Goal: Information Seeking & Learning: Learn about a topic

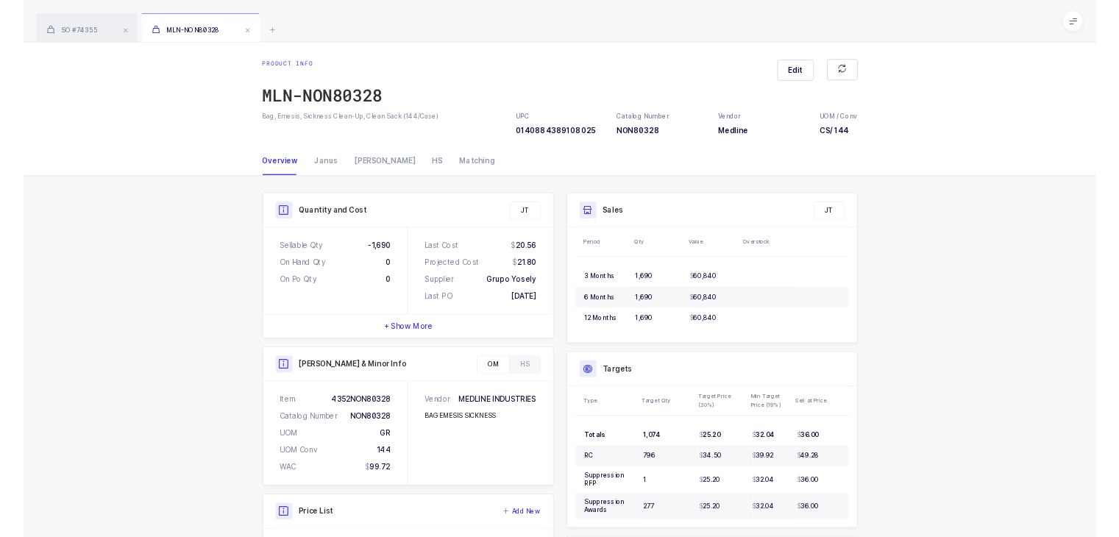
scroll to position [361, 0]
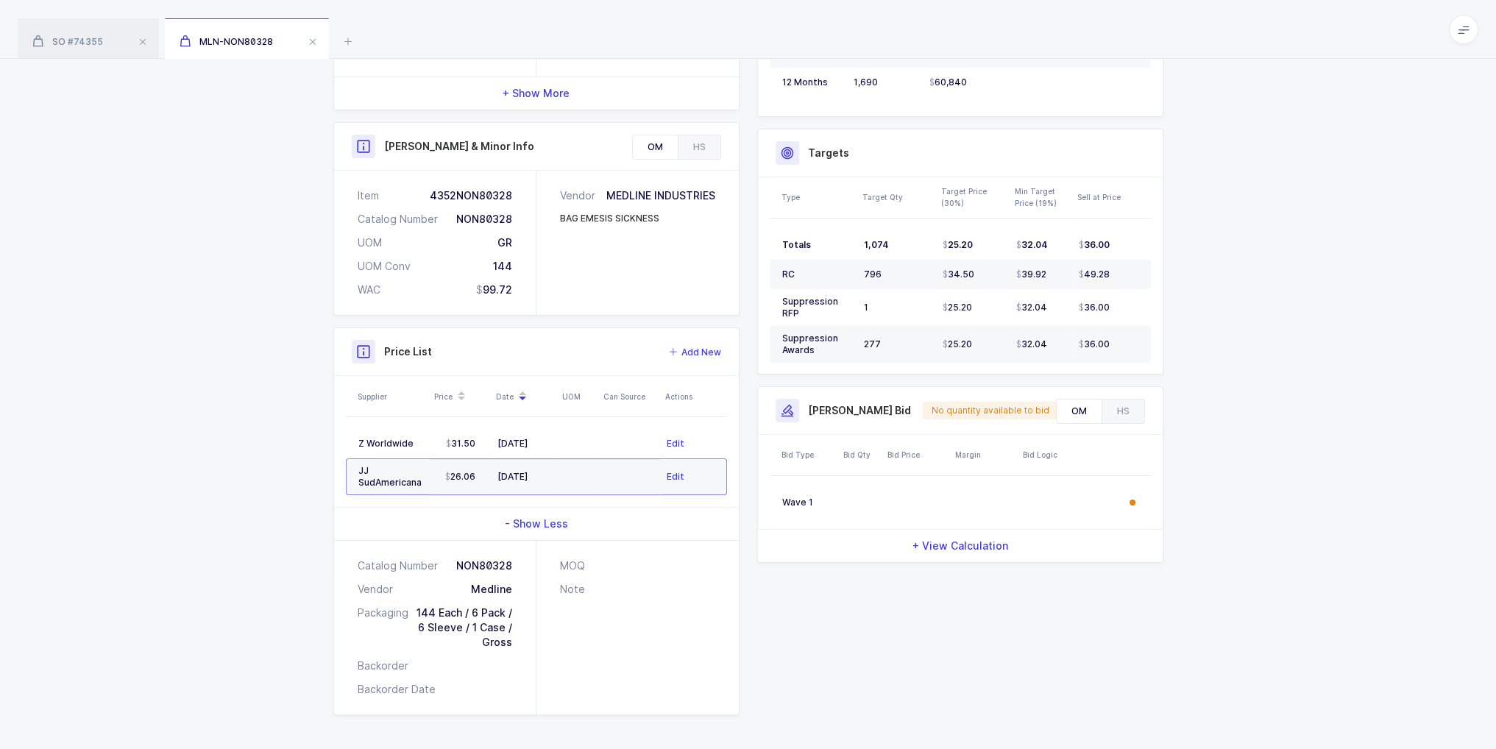
click at [330, 132] on div "Quantity and Cost JT Sellable Qty -1,690 On Hand Qty 0 On Po Qty 0 Last Cost 20…" at bounding box center [537, 311] width 424 height 808
click at [308, 122] on div "Quantity and Cost JT Sellable Qty -1,690 On Hand Qty 0 On Po Qty 0 Last Cost 20…" at bounding box center [748, 317] width 1496 height 867
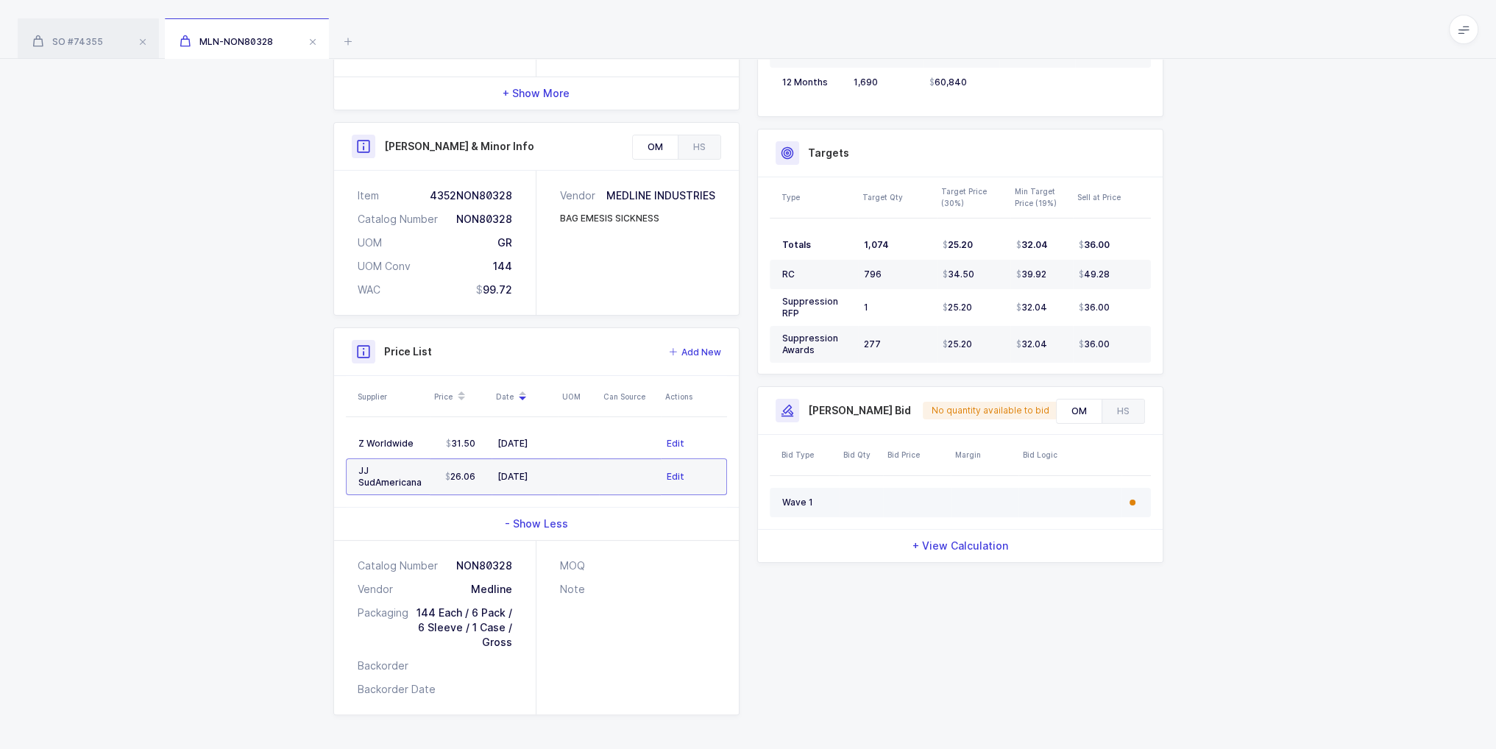
click at [927, 509] on td at bounding box center [917, 502] width 68 height 29
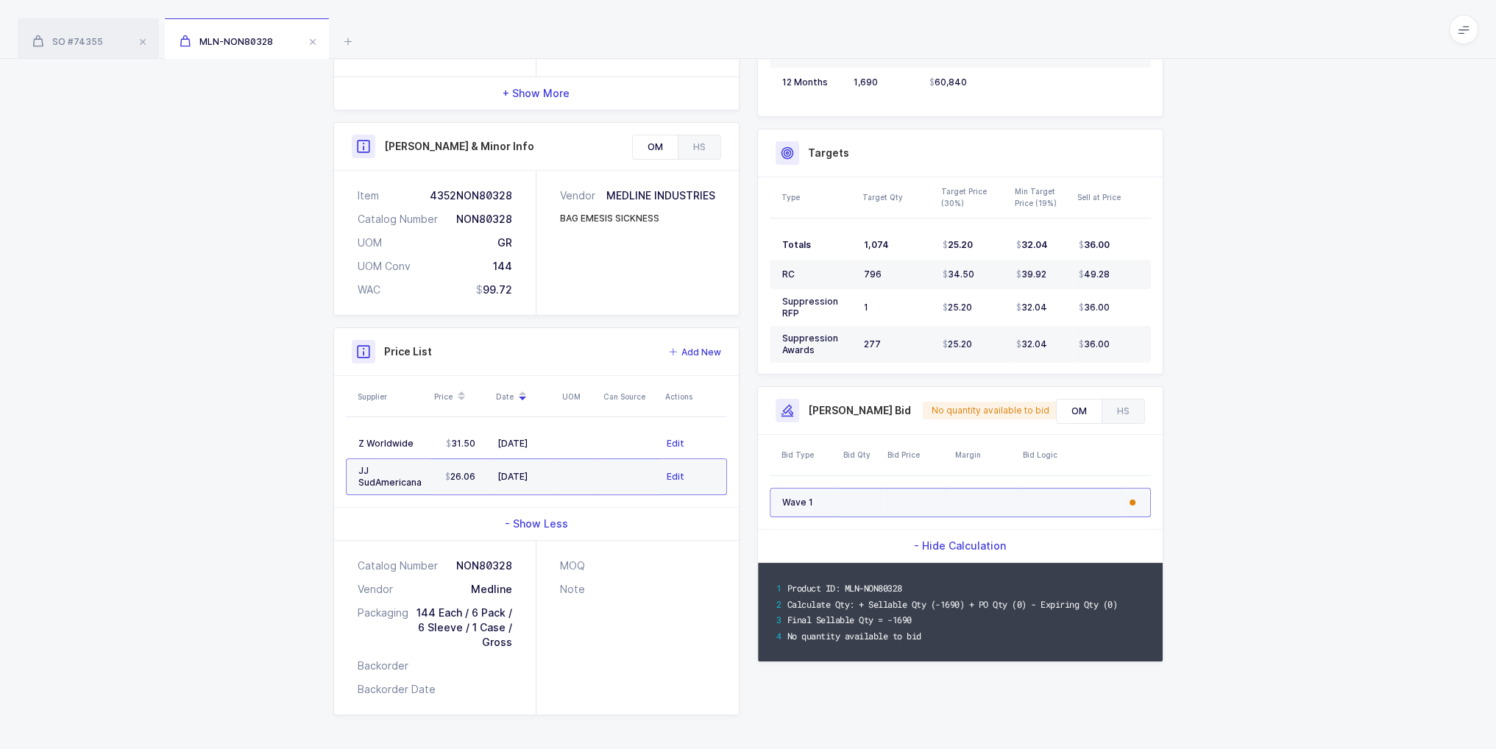
click at [976, 494] on td at bounding box center [985, 502] width 68 height 29
click at [1032, 492] on td at bounding box center [1070, 502] width 103 height 29
click at [1001, 492] on td at bounding box center [985, 502] width 68 height 29
click at [1000, 492] on td at bounding box center [985, 502] width 68 height 29
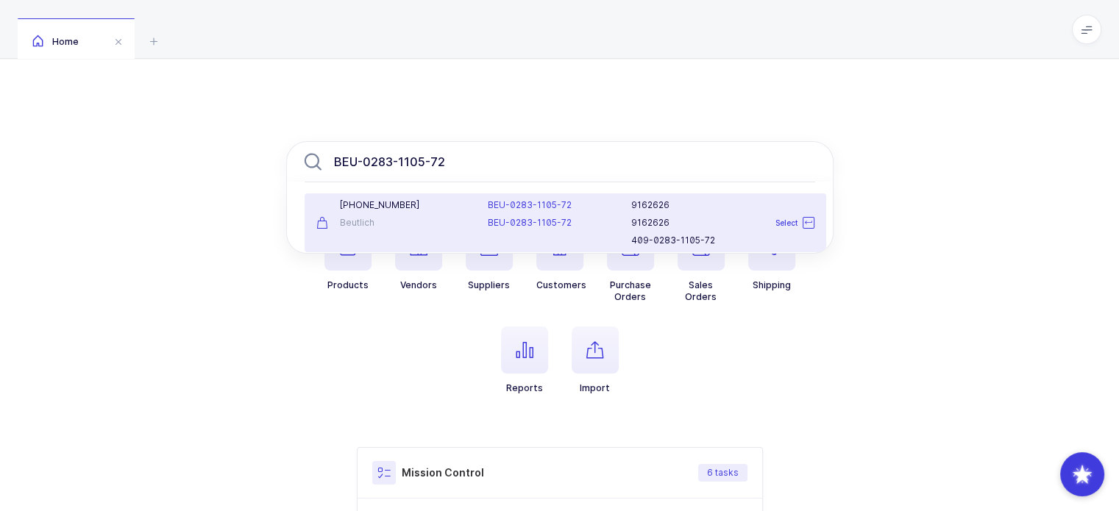
type input "BEU-0283-1105-72"
click at [503, 214] on div "BEU-0283-1105-72 BEU-0283-1105-72" at bounding box center [551, 222] width 144 height 47
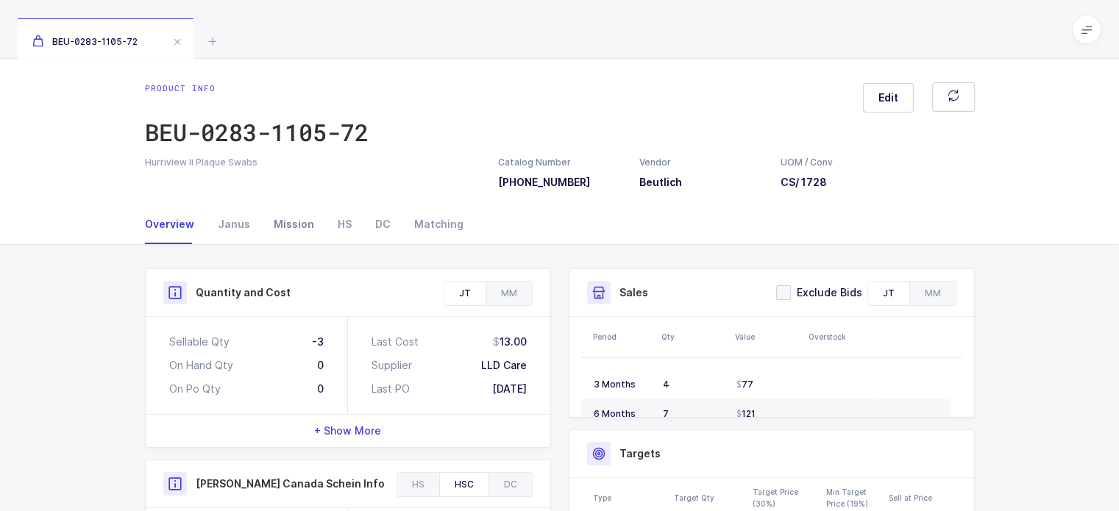
click at [288, 216] on div "Mission" at bounding box center [294, 225] width 64 height 40
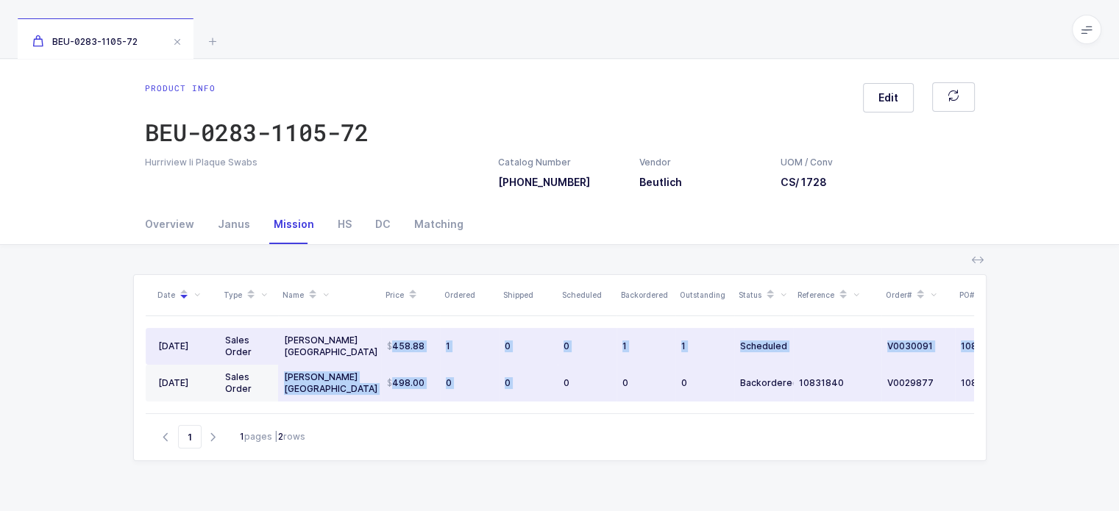
drag, startPoint x: 380, startPoint y: 355, endPoint x: 564, endPoint y: 397, distance: 188.5
click at [564, 397] on tbody "[DATE] Sales Order [PERSON_NAME] Canada 458.88 1 0 0 1 1 Scheduled V0030091 108…" at bounding box center [609, 365] width 927 height 74
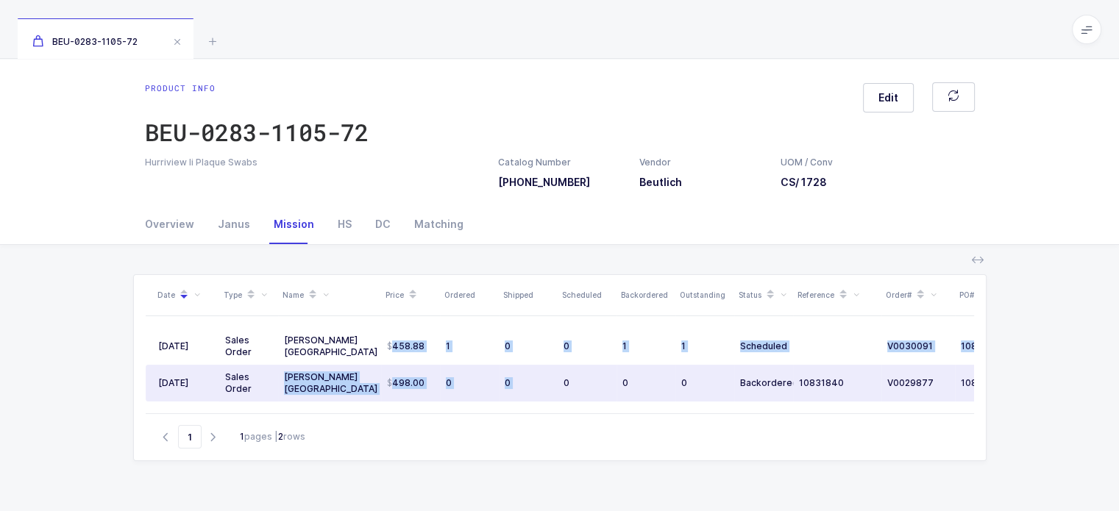
click at [564, 397] on td "0" at bounding box center [587, 383] width 59 height 37
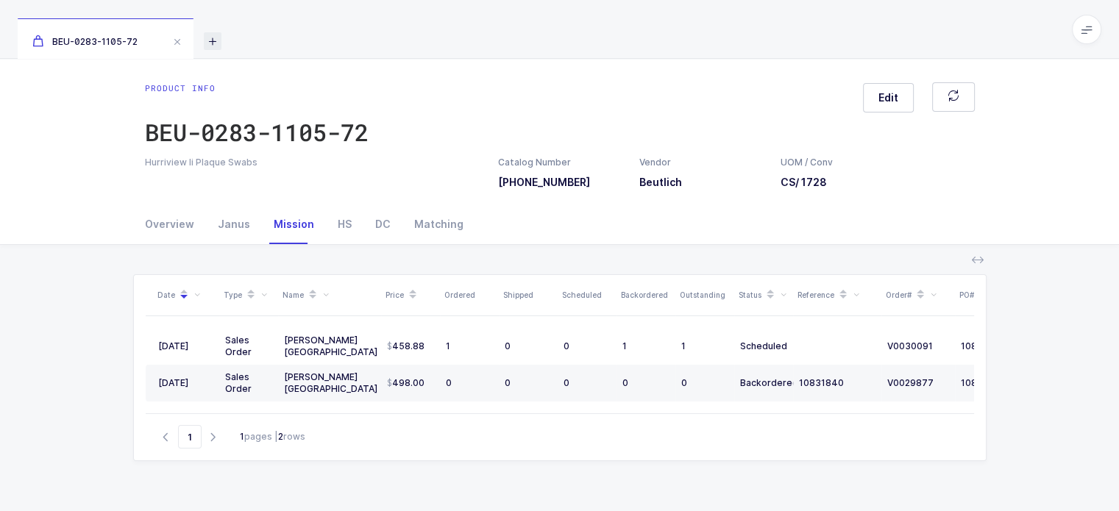
click at [209, 46] on icon at bounding box center [213, 41] width 18 height 18
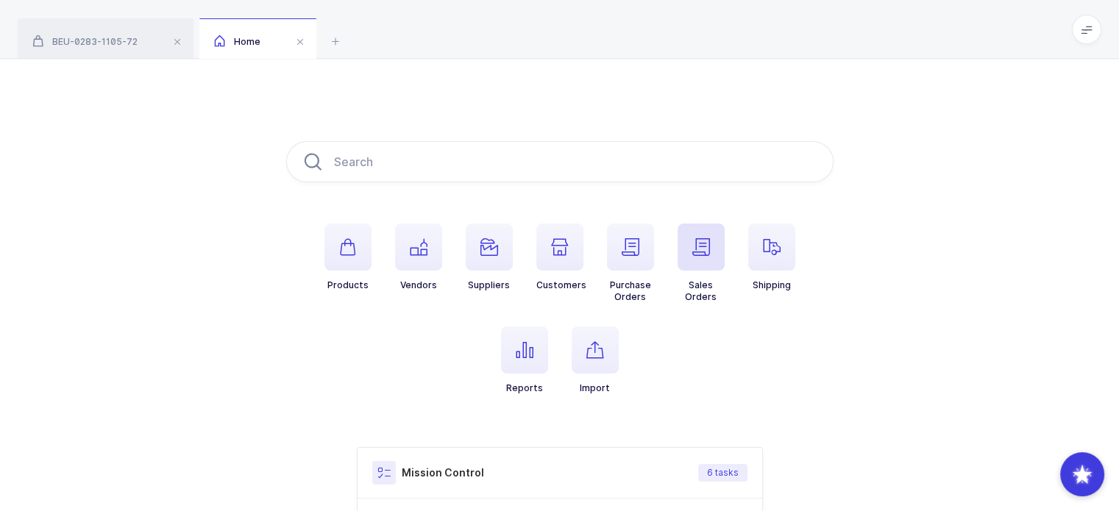
click at [708, 238] on icon "button" at bounding box center [701, 247] width 18 height 18
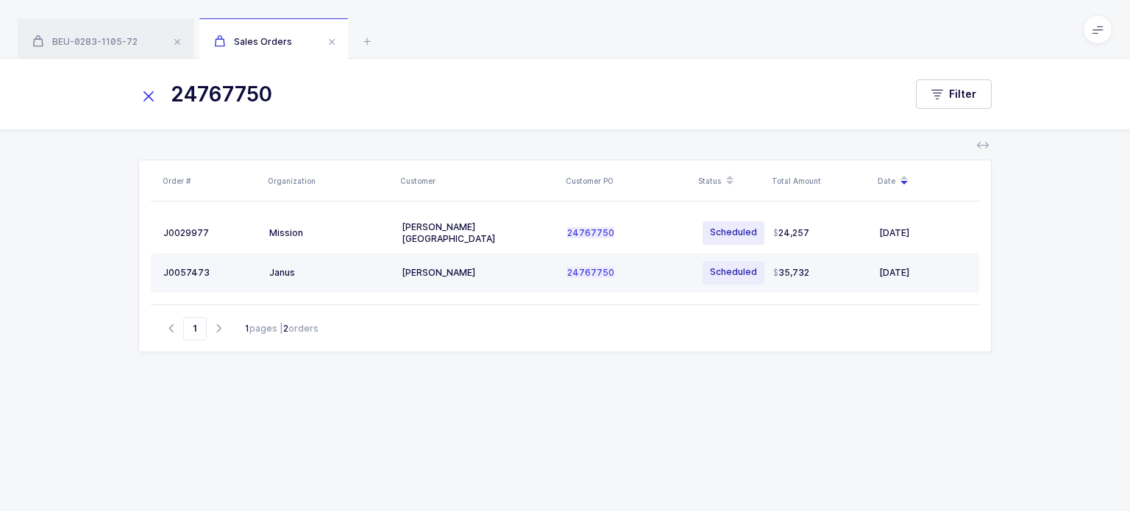
type input "24767750"
click at [522, 264] on td "[PERSON_NAME]" at bounding box center [479, 273] width 166 height 40
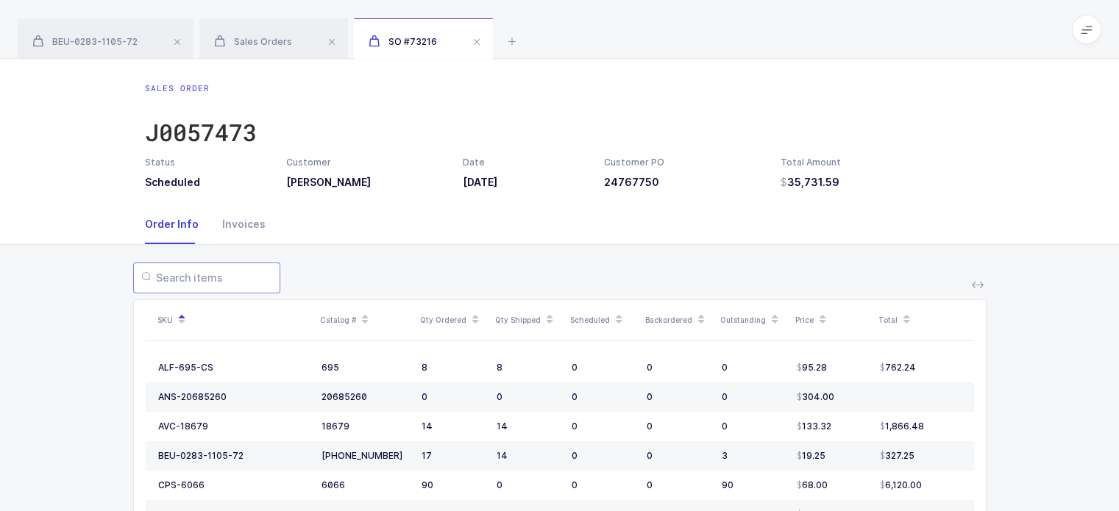
click at [196, 285] on input "text" at bounding box center [206, 278] width 147 height 31
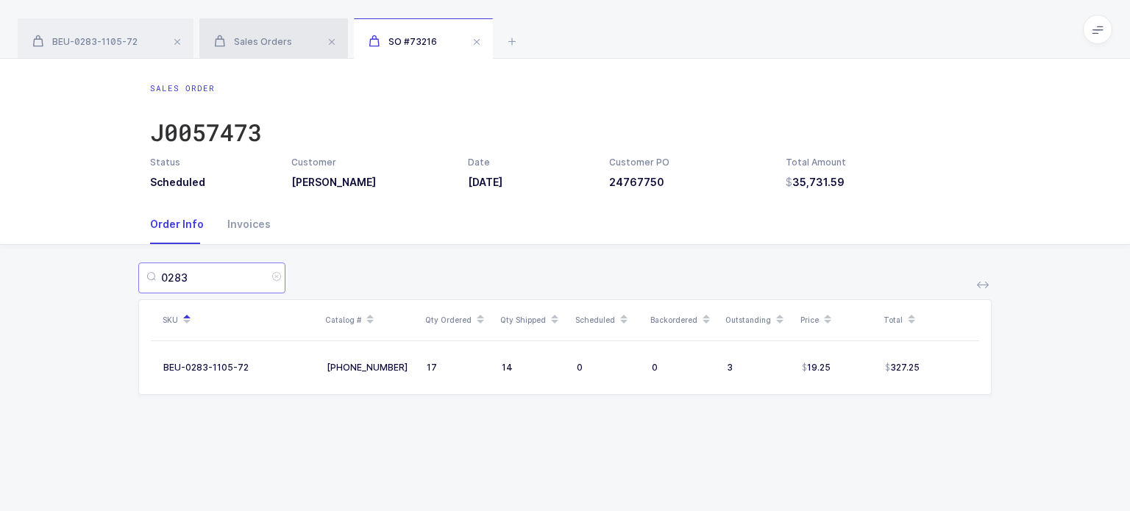
type input "0283"
click at [267, 49] on div "Sales Orders" at bounding box center [273, 38] width 149 height 41
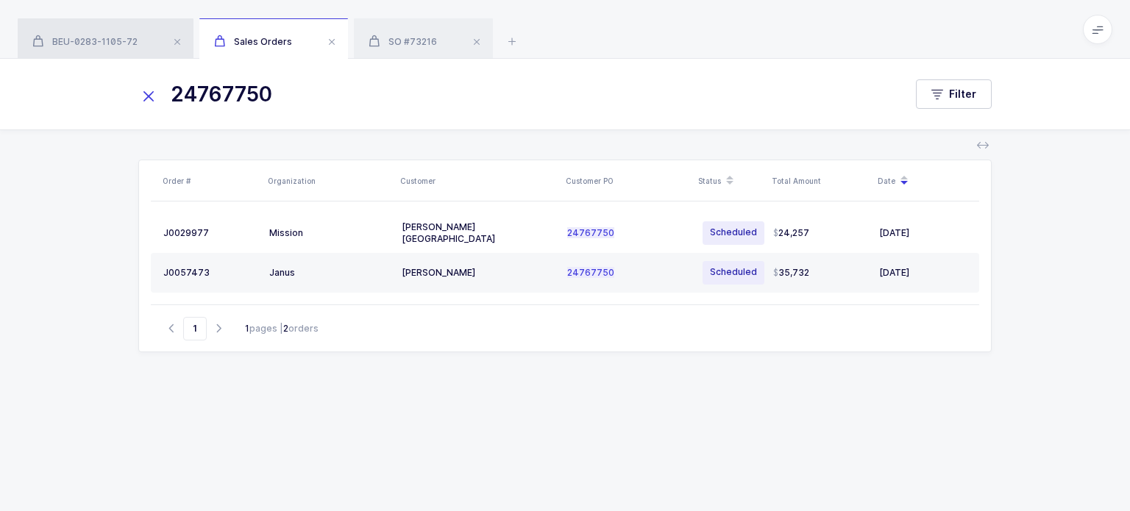
click at [85, 36] on span "BEU-0283-1105-72" at bounding box center [84, 41] width 105 height 11
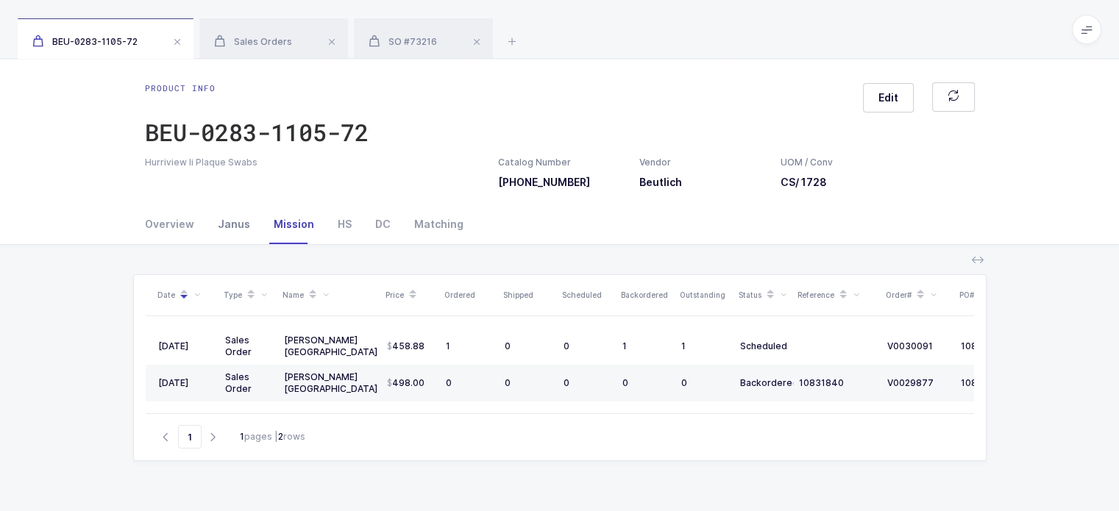
click at [249, 230] on div "Janus" at bounding box center [234, 225] width 56 height 40
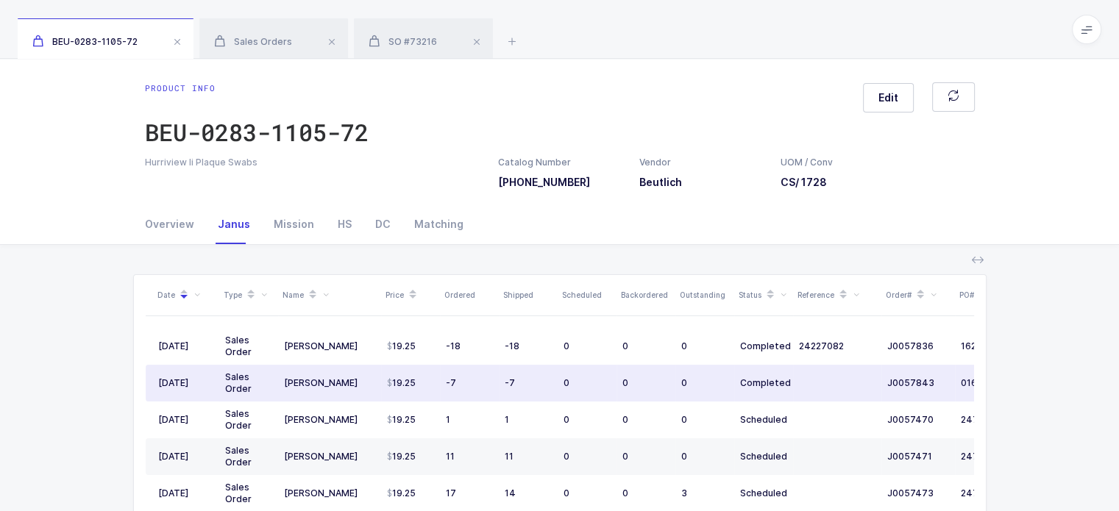
drag, startPoint x: 518, startPoint y: 388, endPoint x: 539, endPoint y: 397, distance: 22.4
click at [539, 397] on td "-7" at bounding box center [528, 383] width 59 height 37
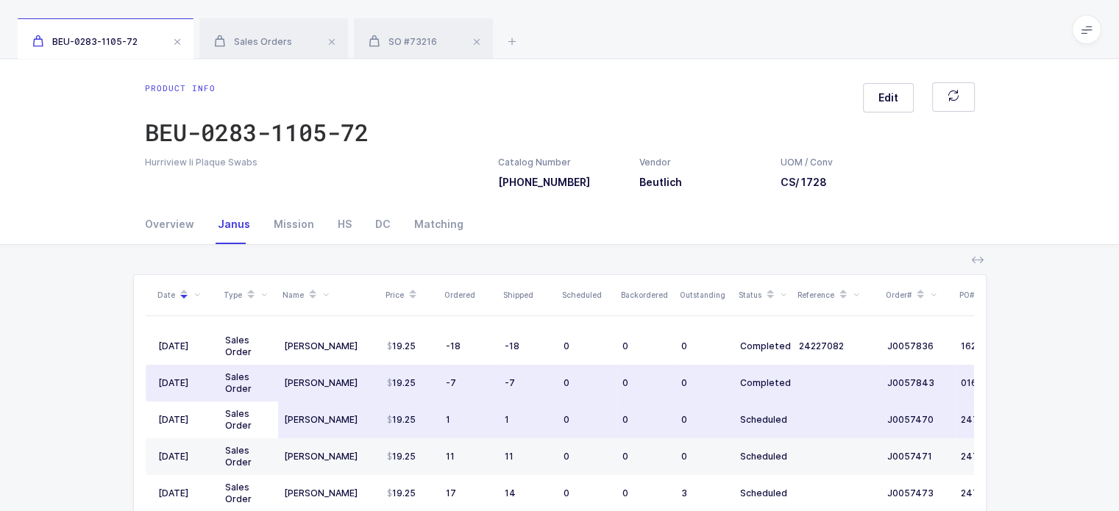
drag, startPoint x: 818, startPoint y: 421, endPoint x: 815, endPoint y: 403, distance: 18.6
click at [815, 403] on td at bounding box center [837, 420] width 88 height 37
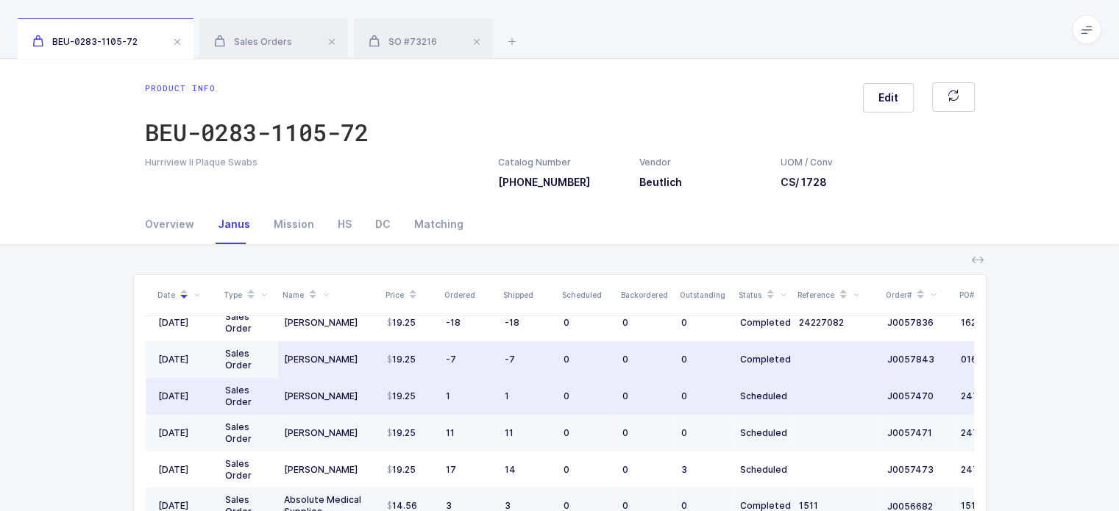
scroll to position [25, 0]
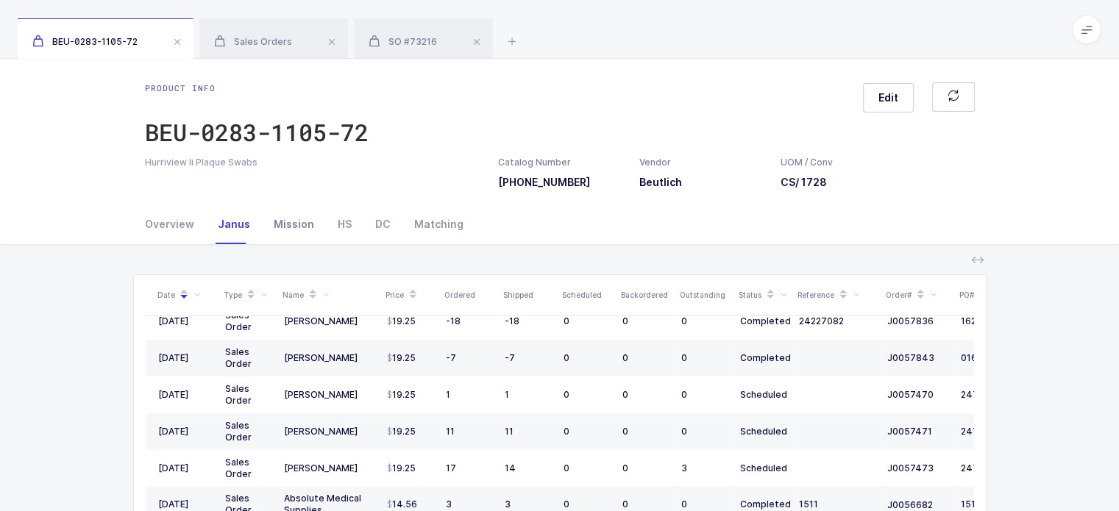
click at [289, 219] on div "Mission" at bounding box center [294, 225] width 64 height 40
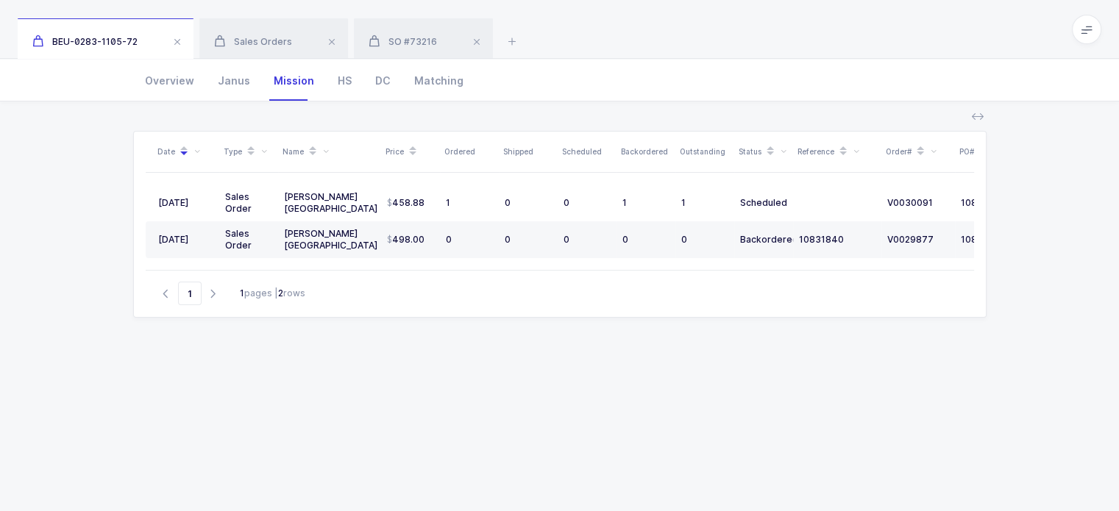
scroll to position [145, 0]
click at [227, 85] on div "Janus" at bounding box center [234, 80] width 56 height 40
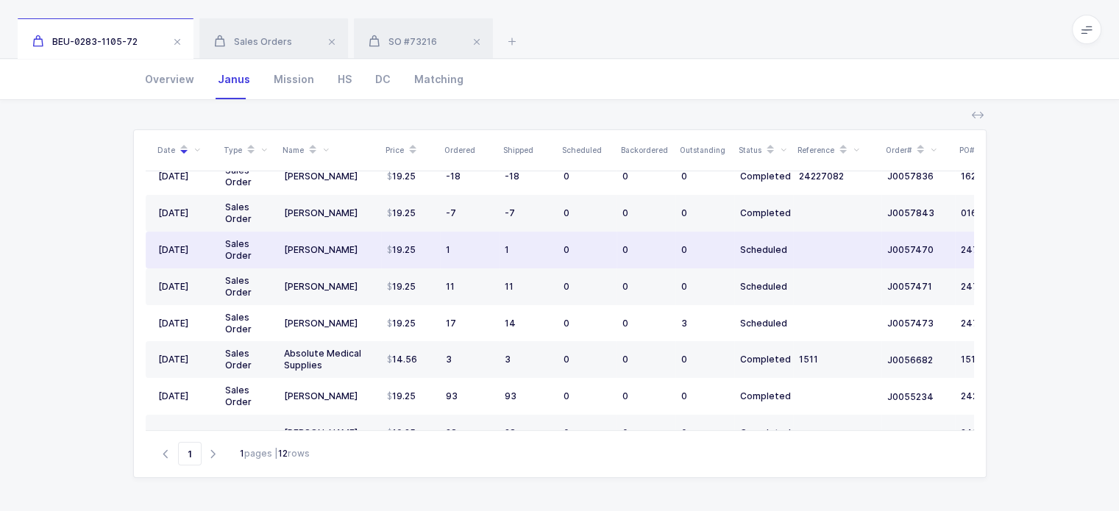
scroll to position [0, 0]
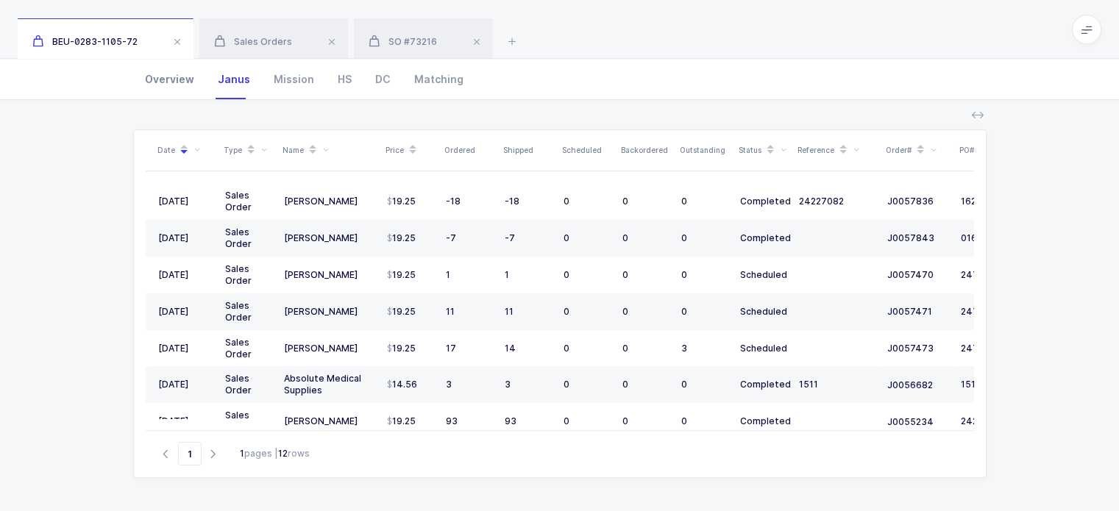
click at [159, 80] on div "Overview" at bounding box center [175, 80] width 61 height 40
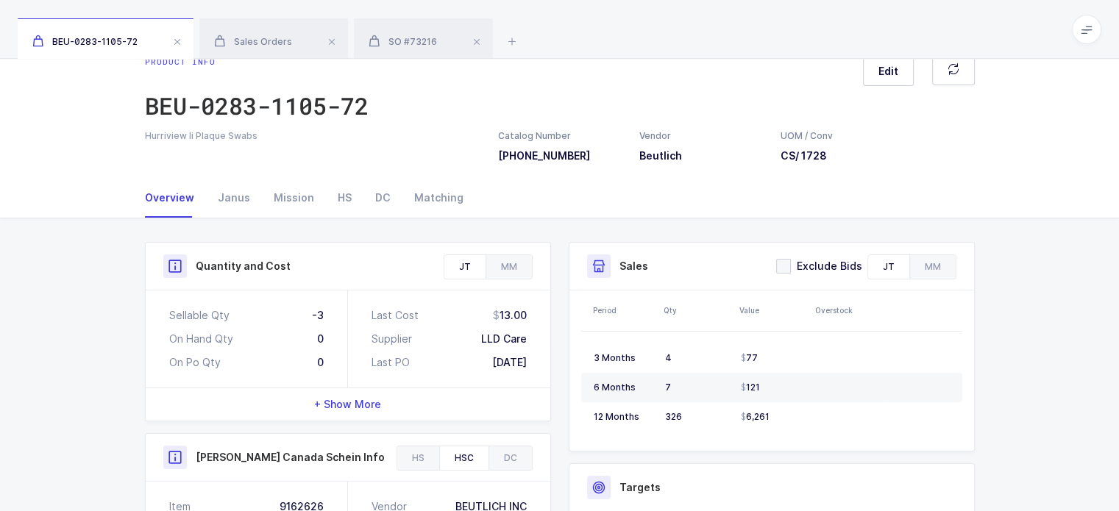
scroll to position [26, 0]
click at [333, 202] on div "HS" at bounding box center [345, 199] width 38 height 40
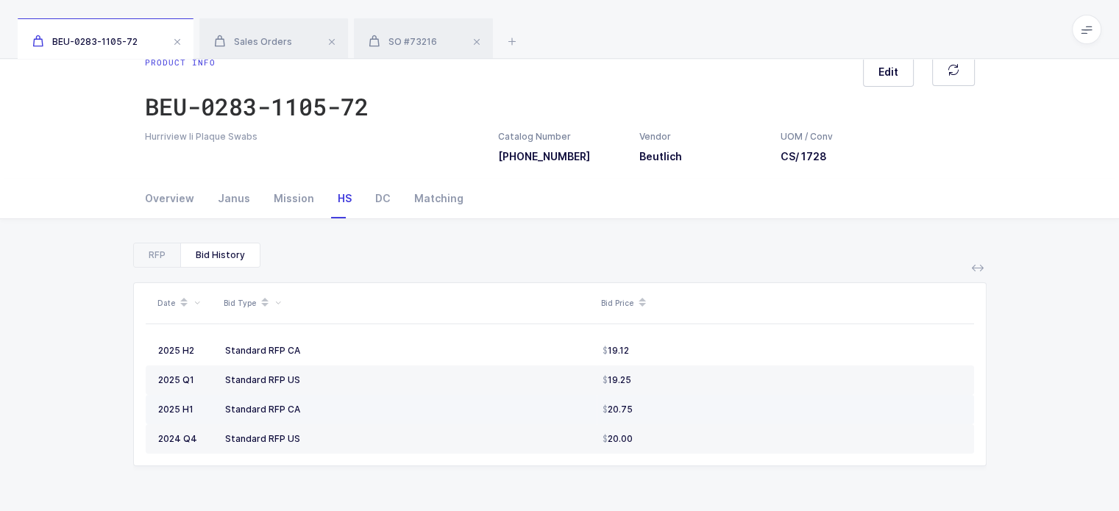
drag, startPoint x: 333, startPoint y: 355, endPoint x: 496, endPoint y: 422, distance: 176.6
click at [496, 422] on tbody "2025 H2 Standard RFP CA 19.12 2025 Q1 Standard RFP US 19.25 2025 H1 Standard RF…" at bounding box center [560, 395] width 829 height 118
click at [496, 422] on td "Standard RFP CA" at bounding box center [408, 409] width 378 height 29
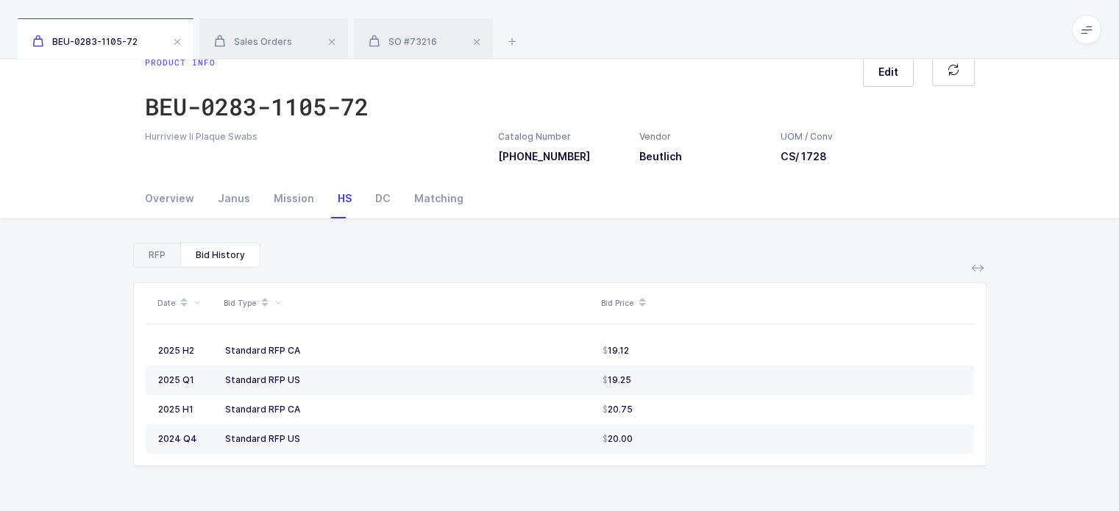
click at [174, 252] on div "RFP" at bounding box center [157, 256] width 46 height 24
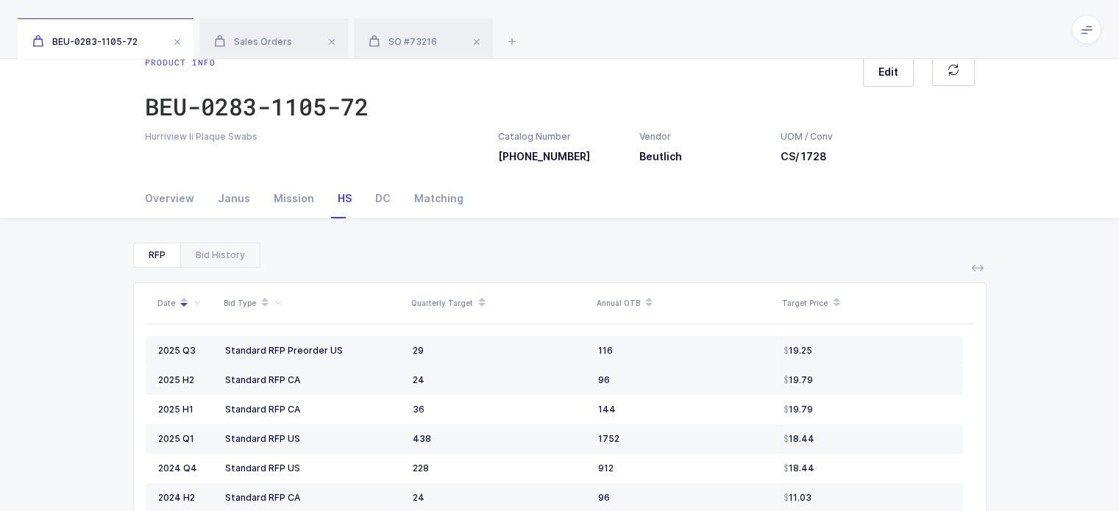
drag, startPoint x: 315, startPoint y: 347, endPoint x: 709, endPoint y: 350, distance: 394.5
click at [709, 350] on tr "2025 Q3 Standard RFP Preorder US 29 116 19.25" at bounding box center [555, 350] width 818 height 29
click at [709, 350] on div "116" at bounding box center [685, 351] width 174 height 12
drag, startPoint x: 862, startPoint y: 344, endPoint x: 846, endPoint y: 354, distance: 18.8
click at [846, 354] on div "19.25" at bounding box center [867, 351] width 167 height 12
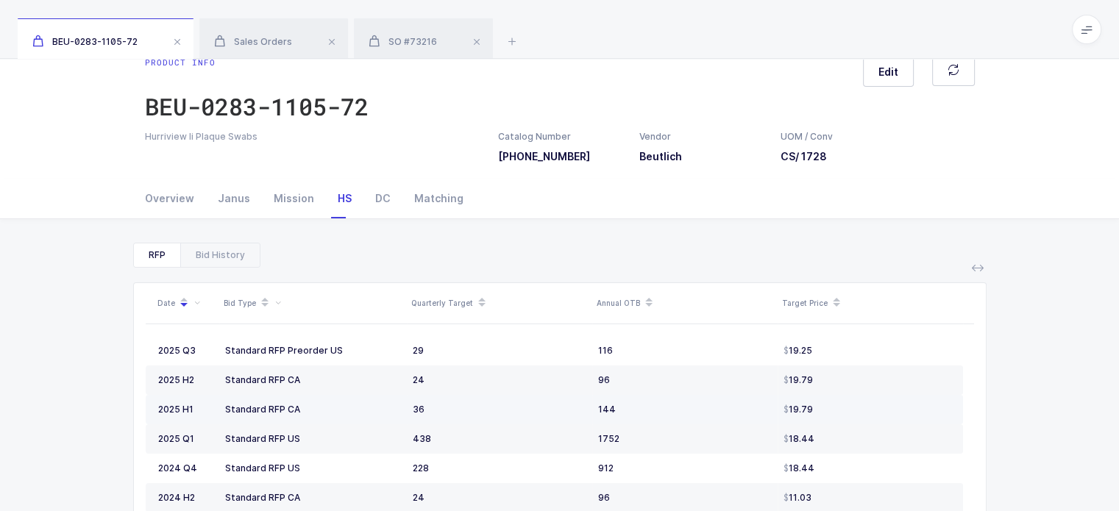
drag, startPoint x: 252, startPoint y: 385, endPoint x: 355, endPoint y: 417, distance: 107.3
click at [355, 417] on td "Standard RFP CA" at bounding box center [313, 409] width 188 height 29
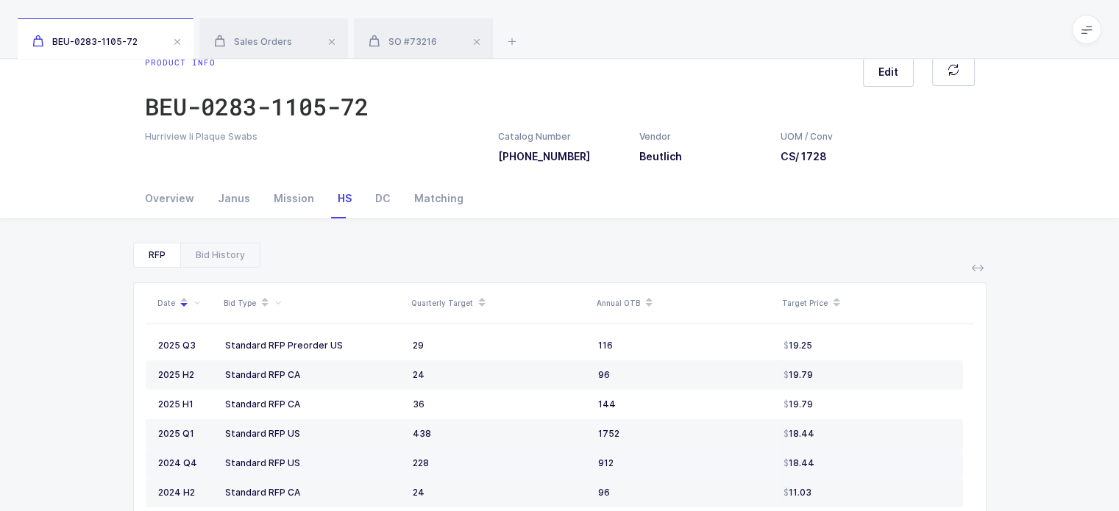
scroll to position [0, 0]
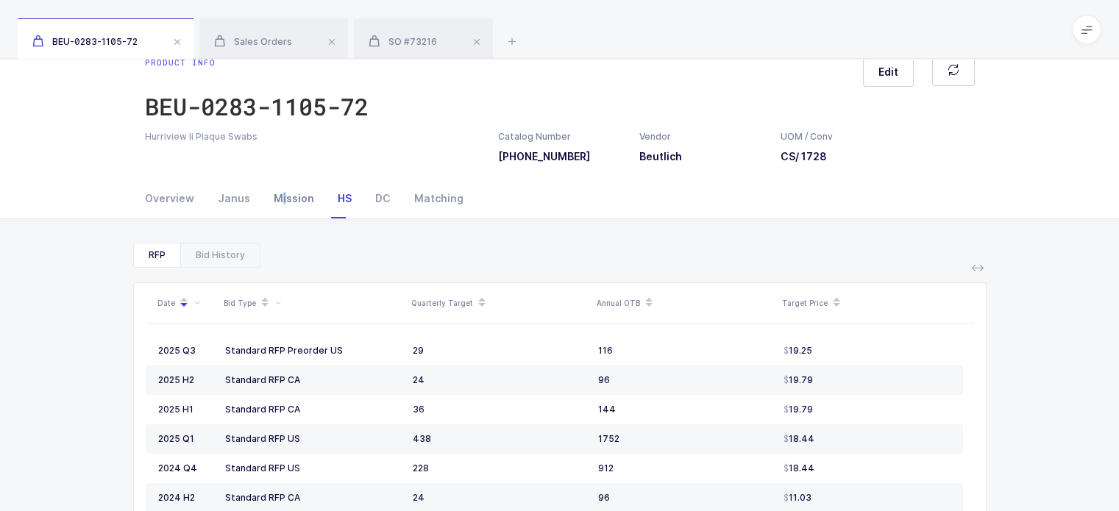
click at [280, 208] on div "Mission" at bounding box center [294, 199] width 64 height 40
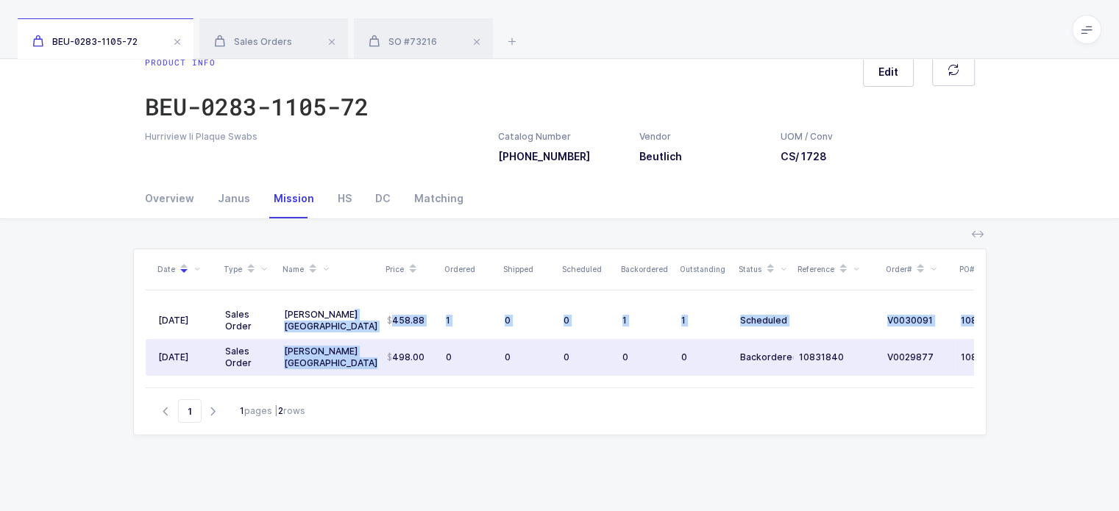
drag, startPoint x: 358, startPoint y: 308, endPoint x: 414, endPoint y: 347, distance: 67.8
click at [414, 347] on tbody "08/22/2025 Sales Order Henry Schein Canada 458.88 1 0 0 1 1 Scheduled V0030091 …" at bounding box center [609, 339] width 927 height 74
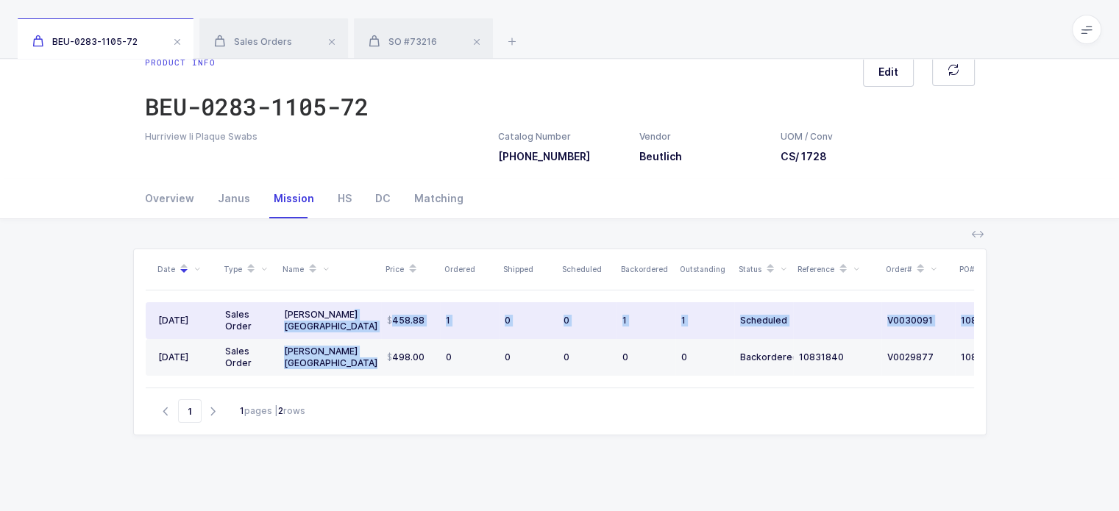
click at [359, 313] on div "Henry Schein Canada" at bounding box center [329, 321] width 91 height 24
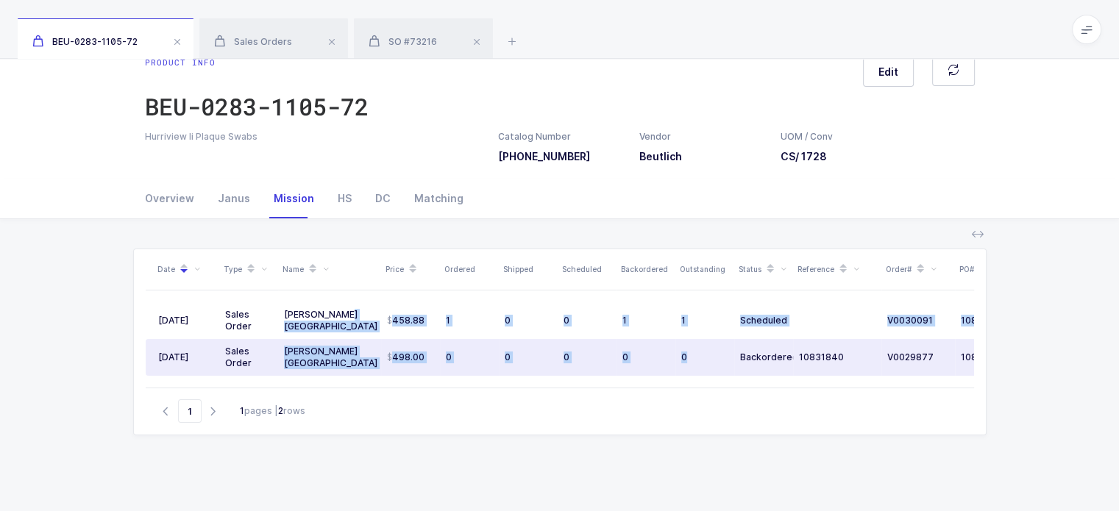
drag, startPoint x: 359, startPoint y: 313, endPoint x: 720, endPoint y: 366, distance: 364.5
click at [720, 366] on tbody "08/22/2025 Sales Order Henry Schein Canada 458.88 1 0 0 1 1 Scheduled V0030091 …" at bounding box center [609, 339] width 927 height 74
click at [720, 366] on td "0" at bounding box center [705, 357] width 59 height 37
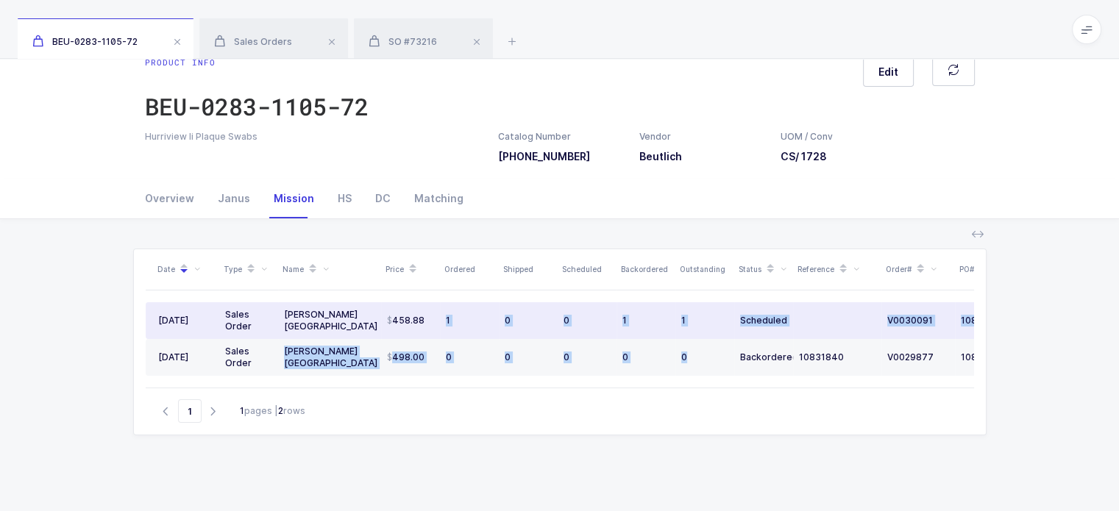
drag, startPoint x: 720, startPoint y: 366, endPoint x: 441, endPoint y: 323, distance: 282.2
click at [441, 323] on tbody "08/22/2025 Sales Order Henry Schein Canada 458.88 1 0 0 1 1 Scheduled V0030091 …" at bounding box center [609, 339] width 927 height 74
click at [441, 323] on td "1" at bounding box center [469, 320] width 59 height 37
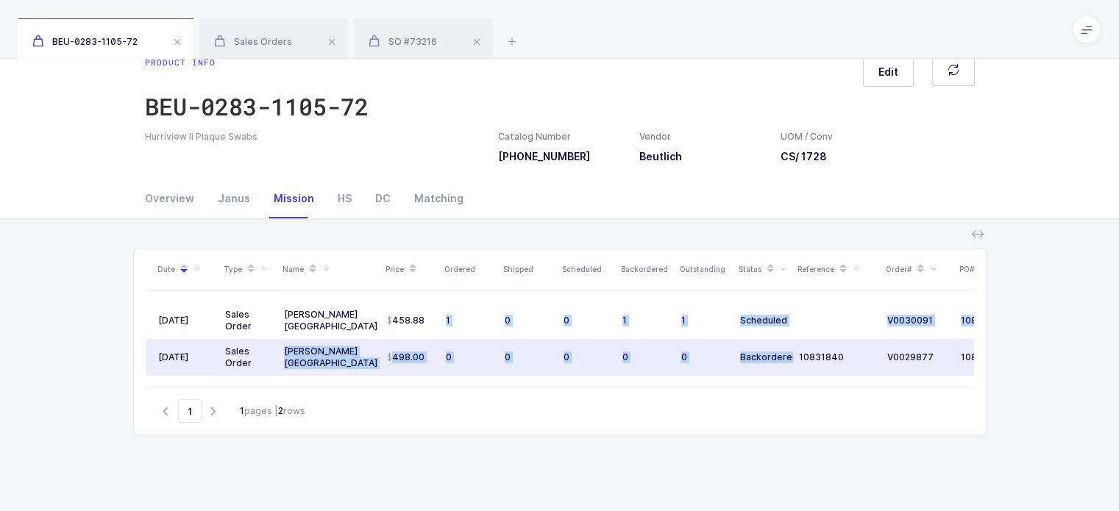
drag, startPoint x: 441, startPoint y: 323, endPoint x: 737, endPoint y: 353, distance: 297.3
click at [737, 353] on tbody "08/22/2025 Sales Order Henry Schein Canada 458.88 1 0 0 1 1 Scheduled V0030091 …" at bounding box center [609, 339] width 927 height 74
click at [737, 353] on td "Backordered" at bounding box center [763, 357] width 59 height 37
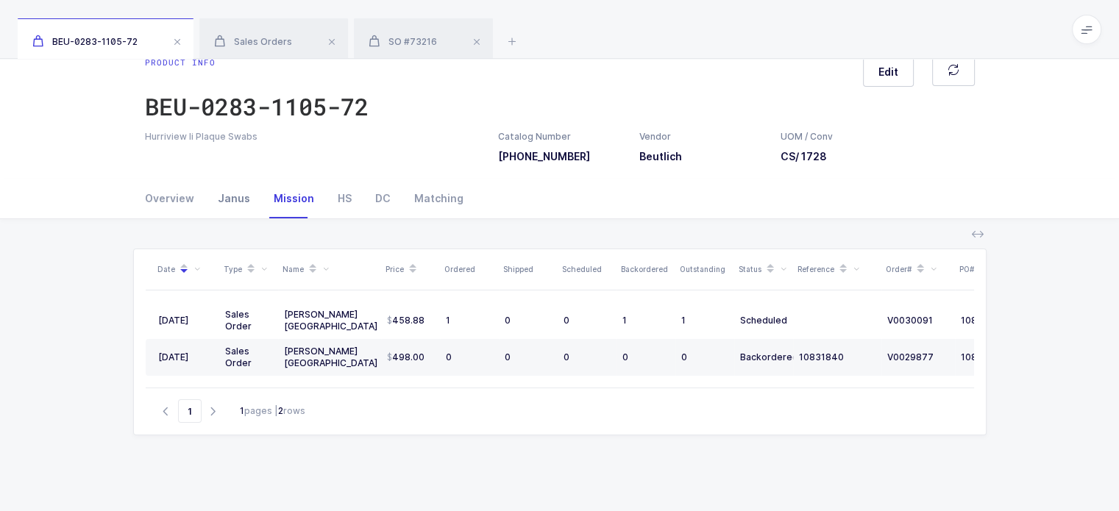
click at [249, 210] on div "Janus" at bounding box center [234, 199] width 56 height 40
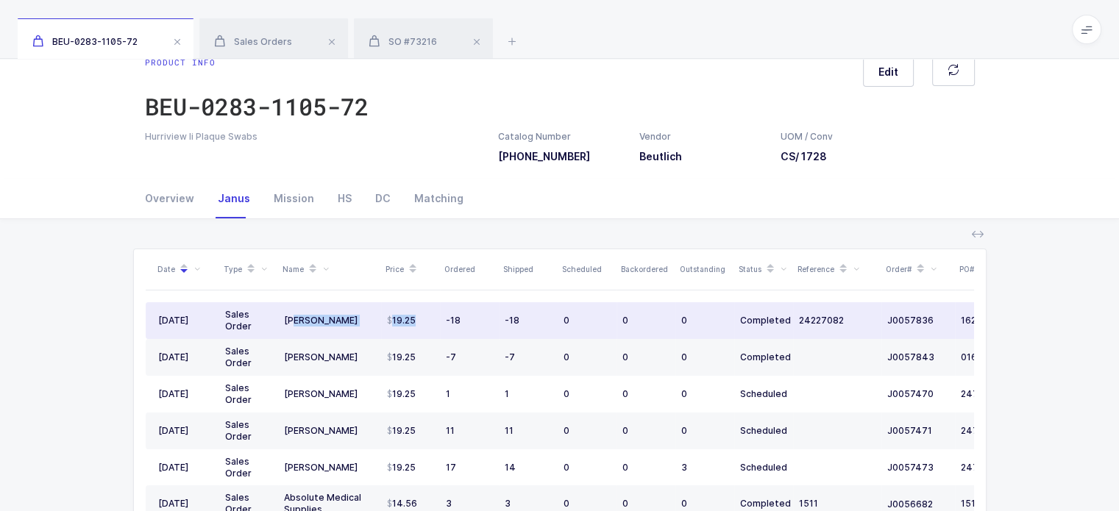
drag, startPoint x: 294, startPoint y: 329, endPoint x: 399, endPoint y: 330, distance: 105.2
click at [399, 330] on tr "07/11/2025 Sales Order Henry Schein 19.25 -18 -18 0 0 0 Completed 24227082 J005…" at bounding box center [609, 320] width 927 height 37
click at [399, 330] on td "19.25" at bounding box center [410, 320] width 59 height 37
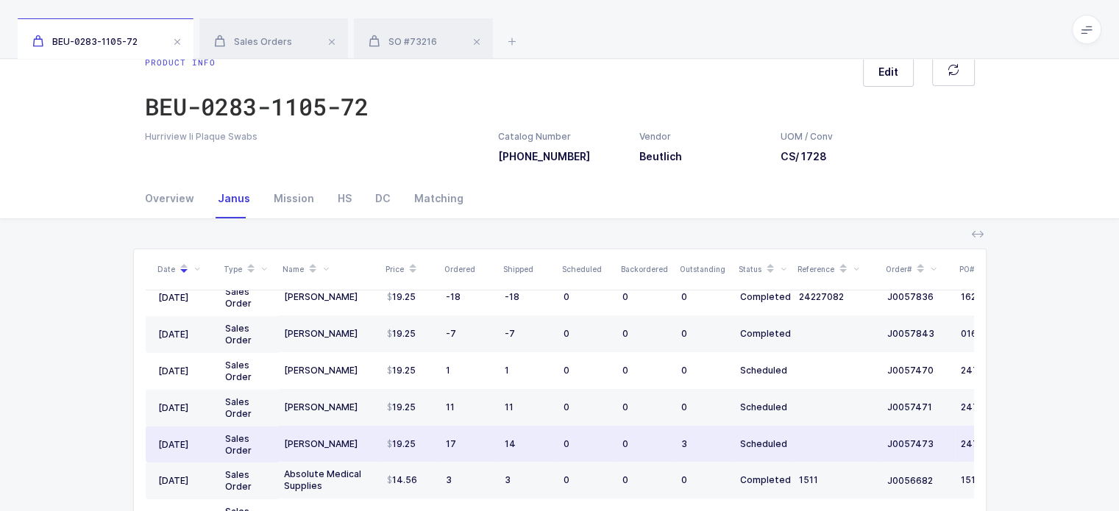
scroll to position [28, 0]
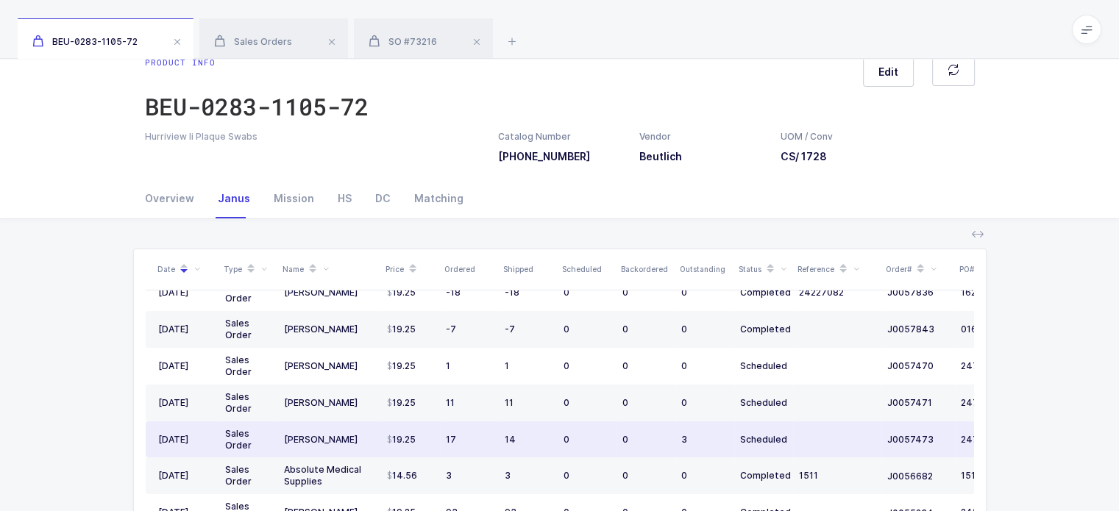
click at [698, 442] on div "3" at bounding box center [704, 440] width 47 height 12
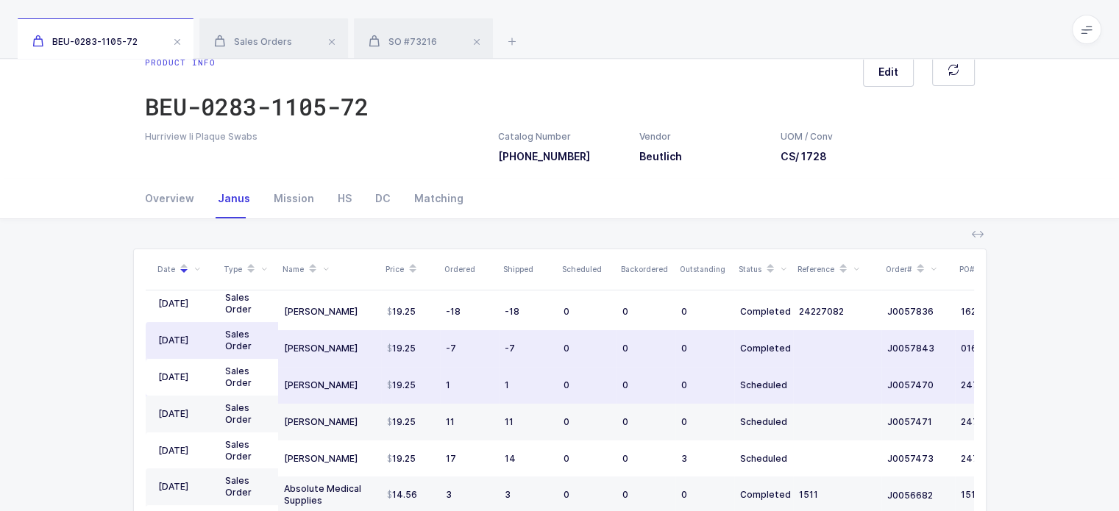
scroll to position [0, 0]
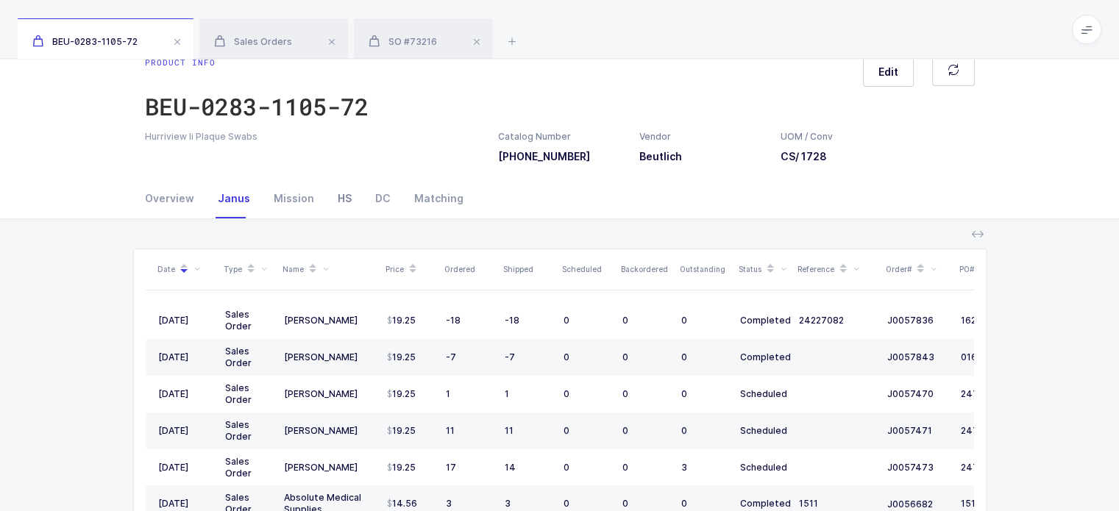
click at [341, 194] on div "HS" at bounding box center [345, 199] width 38 height 40
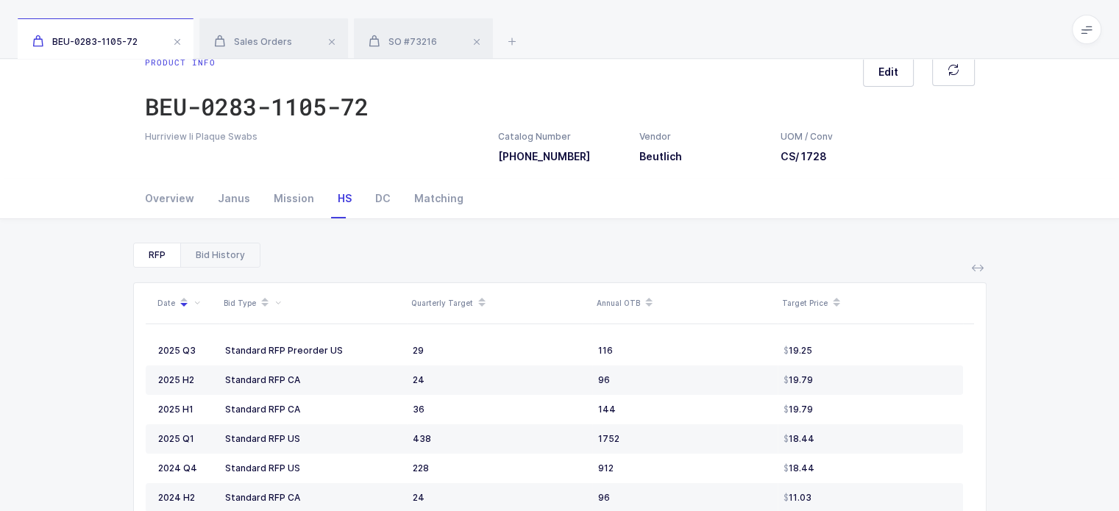
click at [227, 247] on div "Bid History" at bounding box center [219, 256] width 79 height 24
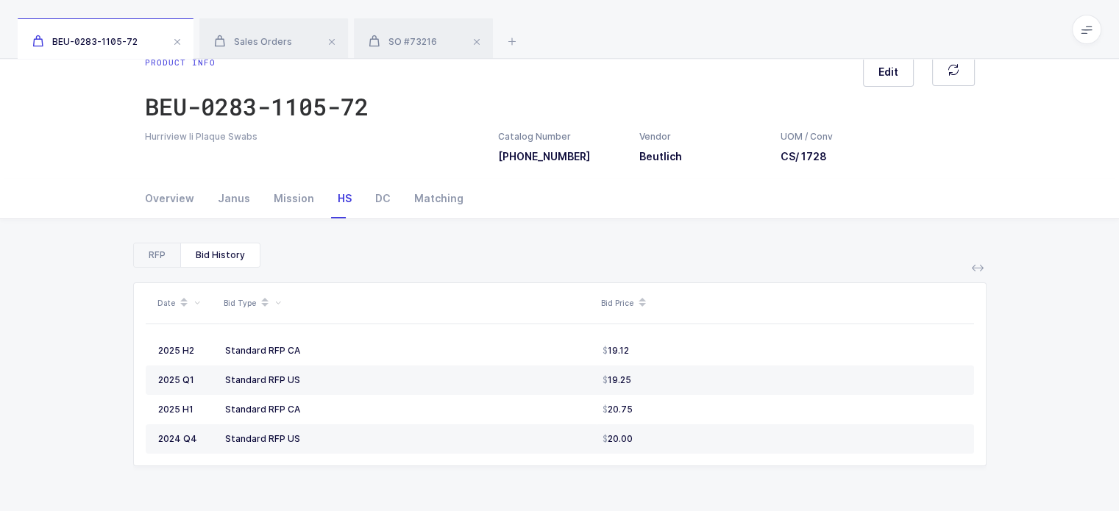
click at [165, 255] on div "RFP" at bounding box center [157, 256] width 46 height 24
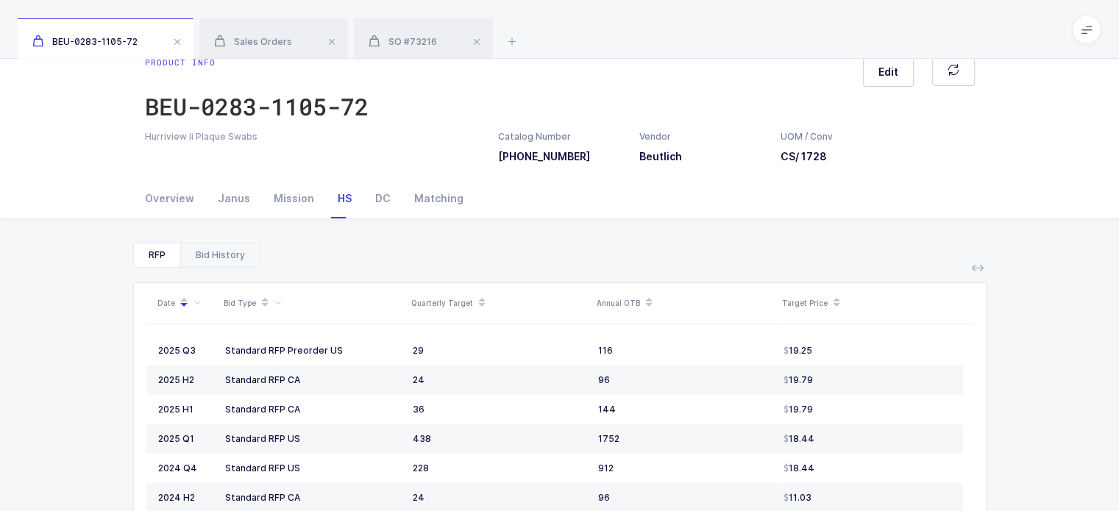
click at [206, 255] on div "Bid History" at bounding box center [219, 256] width 79 height 24
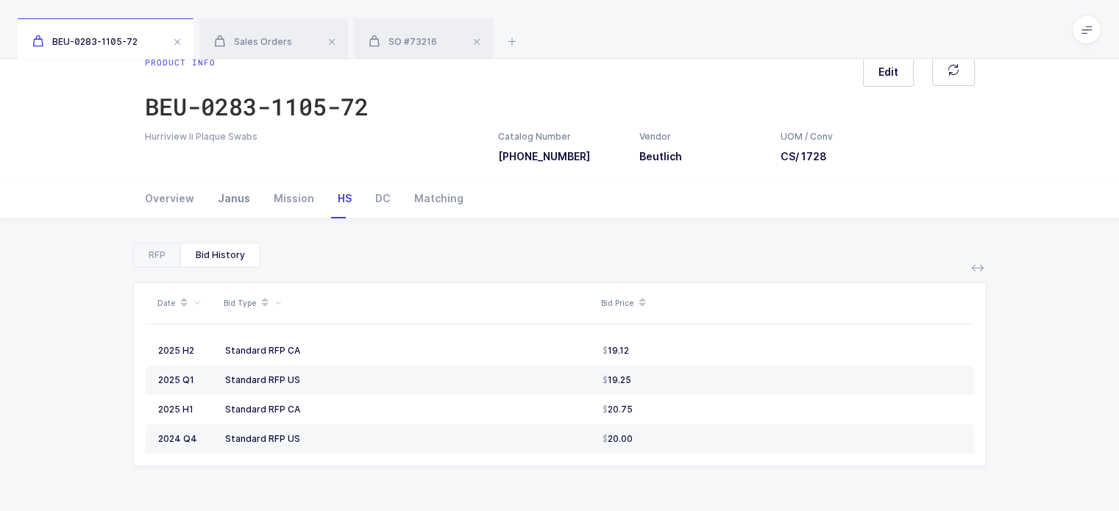
click at [235, 204] on div "Janus" at bounding box center [234, 199] width 56 height 40
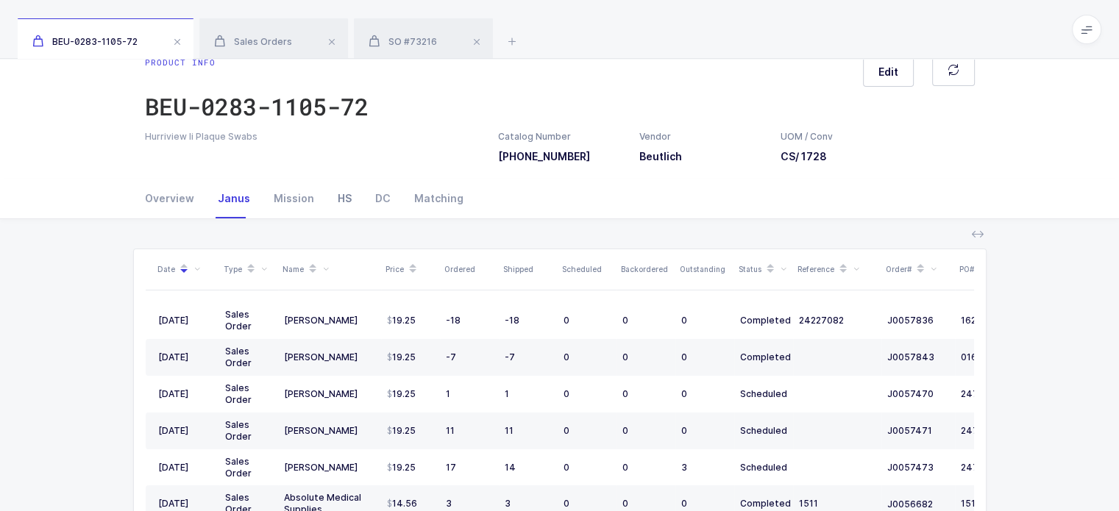
click at [326, 191] on div "HS" at bounding box center [345, 199] width 38 height 40
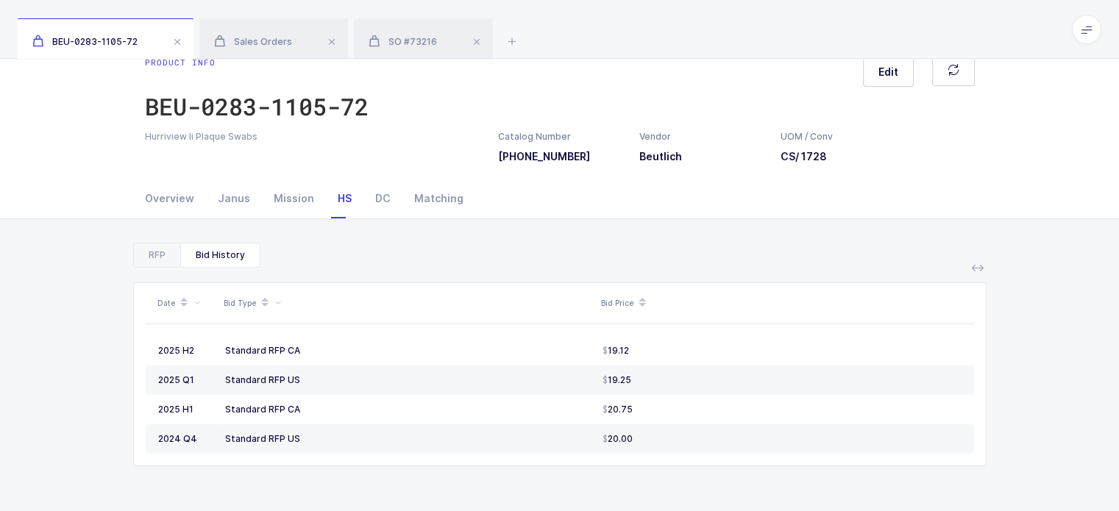
click at [330, 195] on div "HS" at bounding box center [345, 199] width 38 height 40
click at [152, 257] on div "RFP" at bounding box center [157, 256] width 46 height 24
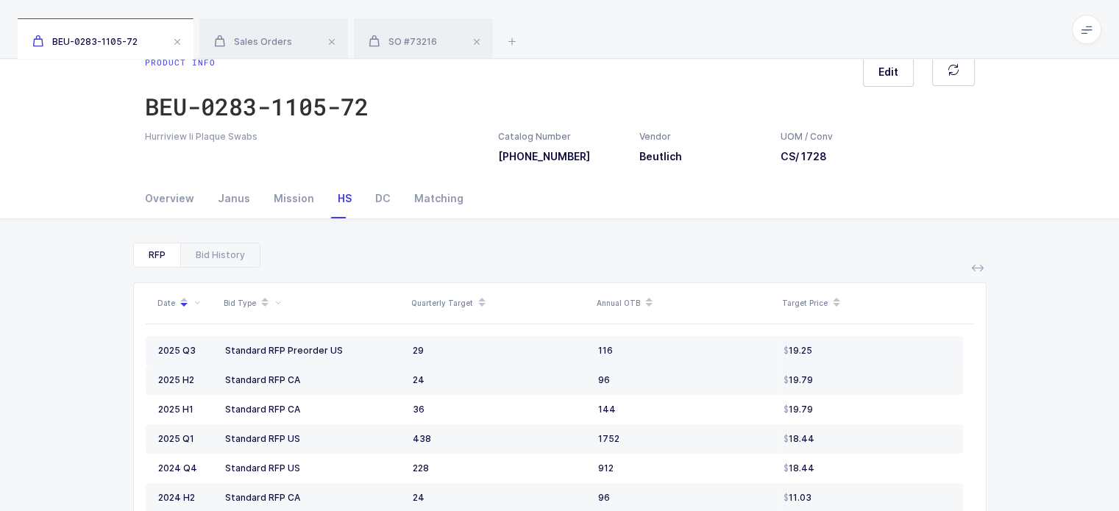
drag, startPoint x: 400, startPoint y: 347, endPoint x: 774, endPoint y: 344, distance: 373.8
click at [774, 344] on tr "2025 Q3 Standard RFP Preorder US 29 116 19.25" at bounding box center [555, 350] width 818 height 29
click at [815, 341] on td "19.25" at bounding box center [870, 350] width 185 height 29
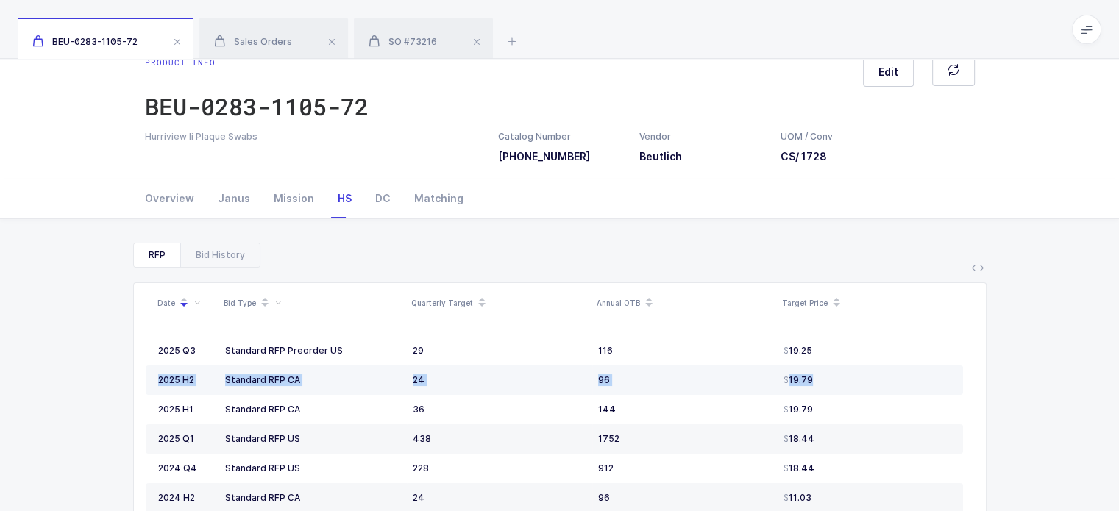
drag, startPoint x: 837, startPoint y: 344, endPoint x: 837, endPoint y: 365, distance: 21.4
click at [837, 366] on td "19.79" at bounding box center [870, 380] width 185 height 29
click at [313, 112] on div "BEU-0283-1105-72" at bounding box center [257, 106] width 224 height 29
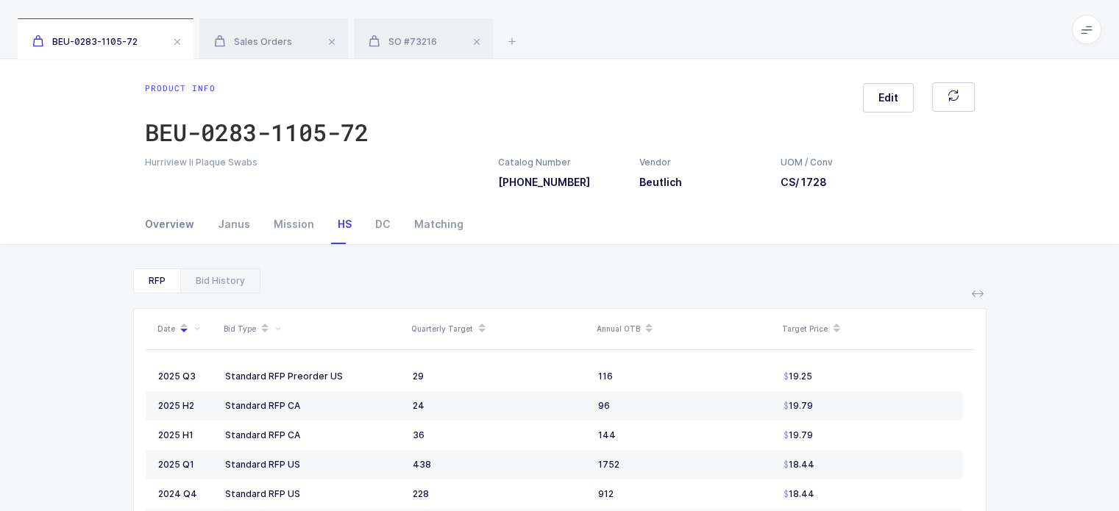
click at [180, 232] on div "Overview" at bounding box center [175, 225] width 61 height 40
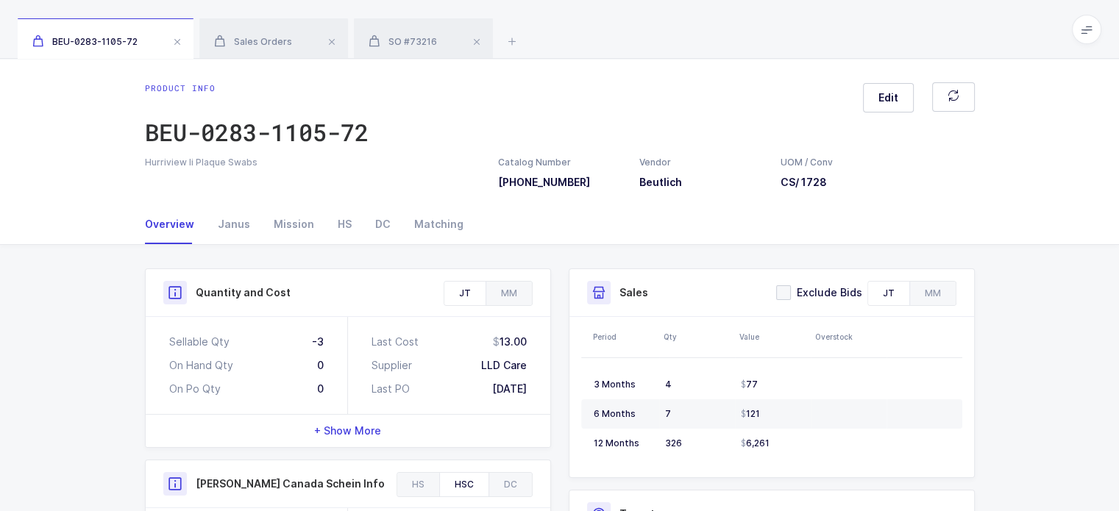
click at [968, 205] on div "Overview Janus Mission HS DC Matching" at bounding box center [560, 225] width 830 height 40
click at [497, 40] on div "BEU-0283-1105-72 Sales Orders SO #73216" at bounding box center [559, 29] width 1119 height 59
click at [509, 43] on icon at bounding box center [512, 41] width 18 height 18
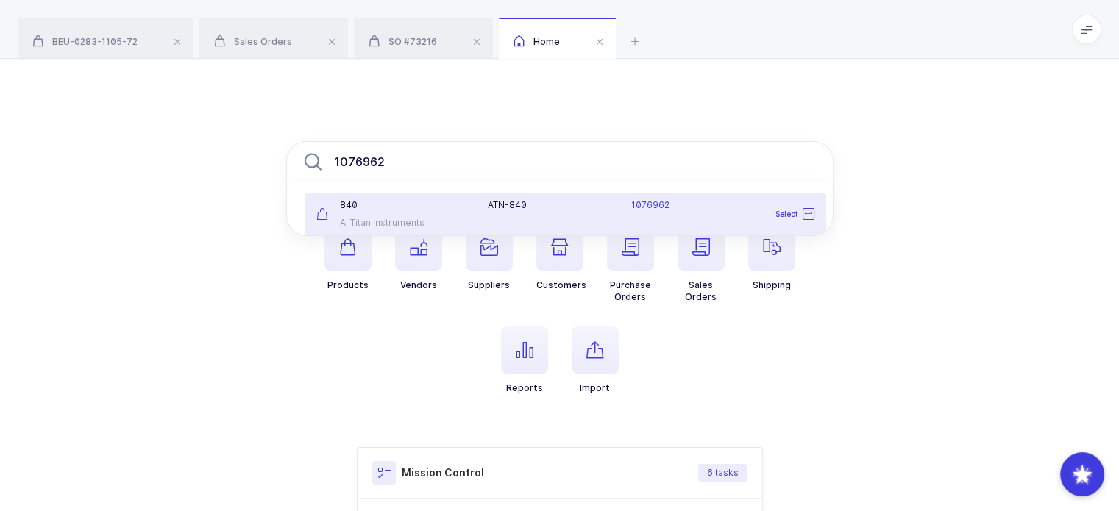
type input "1076962"
click at [530, 215] on div "ATN-840 1076962" at bounding box center [651, 213] width 344 height 29
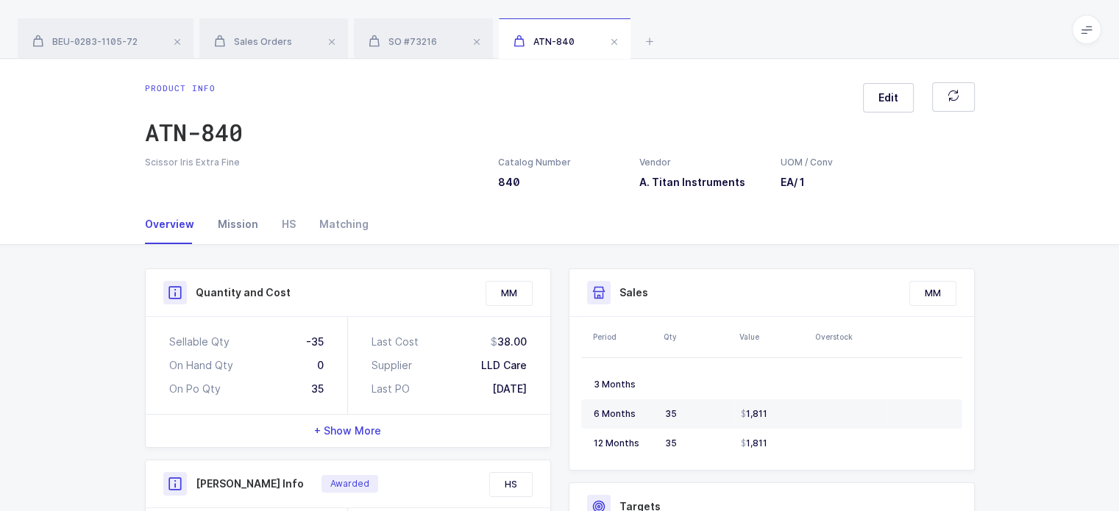
click at [227, 225] on div "Mission" at bounding box center [238, 225] width 64 height 40
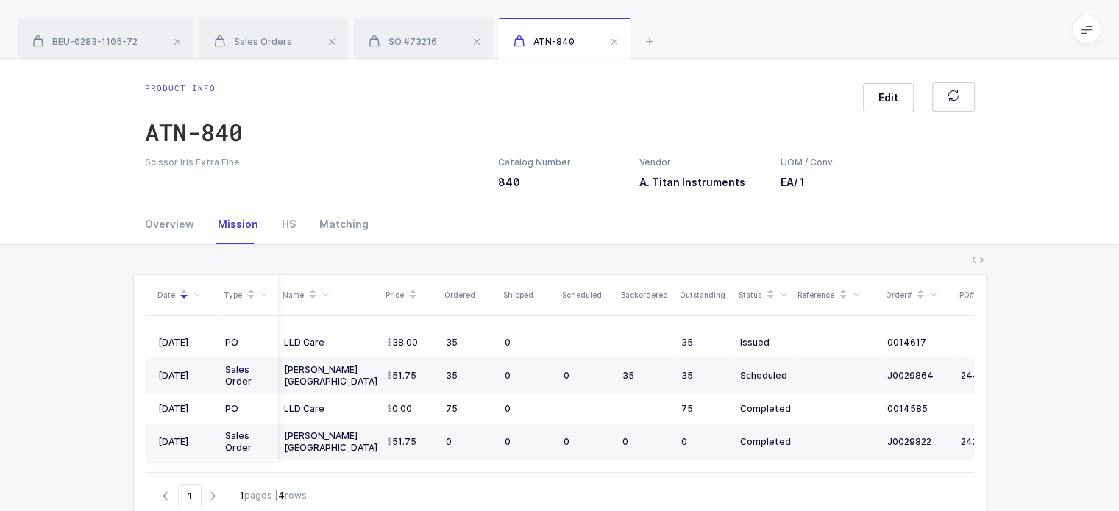
scroll to position [0, 98]
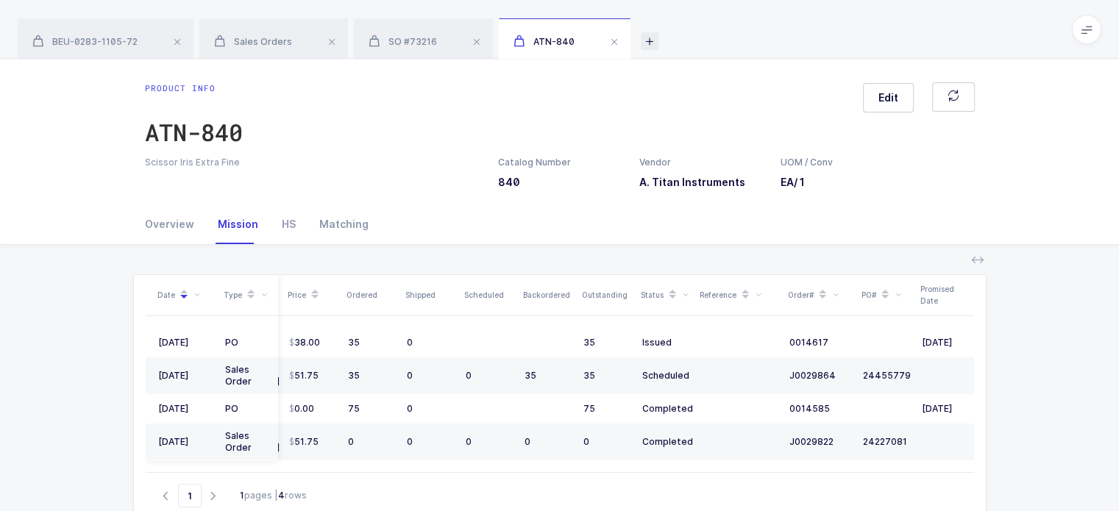
click at [642, 42] on icon at bounding box center [650, 41] width 18 height 18
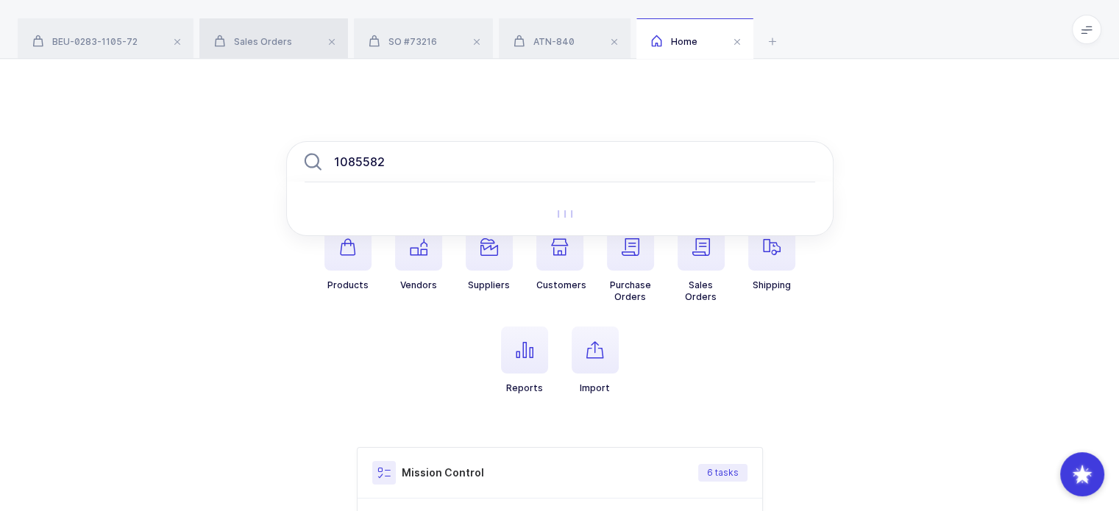
type input "1085582"
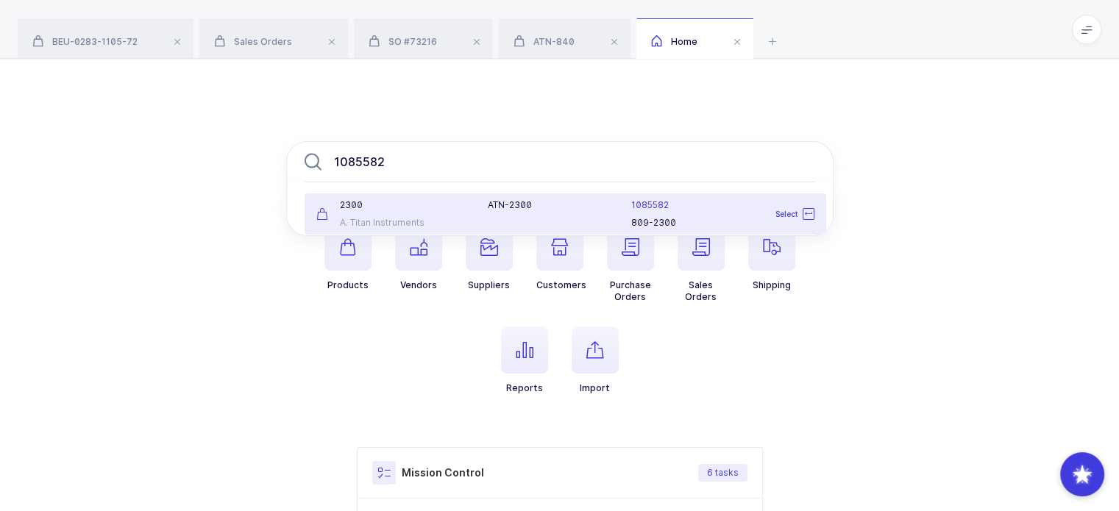
click at [407, 227] on div "A. Titan Instruments" at bounding box center [393, 223] width 155 height 12
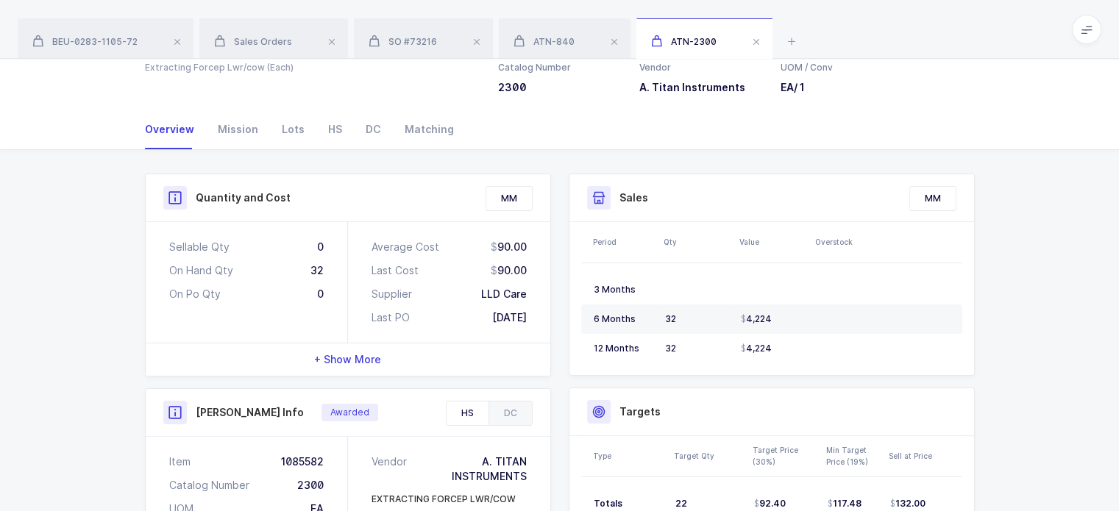
scroll to position [99, 0]
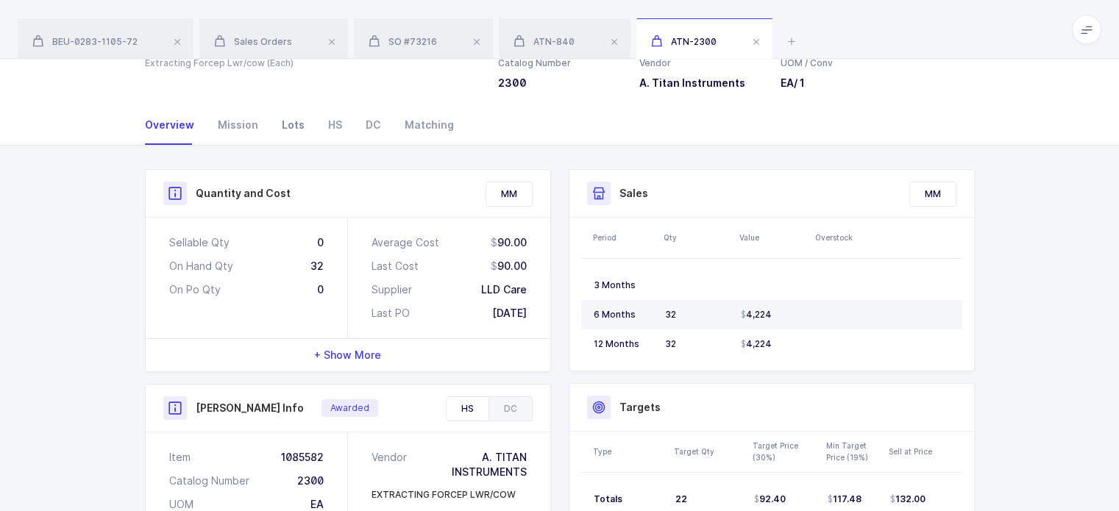
click at [297, 120] on div "Lots" at bounding box center [293, 125] width 46 height 40
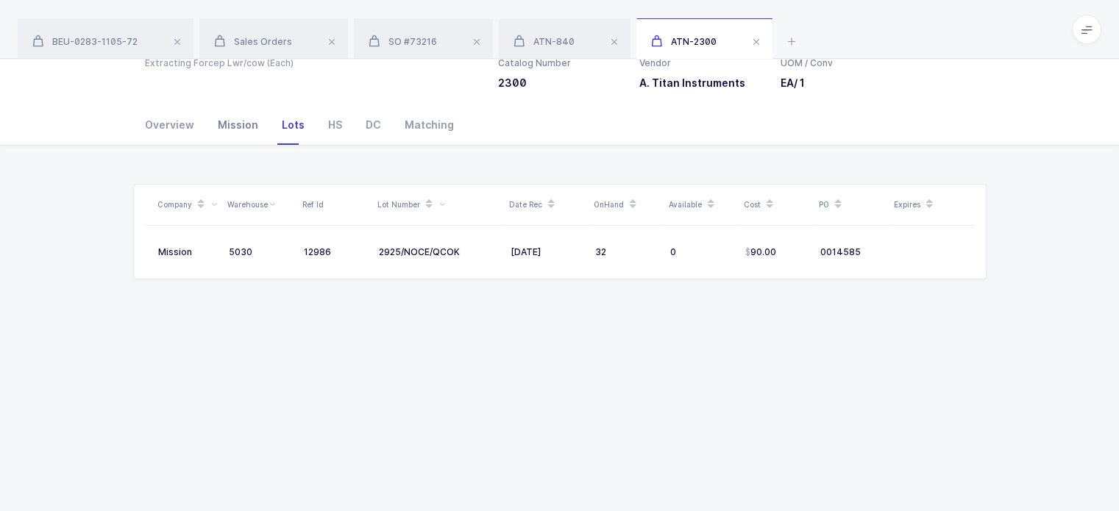
click at [230, 119] on div "Mission" at bounding box center [238, 125] width 64 height 40
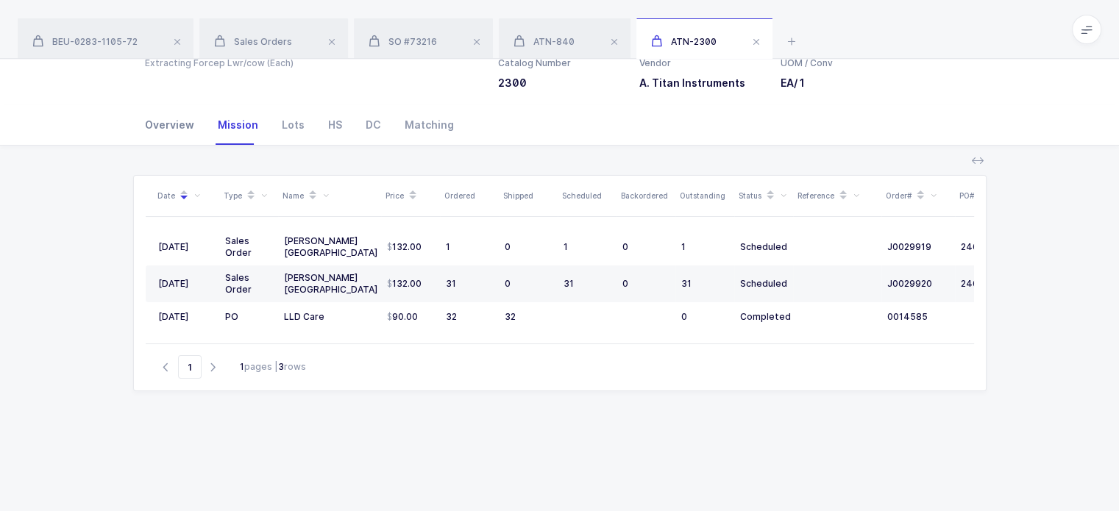
click at [193, 126] on div "Overview" at bounding box center [175, 125] width 61 height 40
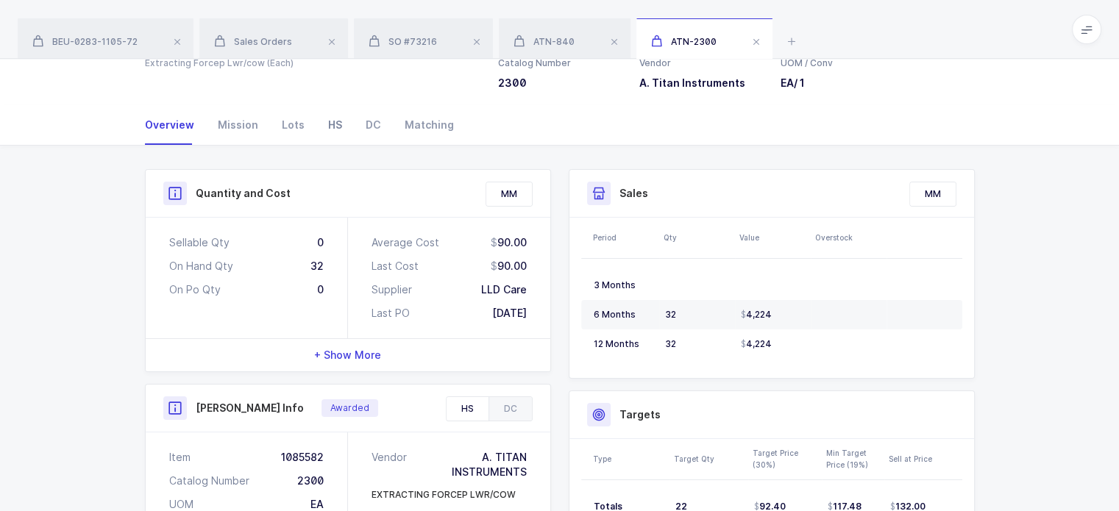
click at [342, 125] on div "HS" at bounding box center [335, 125] width 38 height 40
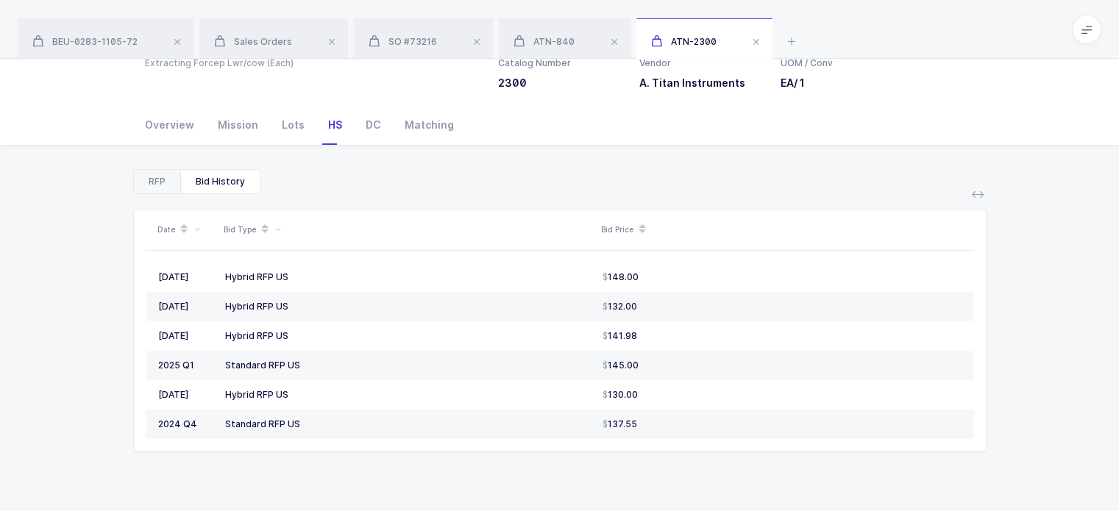
click at [166, 189] on div "RFP" at bounding box center [157, 182] width 46 height 24
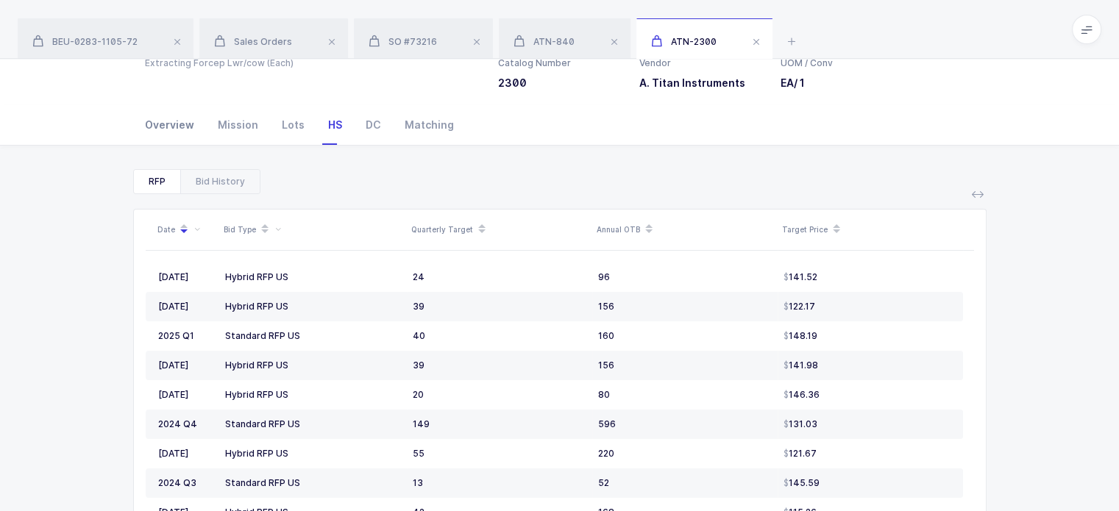
click at [183, 116] on div "Overview" at bounding box center [175, 125] width 61 height 40
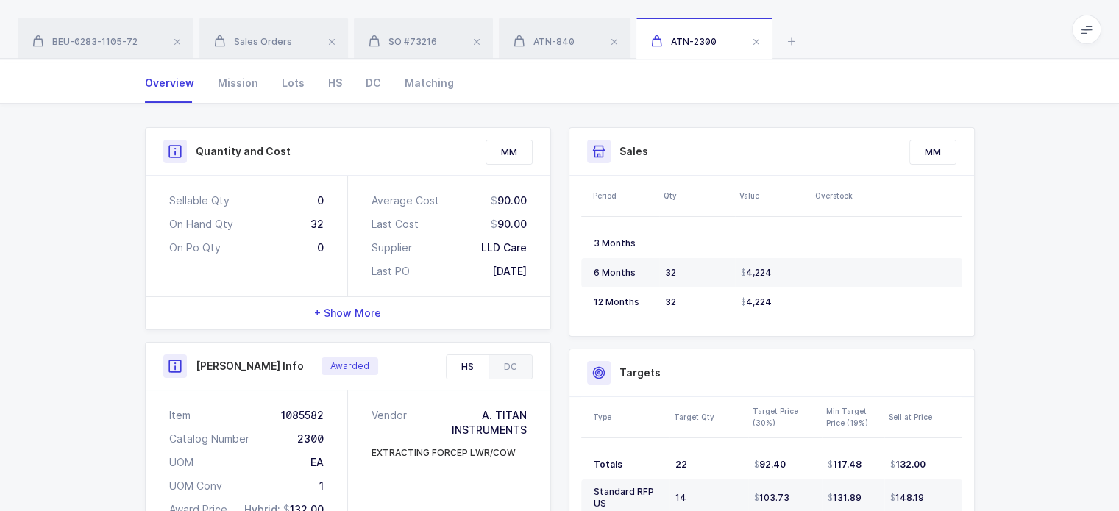
scroll to position [0, 0]
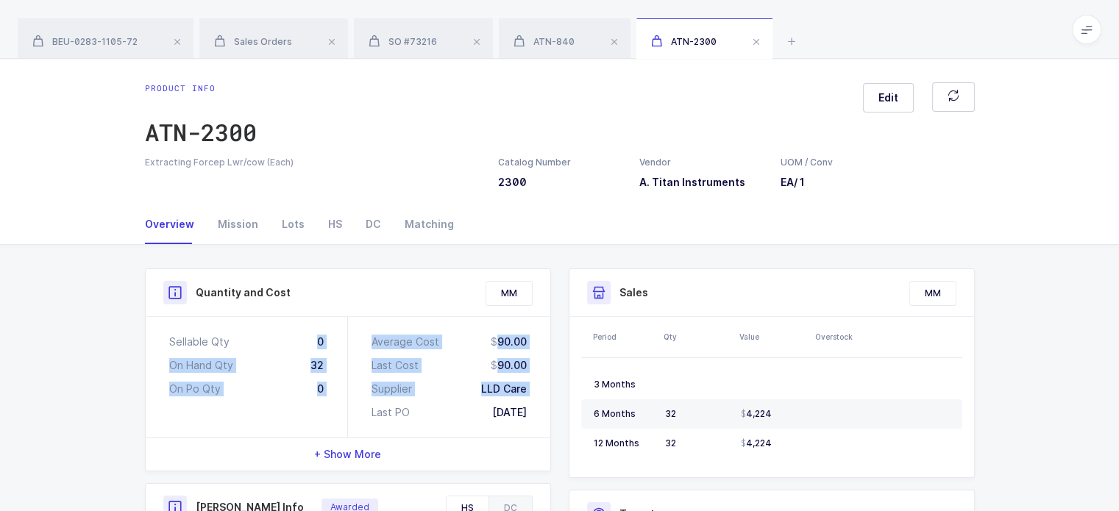
drag, startPoint x: 271, startPoint y: 330, endPoint x: 369, endPoint y: 412, distance: 128.5
click at [369, 412] on div "Sellable Qty 0 On Hand Qty 32 On Po Qty 0 Average Cost 90.00 Last Cost 90.00 Su…" at bounding box center [348, 377] width 405 height 121
click at [369, 412] on div "Average Cost 90.00 Last Cost 90.00 Supplier LLD Care Last PO 03/03/2025" at bounding box center [449, 377] width 202 height 121
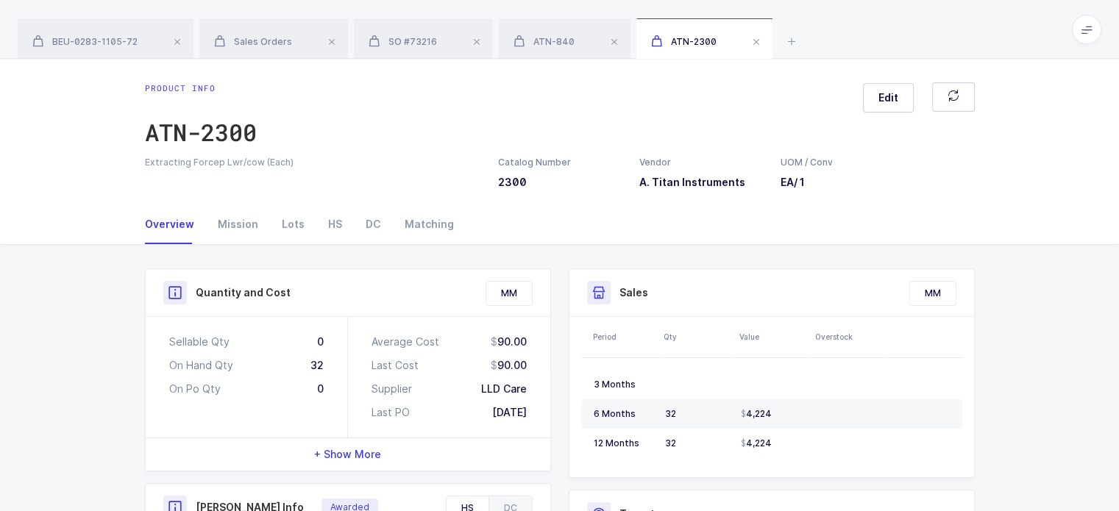
click at [537, 408] on div "Average Cost 90.00 Last Cost 90.00 Supplier LLD Care Last PO 03/03/2025" at bounding box center [449, 377] width 202 height 121
drag, startPoint x: 537, startPoint y: 408, endPoint x: 156, endPoint y: 284, distance: 401.0
click at [156, 284] on div "Quantity and Cost MM Sellable Qty 0 On Hand Qty 32 On Po Qty 0 Average Cost 90.…" at bounding box center [348, 370] width 406 height 203
click at [156, 284] on div "Quantity and Cost" at bounding box center [348, 293] width 405 height 48
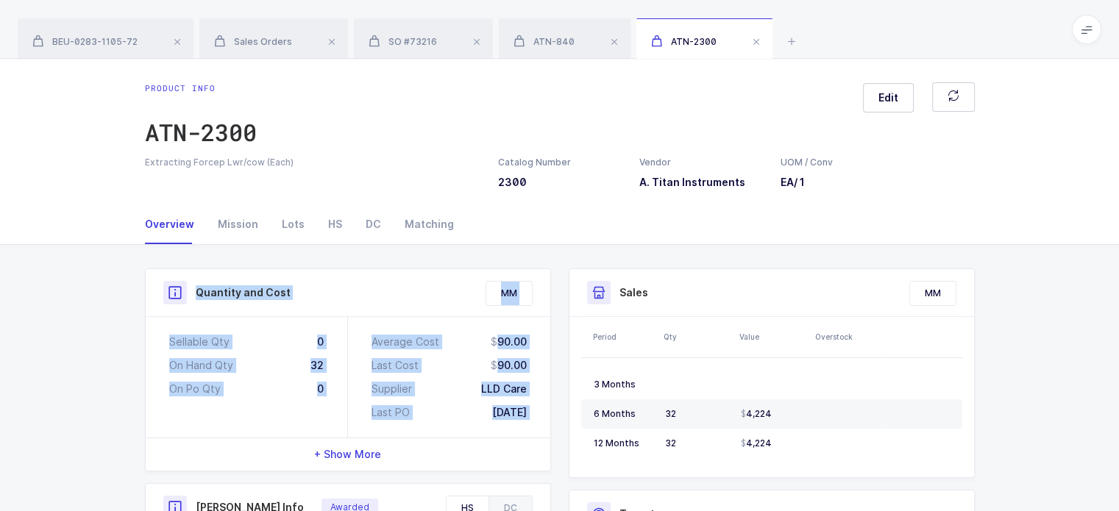
drag, startPoint x: 156, startPoint y: 284, endPoint x: 530, endPoint y: 403, distance: 392.2
click at [530, 403] on div "Quantity and Cost MM Sellable Qty 0 On Hand Qty 32 On Po Qty 0 Average Cost 90.…" at bounding box center [348, 370] width 406 height 203
click at [530, 403] on div "Average Cost 90.00 Last Cost 90.00 Supplier LLD Care Last PO 03/03/2025" at bounding box center [449, 377] width 202 height 121
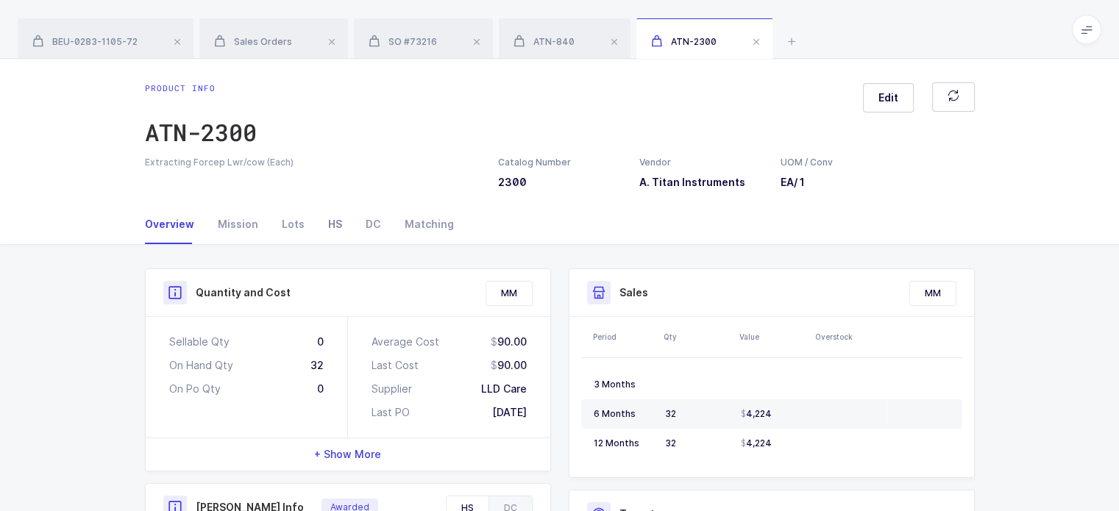
click at [322, 226] on div "HS" at bounding box center [335, 225] width 38 height 40
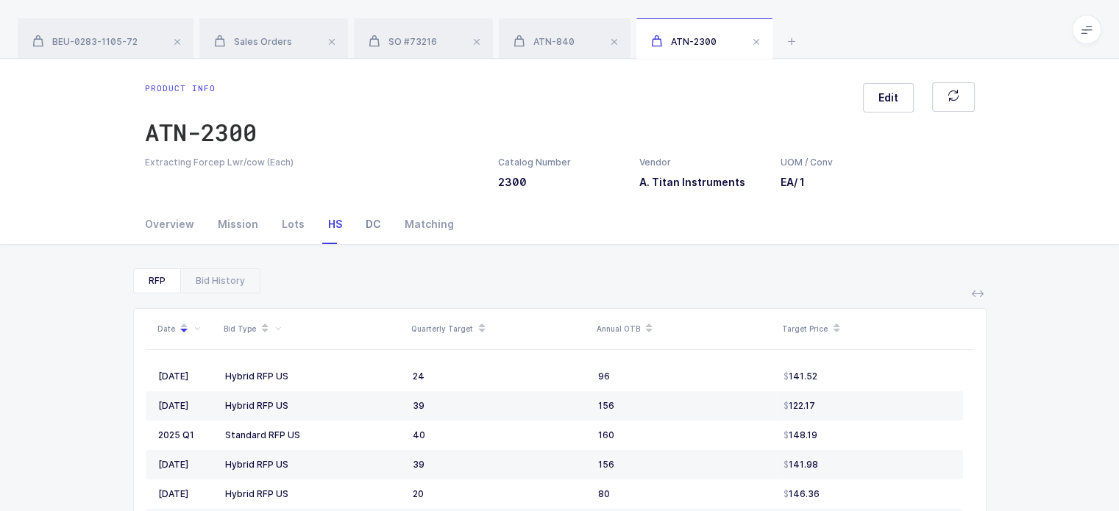
click at [377, 229] on div "DC" at bounding box center [373, 225] width 39 height 40
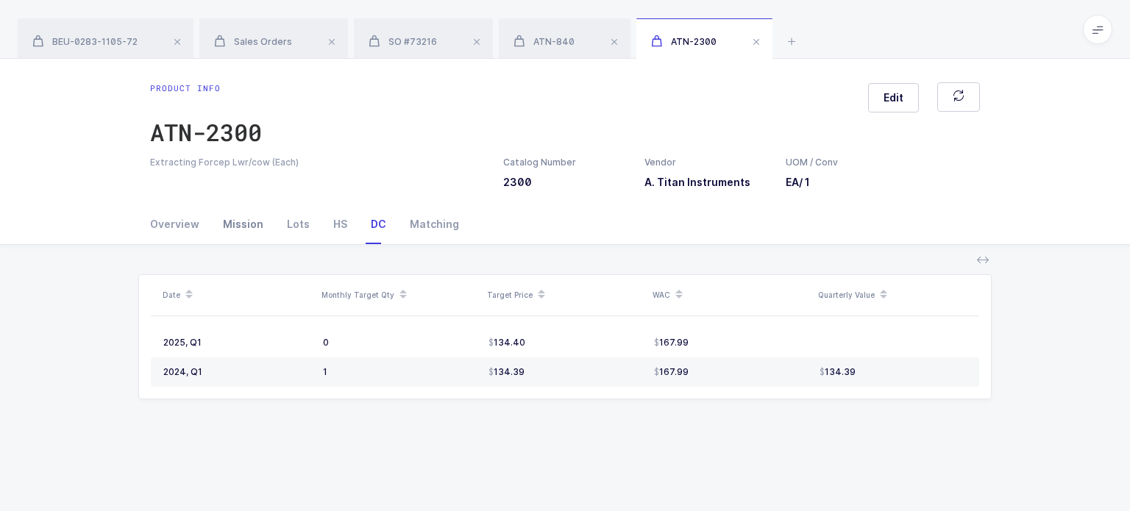
click at [245, 222] on div "Mission" at bounding box center [243, 225] width 64 height 40
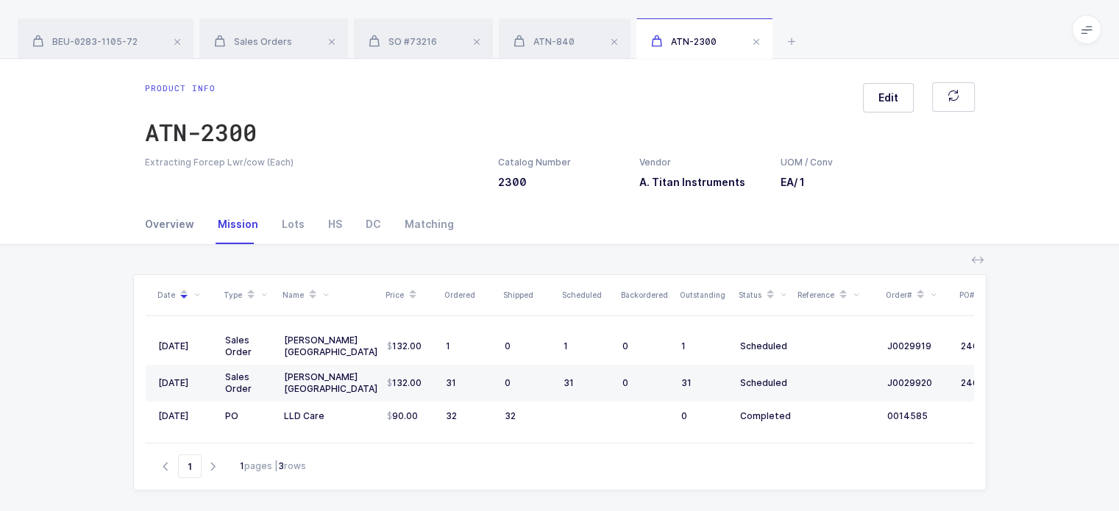
click at [177, 229] on div "Overview" at bounding box center [175, 225] width 61 height 40
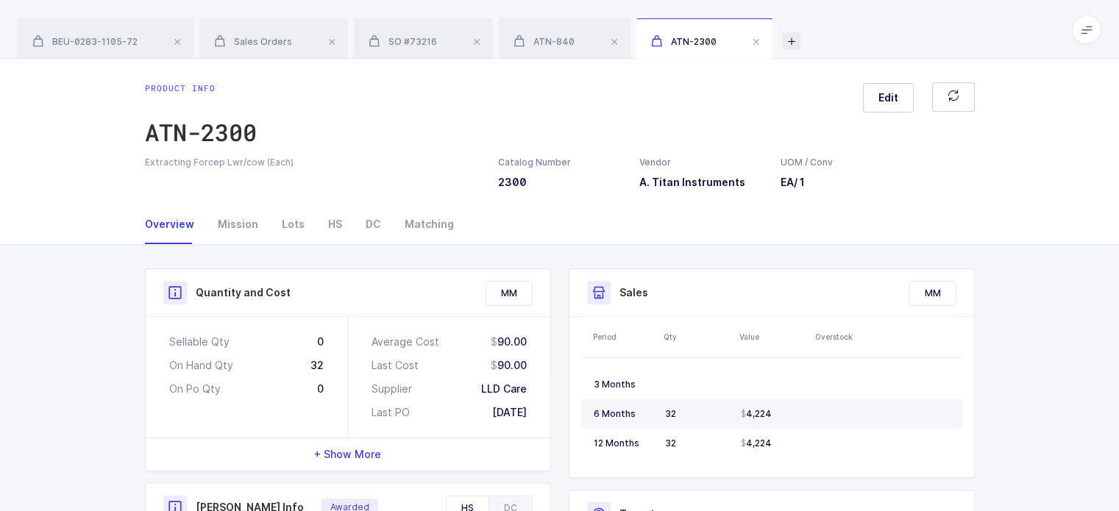
click at [795, 48] on icon at bounding box center [792, 41] width 18 height 18
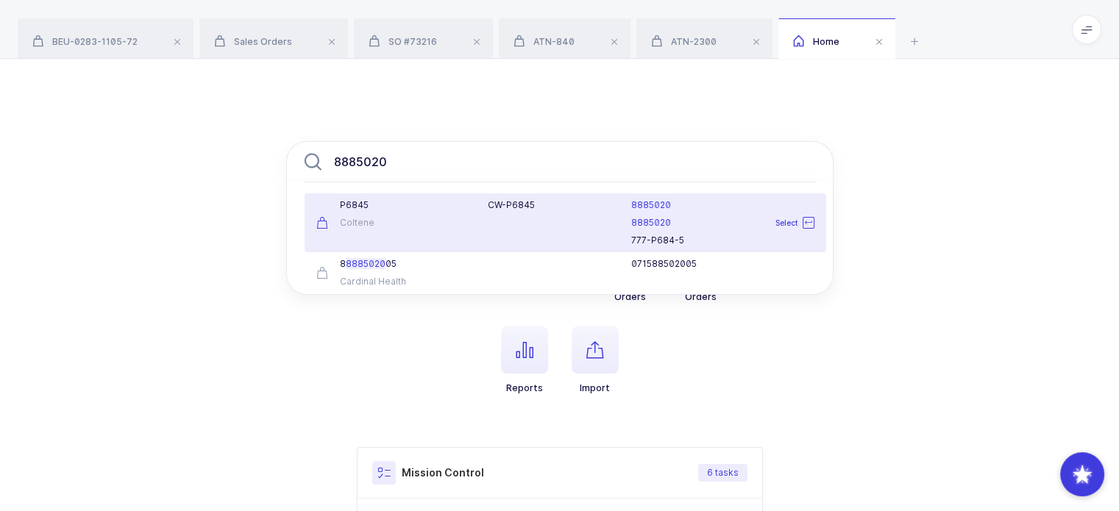
type input "8885020"
click at [514, 213] on div "CW-P6845" at bounding box center [551, 222] width 144 height 47
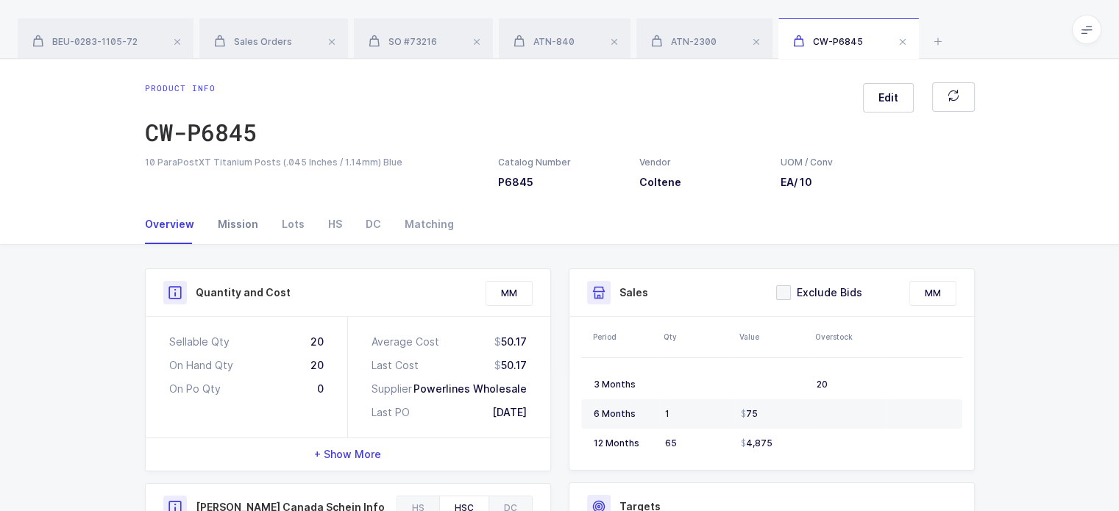
click at [235, 224] on div "Mission" at bounding box center [238, 225] width 64 height 40
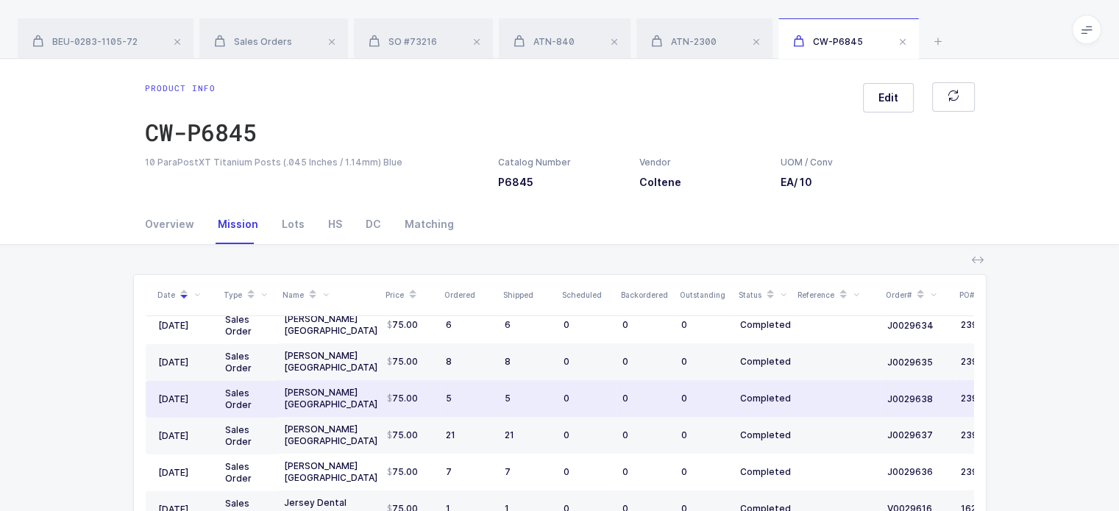
scroll to position [257, 0]
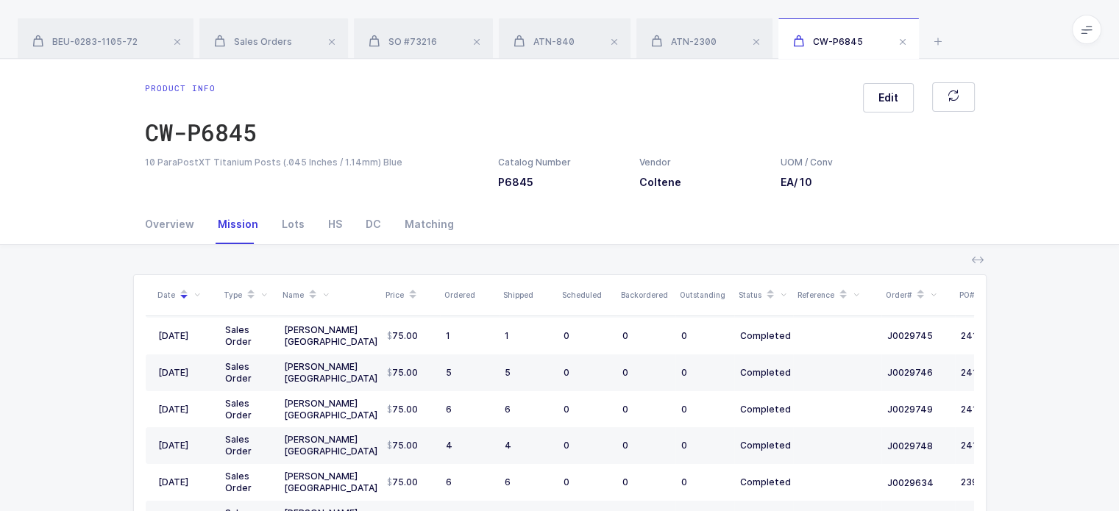
click at [969, 258] on button at bounding box center [978, 260] width 18 height 18
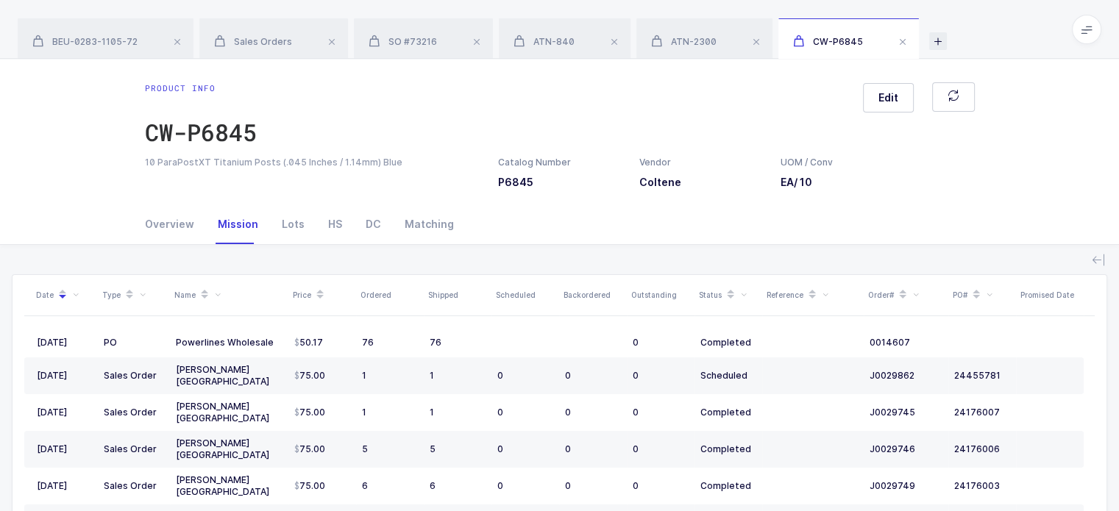
click at [938, 46] on icon at bounding box center [938, 41] width 18 height 18
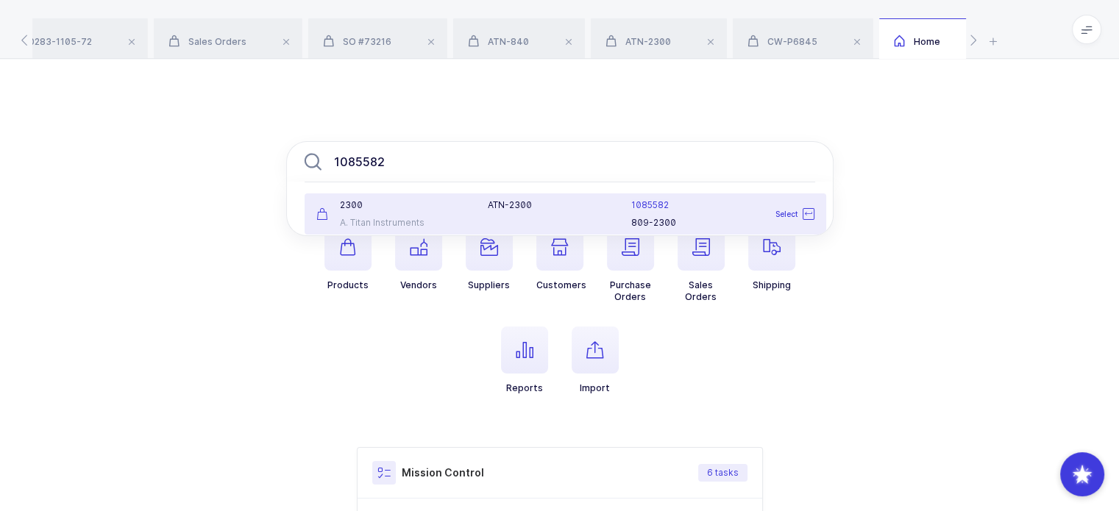
type input "1085582"
click at [433, 223] on div "A. Titan Instruments" at bounding box center [393, 223] width 155 height 12
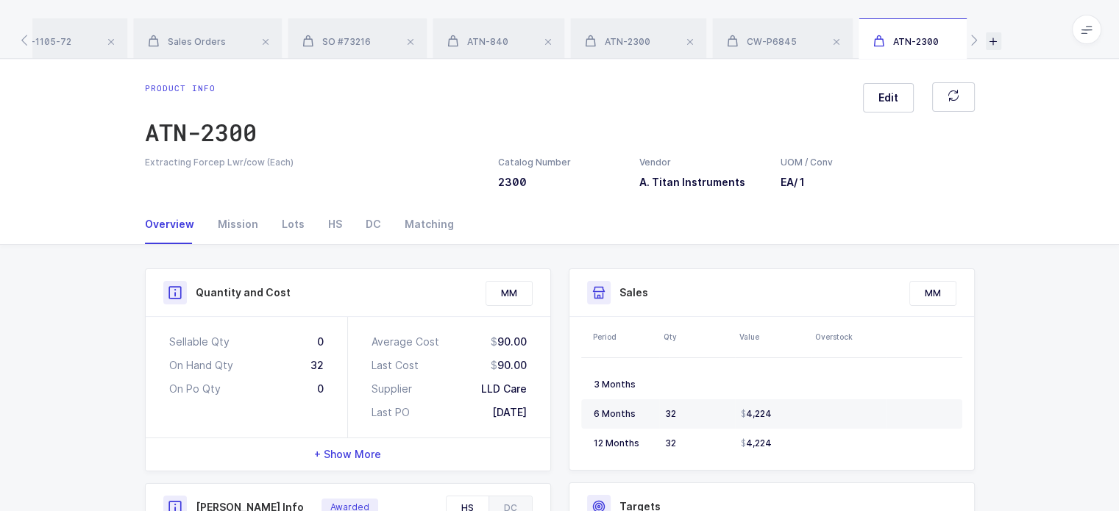
click at [992, 38] on icon at bounding box center [993, 41] width 15 height 18
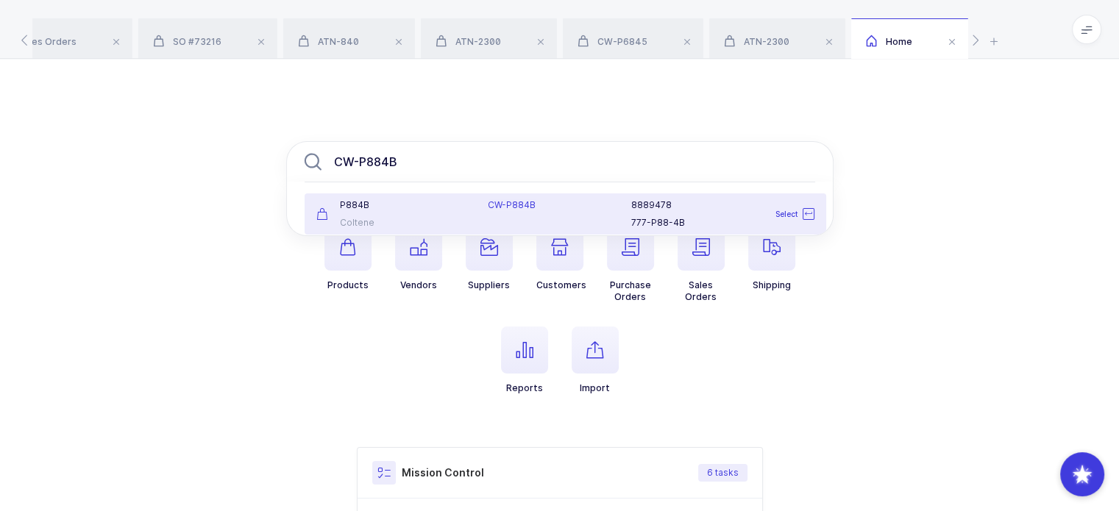
type input "CW-P884B"
click at [545, 210] on div "CW-P884B" at bounding box center [551, 205] width 126 height 12
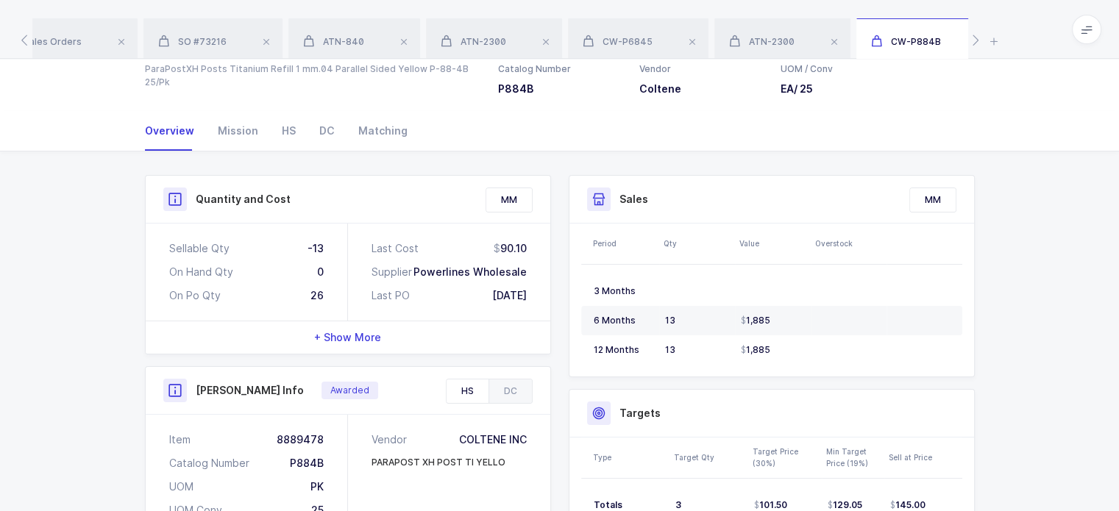
scroll to position [94, 0]
click at [233, 128] on div "Mission" at bounding box center [238, 130] width 64 height 40
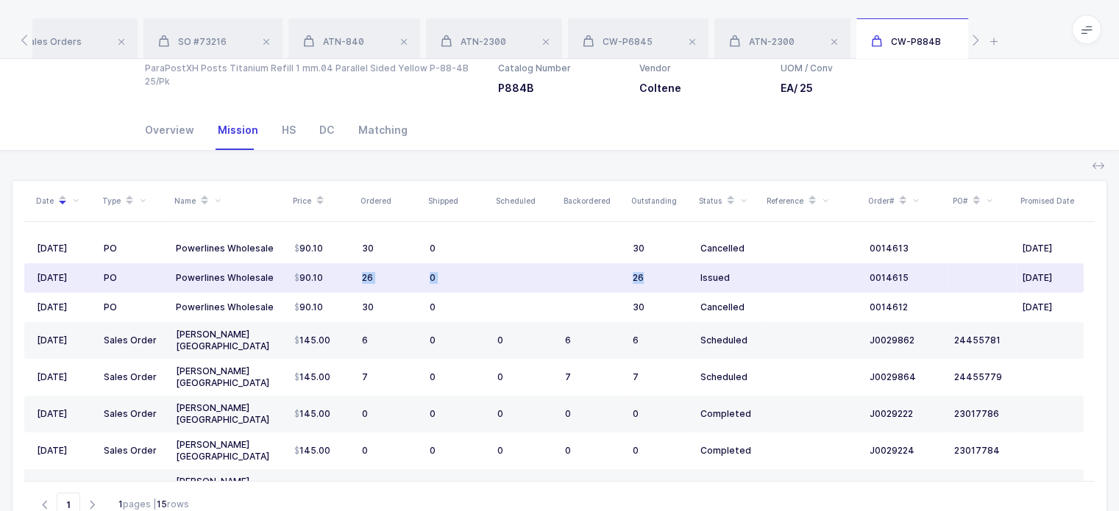
drag, startPoint x: 344, startPoint y: 273, endPoint x: 669, endPoint y: 289, distance: 324.9
click at [669, 289] on tr "06/06/2025 PO Powerlines Wholesale 90.10 26 0 26 Issued 0014615 08/30/2025" at bounding box center [554, 277] width 1060 height 29
drag, startPoint x: 795, startPoint y: 272, endPoint x: 783, endPoint y: 279, distance: 13.9
click at [783, 279] on td at bounding box center [813, 277] width 102 height 29
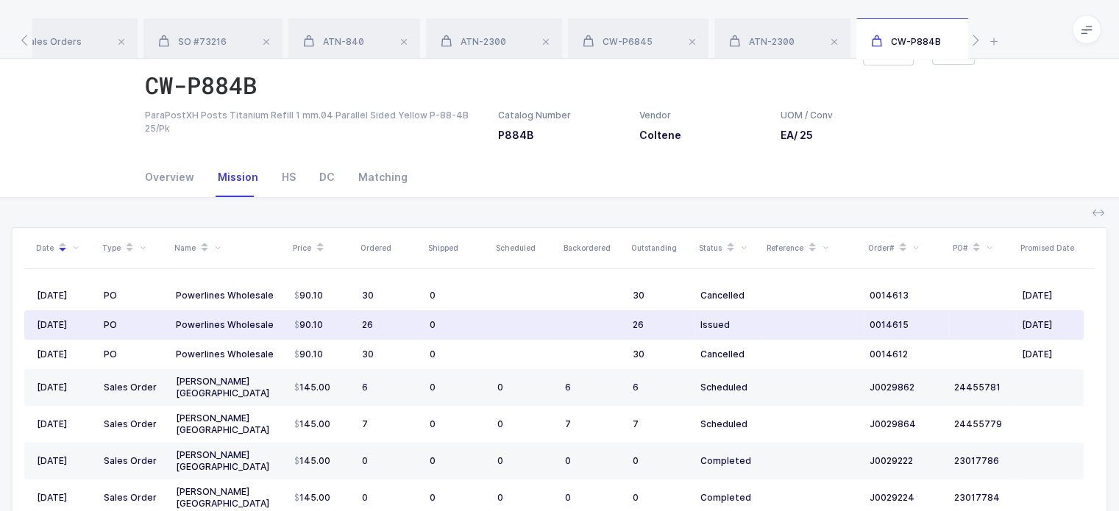
scroll to position [0, 0]
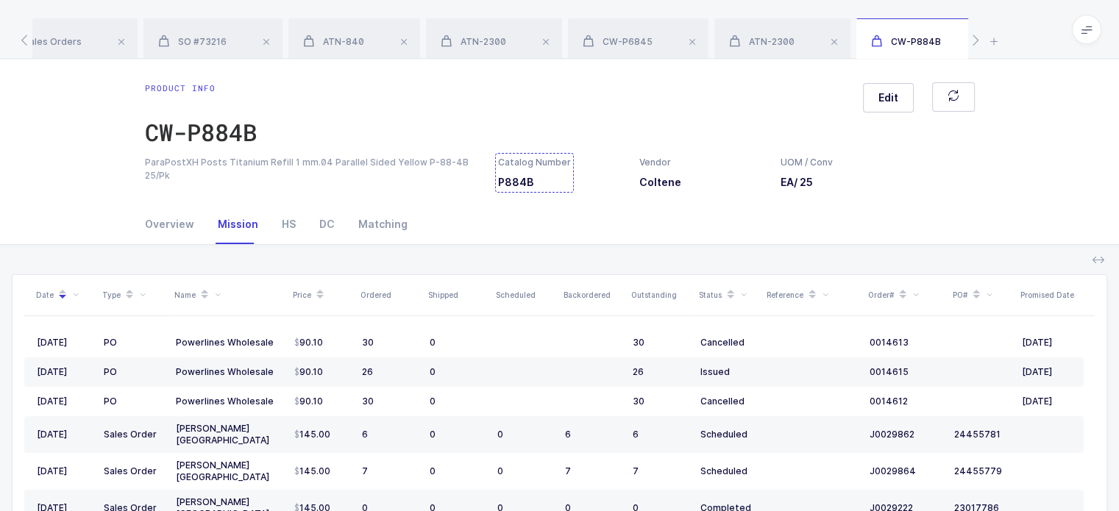
click at [533, 170] on div "Catalog Number P884B" at bounding box center [534, 173] width 73 height 34
click at [994, 41] on icon at bounding box center [995, 41] width 14 height 18
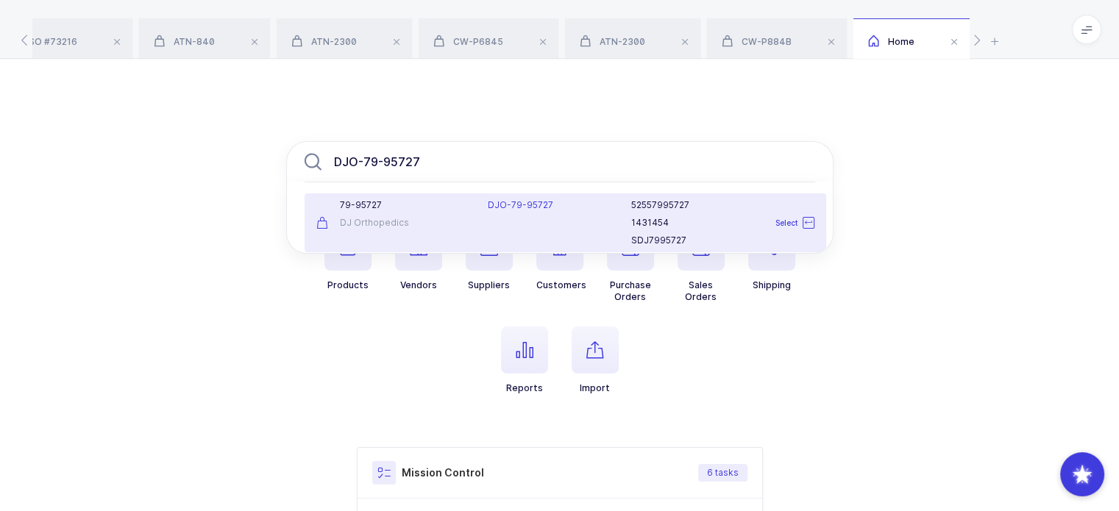
type input "DJO-79-95727"
click at [519, 216] on div "DJO-79-95727" at bounding box center [551, 222] width 144 height 47
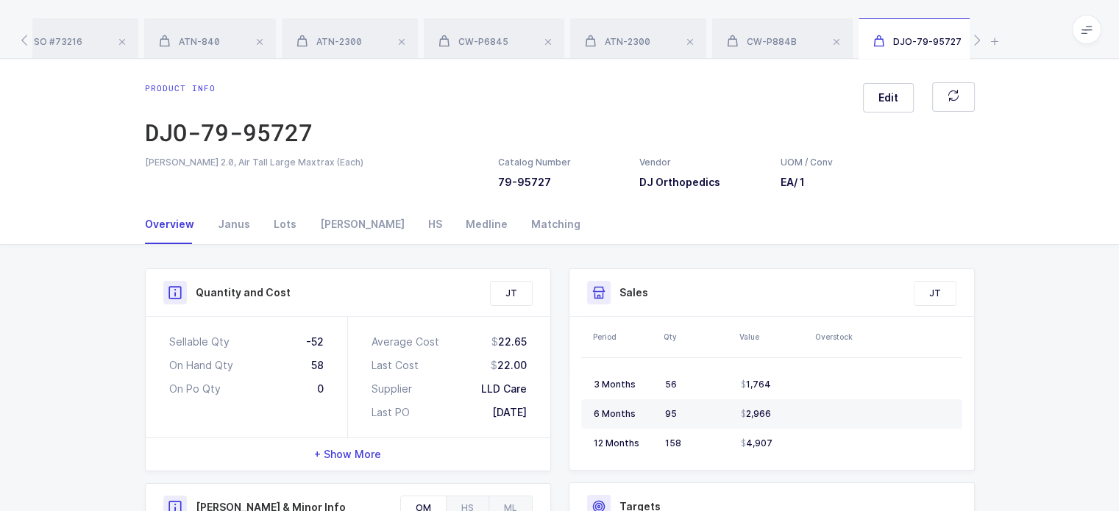
drag, startPoint x: 283, startPoint y: 322, endPoint x: 530, endPoint y: 425, distance: 268.2
click at [530, 425] on div "Sellable Qty -52 On Hand Qty 58 On Po Qty 0 Average Cost 22.65 Last Cost 22.00 …" at bounding box center [348, 377] width 405 height 121
click at [530, 425] on div "Average Cost 22.65 Last Cost 22.00 Supplier LLD Care Last PO 07/02/2025" at bounding box center [449, 377] width 202 height 121
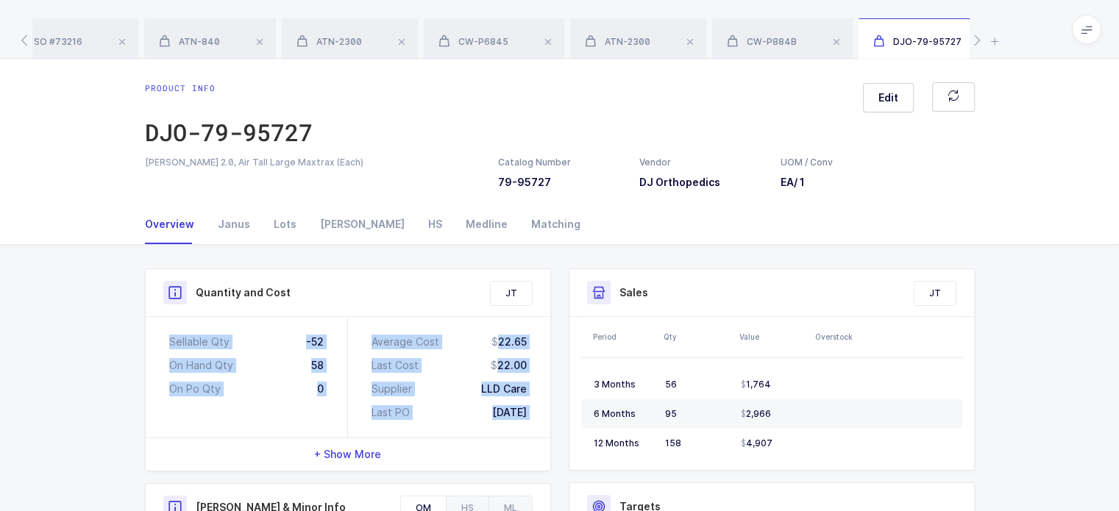
drag, startPoint x: 530, startPoint y: 425, endPoint x: 168, endPoint y: 335, distance: 373.2
click at [168, 335] on div "Sellable Qty -52 On Hand Qty 58 On Po Qty 0 Average Cost 22.65 Last Cost 22.00 …" at bounding box center [348, 377] width 405 height 121
click at [169, 335] on div "Sellable Qty" at bounding box center [199, 342] width 60 height 15
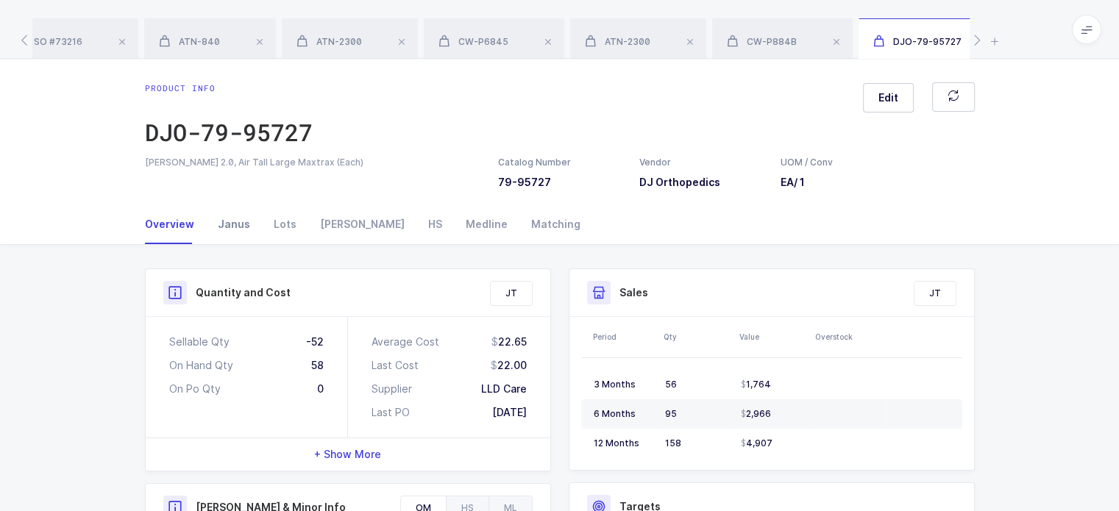
click at [243, 222] on div "Janus" at bounding box center [234, 225] width 56 height 40
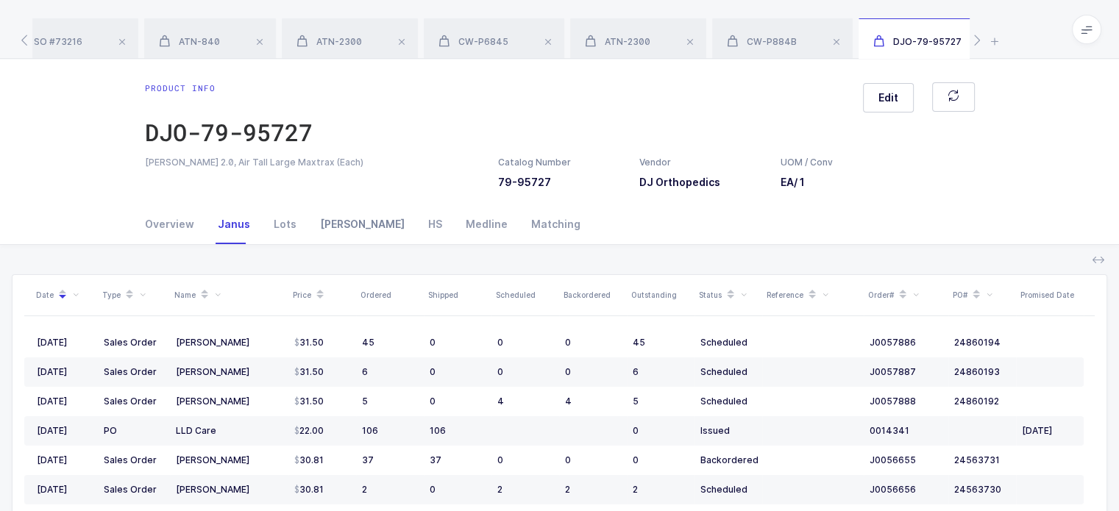
click at [325, 225] on div "Owens" at bounding box center [362, 225] width 108 height 40
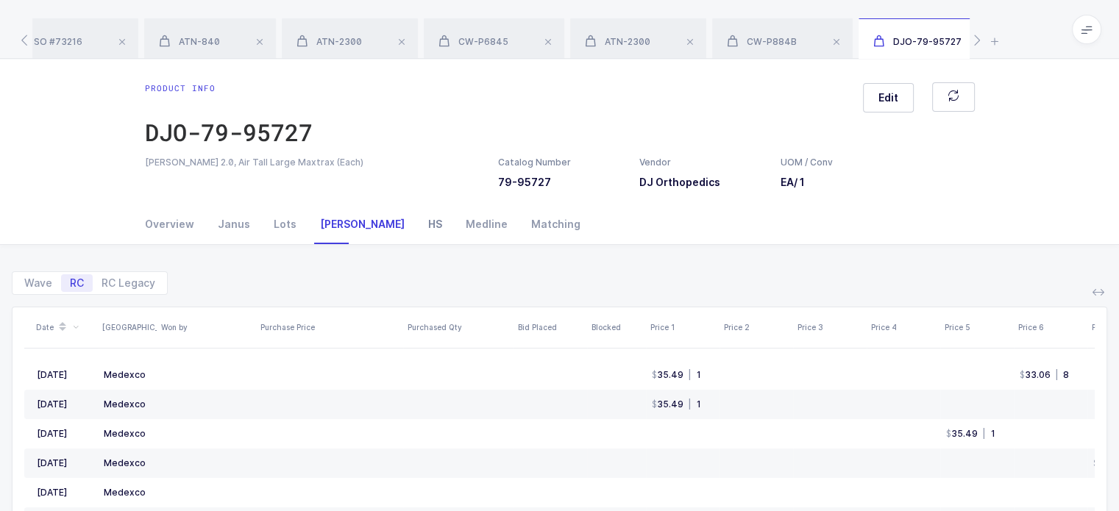
click at [417, 229] on div "HS" at bounding box center [436, 225] width 38 height 40
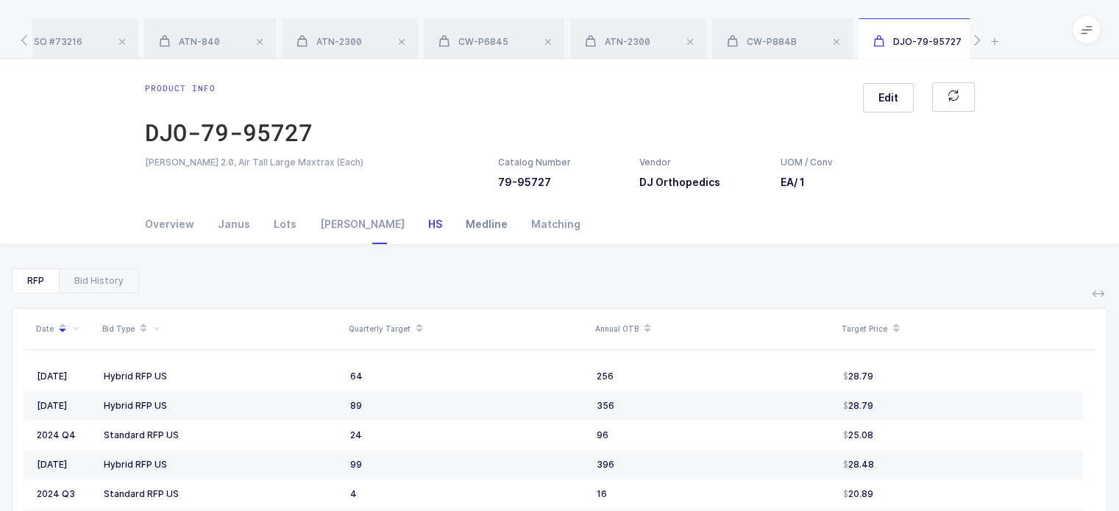
click at [454, 228] on div "Medline" at bounding box center [486, 225] width 65 height 40
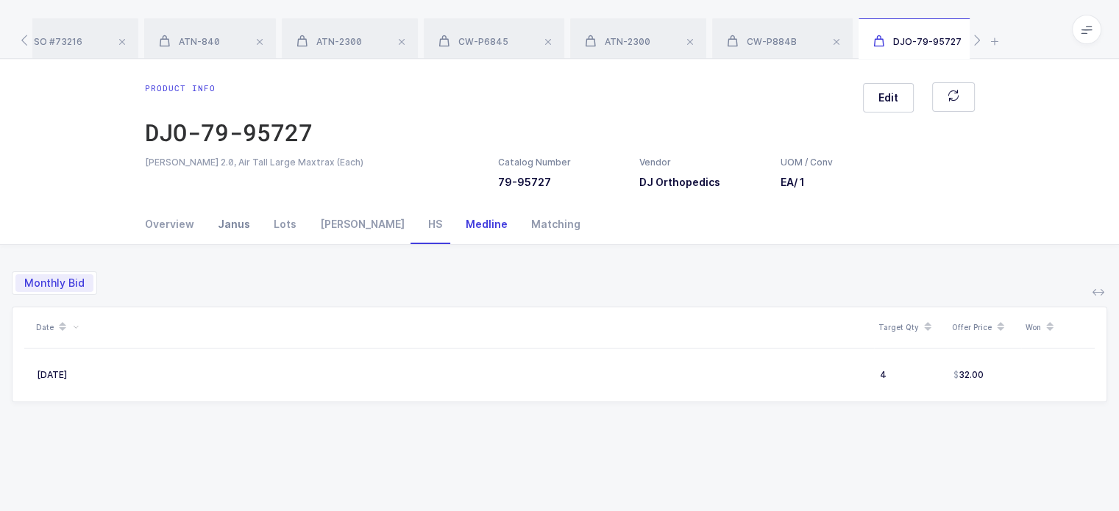
click at [218, 226] on div "Janus" at bounding box center [234, 225] width 56 height 40
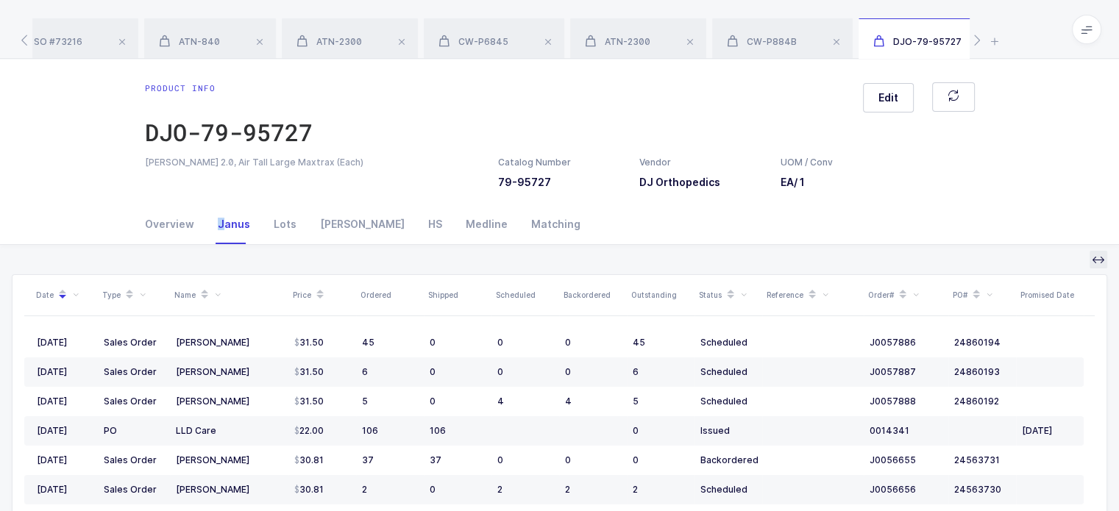
click at [1099, 258] on icon at bounding box center [1099, 260] width 12 height 12
click at [1105, 268] on button at bounding box center [1099, 260] width 18 height 18
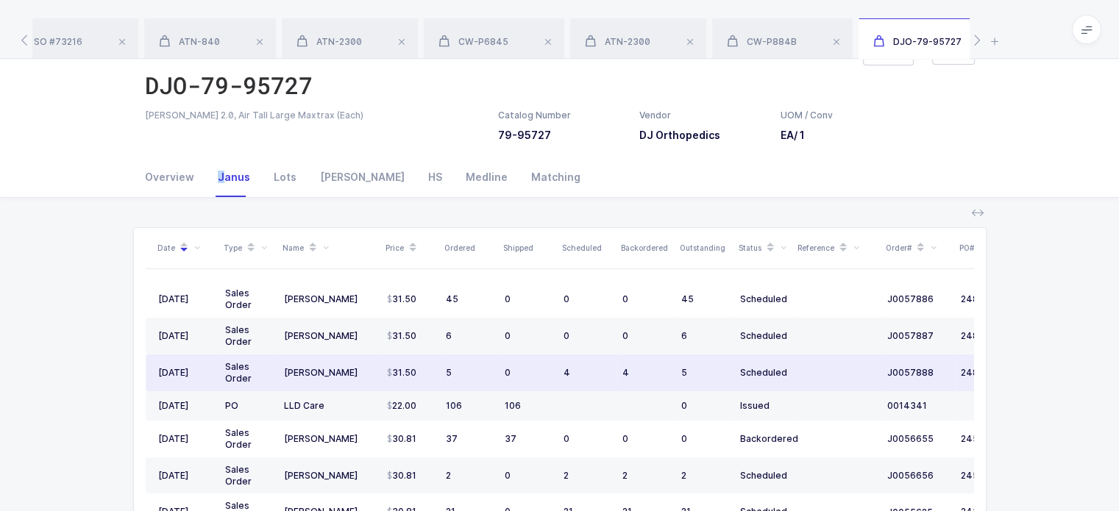
scroll to position [28, 0]
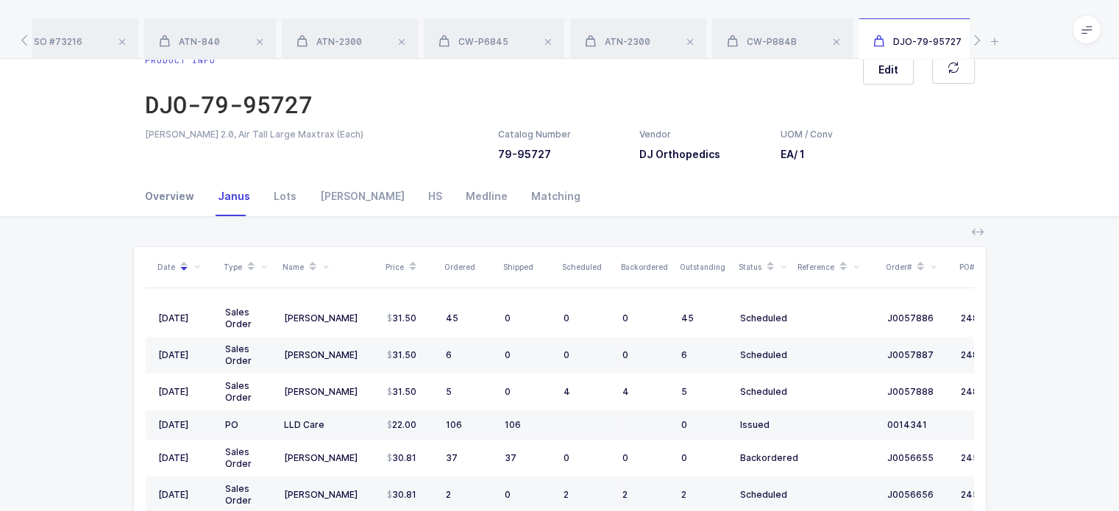
click at [177, 188] on div "Overview" at bounding box center [175, 197] width 61 height 40
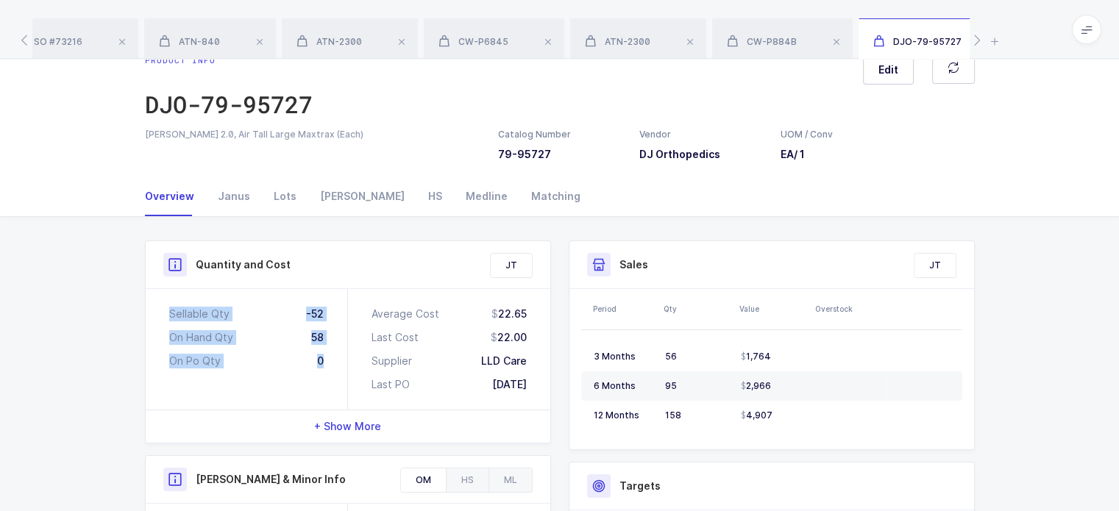
drag, startPoint x: 341, startPoint y: 370, endPoint x: 149, endPoint y: 309, distance: 202.3
click at [149, 309] on div "Sellable Qty -52 On Hand Qty 58 On Po Qty 0" at bounding box center [247, 349] width 202 height 121
drag, startPoint x: 149, startPoint y: 309, endPoint x: 336, endPoint y: 358, distance: 193.3
click at [336, 358] on div "Sellable Qty -52 On Hand Qty 58 On Po Qty 0" at bounding box center [247, 349] width 202 height 121
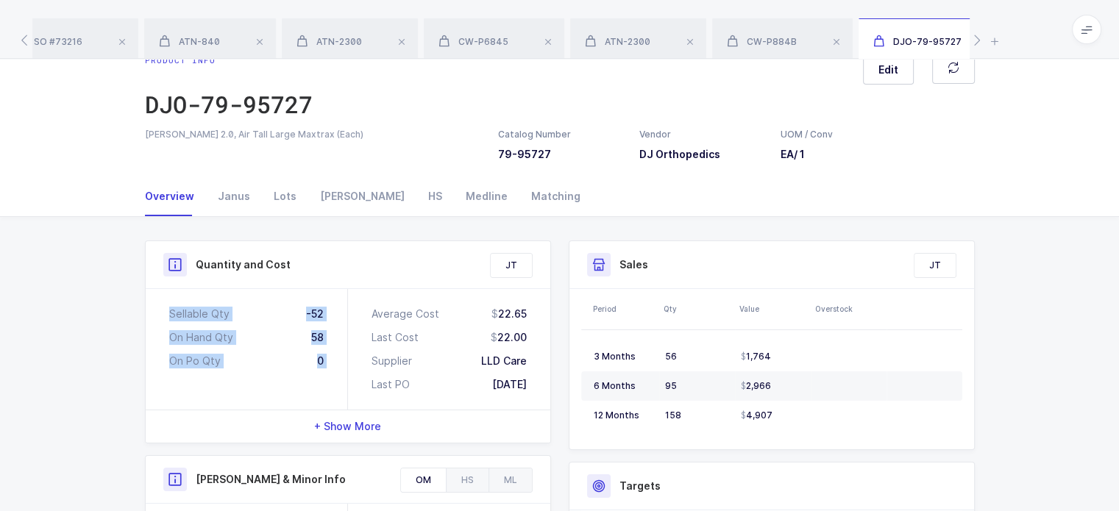
click at [336, 358] on div "Sellable Qty -52 On Hand Qty 58 On Po Qty 0" at bounding box center [247, 349] width 202 height 121
click at [235, 200] on div "Janus" at bounding box center [234, 197] width 56 height 40
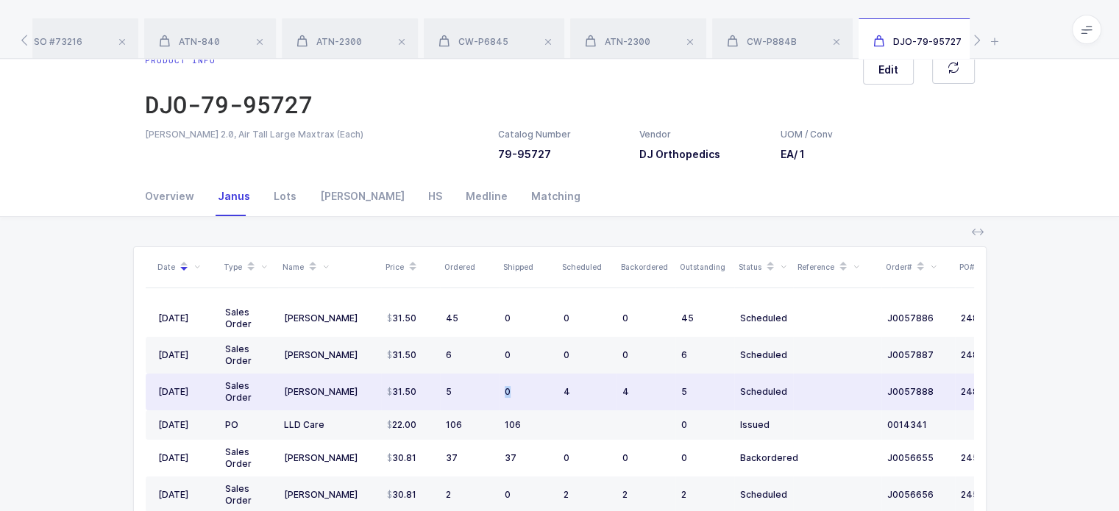
drag, startPoint x: 527, startPoint y: 397, endPoint x: 475, endPoint y: 391, distance: 51.8
click at [475, 391] on tr "07/14/2025 Sales Order Henry Schein 31.50 5 0 4 4 5 Scheduled J0057888 24860192" at bounding box center [609, 392] width 927 height 37
click at [536, 397] on td "0" at bounding box center [528, 392] width 59 height 37
drag, startPoint x: 556, startPoint y: 398, endPoint x: 525, endPoint y: 379, distance: 37.0
click at [525, 379] on tr "07/14/2025 Sales Order Henry Schein 31.50 5 0 4 4 5 Scheduled J0057888 24860192" at bounding box center [609, 392] width 927 height 37
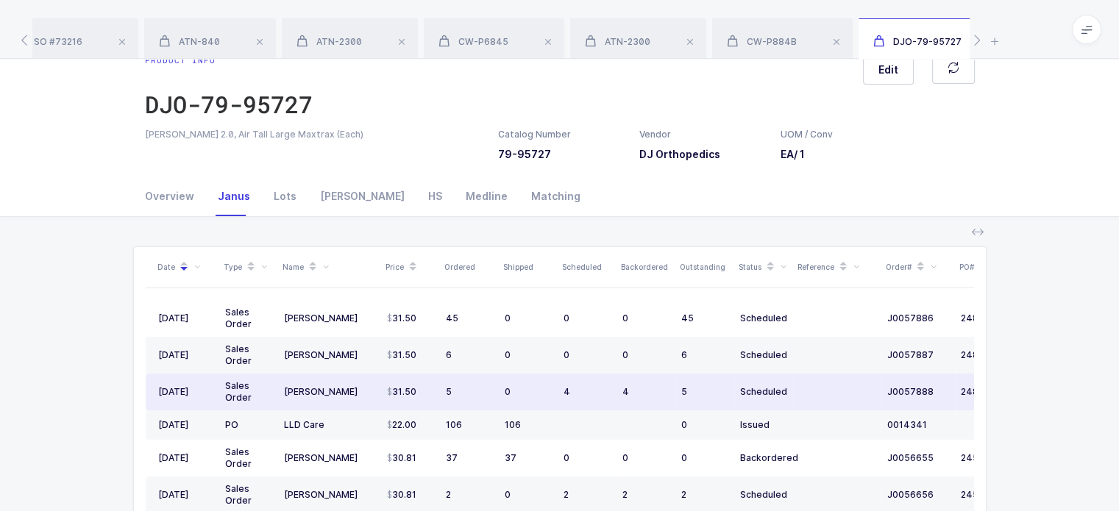
click at [510, 382] on td "0" at bounding box center [528, 392] width 59 height 37
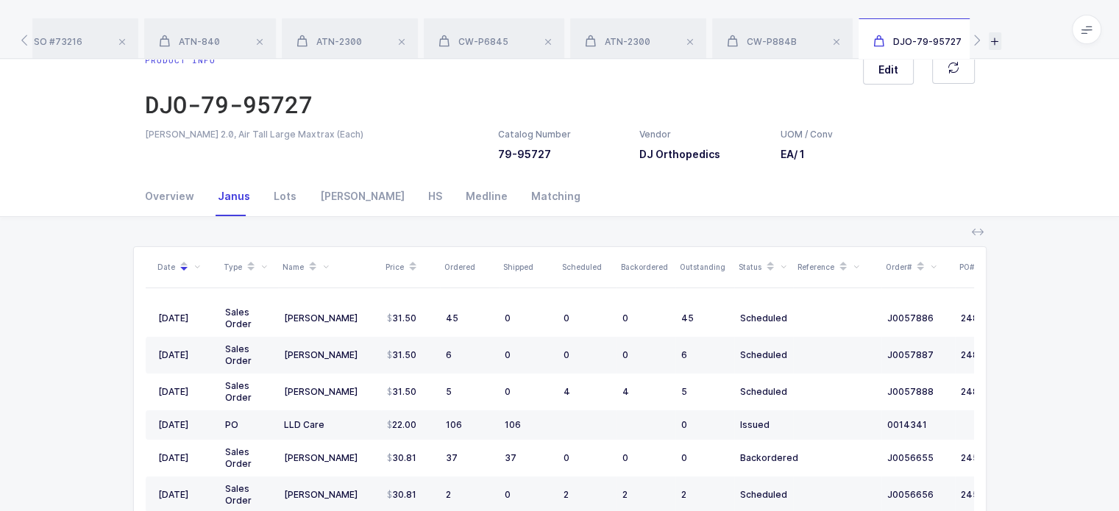
click at [1000, 41] on icon at bounding box center [995, 41] width 13 height 18
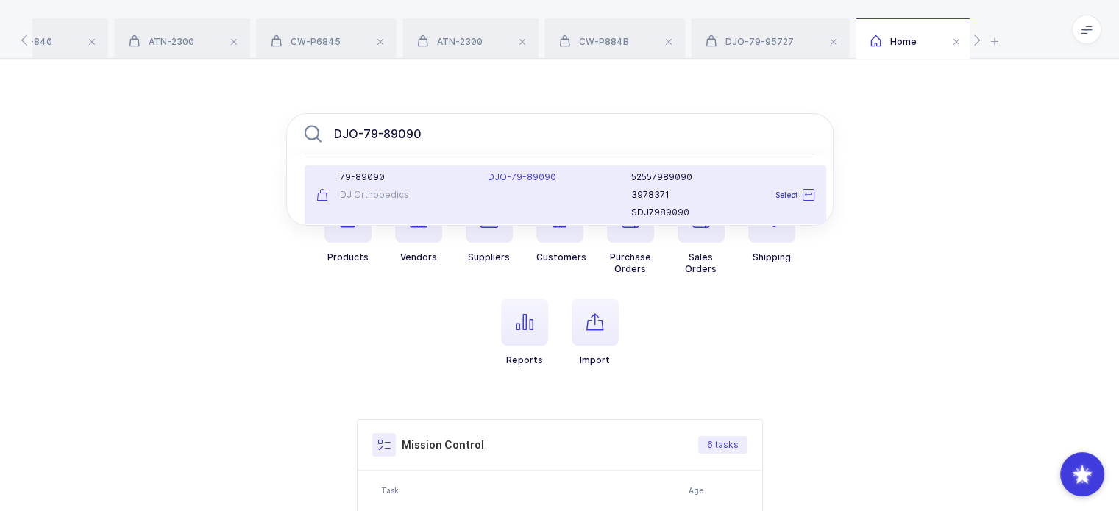
type input "DJO-79-89090"
click at [480, 191] on div "DJO-79-89090" at bounding box center [551, 194] width 144 height 47
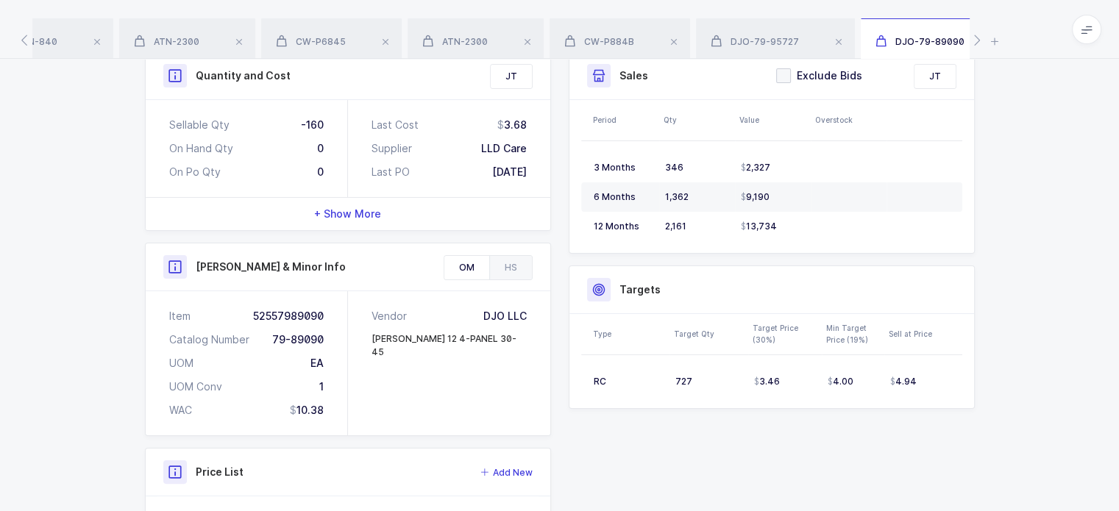
scroll to position [400, 0]
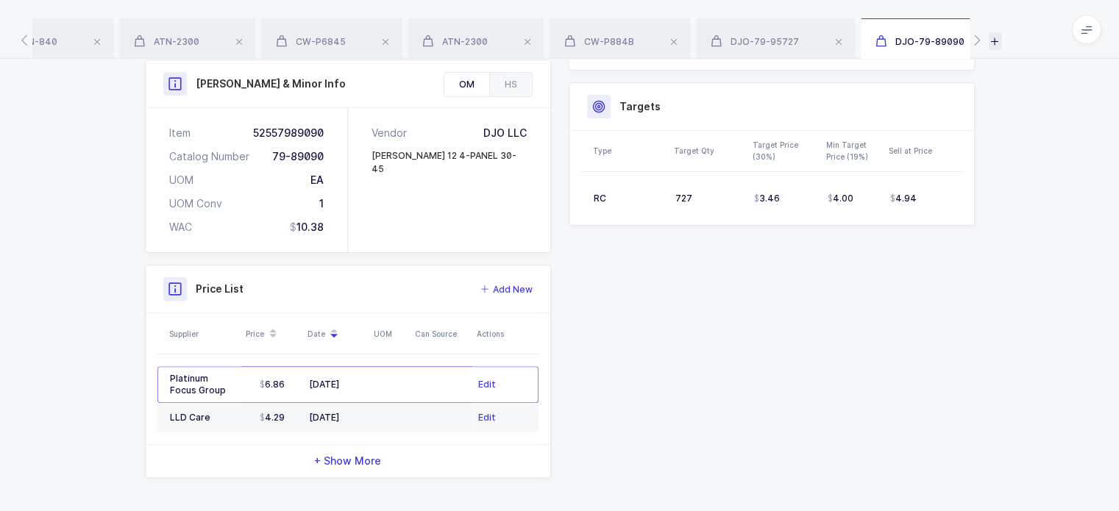
click at [992, 38] on icon at bounding box center [995, 41] width 13 height 18
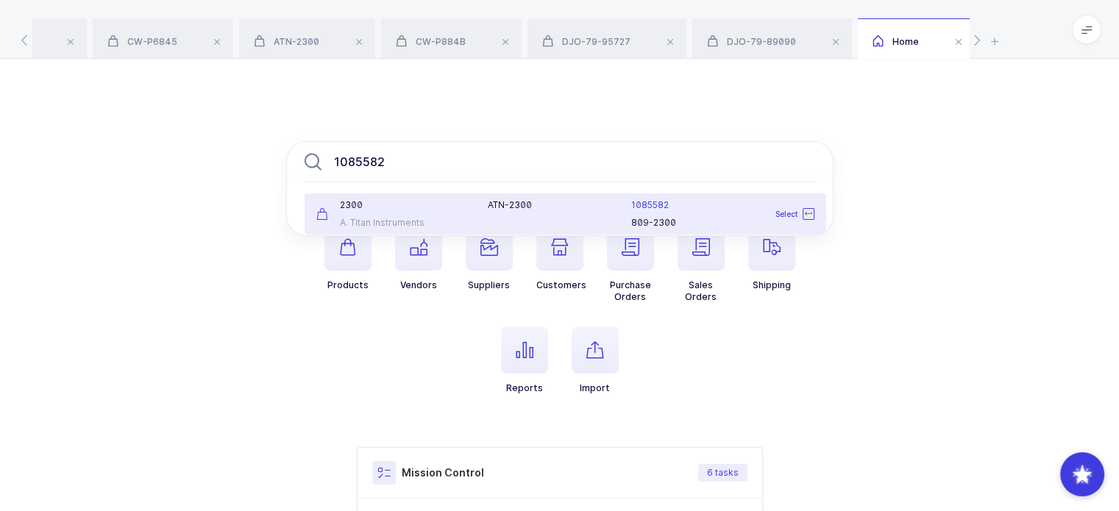
type input "1085582"
click at [522, 209] on div "ATN-2300" at bounding box center [551, 205] width 126 height 12
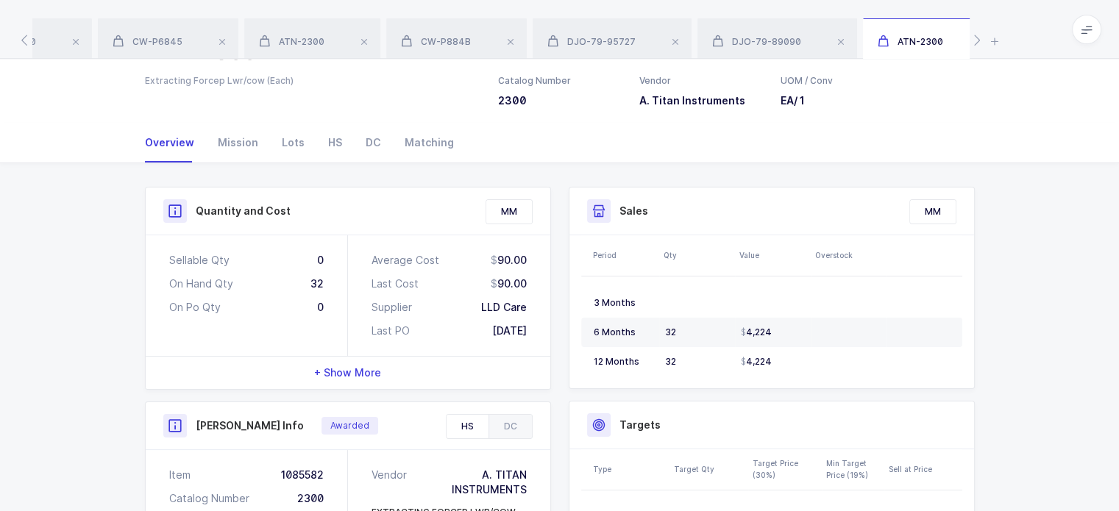
scroll to position [101, 0]
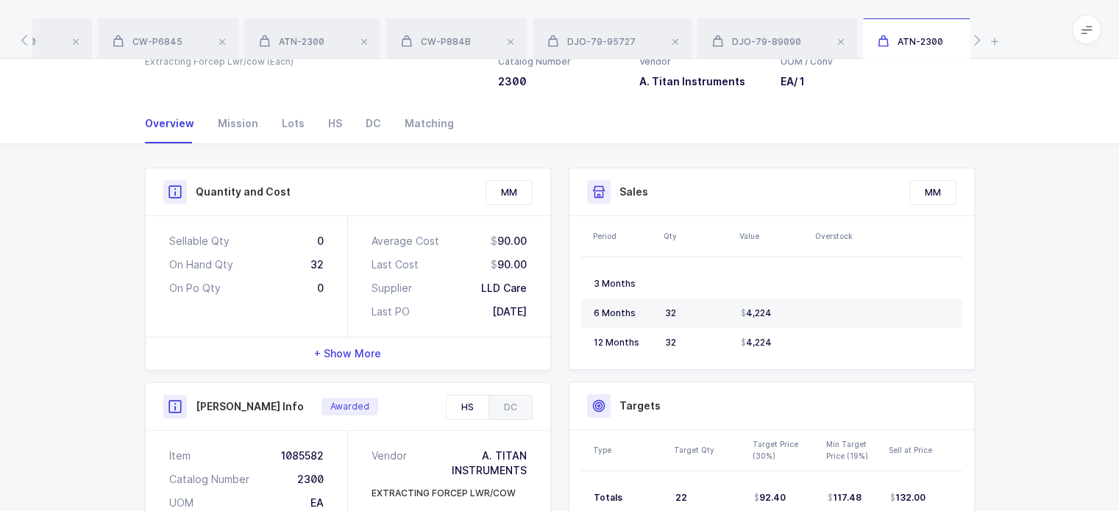
drag, startPoint x: 174, startPoint y: 226, endPoint x: 535, endPoint y: 325, distance: 374.5
click at [535, 325] on div "Sellable Qty 0 On Hand Qty 32 On Po Qty 0 Average Cost 90.00 Last Cost 90.00 Su…" at bounding box center [348, 276] width 405 height 121
click at [535, 325] on div "Average Cost 90.00 Last Cost 90.00 Supplier LLD Care Last PO 03/03/2025" at bounding box center [449, 276] width 202 height 121
drag, startPoint x: 540, startPoint y: 320, endPoint x: 162, endPoint y: 233, distance: 388.3
click at [162, 233] on div "Sellable Qty 0 On Hand Qty 32 On Po Qty 0 Average Cost 90.00 Last Cost 90.00 Su…" at bounding box center [348, 276] width 405 height 121
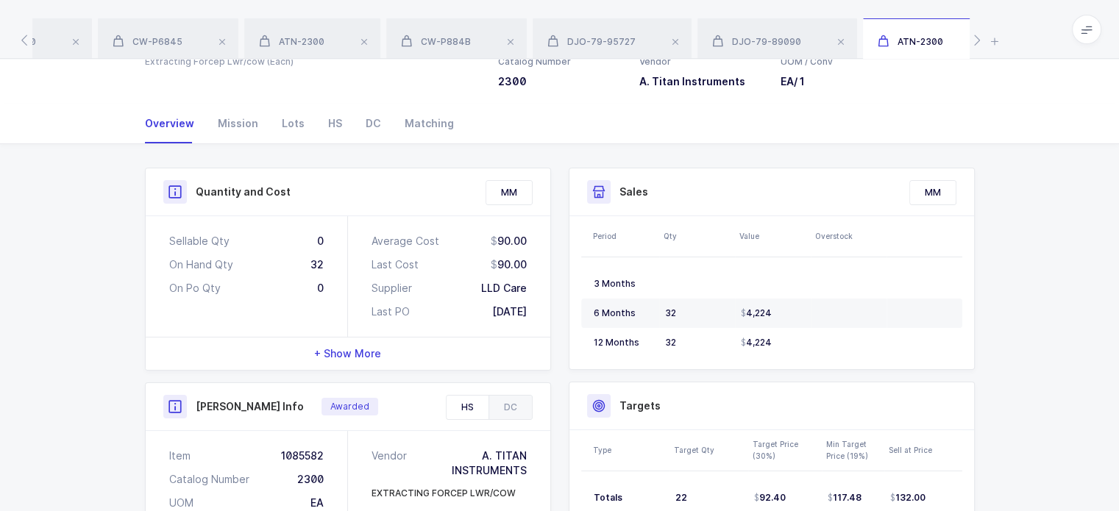
click at [162, 233] on div "Sellable Qty 0 On Hand Qty 32 On Po Qty 0" at bounding box center [247, 276] width 202 height 121
drag, startPoint x: 162, startPoint y: 233, endPoint x: 524, endPoint y: 310, distance: 370.2
click at [524, 310] on div "Sellable Qty 0 On Hand Qty 32 On Po Qty 0 Average Cost 90.00 Last Cost 90.00 Su…" at bounding box center [348, 276] width 405 height 121
click at [524, 310] on div "03/03/2025" at bounding box center [509, 312] width 35 height 15
click at [992, 46] on icon at bounding box center [995, 41] width 13 height 18
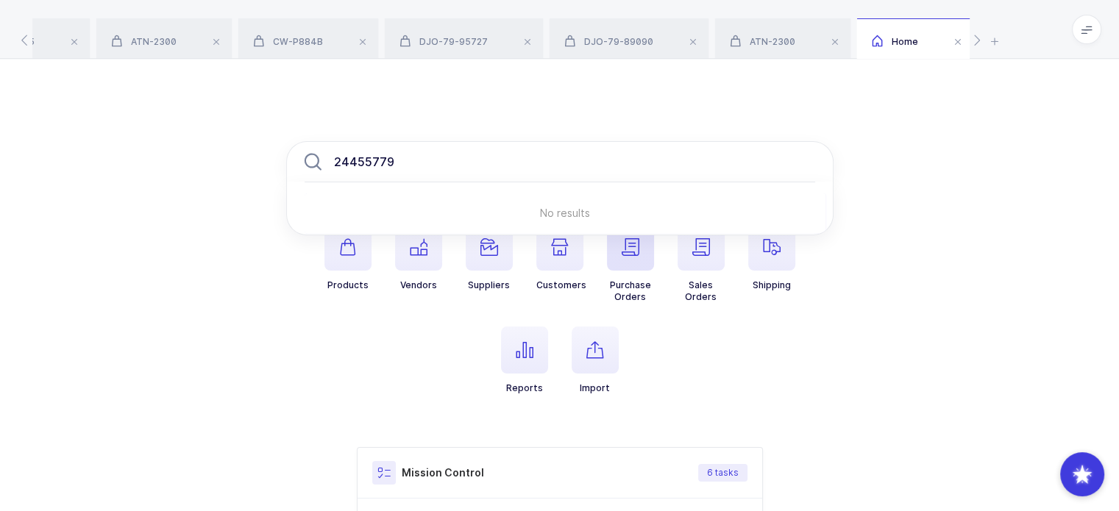
type input "24455779"
click at [636, 252] on icon "button" at bounding box center [631, 247] width 18 height 18
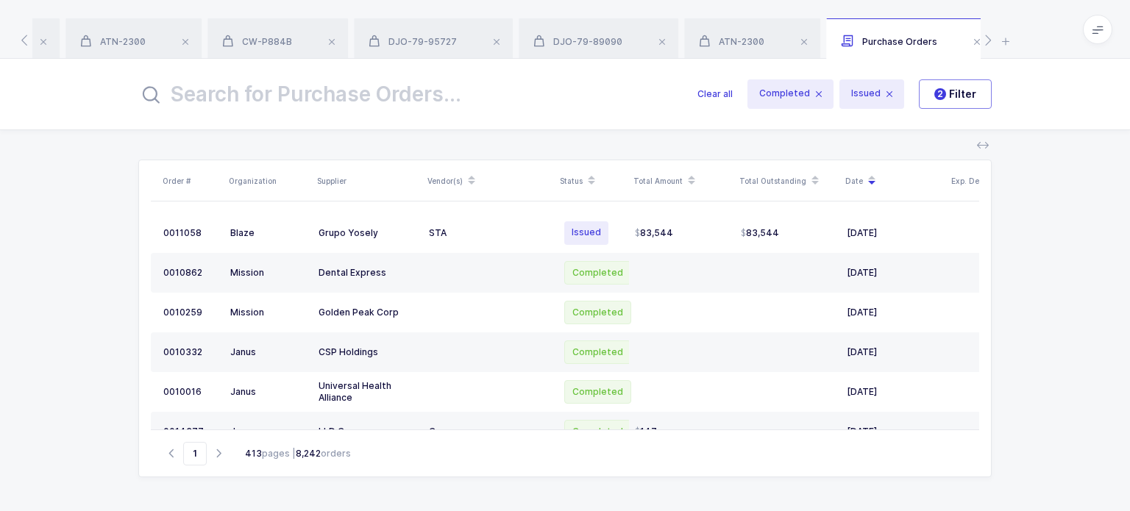
click at [1004, 46] on icon at bounding box center [1006, 41] width 13 height 18
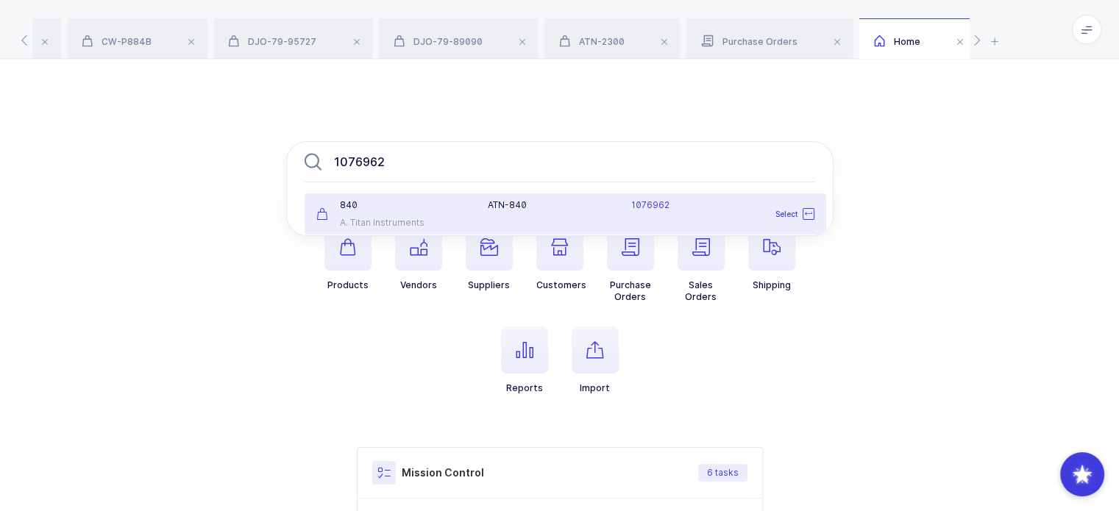
type input "1076962"
click at [478, 210] on div "840 A. Titan Instruments" at bounding box center [394, 213] width 172 height 29
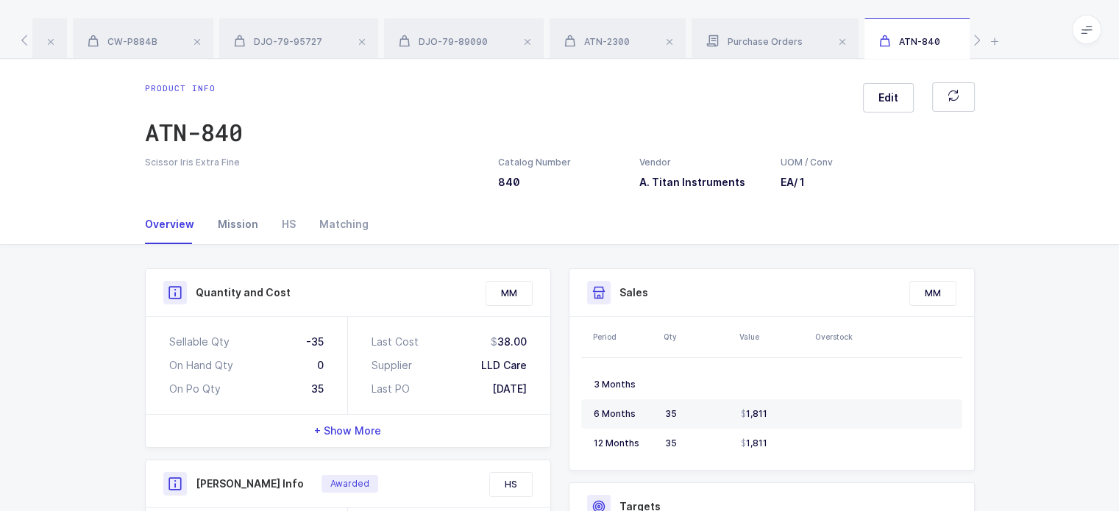
click at [227, 219] on div "Mission" at bounding box center [238, 225] width 64 height 40
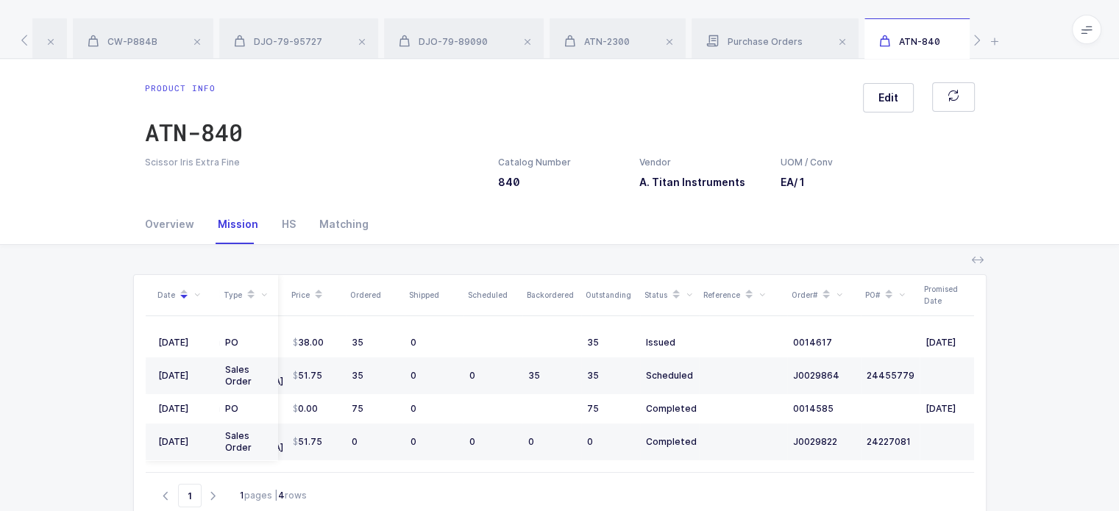
scroll to position [0, 98]
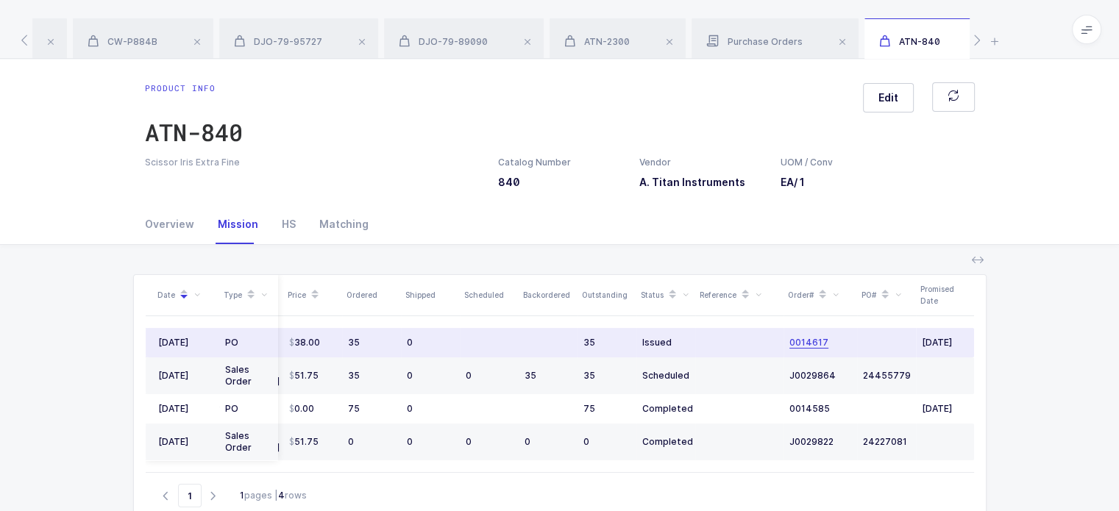
click at [798, 344] on span "0014617" at bounding box center [809, 343] width 39 height 12
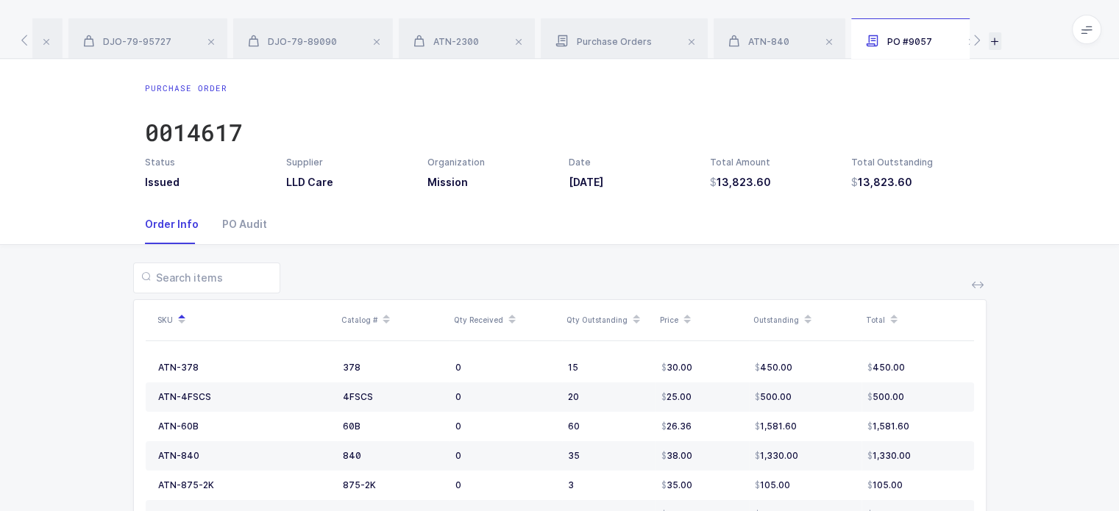
click at [992, 37] on icon at bounding box center [995, 41] width 13 height 18
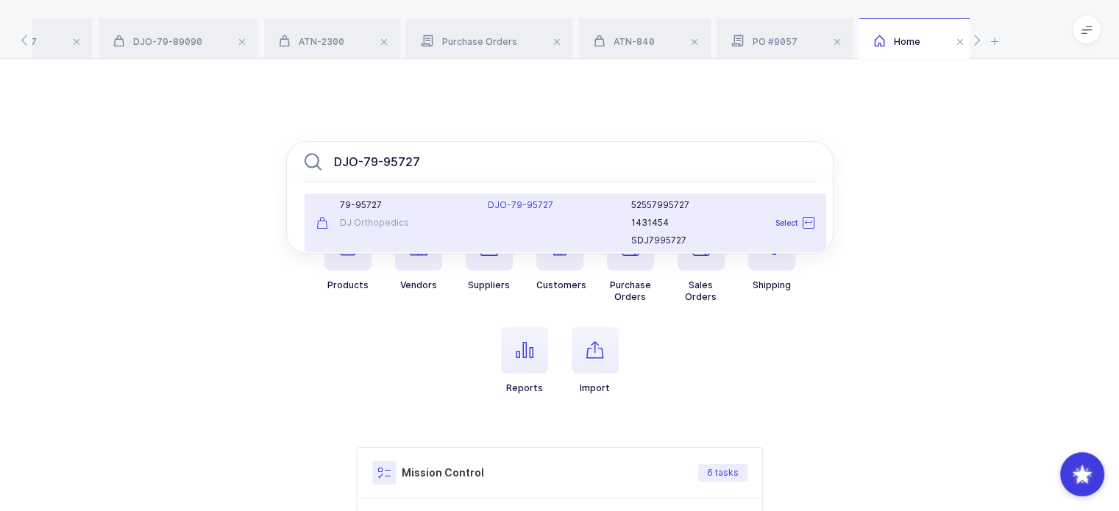
type input "DJO-79-95727"
click at [495, 220] on div "DJO-79-95727" at bounding box center [551, 222] width 144 height 47
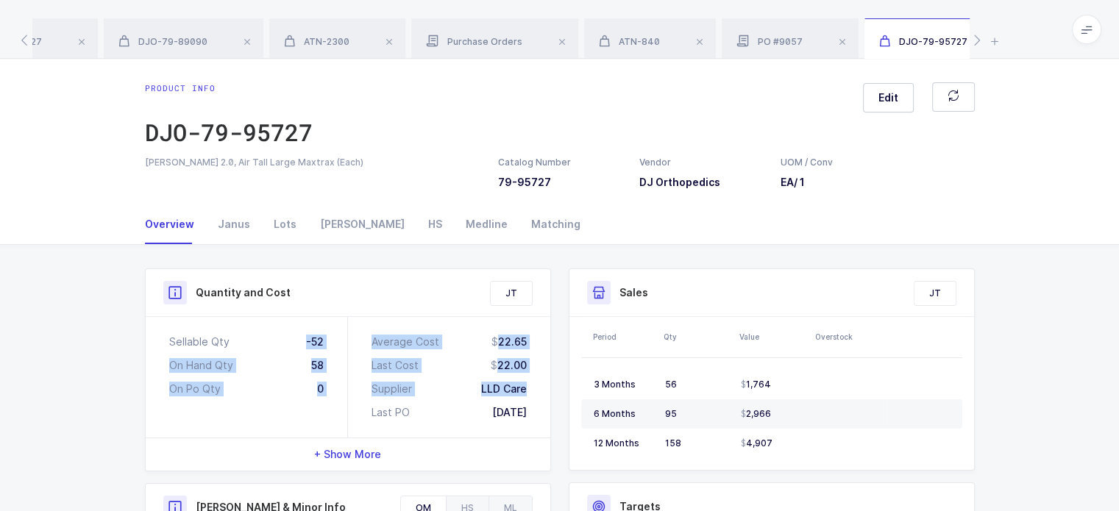
drag, startPoint x: 312, startPoint y: 336, endPoint x: 551, endPoint y: 394, distance: 246.0
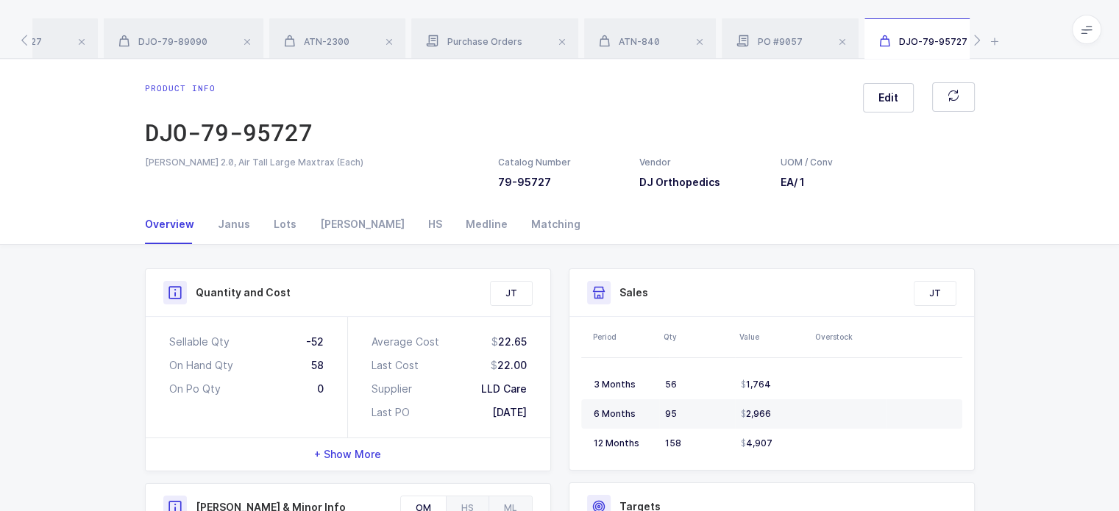
click at [539, 429] on div "Average Cost 22.65 Last Cost 22.00 Supplier LLD Care Last PO 07/02/2025" at bounding box center [449, 377] width 202 height 121
drag, startPoint x: 539, startPoint y: 417, endPoint x: 545, endPoint y: 412, distance: 7.8
click at [545, 412] on div "Average Cost 22.65 Last Cost 22.00 Supplier LLD Care Last PO 07/02/2025" at bounding box center [449, 377] width 202 height 121
click at [231, 225] on div "Janus" at bounding box center [234, 225] width 56 height 40
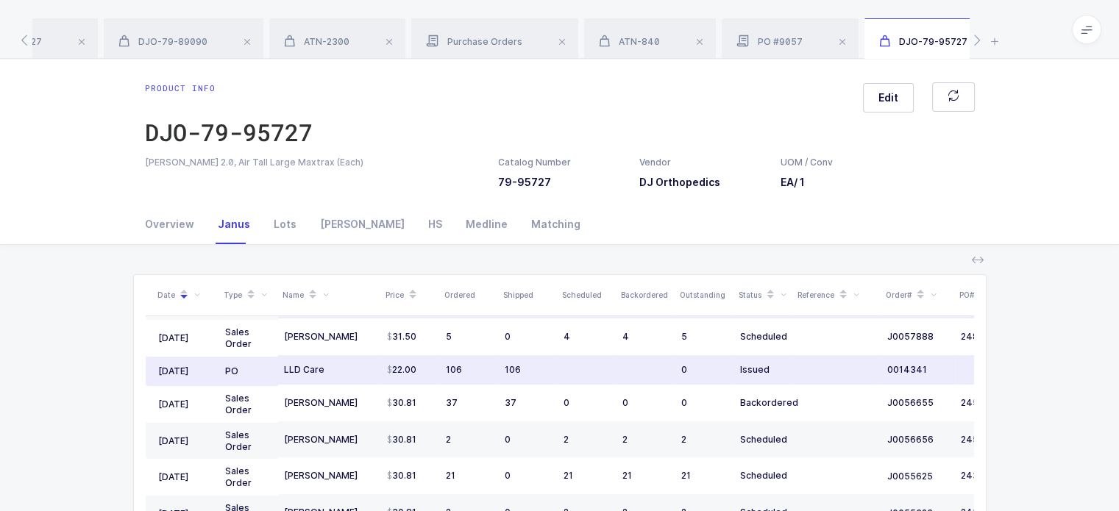
scroll to position [91, 0]
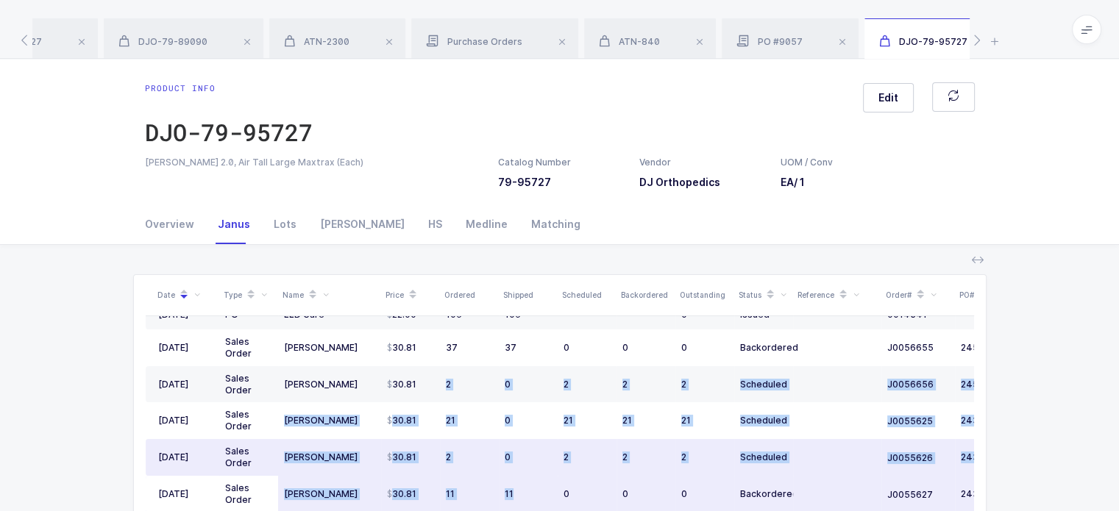
drag, startPoint x: 423, startPoint y: 383, endPoint x: 524, endPoint y: 475, distance: 136.5
click at [524, 475] on tbody "07/14/2025 Sales Order Henry Schein 31.50 45 0 0 0 45 Scheduled J0057886 248601…" at bounding box center [609, 388] width 927 height 397
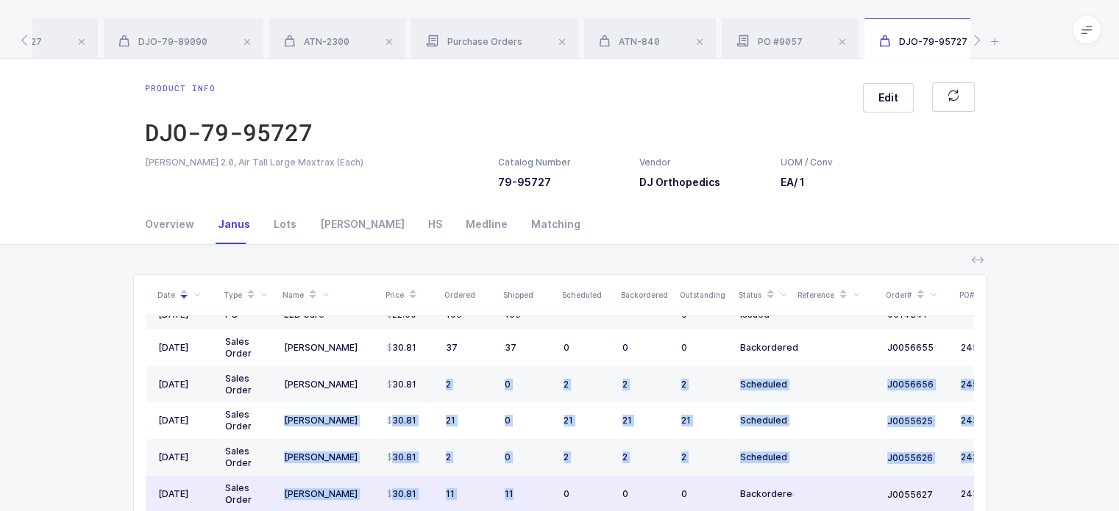
click at [524, 476] on td "11" at bounding box center [528, 494] width 59 height 37
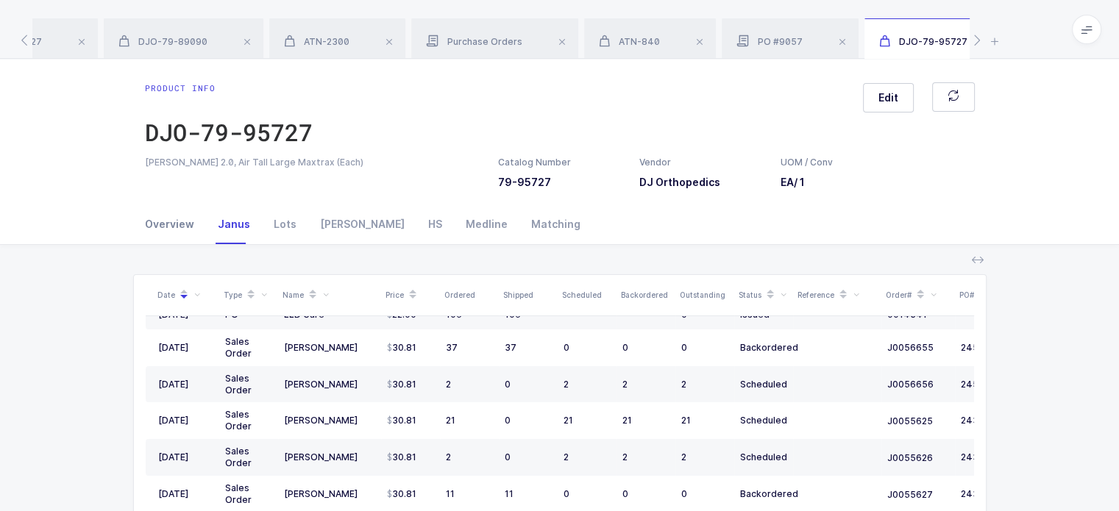
click at [181, 218] on div "Overview" at bounding box center [175, 225] width 61 height 40
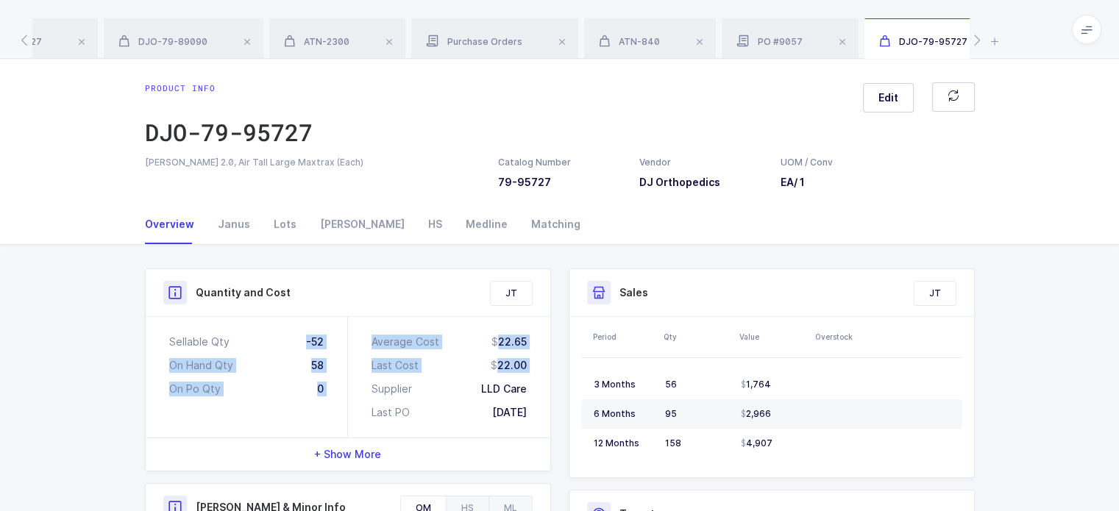
drag, startPoint x: 274, startPoint y: 336, endPoint x: 347, endPoint y: 388, distance: 90.3
click at [347, 388] on div "Sellable Qty -52 On Hand Qty 58 On Po Qty 0 Average Cost 22.65 Last Cost 22.00 …" at bounding box center [348, 377] width 405 height 121
click at [348, 388] on div "Average Cost 22.65 Last Cost 22.00 Supplier LLD Care Last PO 07/02/2025" at bounding box center [449, 377] width 202 height 121
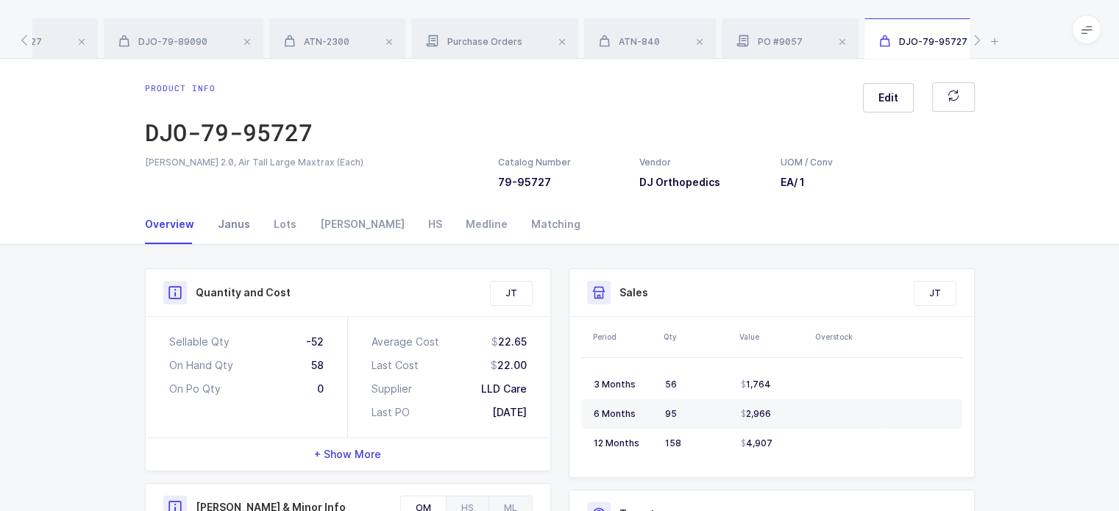
click at [219, 232] on div "Janus" at bounding box center [234, 225] width 56 height 40
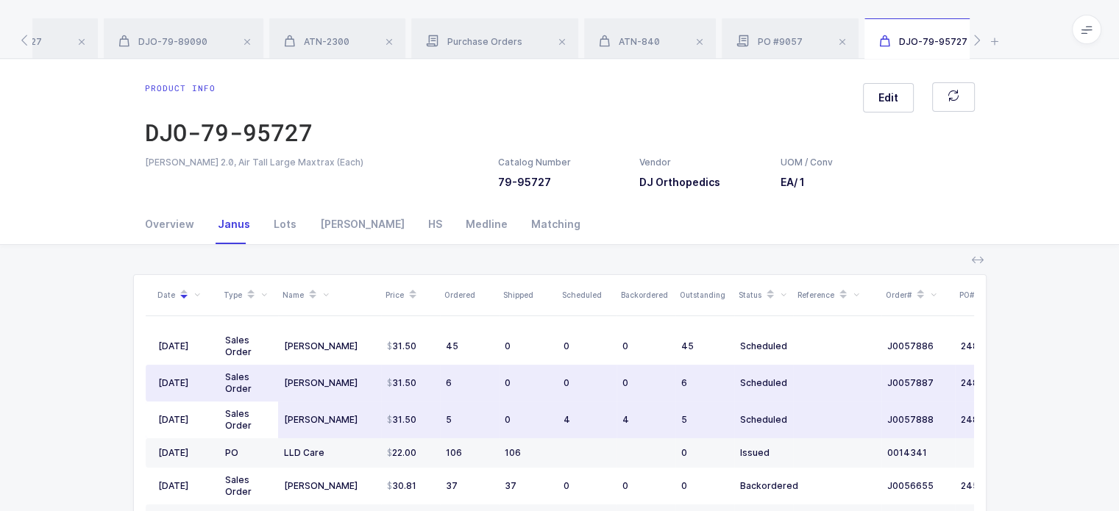
scroll to position [0, 0]
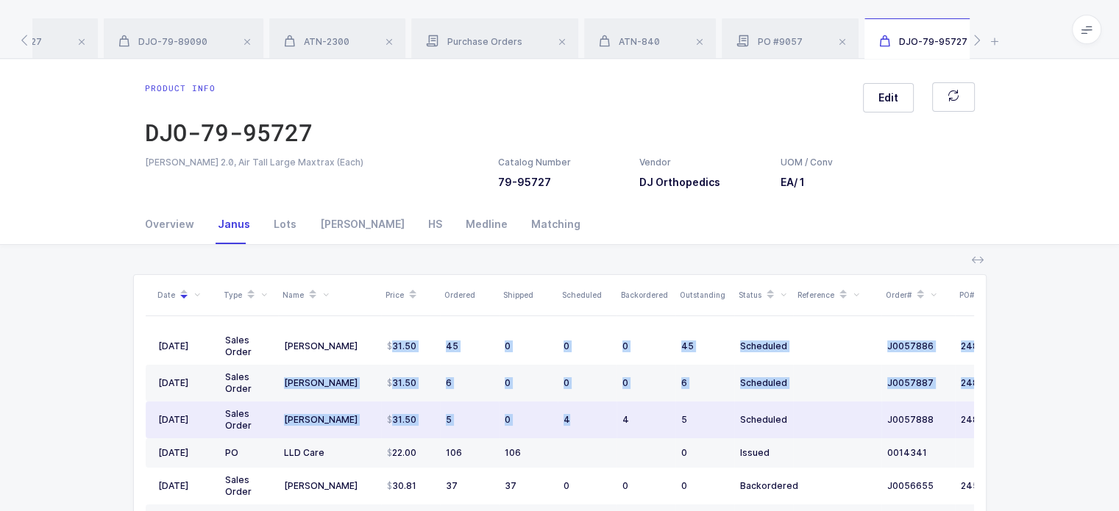
drag, startPoint x: 385, startPoint y: 342, endPoint x: 573, endPoint y: 411, distance: 200.7
click at [573, 411] on td "4" at bounding box center [587, 420] width 59 height 37
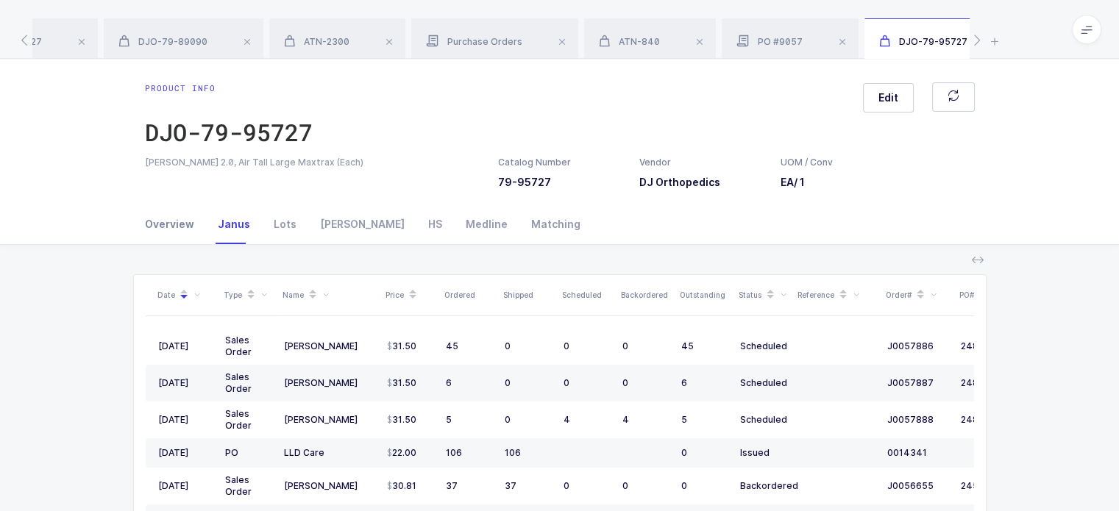
click at [193, 225] on div "Overview" at bounding box center [175, 225] width 61 height 40
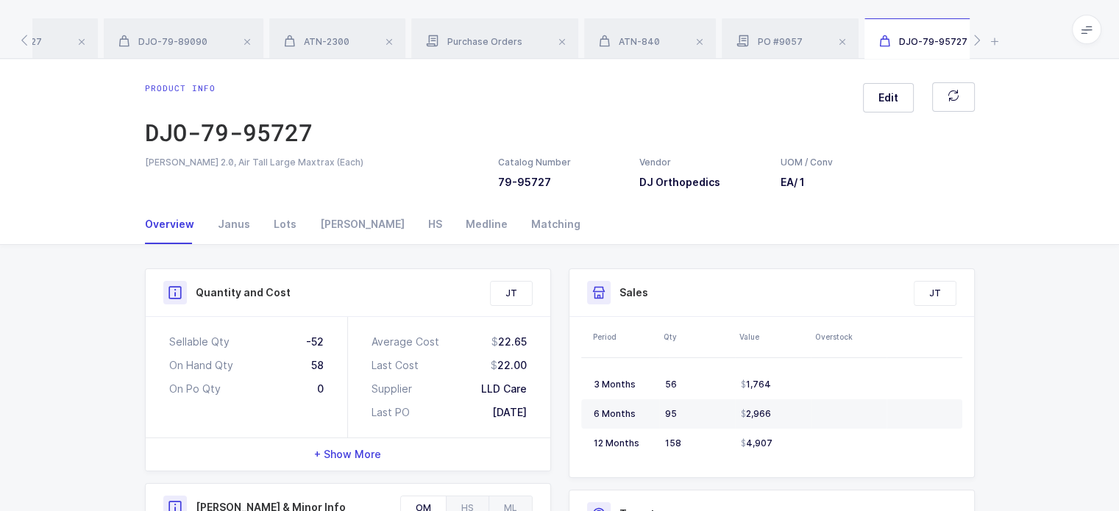
drag, startPoint x: 300, startPoint y: 341, endPoint x: 306, endPoint y: 350, distance: 10.6
click at [306, 350] on div "Sellable Qty -52 On Hand Qty 58 On Po Qty 0" at bounding box center [247, 377] width 202 height 121
click at [989, 45] on icon at bounding box center [995, 41] width 13 height 18
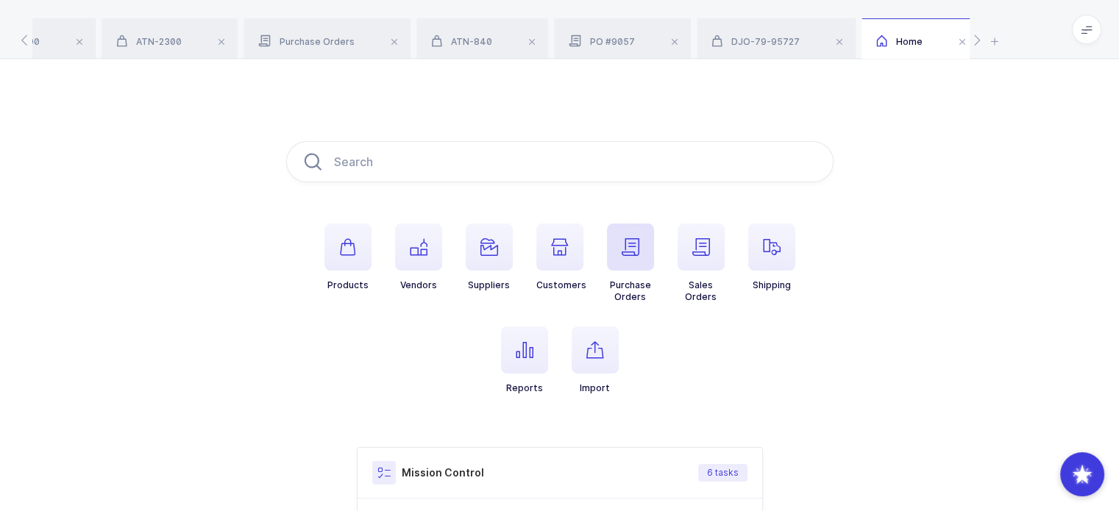
click at [645, 277] on button "Purchase Orders" at bounding box center [630, 263] width 47 height 79
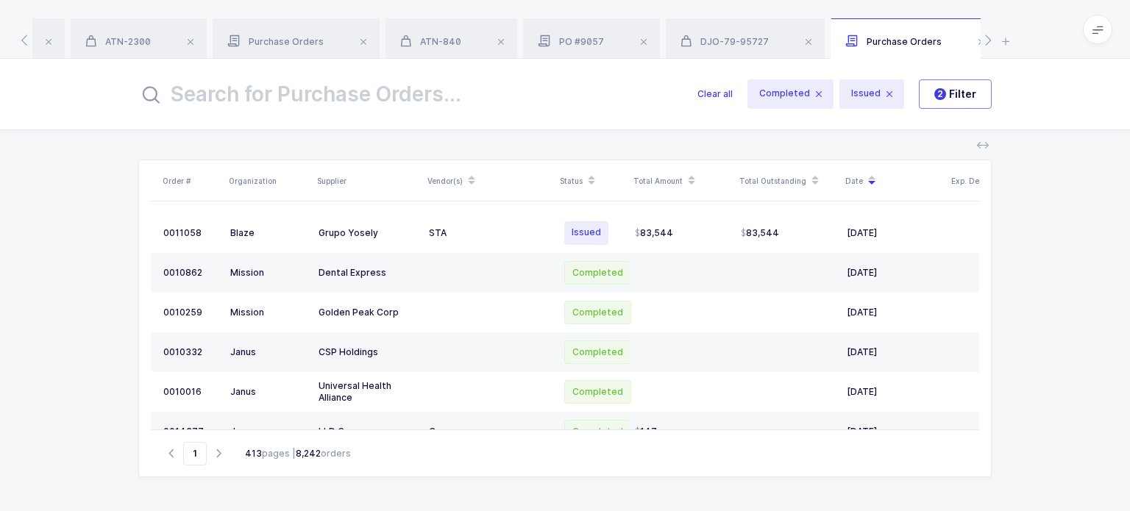
click at [432, 91] on input "text" at bounding box center [409, 94] width 542 height 35
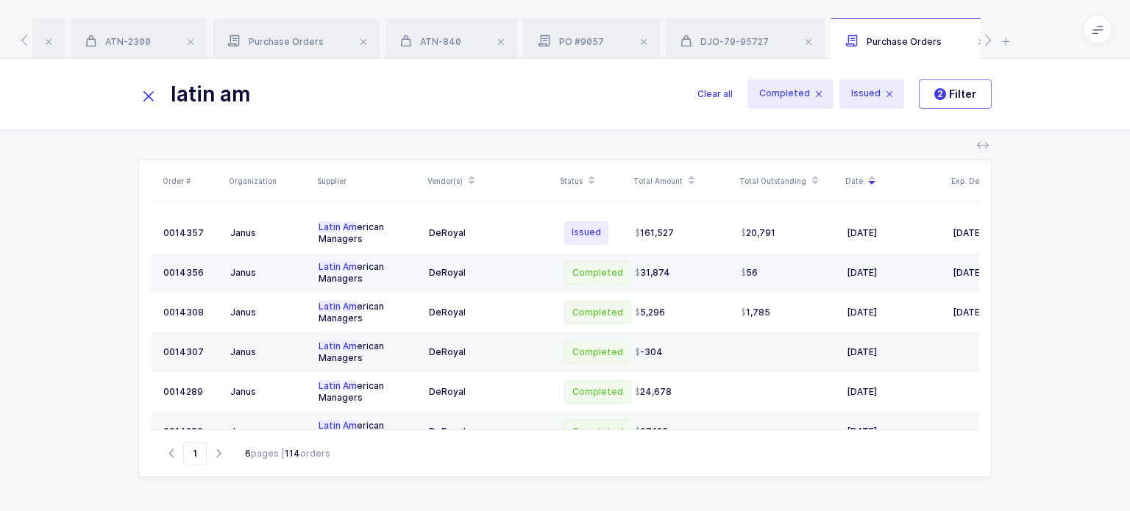
type input "latin am"
click at [478, 268] on div "DeRoyal" at bounding box center [489, 273] width 121 height 12
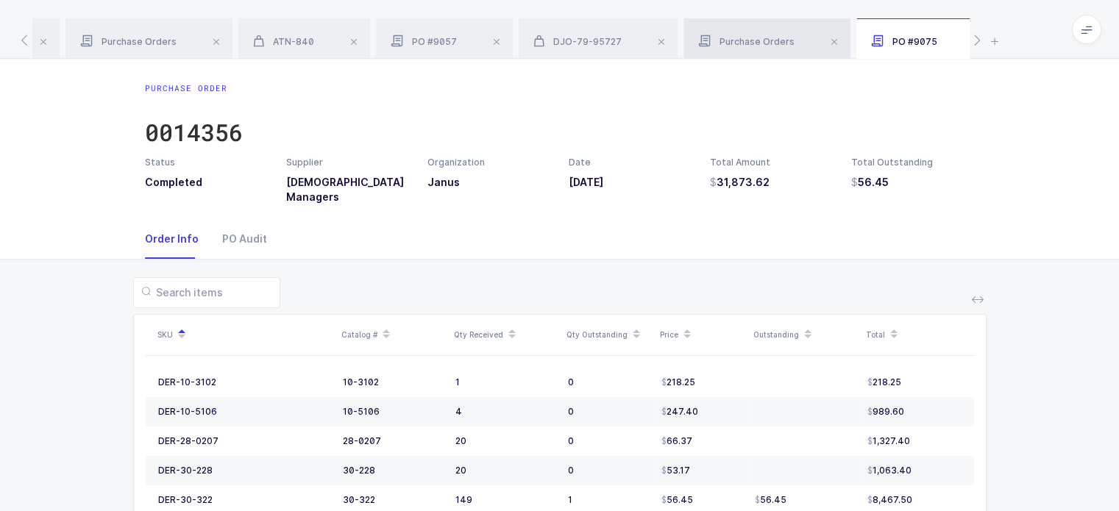
click at [762, 38] on span "Purchase Orders" at bounding box center [746, 41] width 96 height 11
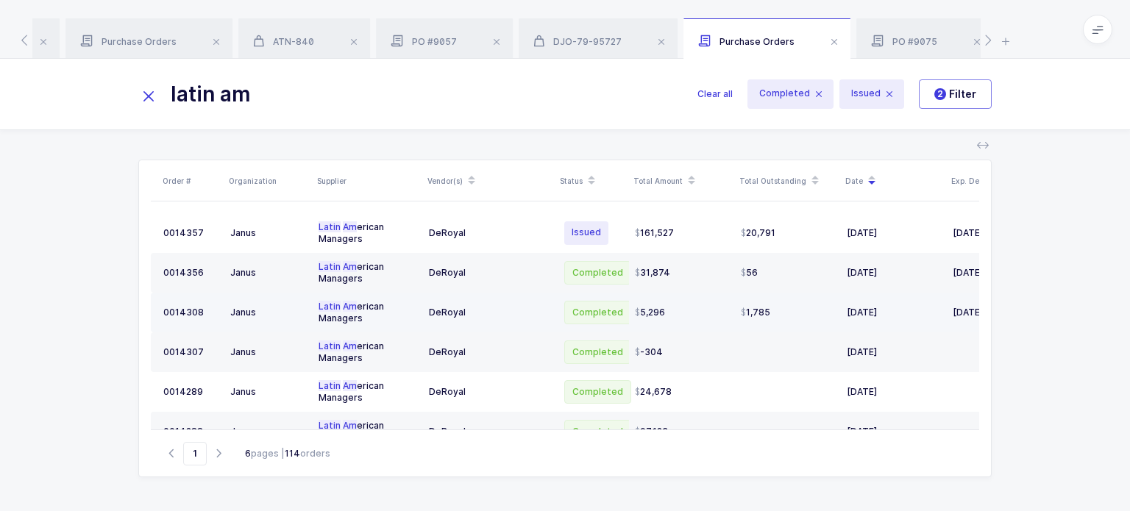
click at [535, 314] on div "DeRoyal" at bounding box center [489, 313] width 121 height 12
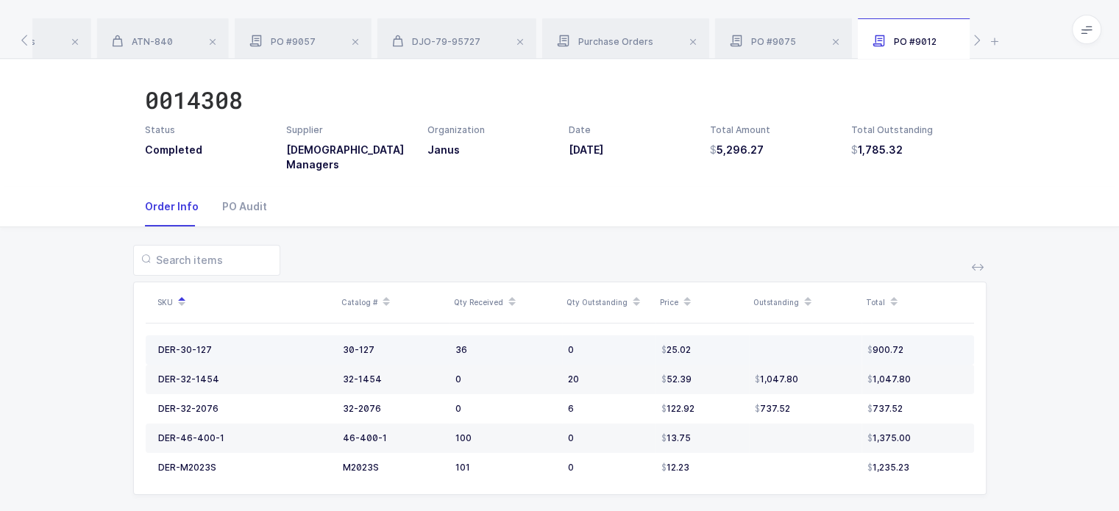
scroll to position [50, 0]
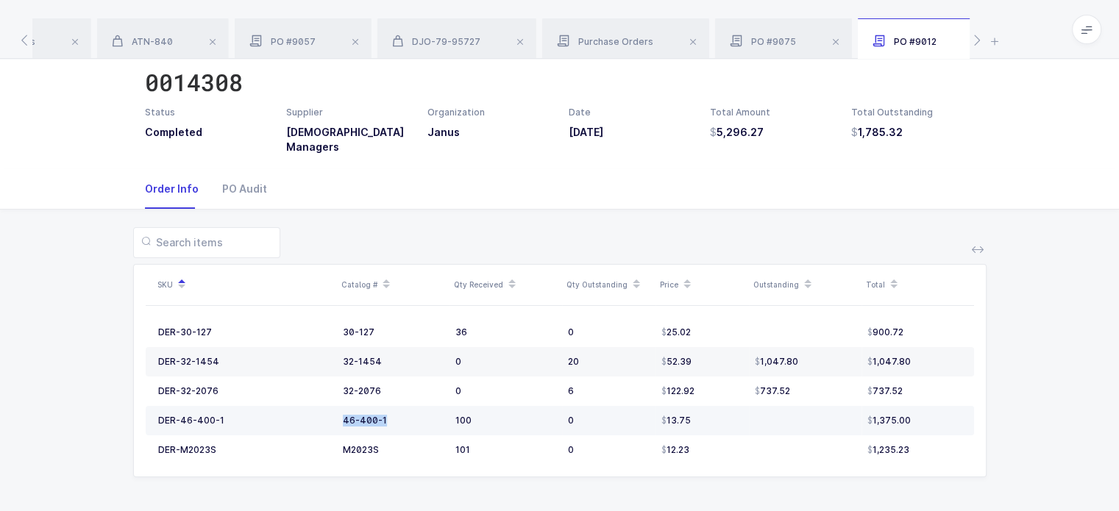
drag, startPoint x: 386, startPoint y: 417, endPoint x: 336, endPoint y: 421, distance: 49.4
click at [337, 421] on td "46-400-1" at bounding box center [393, 420] width 113 height 29
copy div "46-400-1"
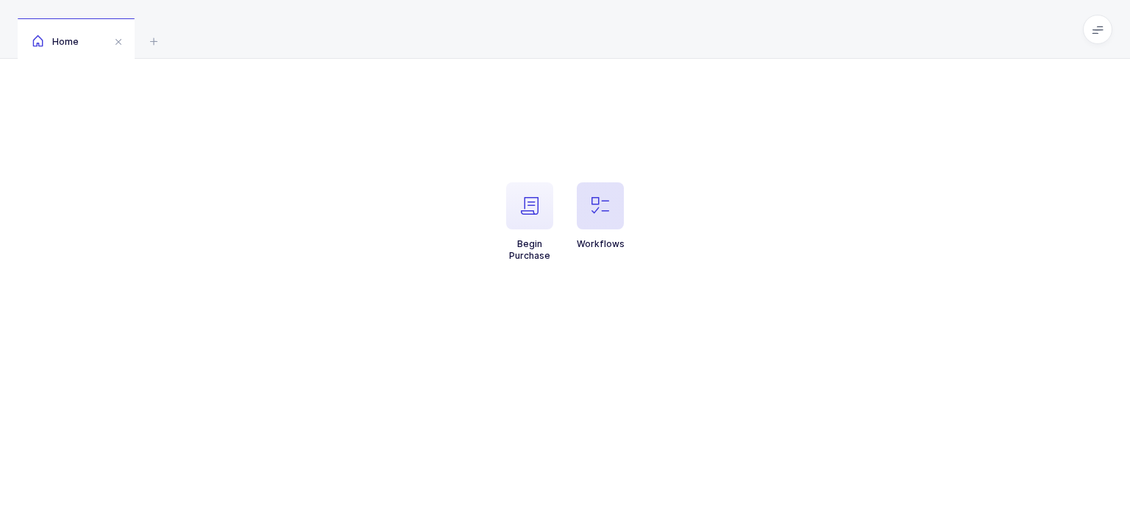
click at [584, 210] on span "button" at bounding box center [600, 206] width 47 height 47
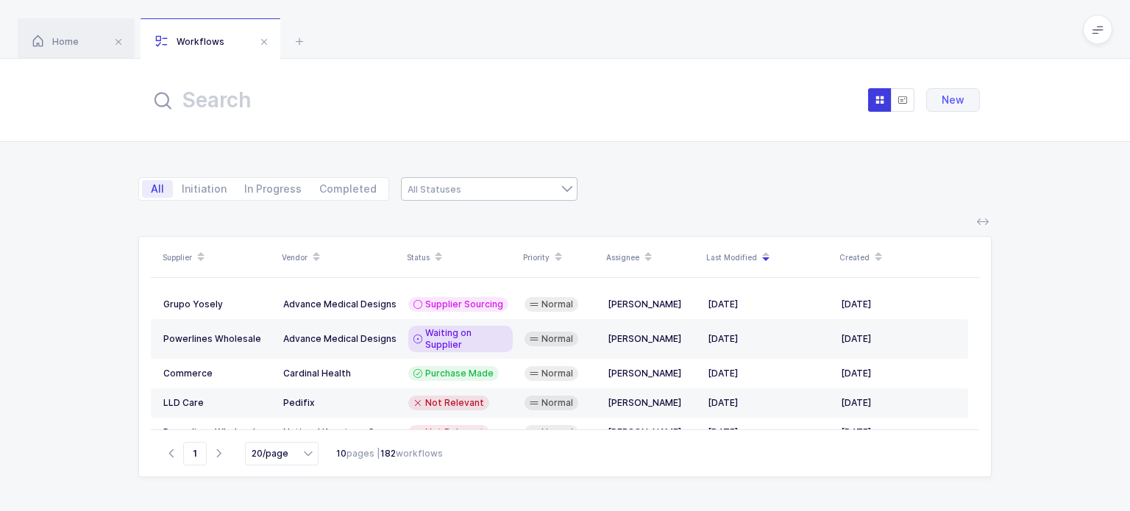
click at [512, 188] on div at bounding box center [489, 189] width 177 height 24
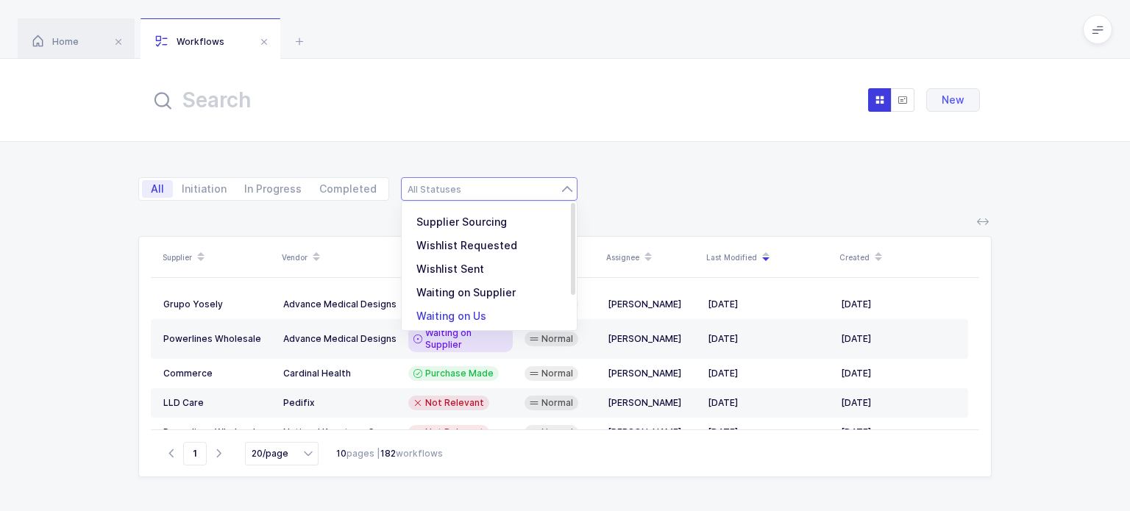
click at [482, 317] on li "Waiting on Us" at bounding box center [495, 317] width 174 height 24
type input "Waiting on Us"
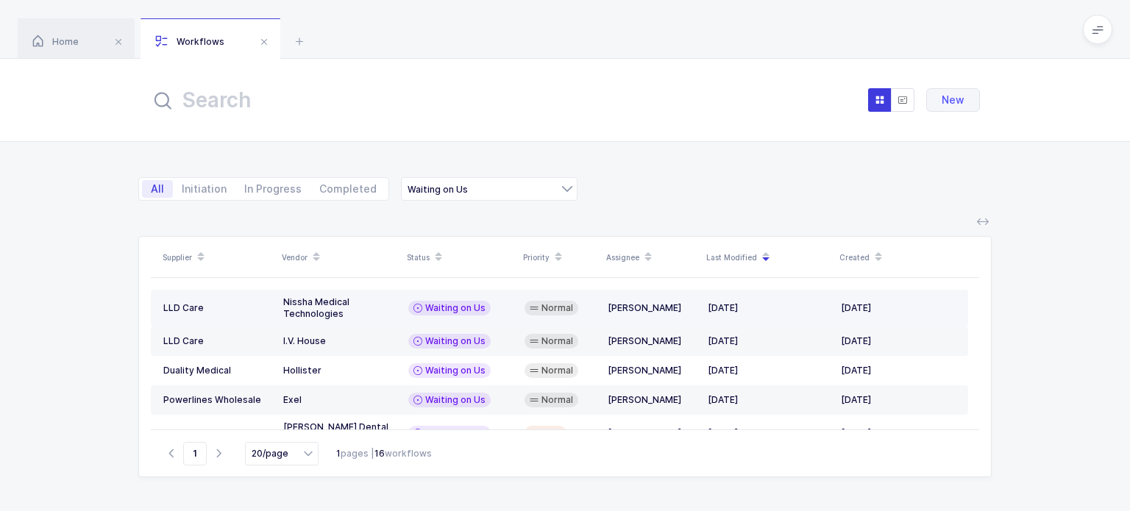
click at [614, 309] on div "Tovi Abisror" at bounding box center [652, 308] width 88 height 12
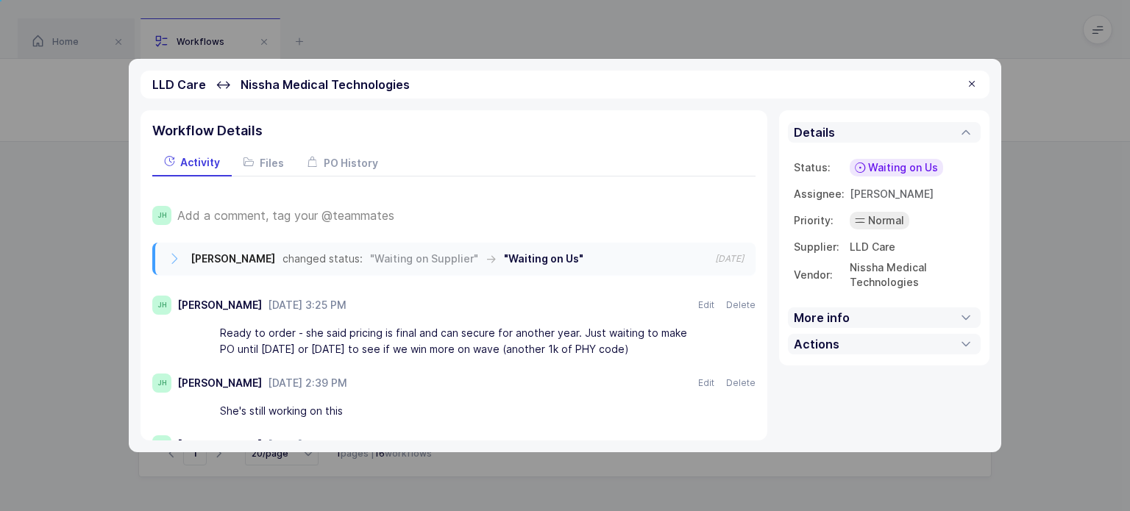
drag, startPoint x: 642, startPoint y: 347, endPoint x: 623, endPoint y: 344, distance: 20.2
click at [623, 344] on div "Ready to order - she said pricing is final and can secure for another year. Jus…" at bounding box center [459, 341] width 478 height 41
click at [974, 91] on div at bounding box center [972, 84] width 12 height 13
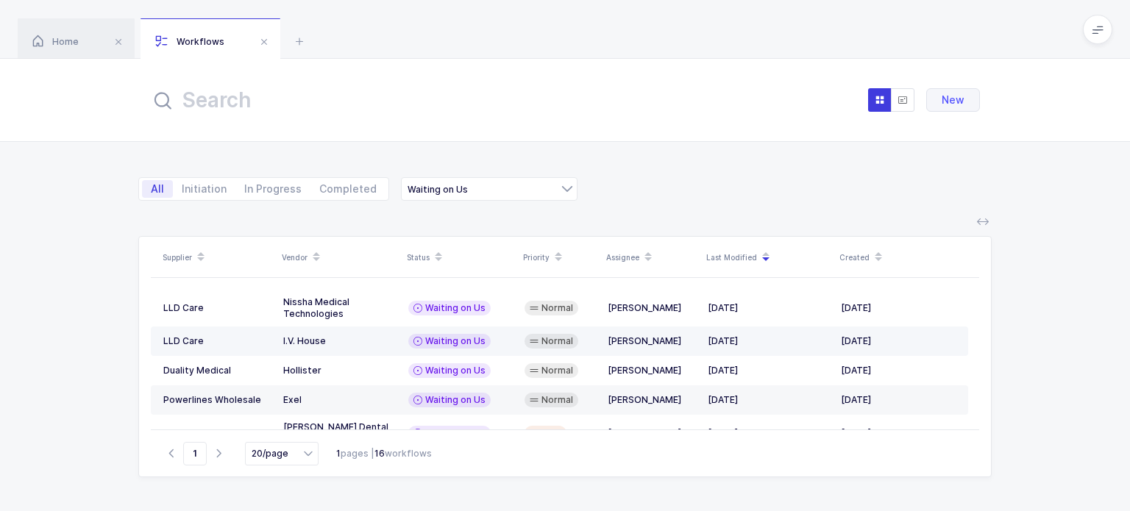
click at [556, 344] on span "Normal" at bounding box center [558, 342] width 32 height 12
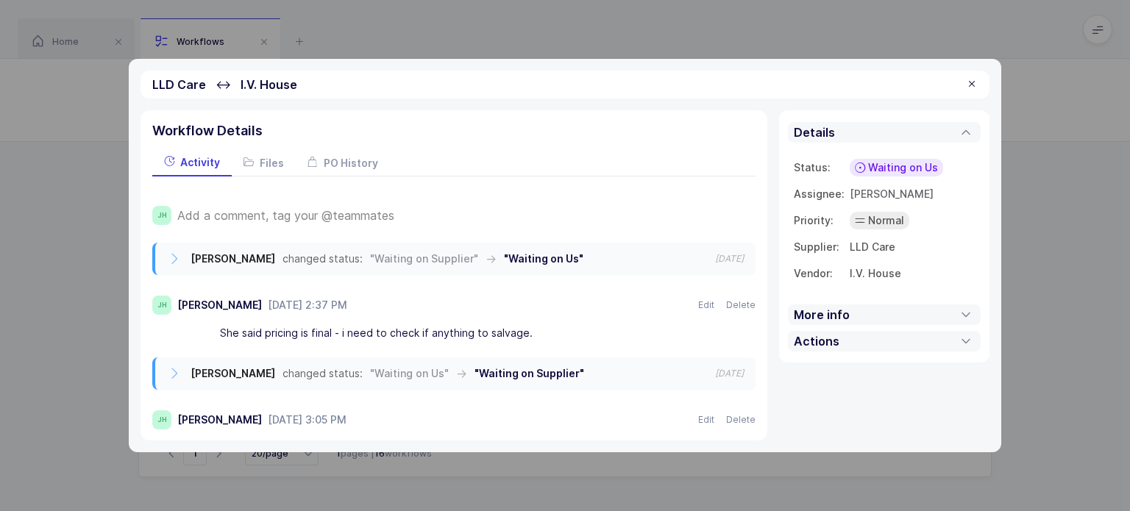
click at [369, 210] on span "Add a comment, tag your @teammates" at bounding box center [285, 215] width 217 height 13
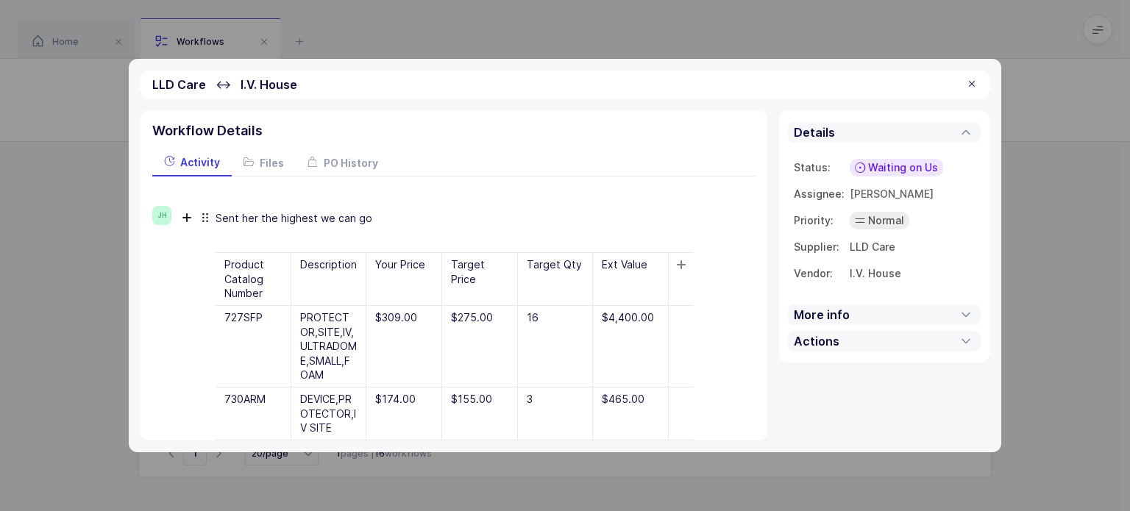
click at [389, 219] on div "Sent her the highest we can go" at bounding box center [455, 218] width 478 height 25
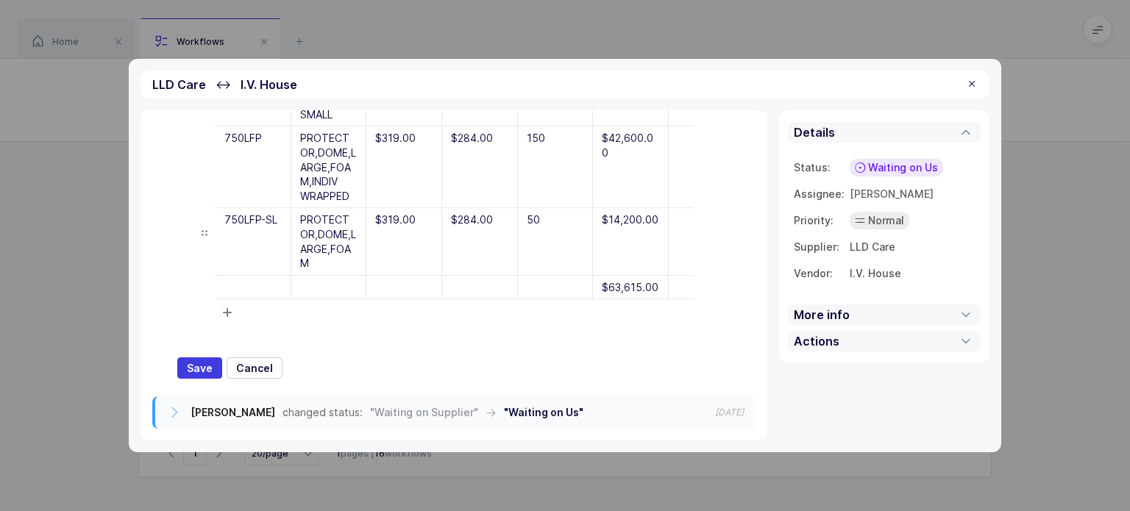
scroll to position [466, 0]
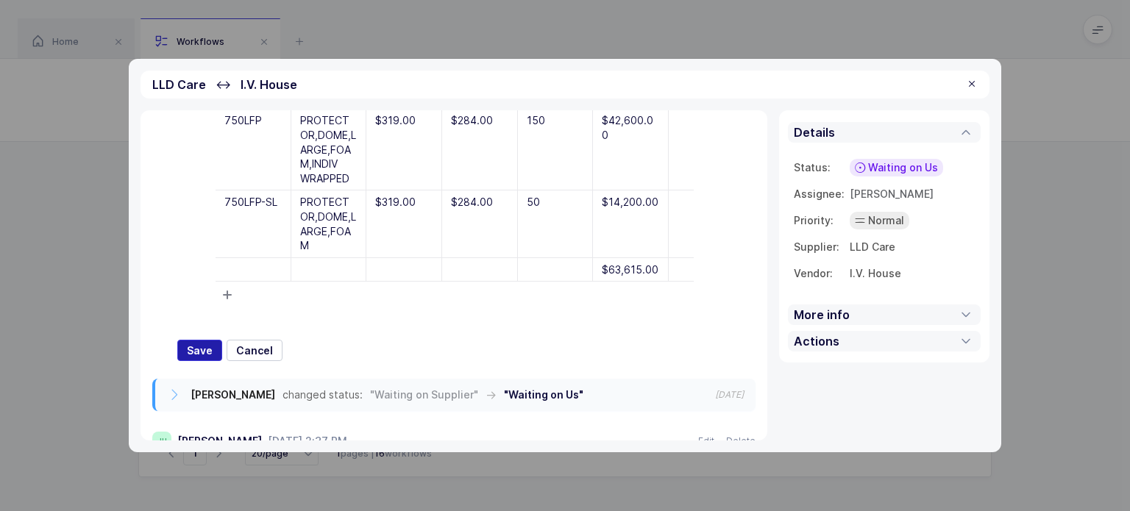
click at [191, 344] on button "Save" at bounding box center [199, 351] width 45 height 22
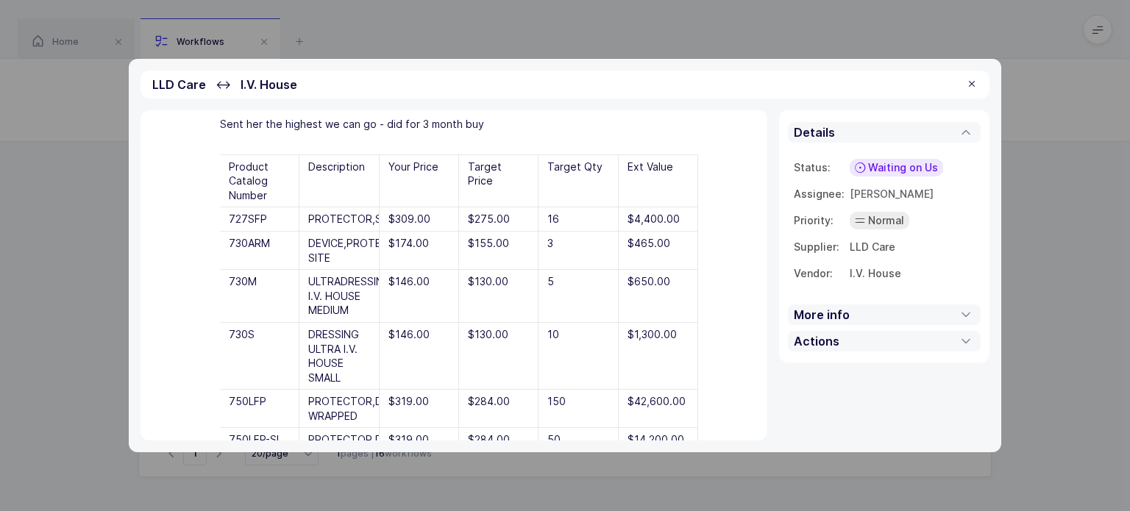
scroll to position [0, 0]
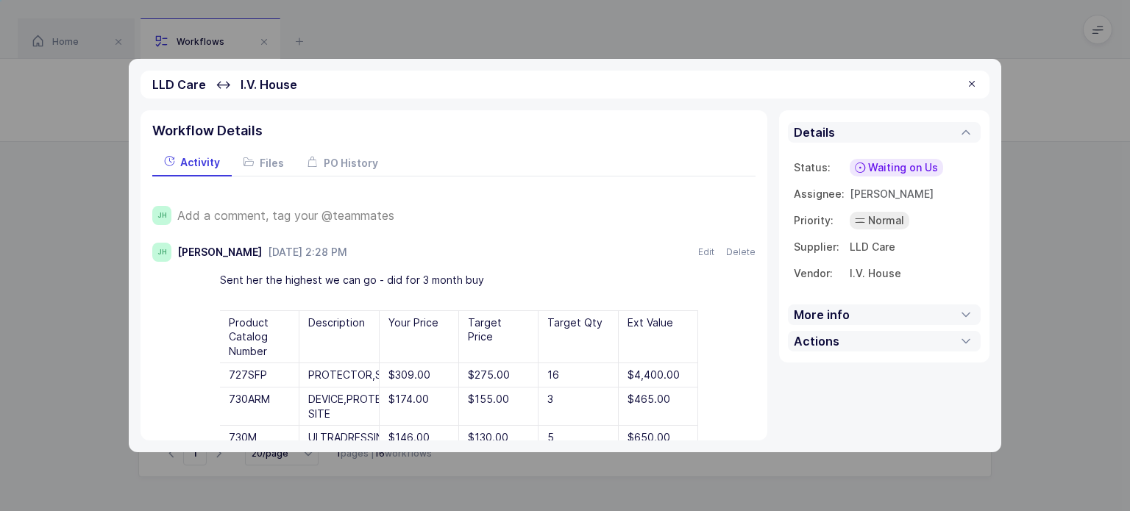
click at [971, 85] on div at bounding box center [972, 84] width 12 height 13
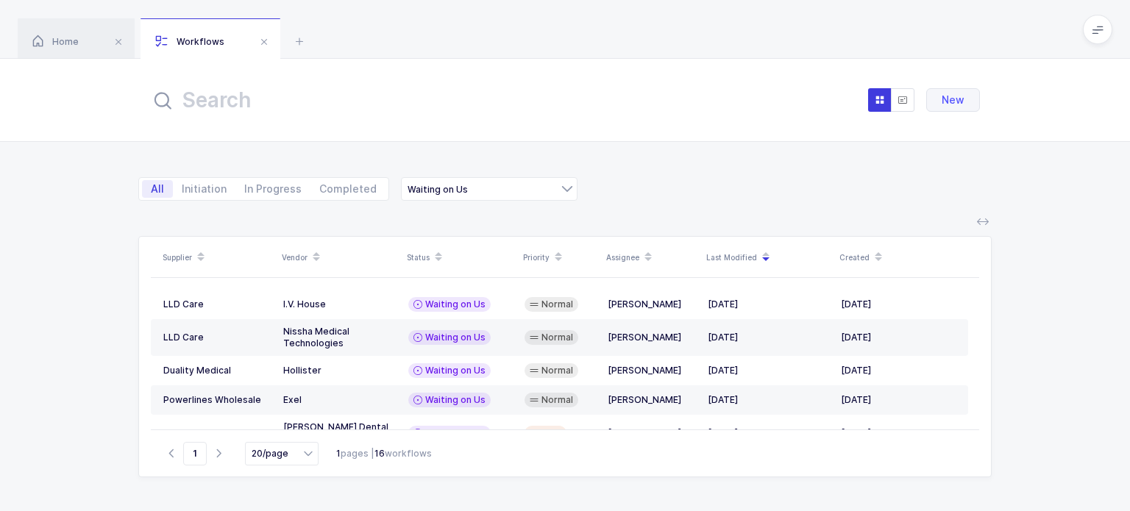
drag, startPoint x: 674, startPoint y: 180, endPoint x: 686, endPoint y: 206, distance: 28.3
click at [686, 206] on div "All Initiation In Progress Completed Waiting on Us Supplier Sourcing Wishlist R…" at bounding box center [565, 180] width 854 height 77
click at [462, 297] on div "Waiting on Us" at bounding box center [449, 304] width 82 height 15
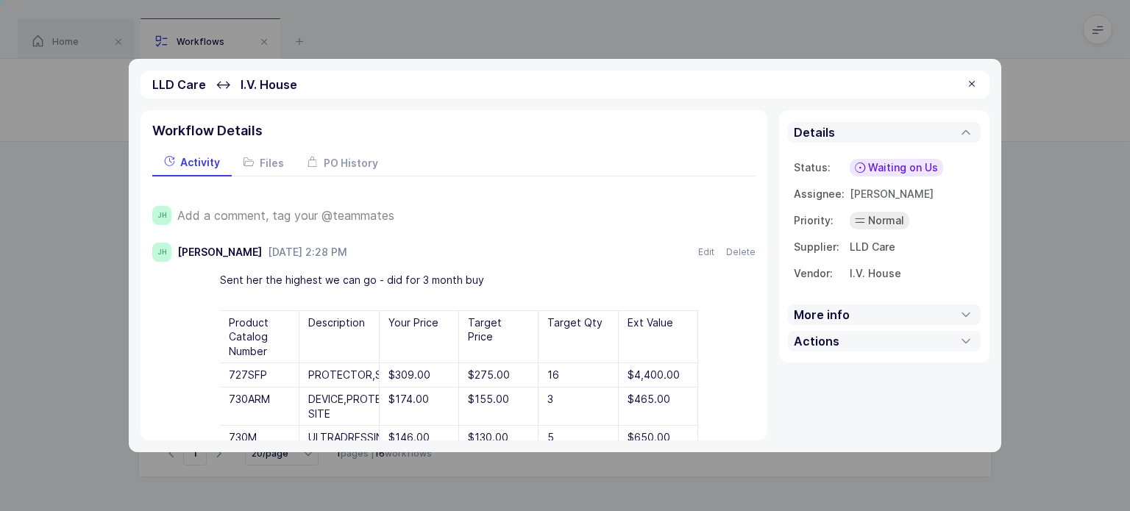
click at [880, 166] on span "Waiting on Us" at bounding box center [903, 167] width 70 height 15
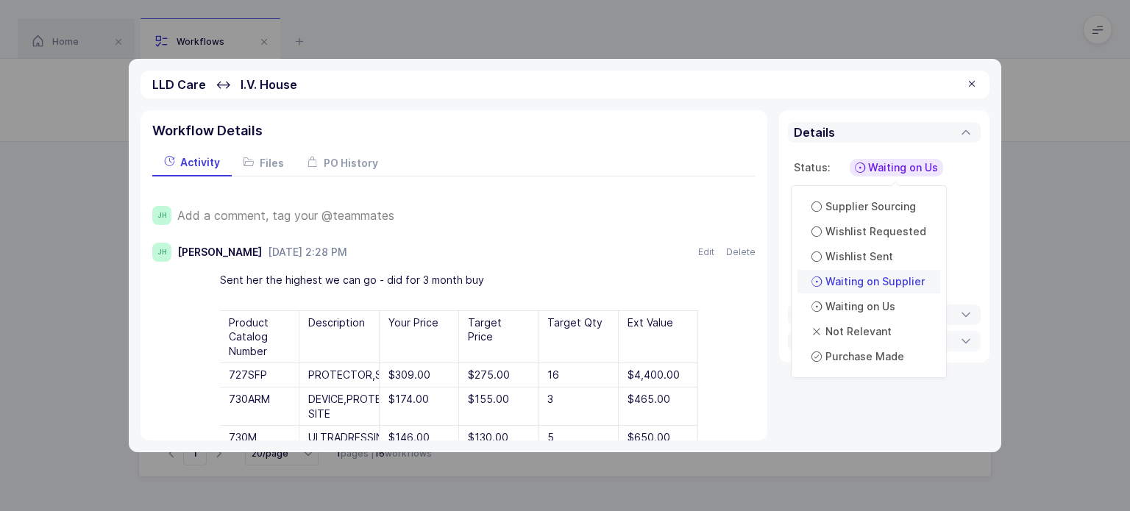
click at [876, 283] on span "Waiting on Supplier" at bounding box center [875, 281] width 99 height 15
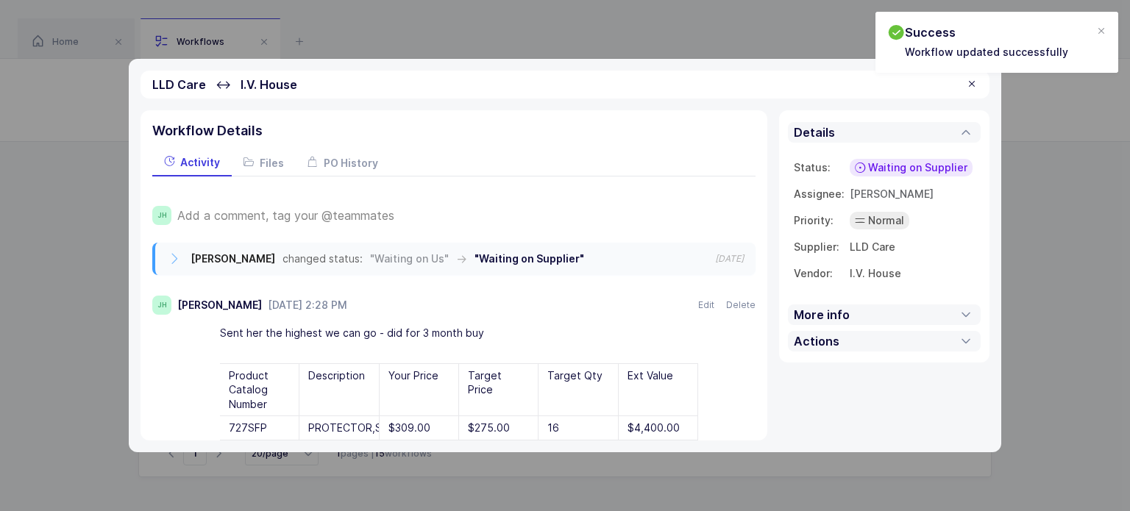
click at [974, 85] on div at bounding box center [972, 84] width 12 height 13
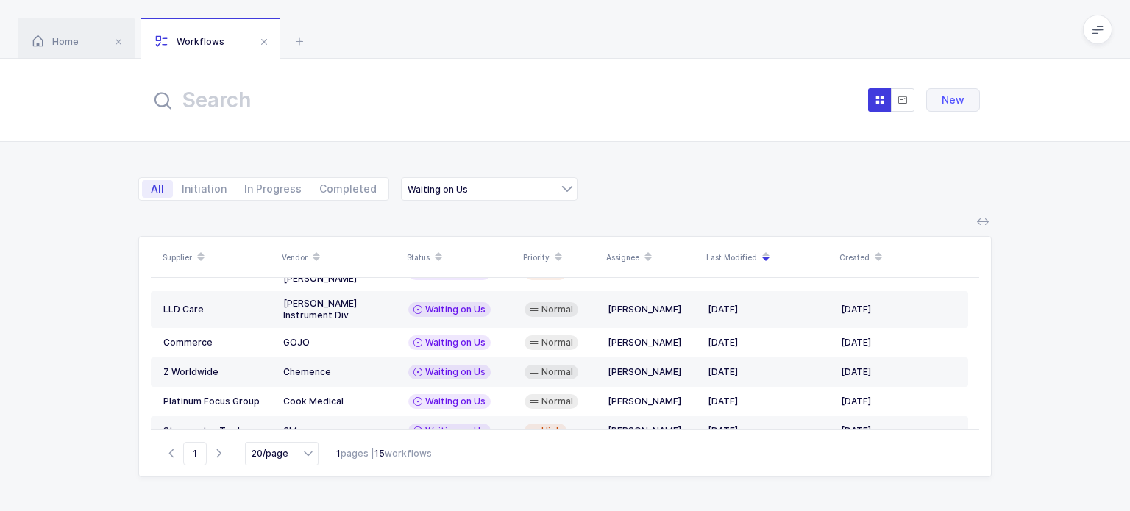
scroll to position [218, 0]
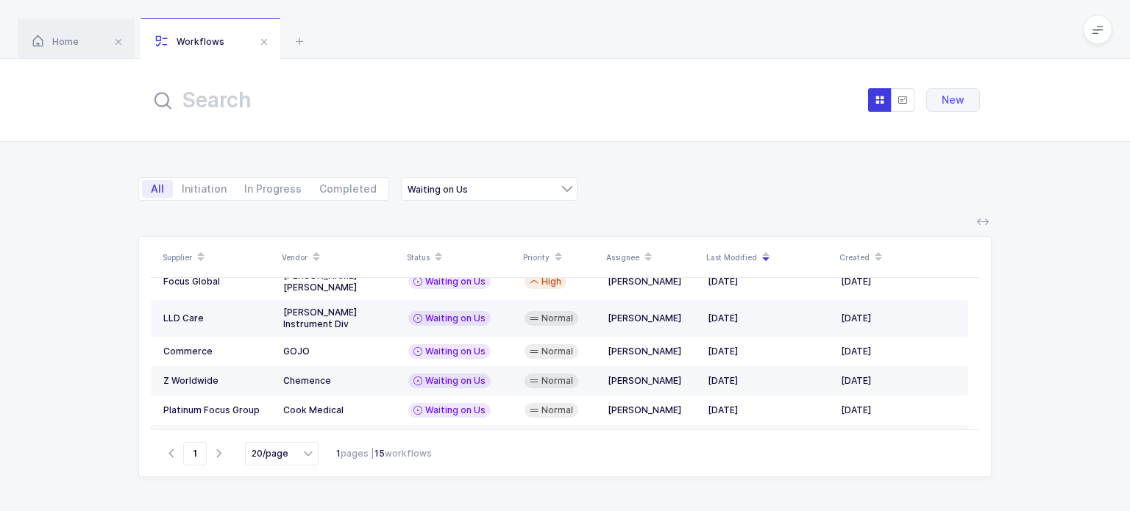
click at [528, 311] on div "Normal" at bounding box center [552, 318] width 54 height 15
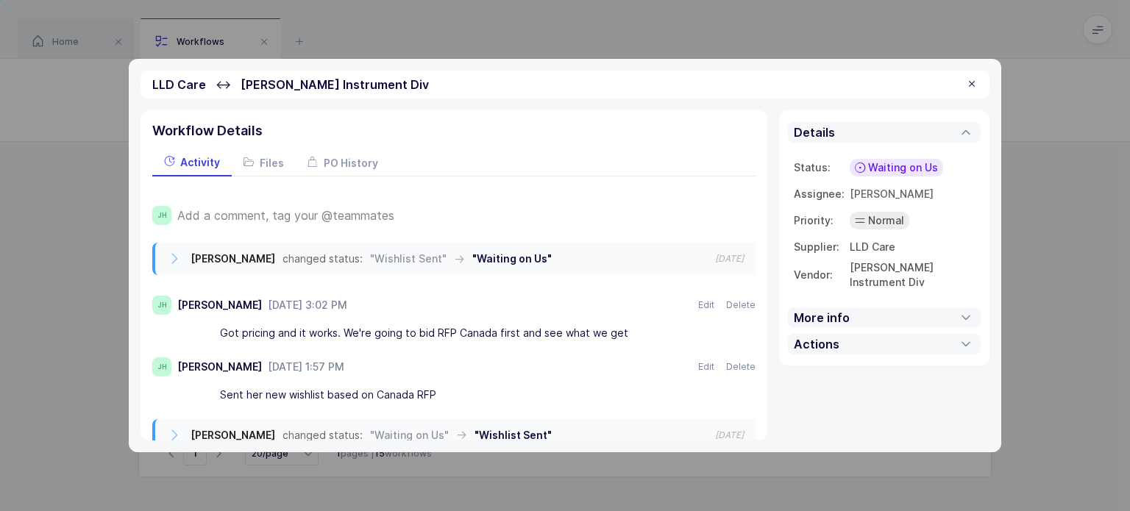
click at [497, 329] on div "Got pricing and it works. We're going to bid RFP Canada first and see what we g…" at bounding box center [459, 333] width 478 height 25
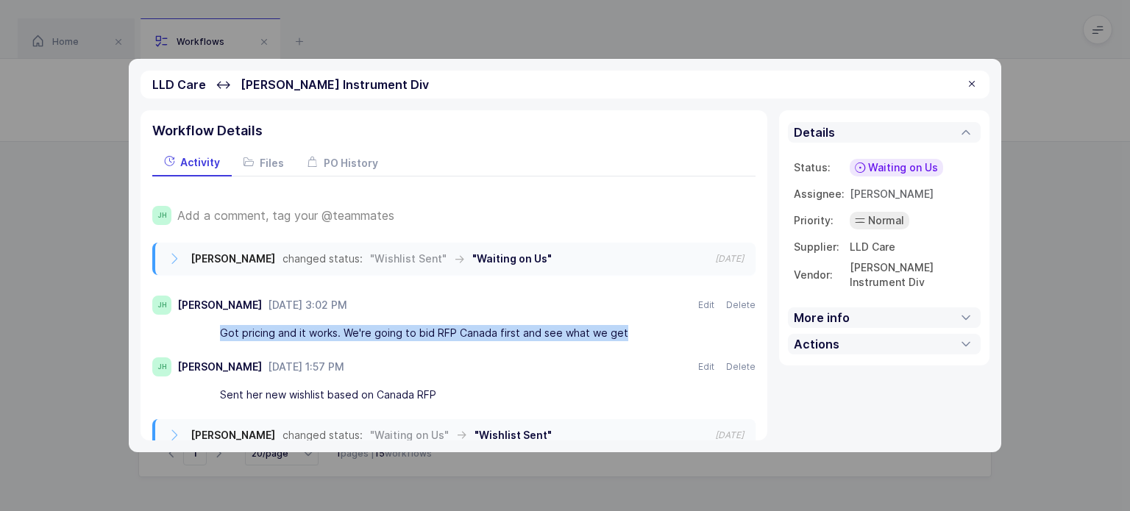
click at [497, 329] on div "Got pricing and it works. We're going to bid RFP Canada first and see what we g…" at bounding box center [459, 333] width 478 height 25
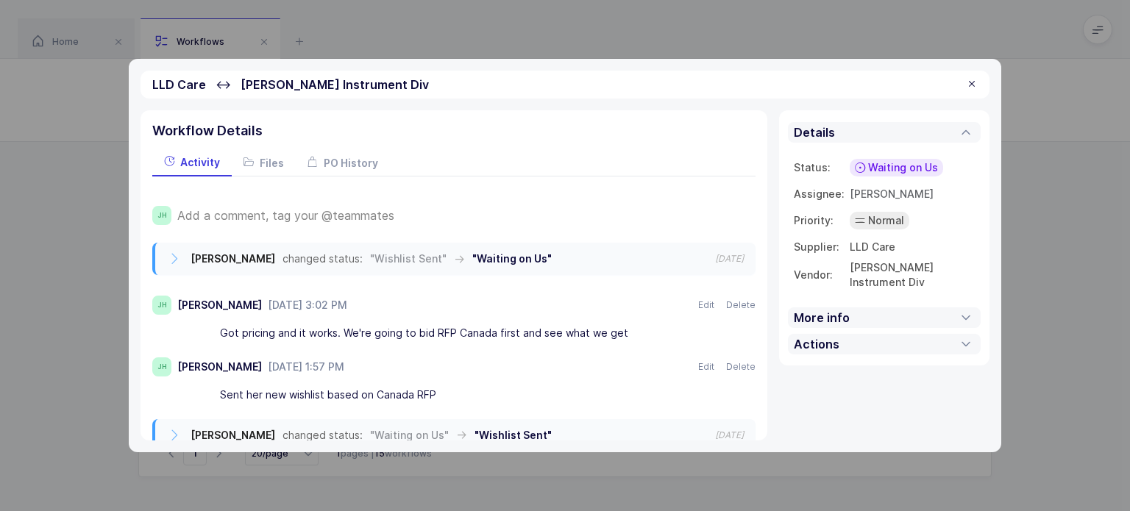
click at [497, 329] on div "Got pricing and it works. We're going to bid RFP Canada first and see what we g…" at bounding box center [459, 333] width 478 height 25
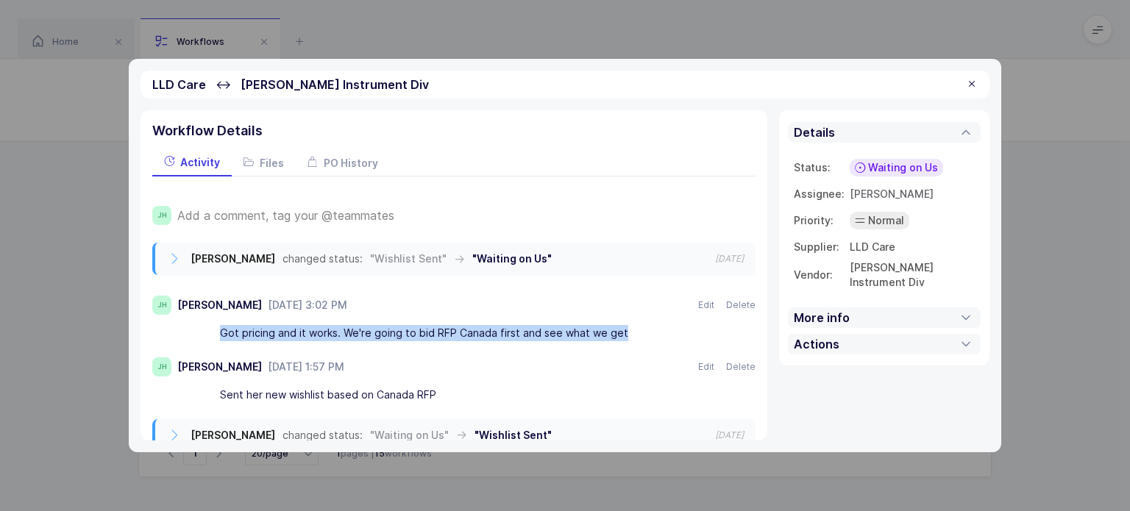
click at [497, 329] on div "Got pricing and it works. We're going to bid RFP Canada first and see what we g…" at bounding box center [459, 333] width 478 height 25
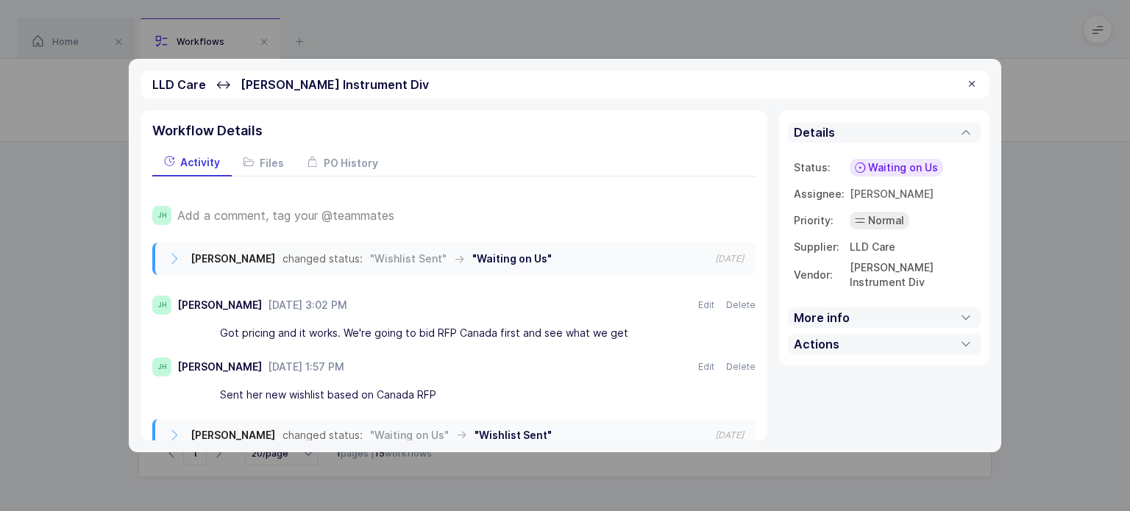
click at [497, 329] on div "Got pricing and it works. We're going to bid RFP Canada first and see what we g…" at bounding box center [459, 333] width 478 height 25
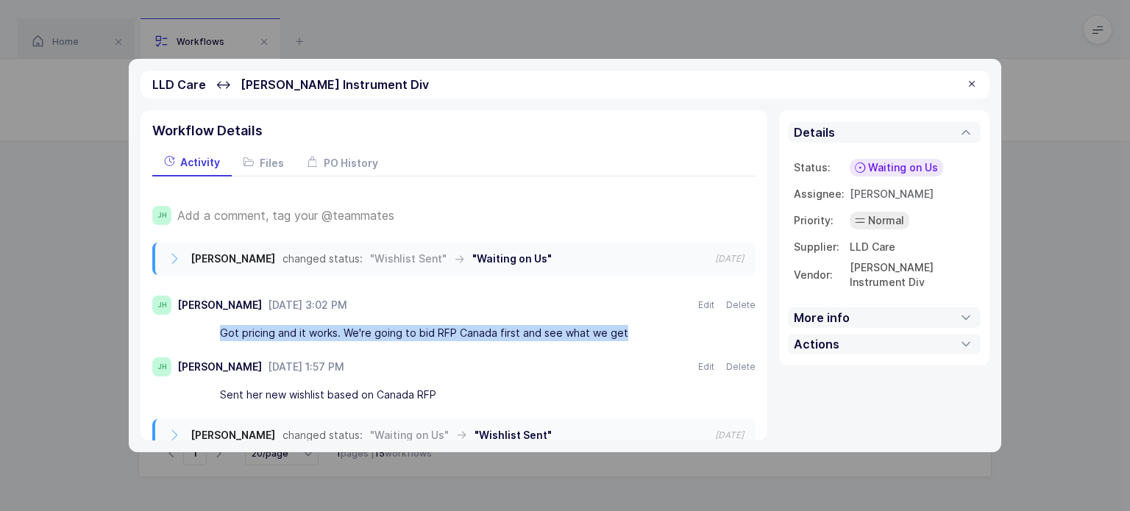
click at [497, 329] on div "Got pricing and it works. We're going to bid RFP Canada first and see what we g…" at bounding box center [459, 333] width 478 height 25
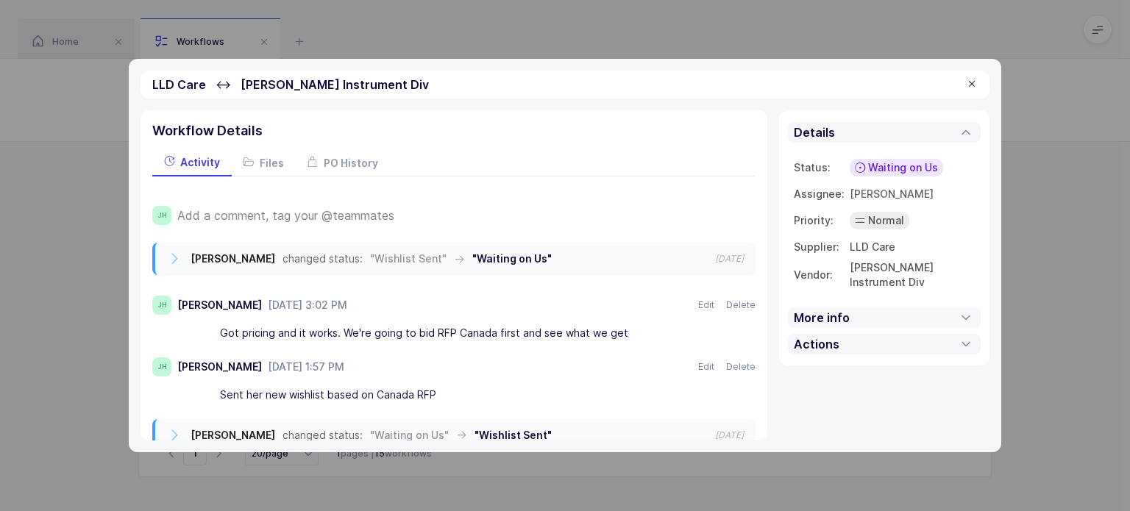
click at [486, 336] on div "Got pricing and it works. We're going to bid RFP Canada first and see what we g…" at bounding box center [459, 333] width 478 height 25
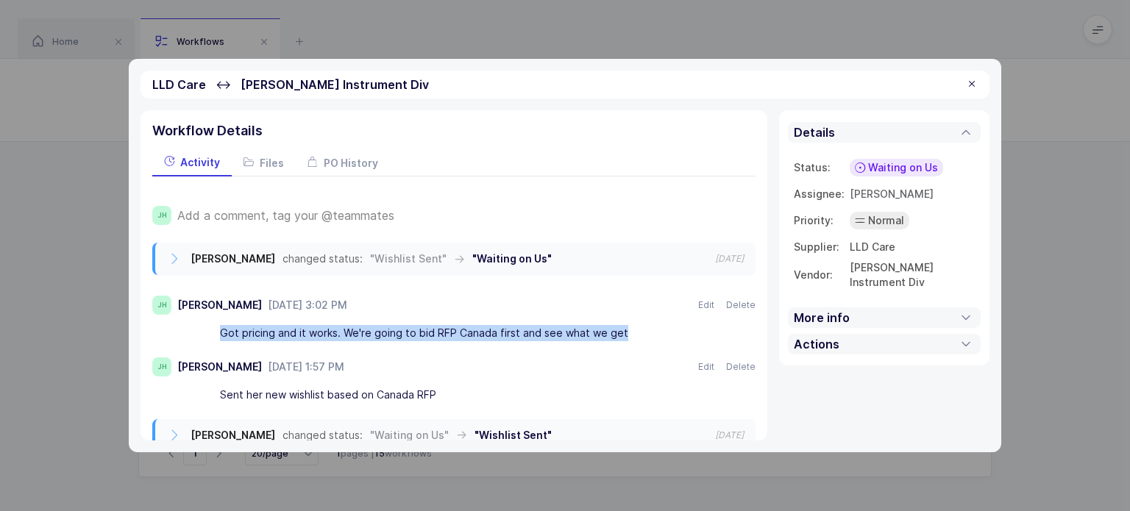
click at [486, 336] on div "Got pricing and it works. We're going to bid RFP Canada first and see what we g…" at bounding box center [459, 333] width 478 height 25
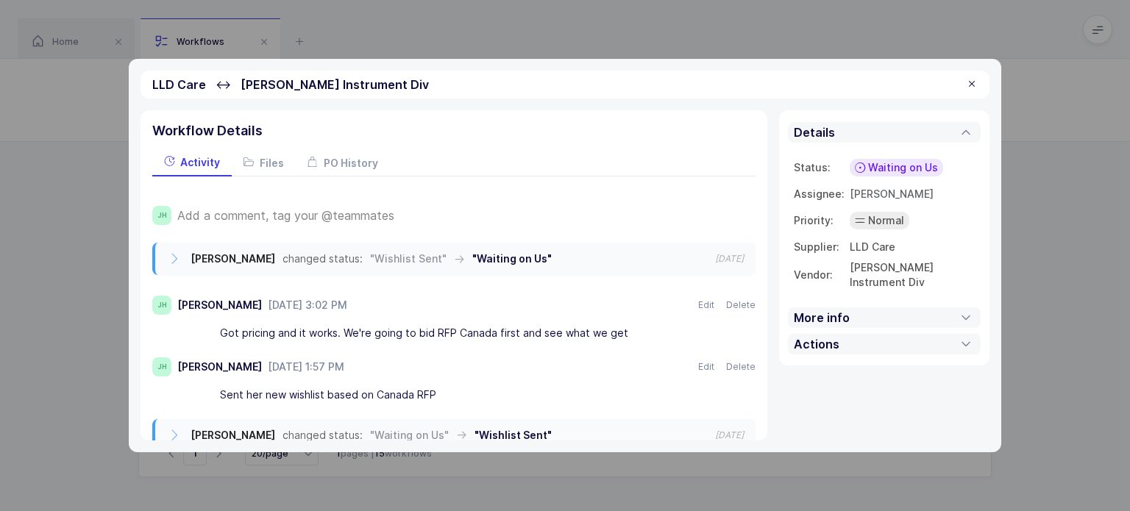
click at [366, 211] on span "Add a comment, tag your @teammates" at bounding box center [285, 215] width 217 height 13
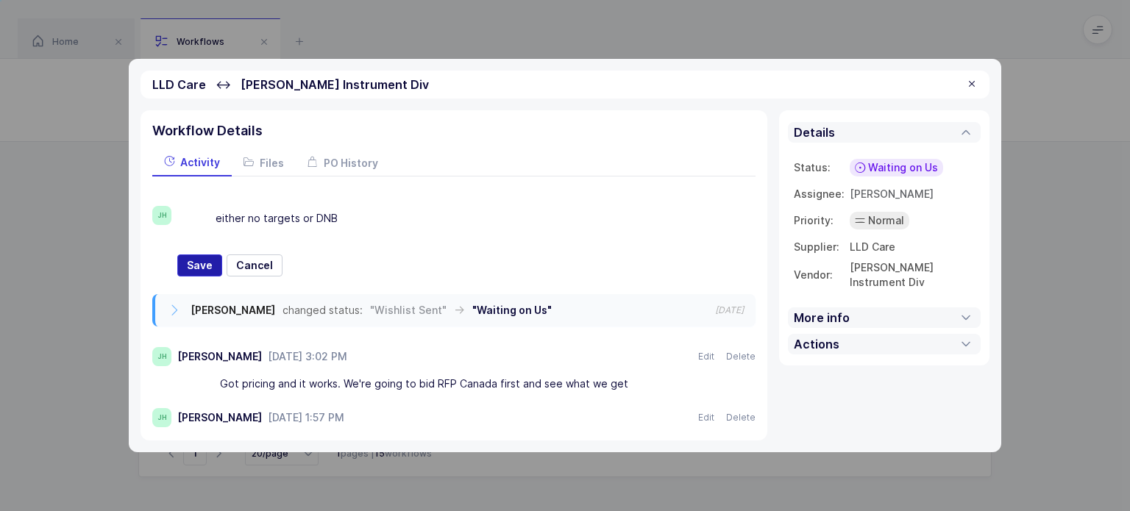
click at [205, 257] on button "Save" at bounding box center [199, 266] width 45 height 22
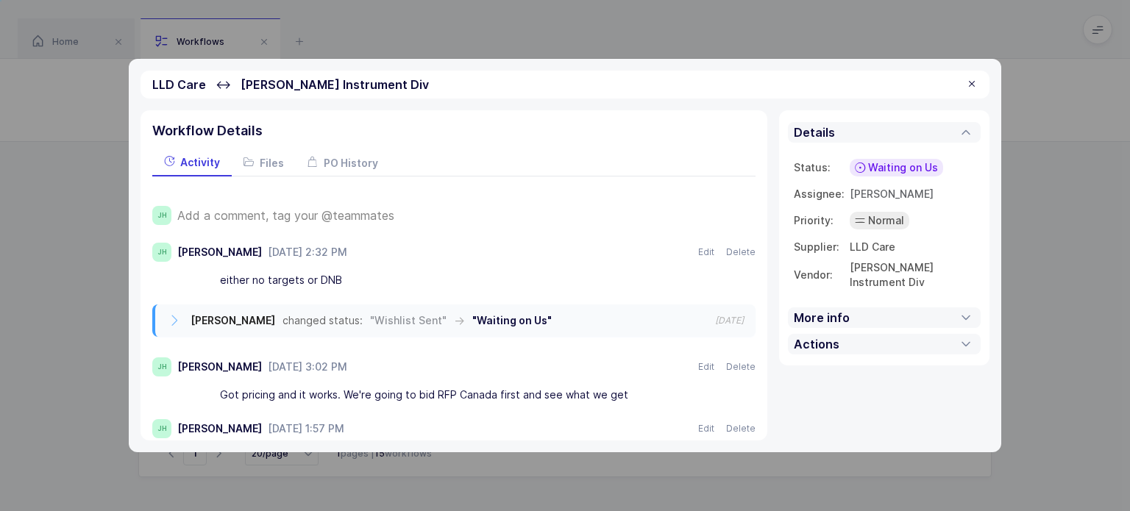
click at [890, 164] on span "Waiting on Us" at bounding box center [903, 167] width 70 height 15
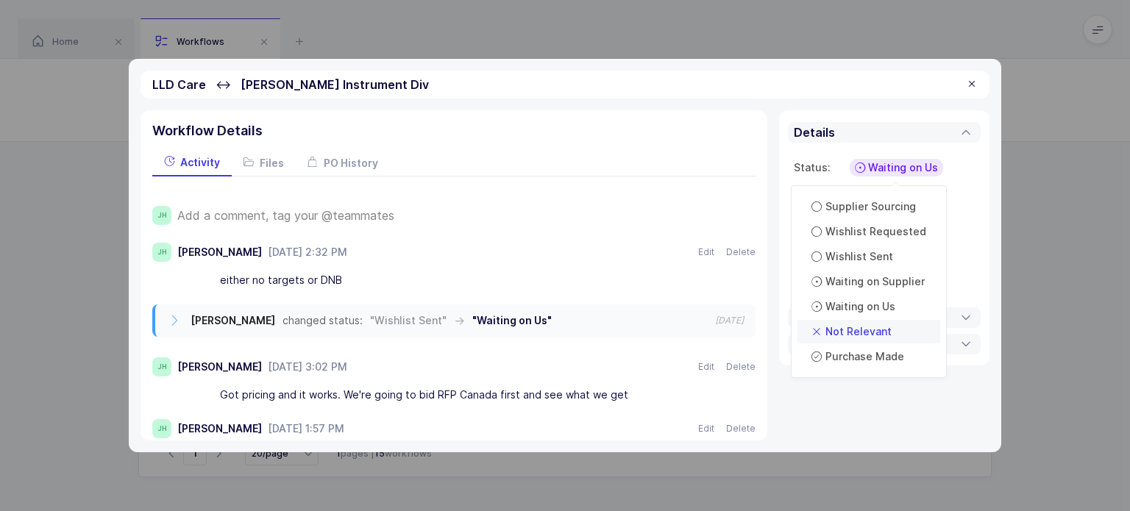
click at [874, 326] on span "Not Relevant" at bounding box center [859, 332] width 66 height 15
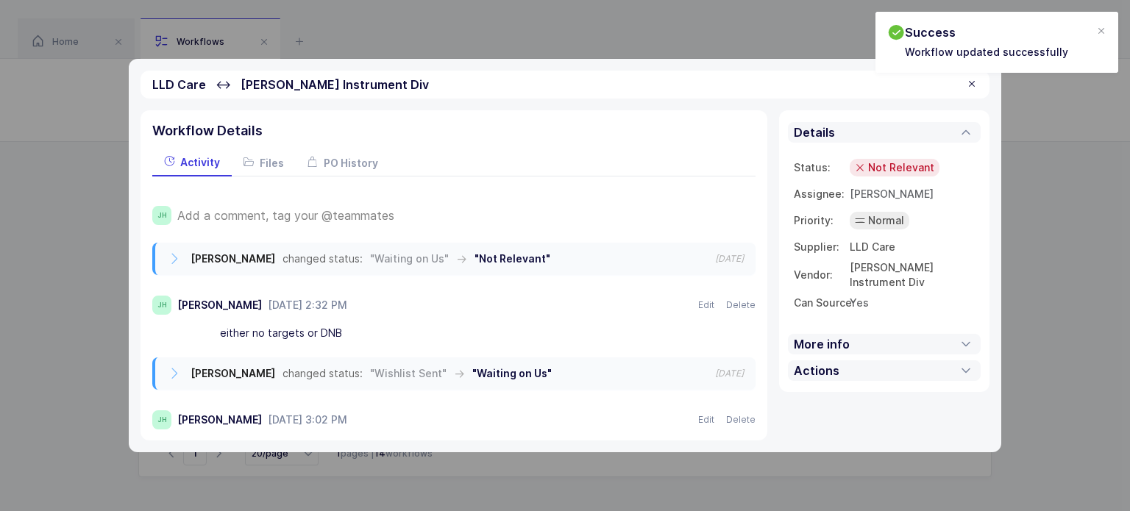
click at [977, 82] on div at bounding box center [972, 84] width 12 height 13
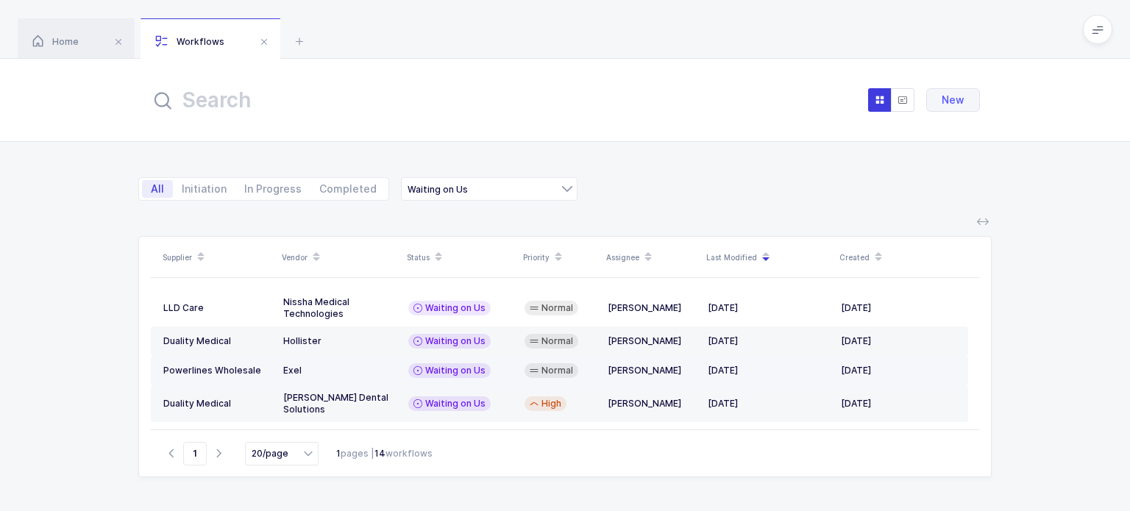
scroll to position [0, 0]
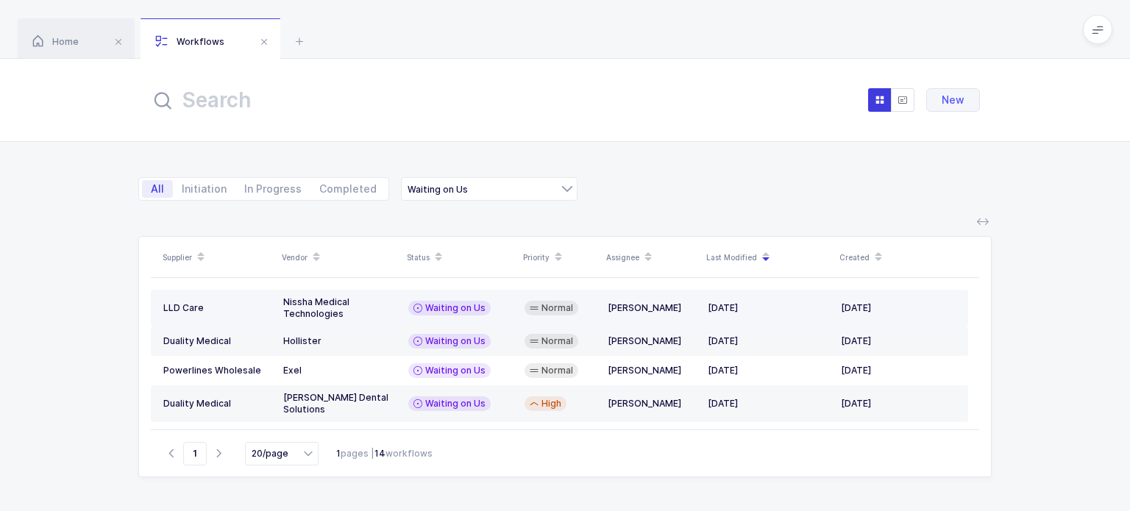
click at [608, 302] on td "Tovi Abisror" at bounding box center [652, 308] width 100 height 37
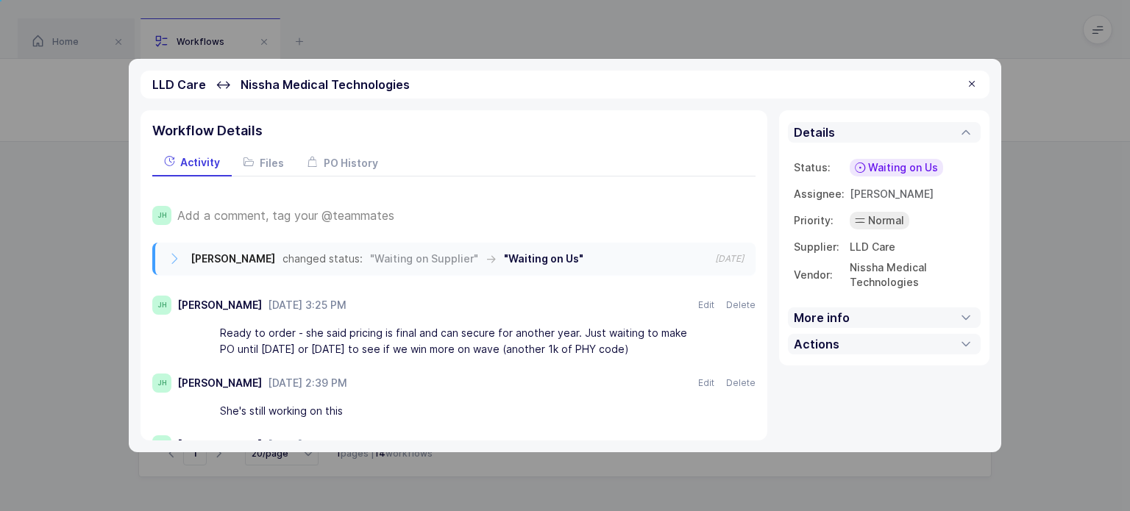
click at [417, 329] on div "Ready to order - she said pricing is final and can secure for another year. Jus…" at bounding box center [459, 341] width 478 height 41
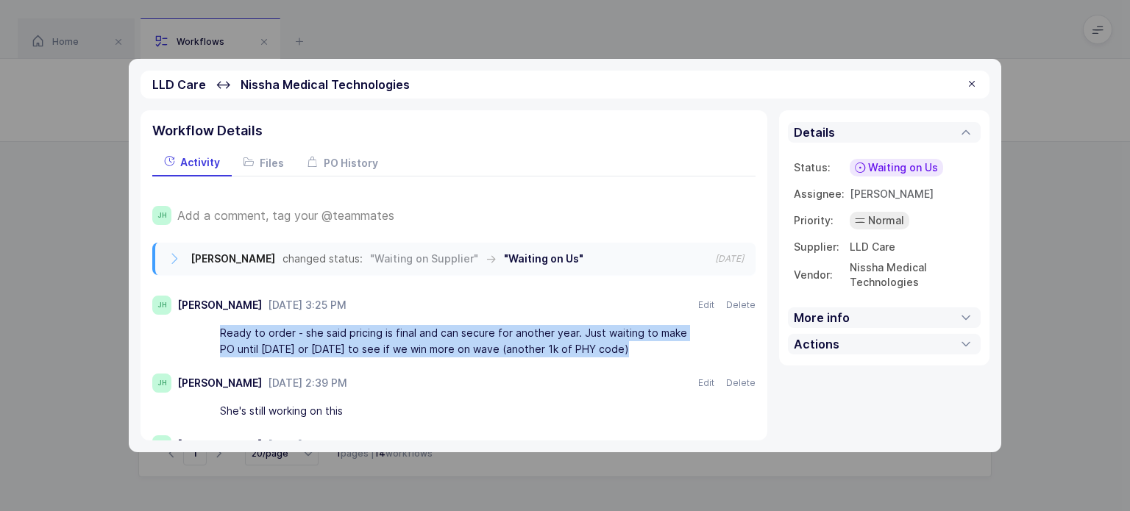
click at [417, 329] on div "Ready to order - she said pricing is final and can secure for another year. Jus…" at bounding box center [459, 341] width 478 height 41
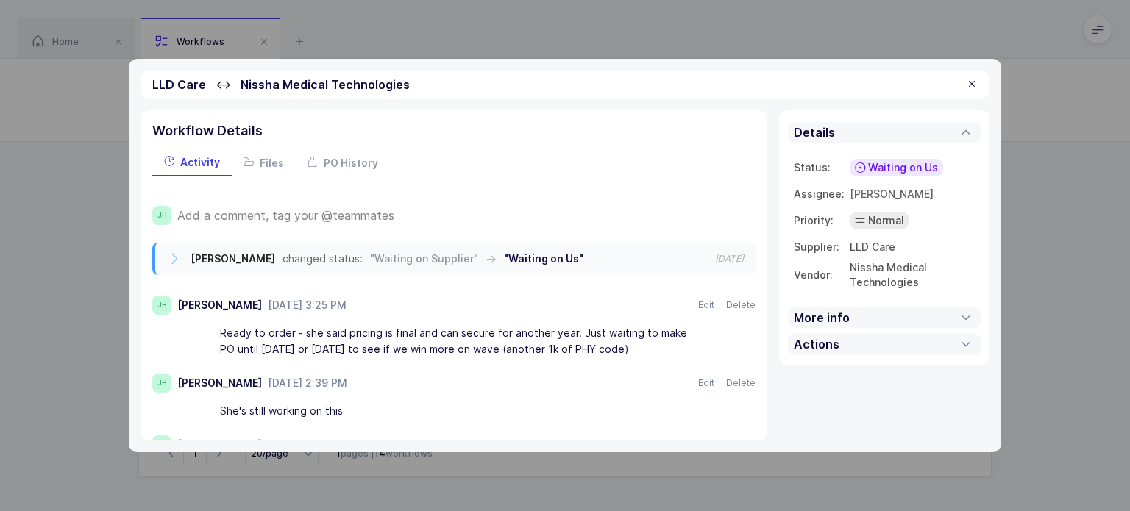
click at [515, 353] on div "Ready to order - she said pricing is final and can secure for another year. Jus…" at bounding box center [459, 341] width 478 height 41
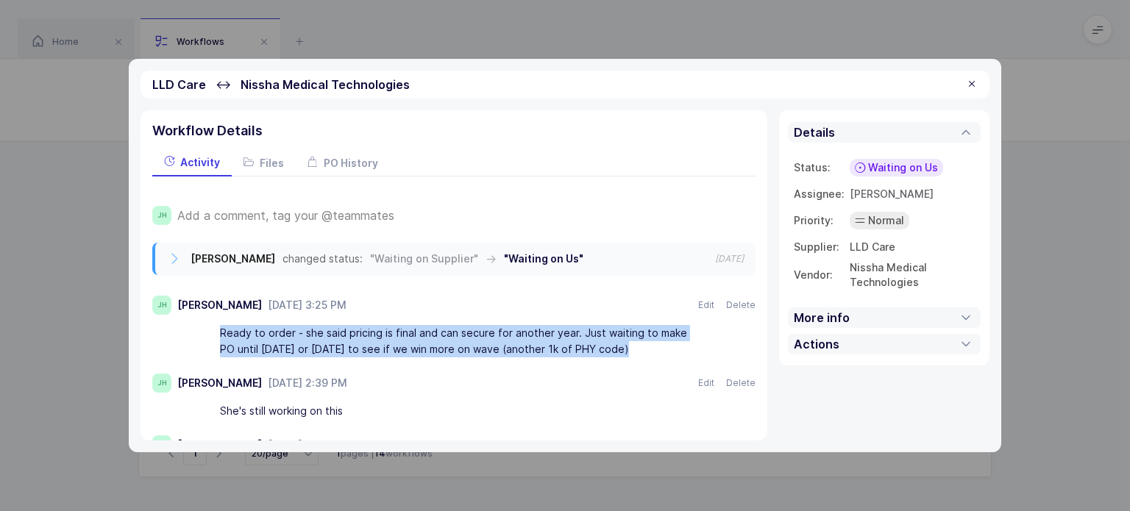
click at [515, 353] on div "Ready to order - she said pricing is final and can secure for another year. Jus…" at bounding box center [459, 341] width 478 height 41
click at [614, 350] on div "Ready to order - she said pricing is final and can secure for another year. Jus…" at bounding box center [459, 341] width 478 height 41
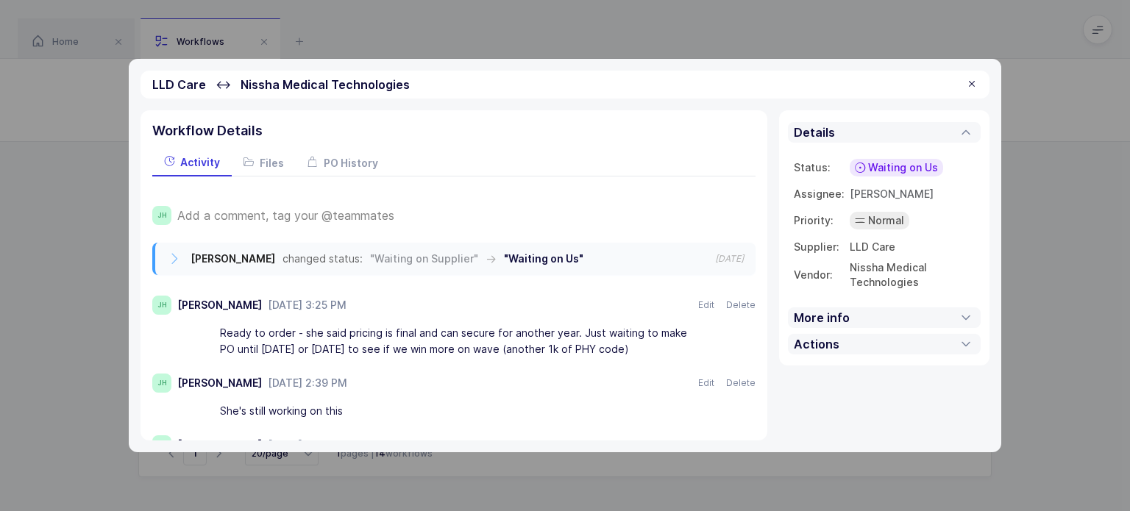
click at [612, 347] on div "Ready to order - she said pricing is final and can secure for another year. Jus…" at bounding box center [459, 341] width 478 height 41
click at [444, 333] on div "Ready to order - she said pricing is final and can secure for another year. Jus…" at bounding box center [459, 341] width 478 height 41
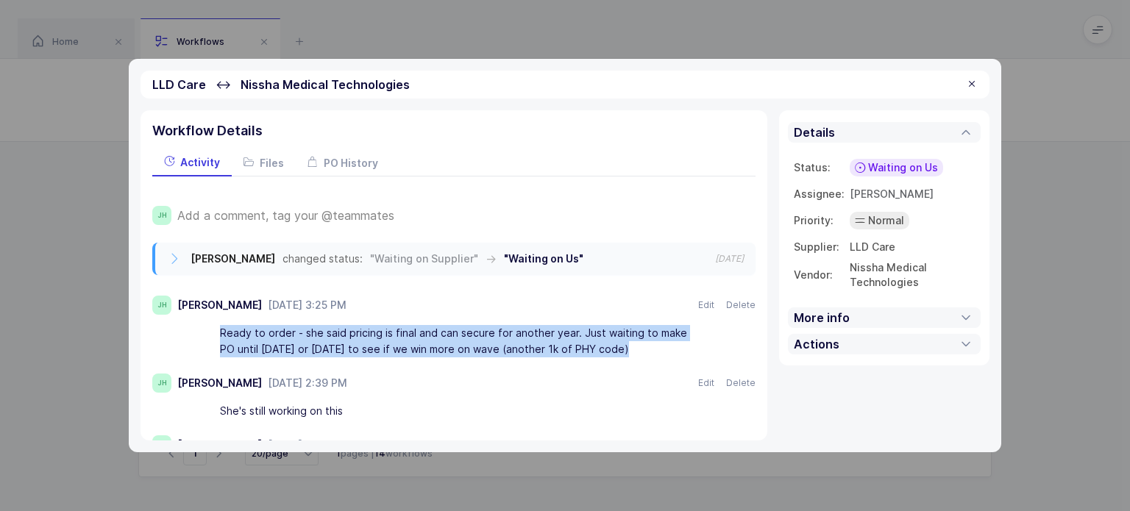
click at [444, 333] on div "Ready to order - she said pricing is final and can secure for another year. Jus…" at bounding box center [459, 341] width 478 height 41
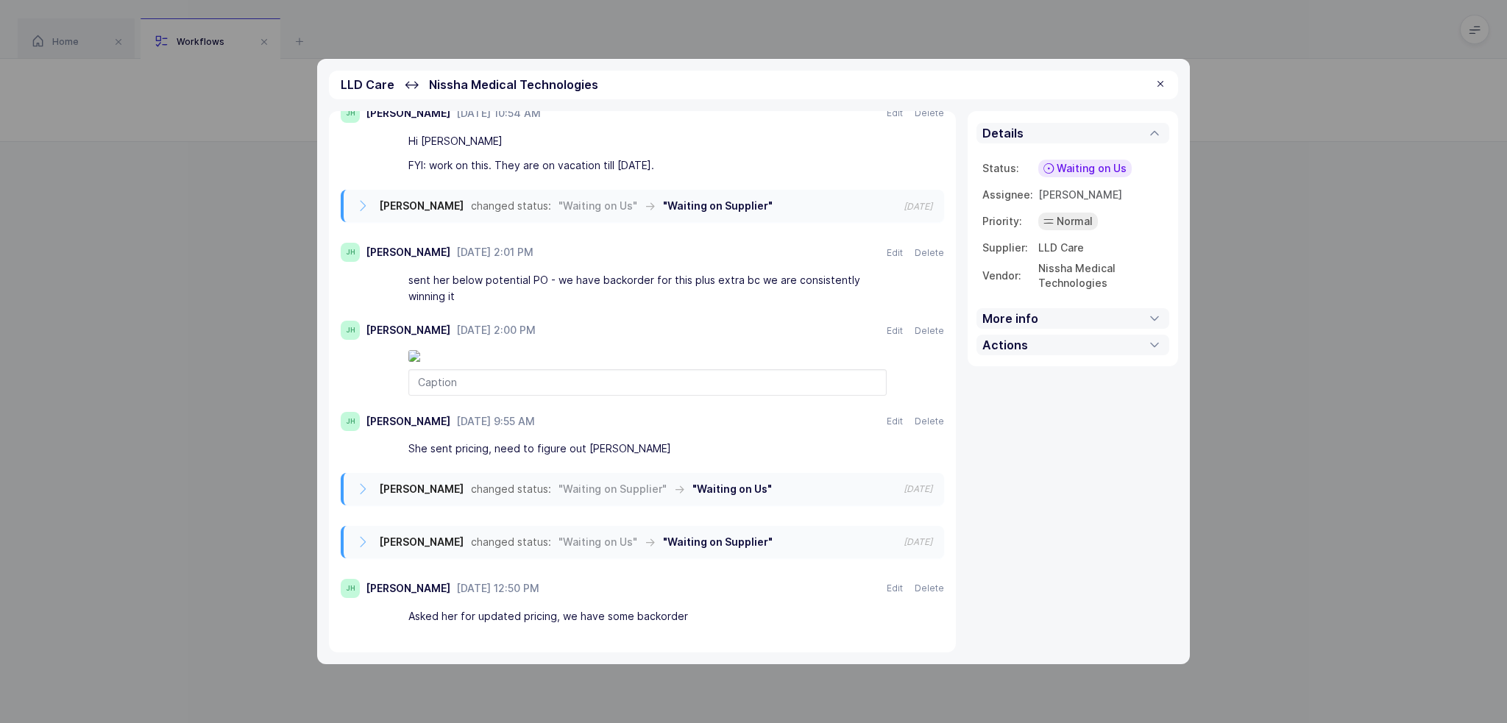
scroll to position [366, 0]
click at [668, 268] on div "sent her below potential PO - we have backorder for this plus extra bc we are c…" at bounding box center [647, 288] width 478 height 41
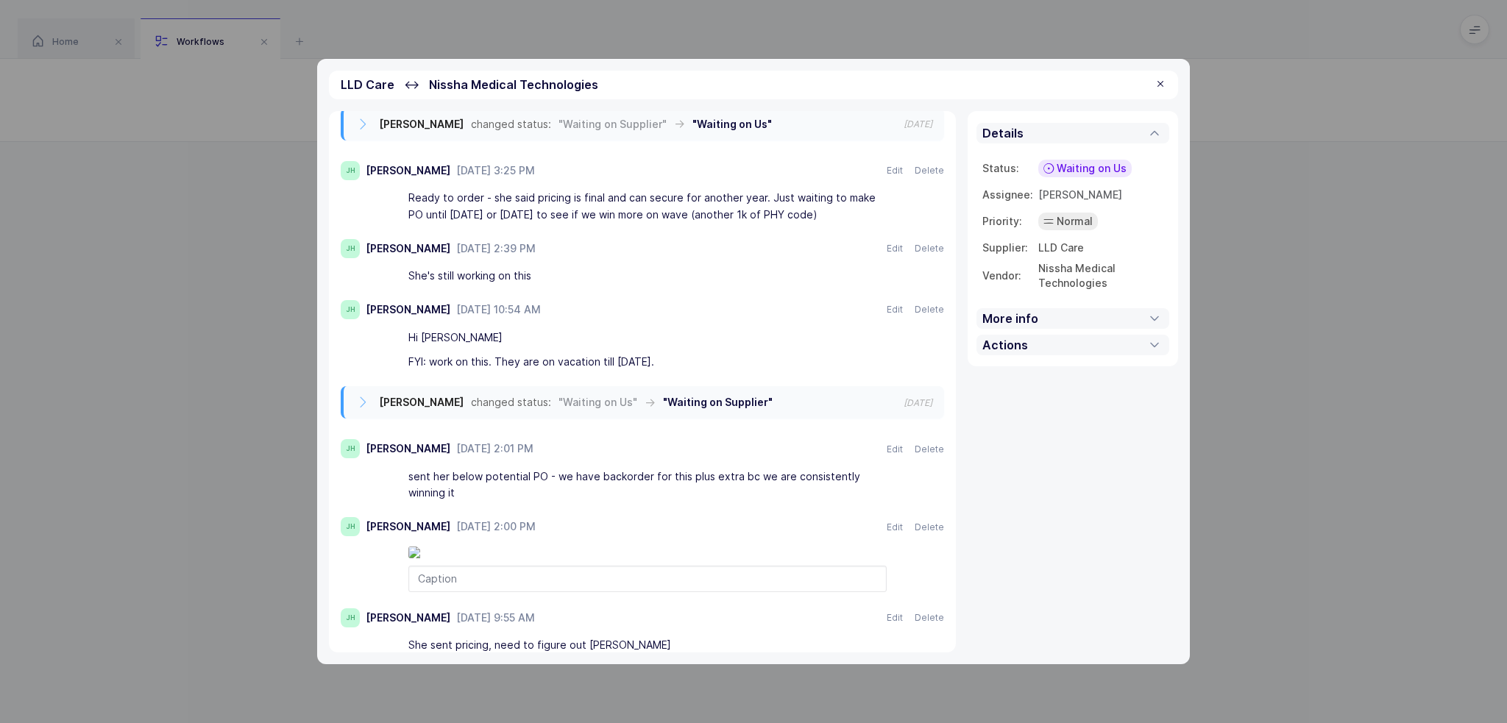
scroll to position [0, 0]
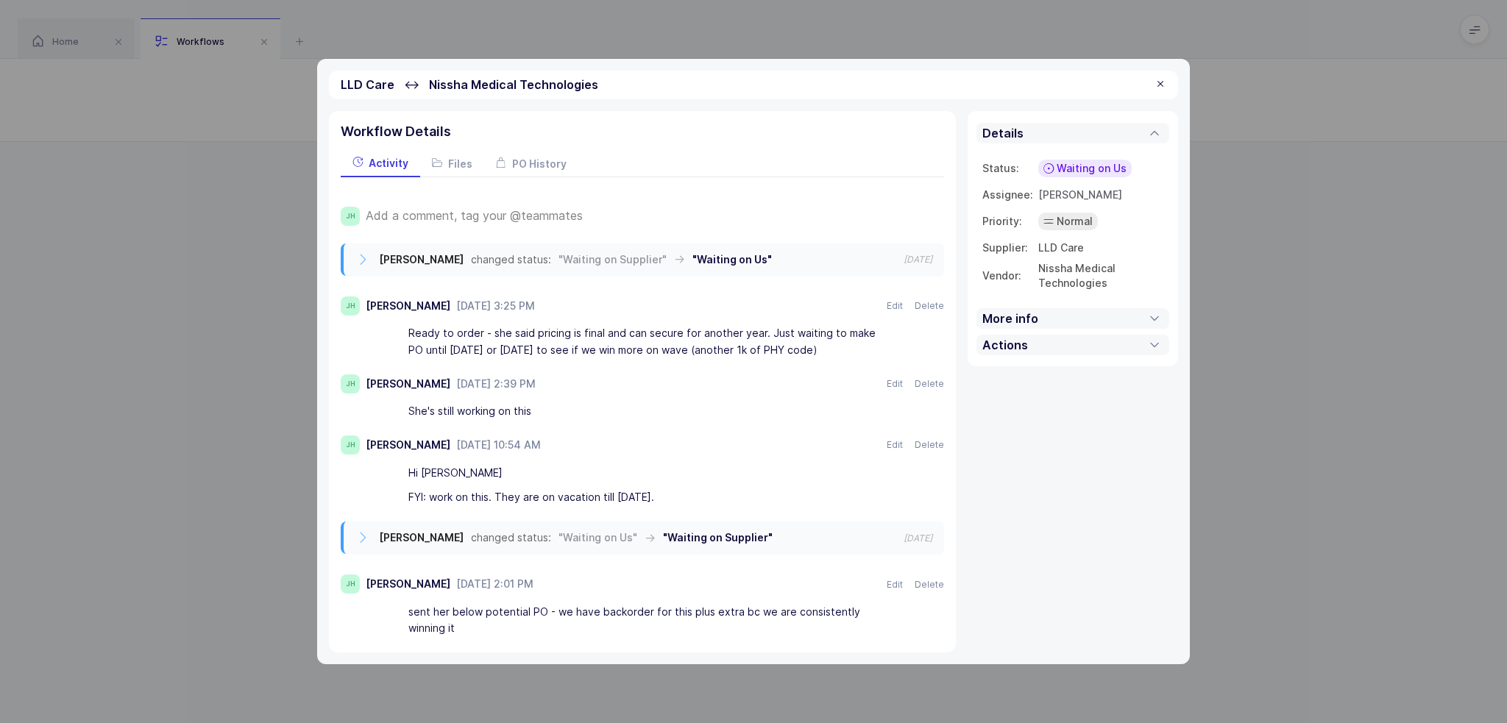
click at [1130, 84] on div at bounding box center [1161, 84] width 12 height 13
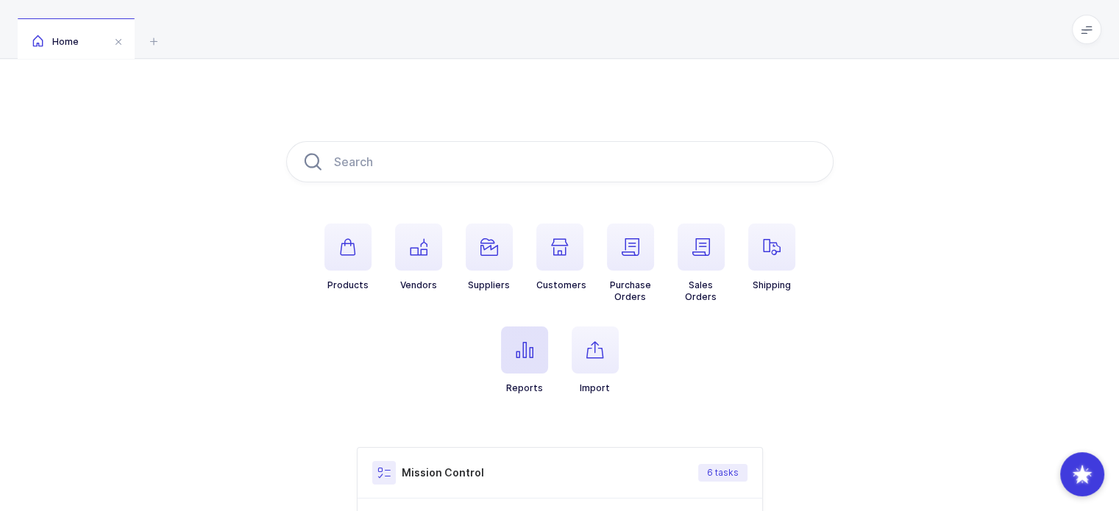
click at [534, 327] on span "button" at bounding box center [524, 350] width 47 height 47
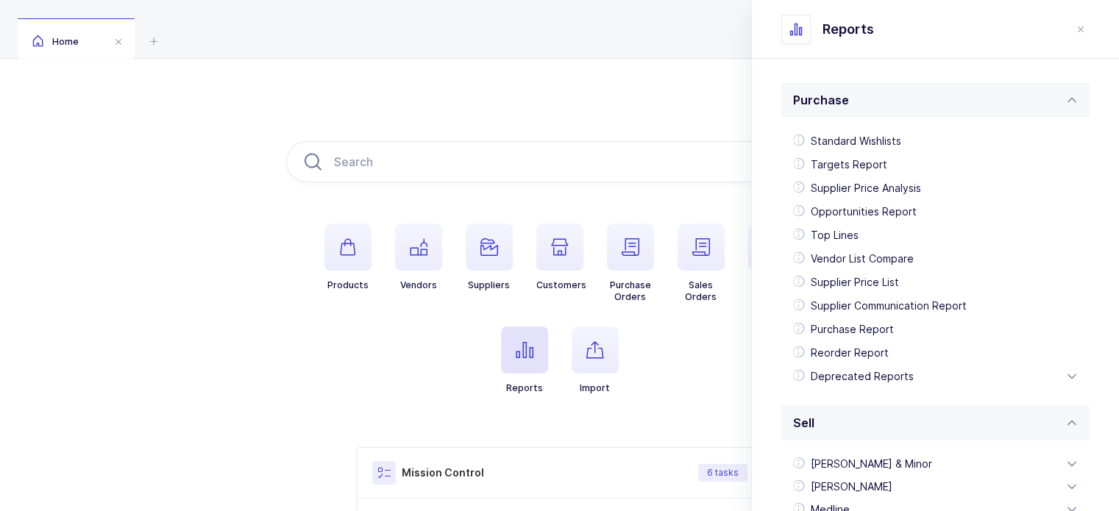
click at [528, 341] on span "button" at bounding box center [524, 350] width 47 height 47
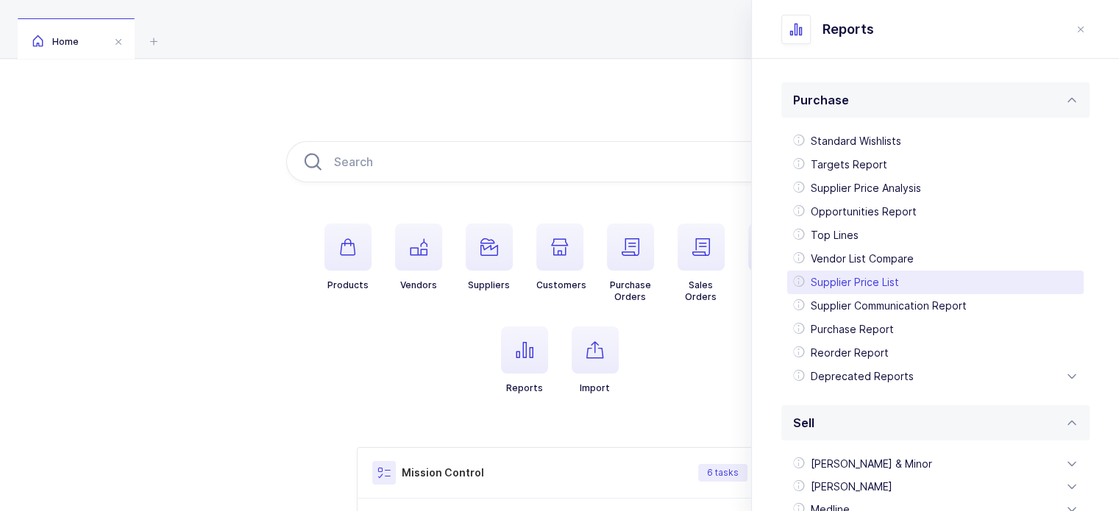
click at [886, 280] on div "Supplier Price List" at bounding box center [935, 283] width 297 height 24
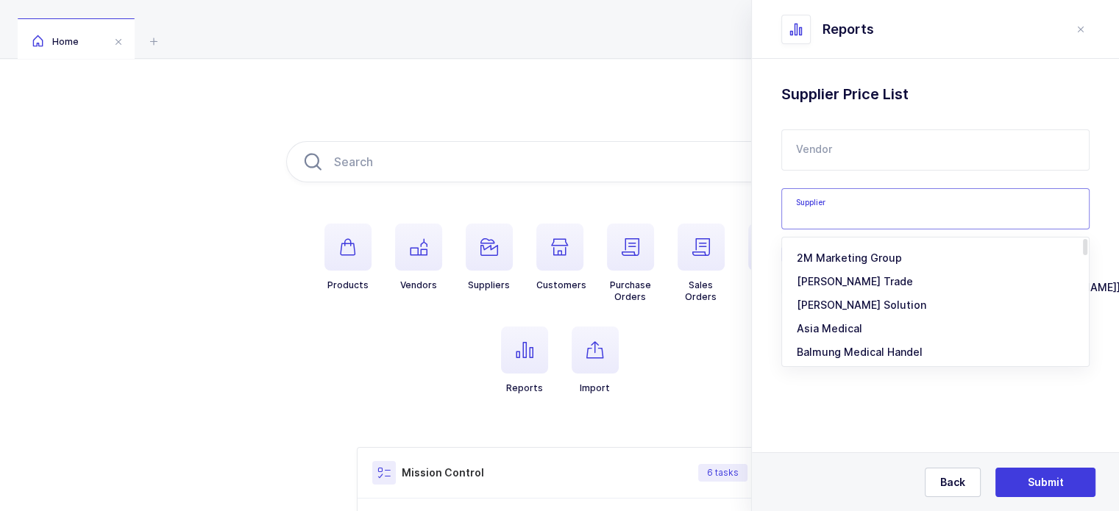
click at [854, 217] on input "text" at bounding box center [936, 208] width 308 height 41
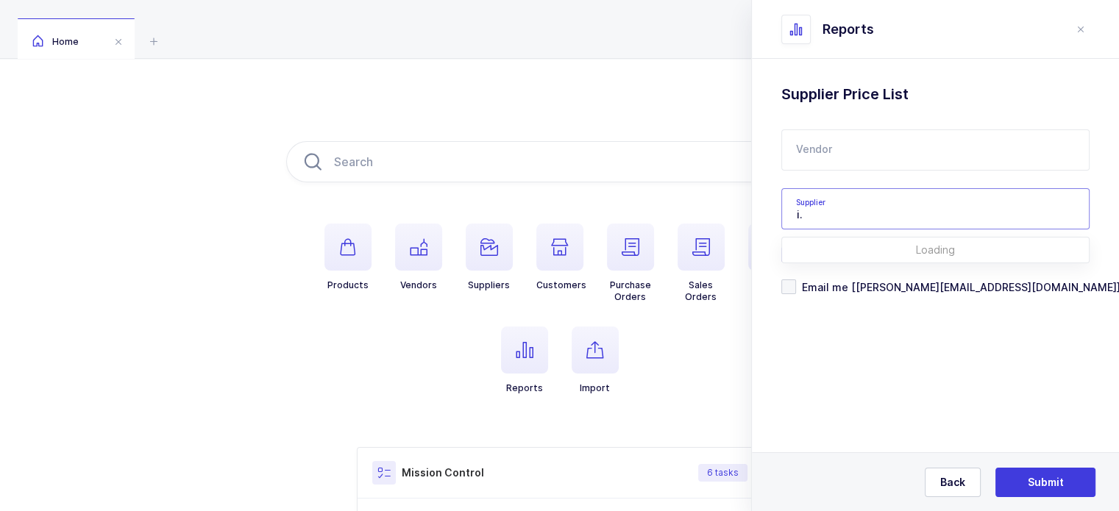
type input "i"
click at [836, 258] on span "LLD Care" at bounding box center [820, 258] width 46 height 13
type input "LLD Care"
click at [843, 144] on input "text" at bounding box center [936, 150] width 308 height 41
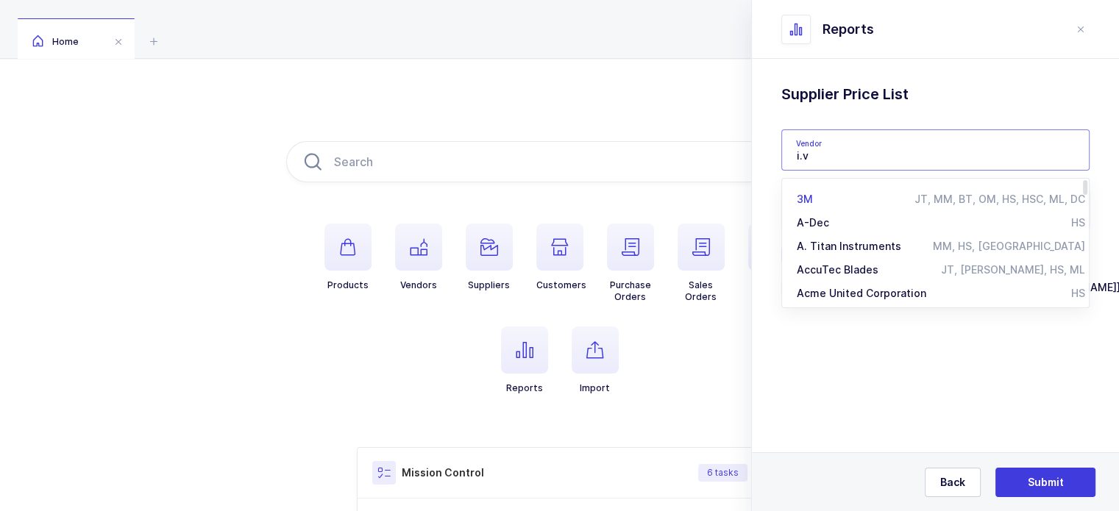
click at [865, 192] on li "3M JT, MM, BT, OM, HS, HSC, ML, DC" at bounding box center [941, 200] width 306 height 24
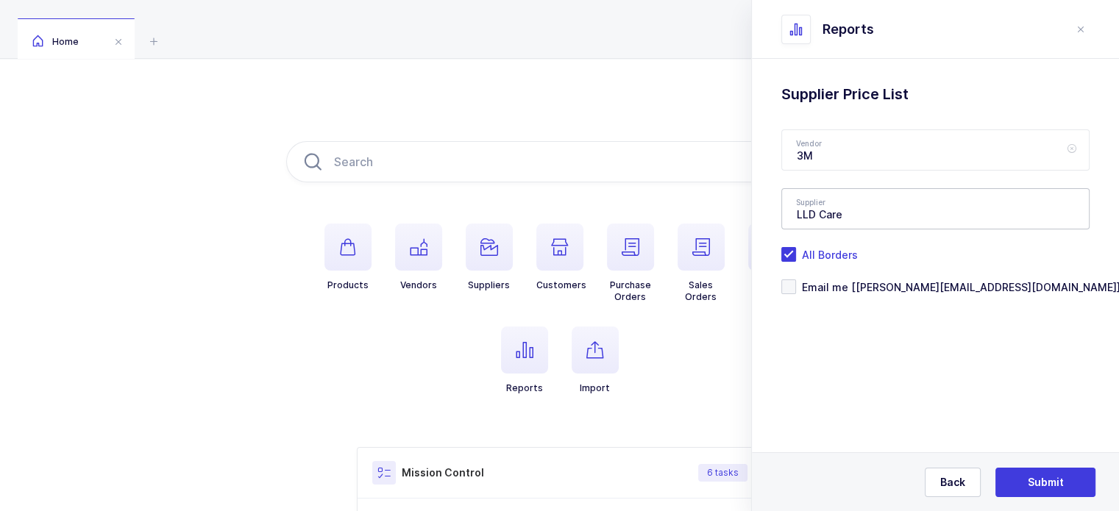
type input "3"
type input "i.v. house"
click at [1071, 145] on icon at bounding box center [1072, 150] width 18 height 41
click at [997, 149] on input "text" at bounding box center [936, 150] width 308 height 41
click at [857, 196] on div "I.V. House" at bounding box center [921, 199] width 249 height 15
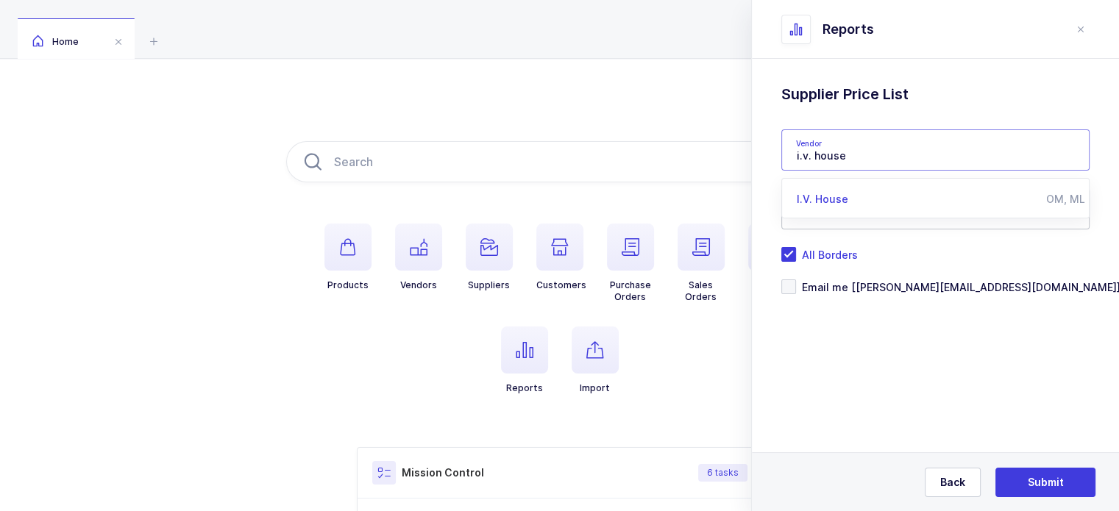
type input "I.V. House"
click at [1027, 476] on button "Submit" at bounding box center [1046, 482] width 100 height 29
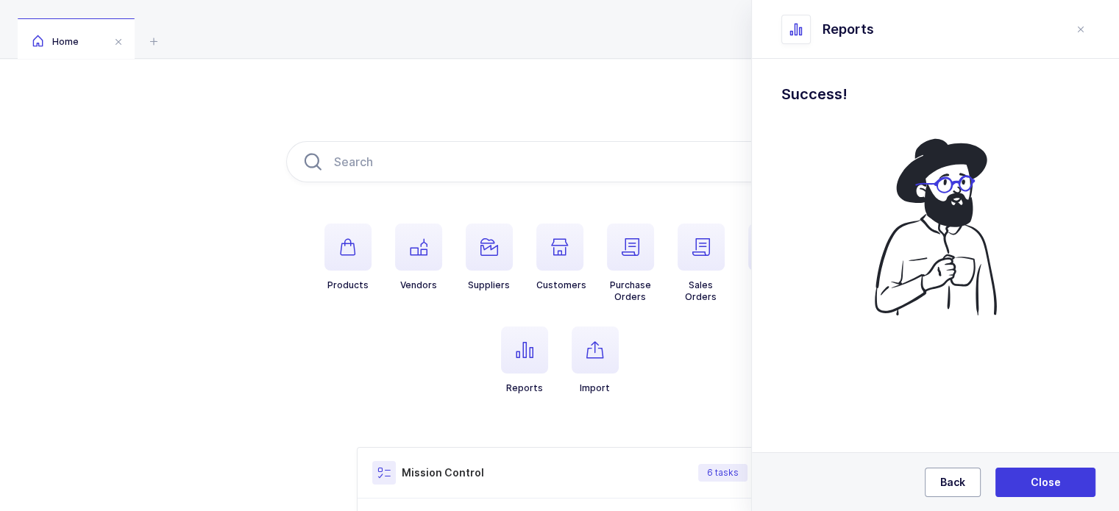
click at [957, 468] on button "Back" at bounding box center [953, 482] width 56 height 29
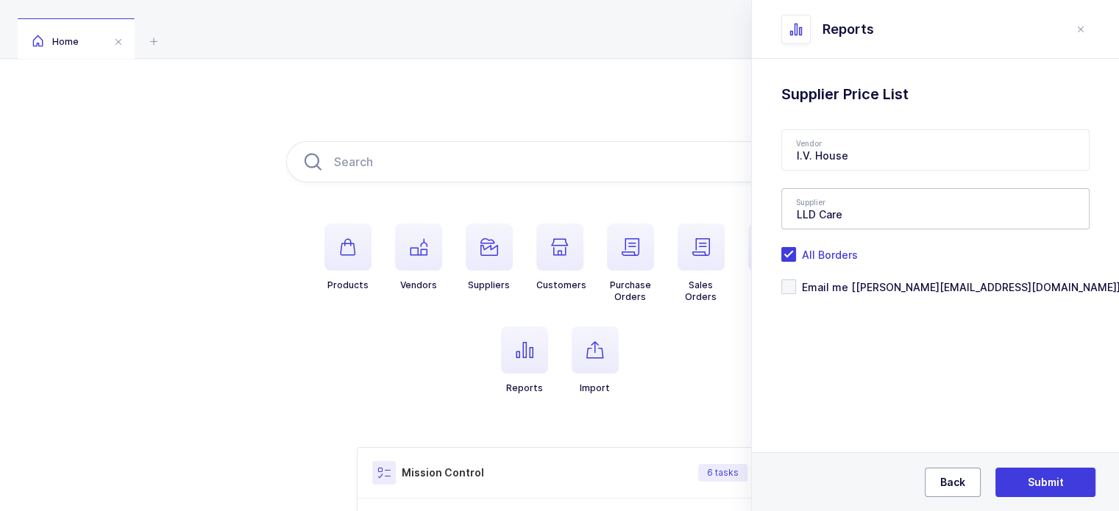
click at [957, 468] on button "Back" at bounding box center [953, 482] width 56 height 29
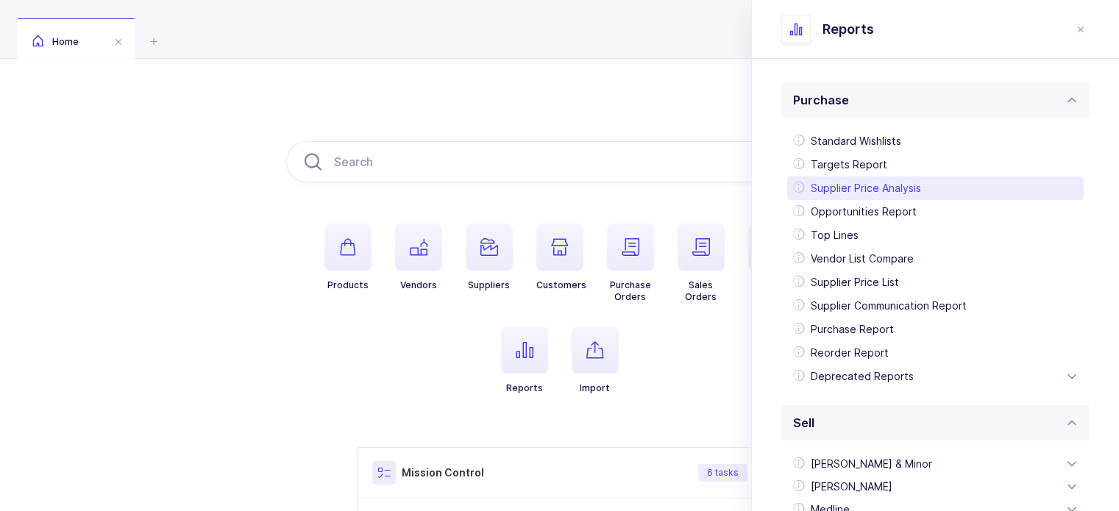
click at [876, 185] on div "Supplier Price Analysis" at bounding box center [935, 189] width 297 height 24
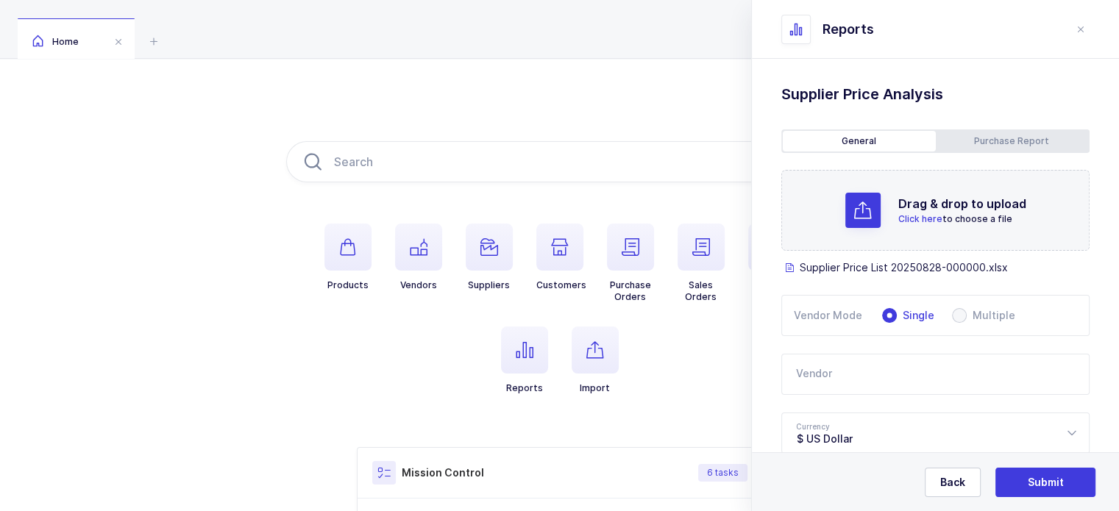
click at [889, 370] on input "text" at bounding box center [936, 374] width 308 height 41
click at [852, 414] on li "I.V. House OM, ML" at bounding box center [941, 424] width 306 height 24
type input "I.V. House"
click at [1083, 314] on div "Standard Wishlists Targets Report Supplier Price Analysis Opportunities Report …" at bounding box center [935, 427] width 367 height 737
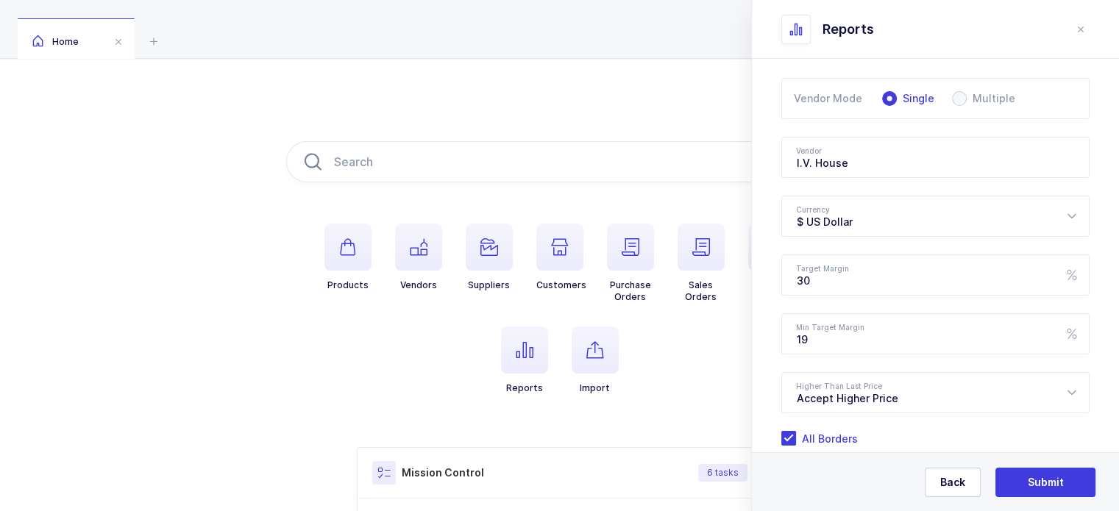
scroll to position [283, 0]
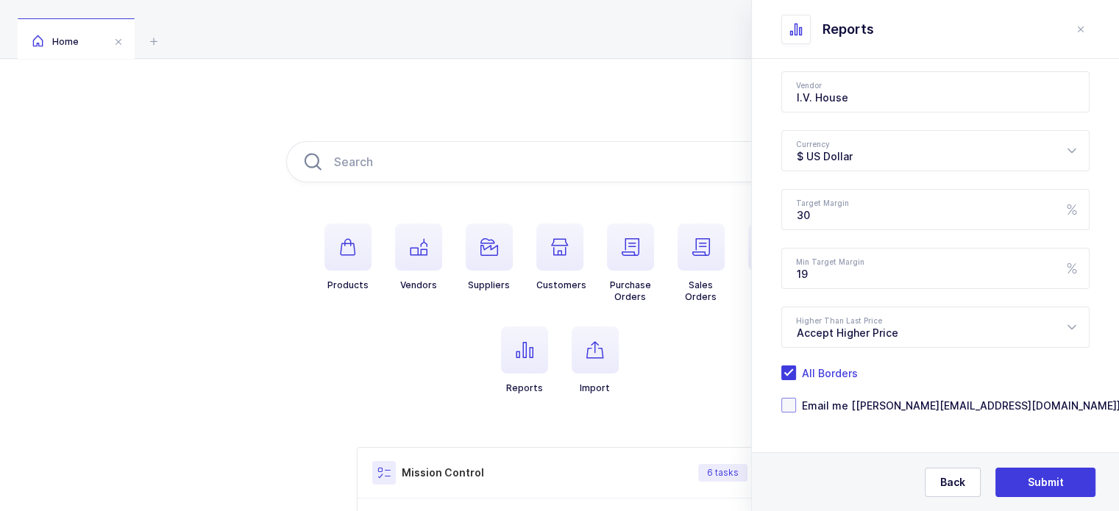
click at [854, 414] on div "Standard Wishlists Targets Report Supplier Price Analysis Opportunities Report …" at bounding box center [935, 144] width 367 height 737
click at [855, 403] on span "Email me [[PERSON_NAME][EMAIL_ADDRESS][DOMAIN_NAME]]" at bounding box center [958, 406] width 325 height 14
click at [796, 398] on input "Email me [[PERSON_NAME][EMAIL_ADDRESS][DOMAIN_NAME]]" at bounding box center [796, 398] width 0 height 0
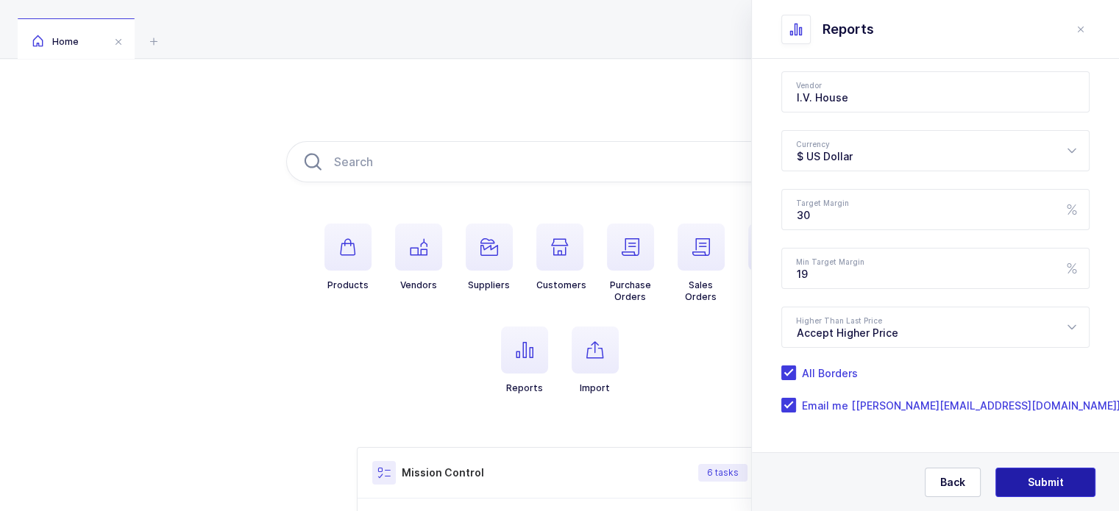
click at [1042, 473] on button "Submit" at bounding box center [1046, 482] width 100 height 29
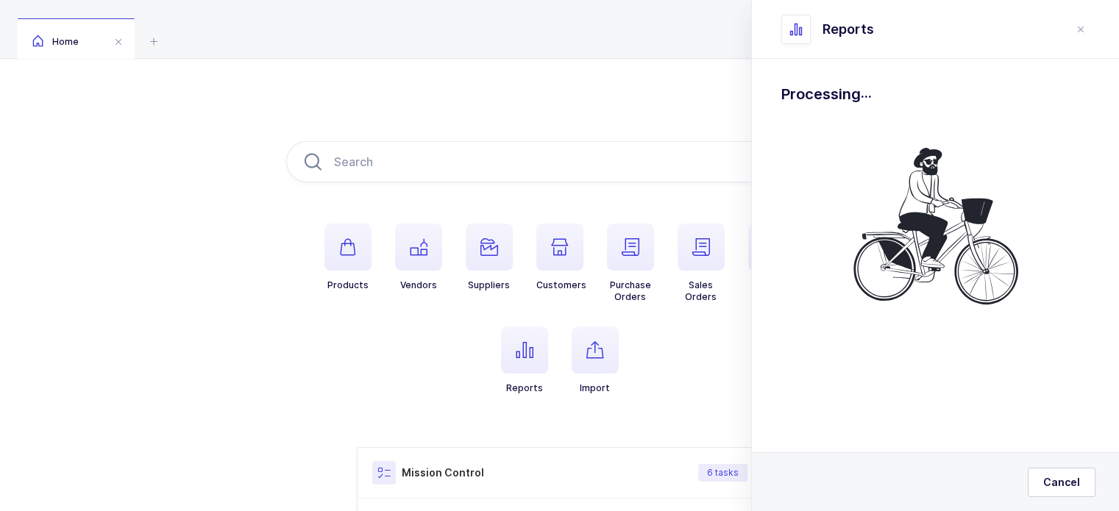
scroll to position [0, 0]
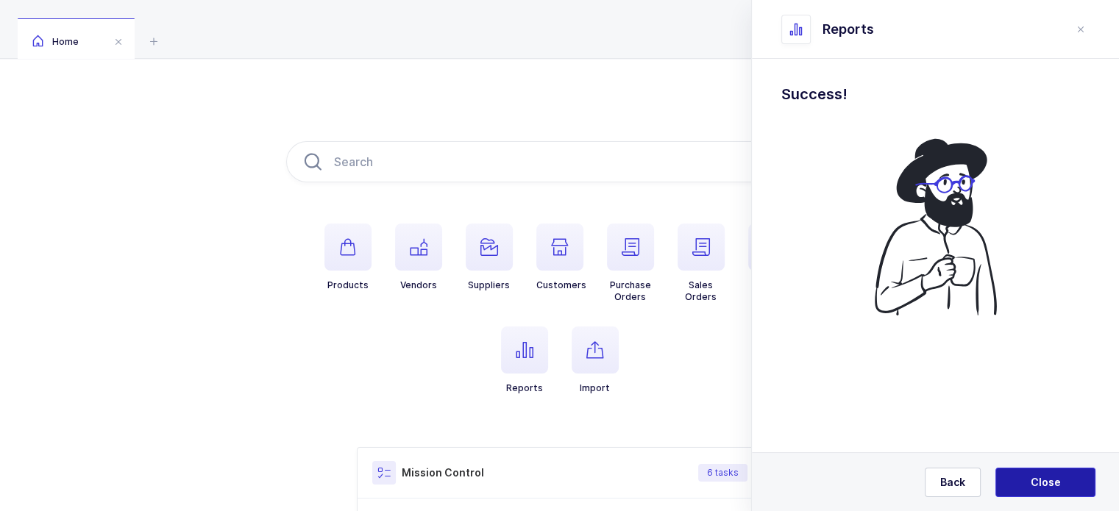
click at [1048, 473] on button "Close" at bounding box center [1046, 482] width 100 height 29
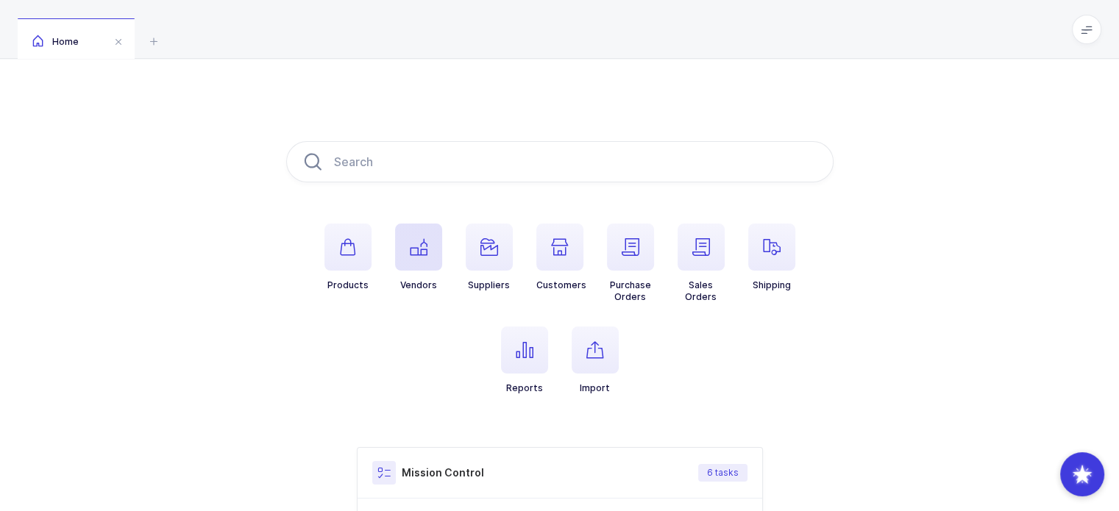
click at [395, 245] on span "button" at bounding box center [418, 247] width 47 height 47
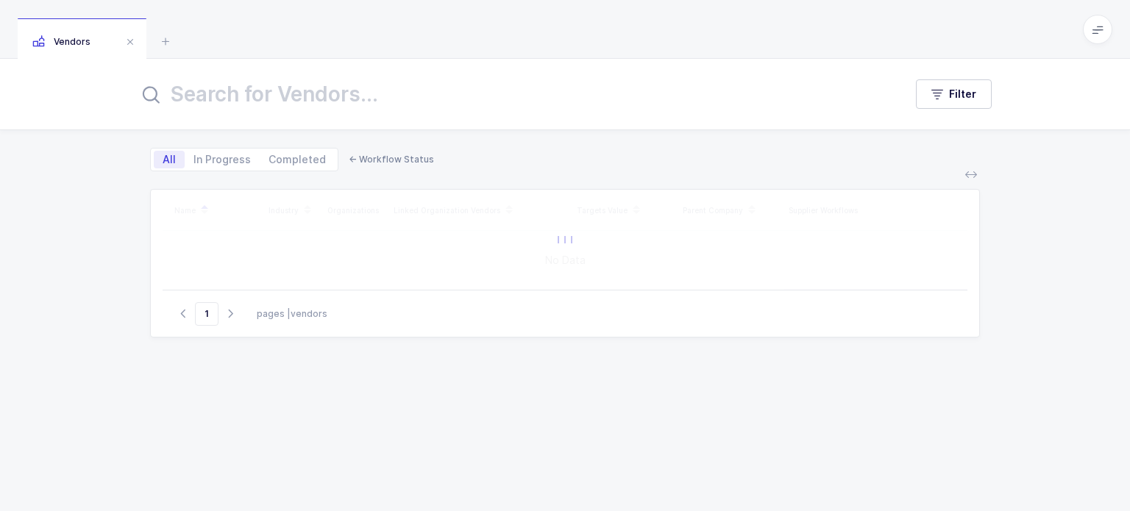
click at [442, 87] on input "text" at bounding box center [512, 94] width 748 height 35
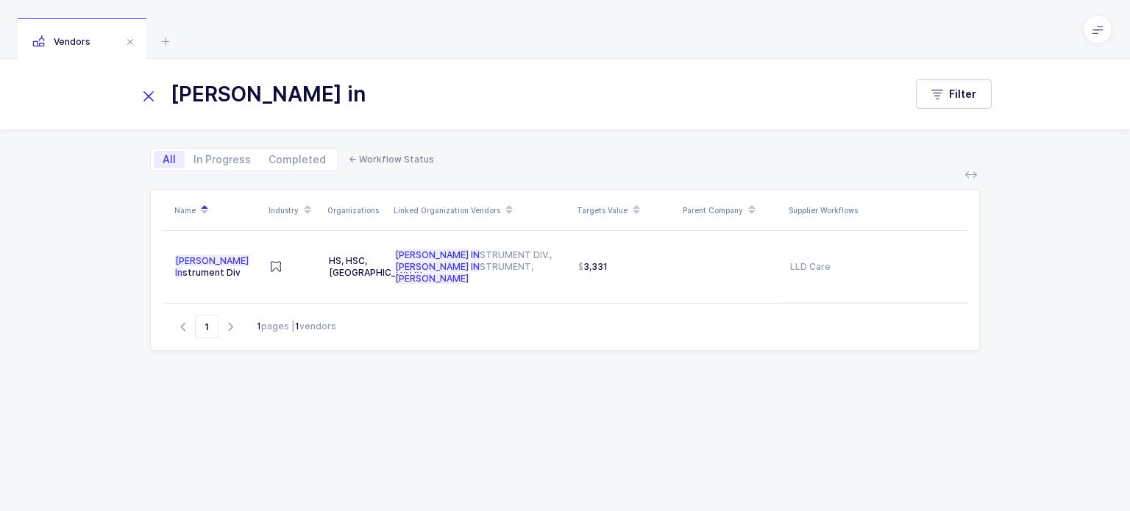
type input "[PERSON_NAME] in"
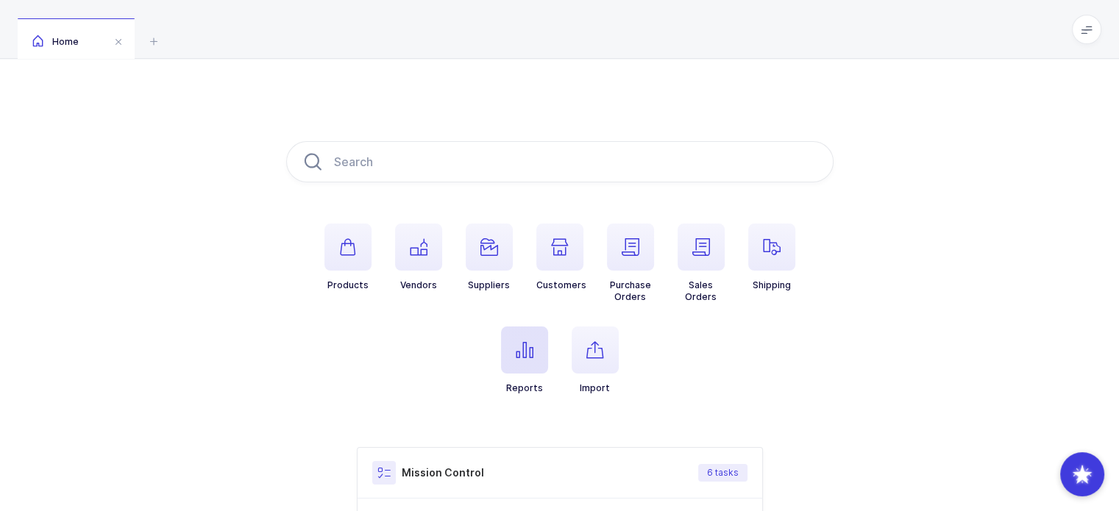
click at [506, 355] on span "button" at bounding box center [524, 350] width 47 height 47
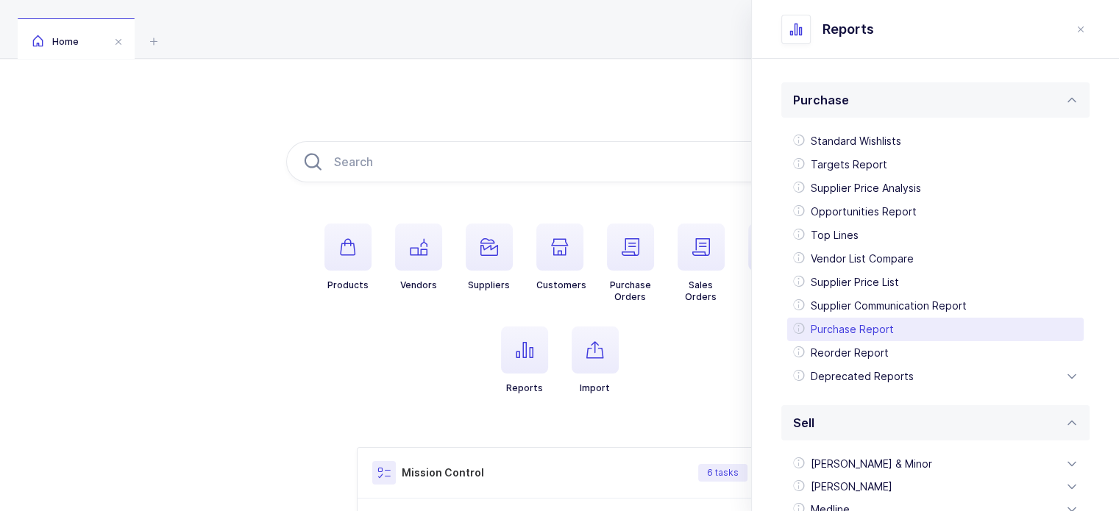
click at [871, 333] on div "Purchase Report" at bounding box center [935, 330] width 297 height 24
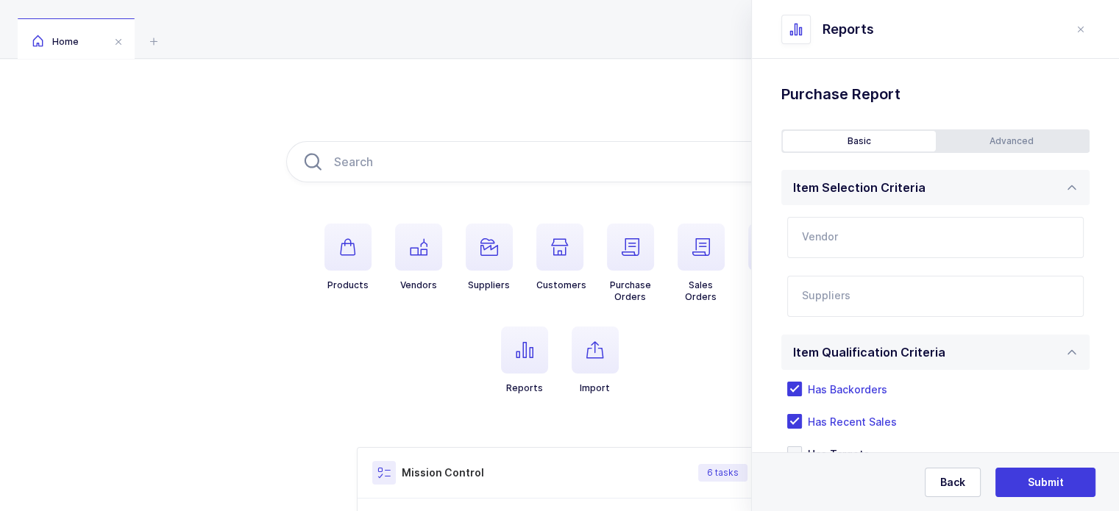
click at [857, 242] on input "text" at bounding box center [935, 237] width 297 height 41
click at [836, 282] on span "Nissha Medical Technologies" at bounding box center [877, 286] width 149 height 13
type input "Nissha Medical Technologies"
click at [832, 300] on input "text" at bounding box center [920, 300] width 237 height 19
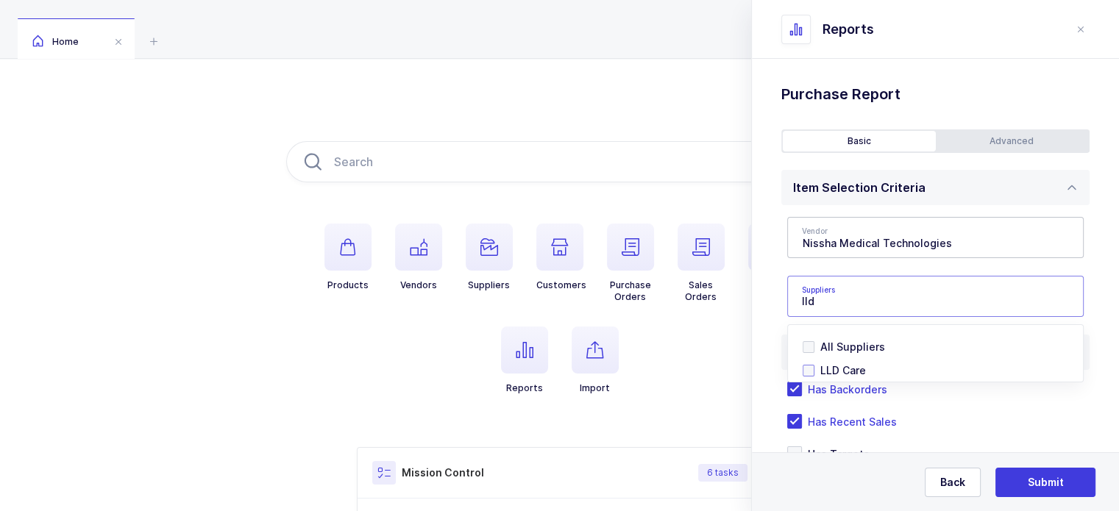
type input "lld"
click at [830, 366] on span "LLD Care" at bounding box center [844, 370] width 46 height 13
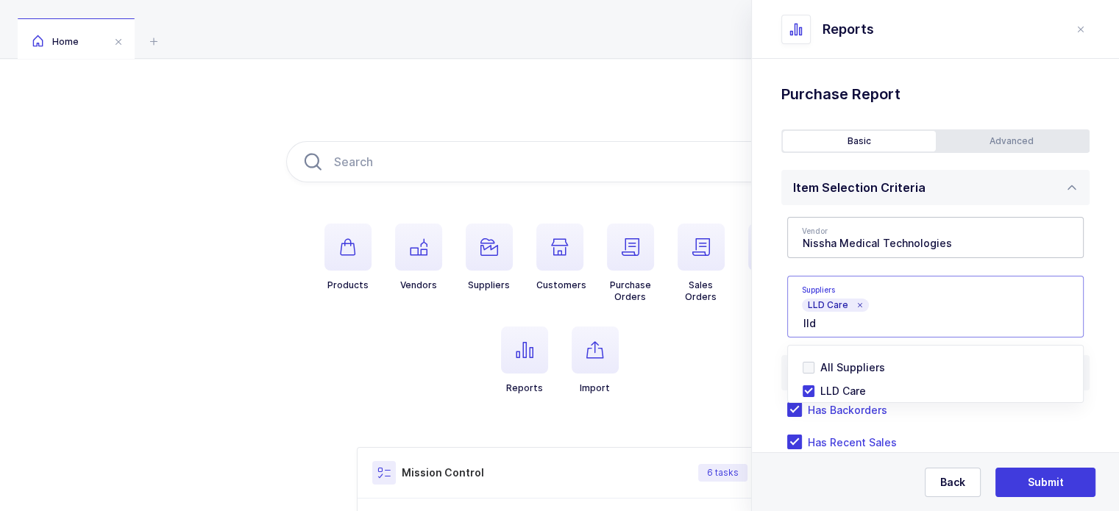
click at [1102, 298] on div "Standard Wishlists Targets Report Supplier Price Analysis Opportunities Report …" at bounding box center [935, 439] width 367 height 761
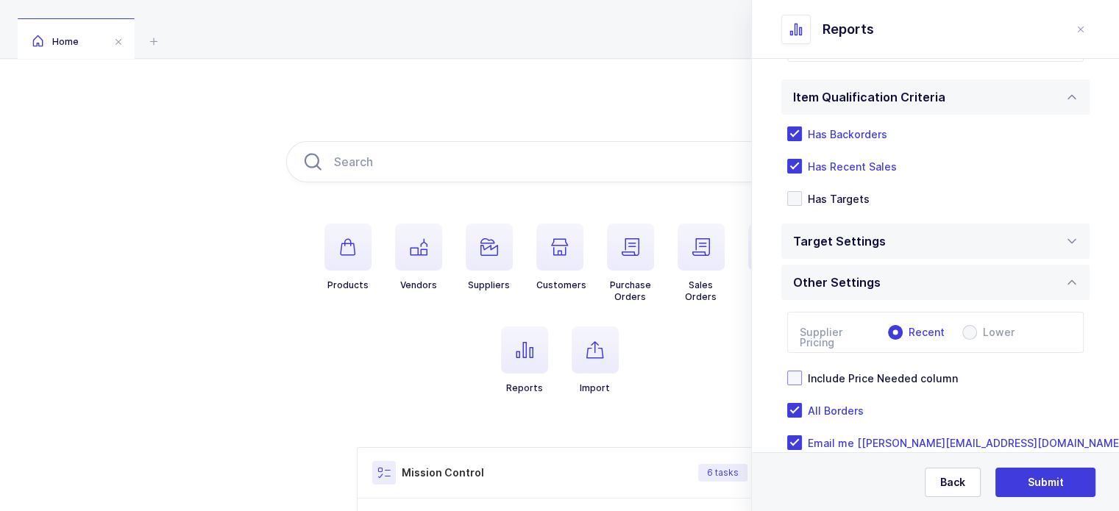
scroll to position [308, 0]
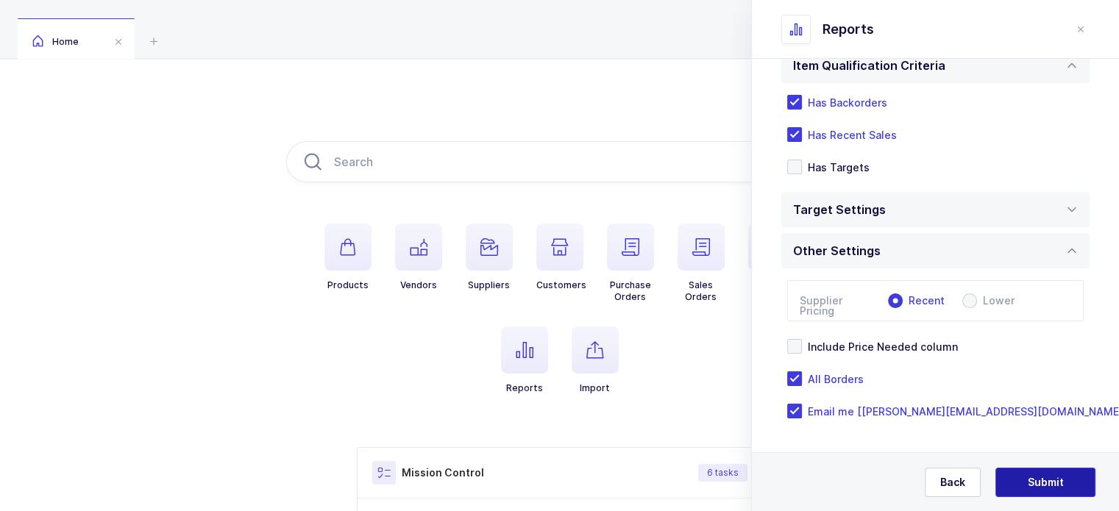
click at [1048, 472] on button "Submit" at bounding box center [1046, 482] width 100 height 29
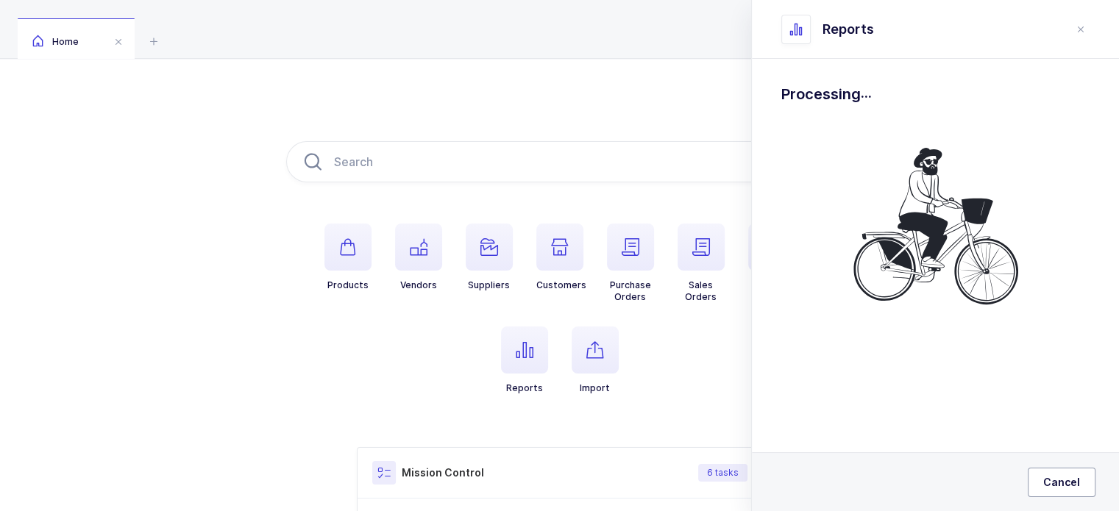
scroll to position [0, 0]
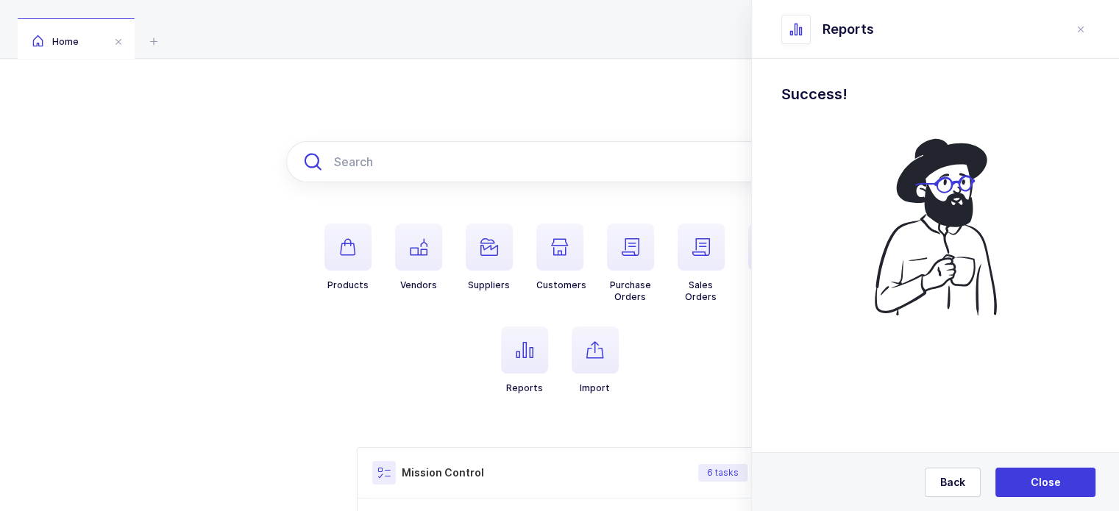
click at [411, 162] on input "text" at bounding box center [560, 161] width 548 height 41
paste input "750LFP"
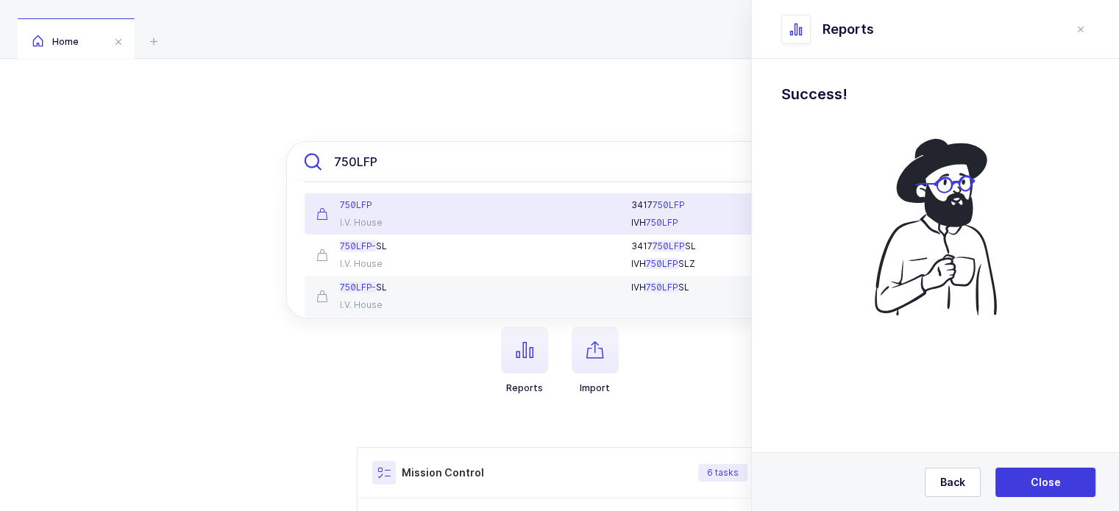
type input "750LFP"
click at [477, 211] on div "750LFP I.V. House" at bounding box center [394, 213] width 172 height 29
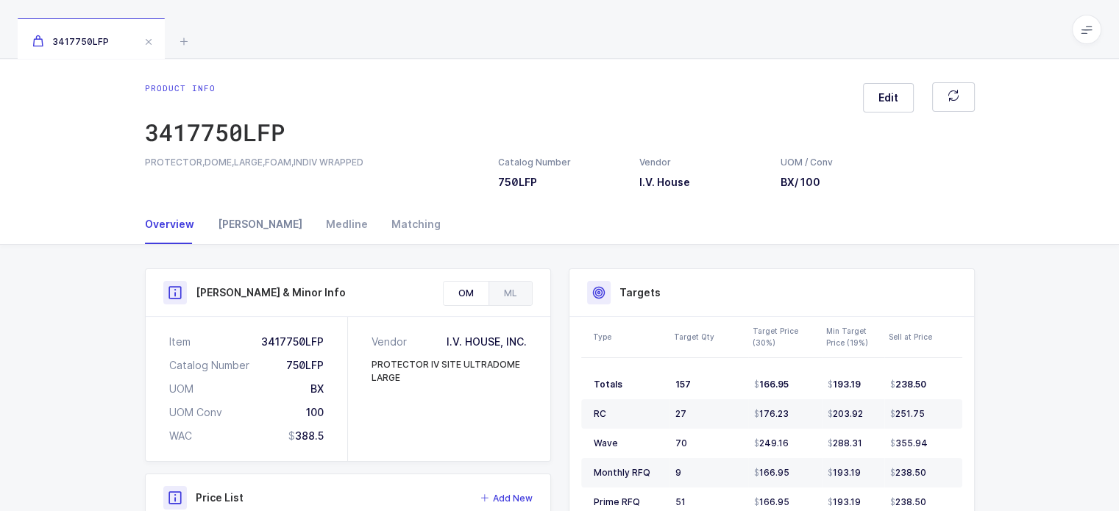
click at [243, 232] on div "[PERSON_NAME]" at bounding box center [260, 225] width 108 height 40
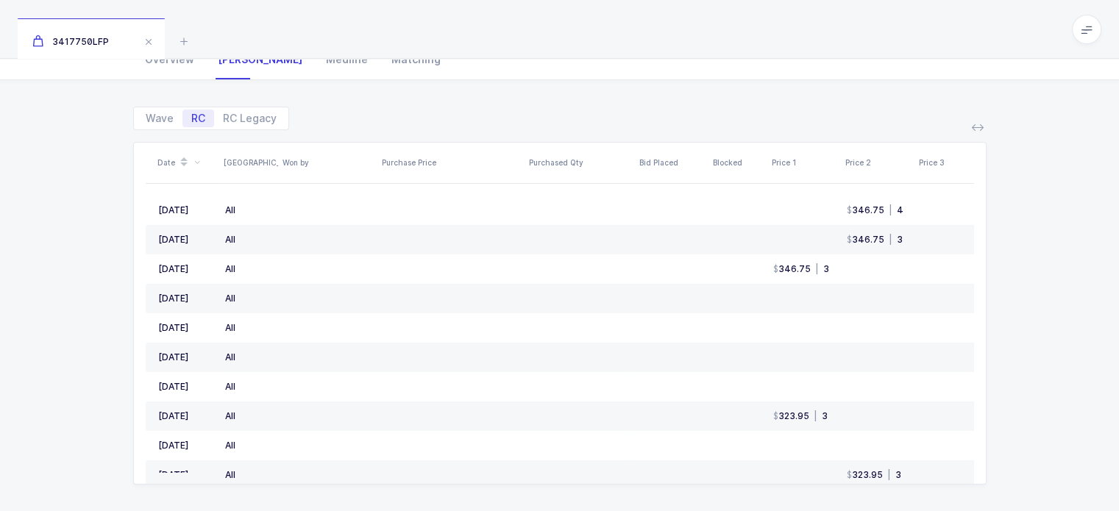
scroll to position [171, 0]
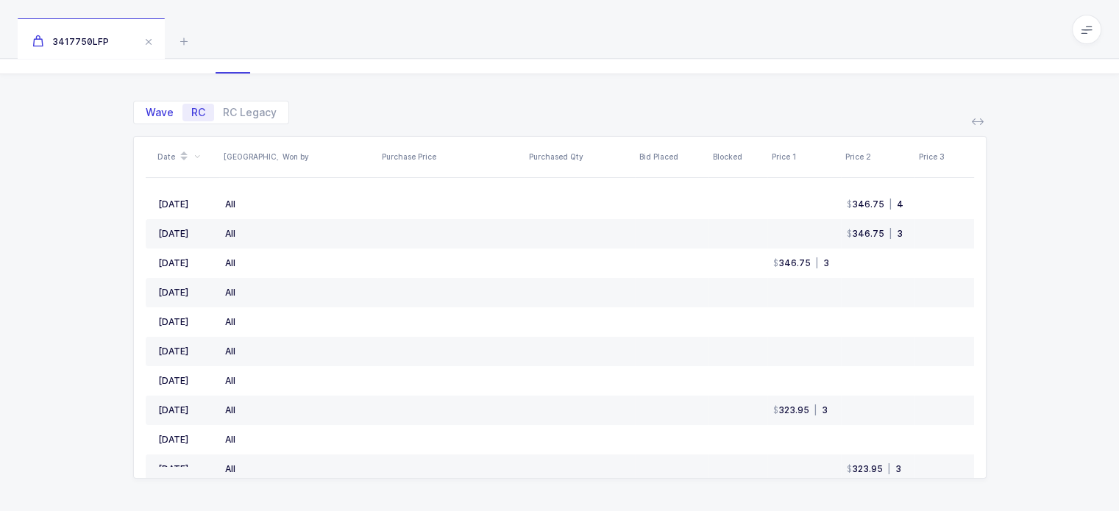
click at [138, 107] on span "Wave" at bounding box center [160, 113] width 46 height 18
click at [138, 107] on input "Wave" at bounding box center [142, 109] width 10 height 10
radio input "true"
radio input "false"
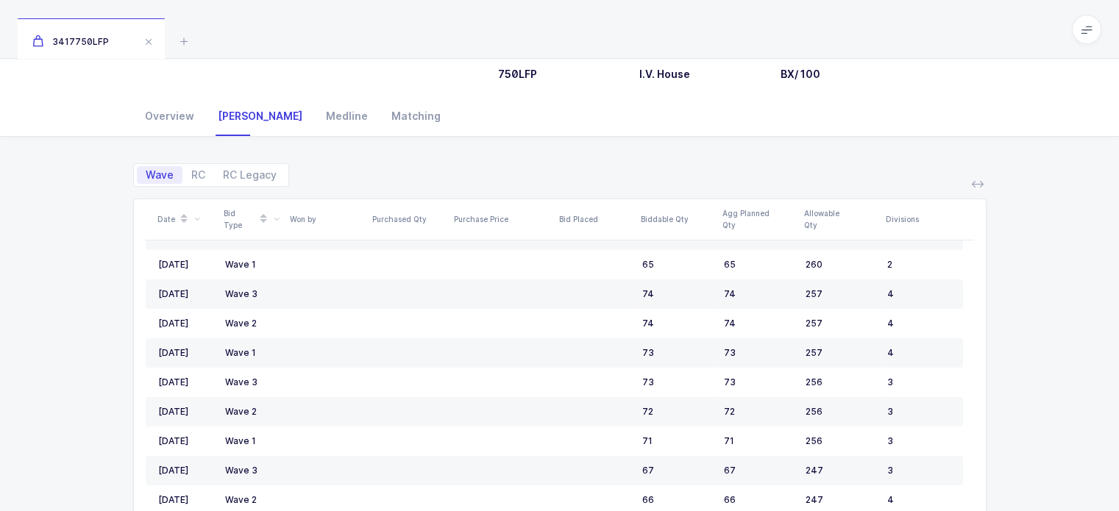
scroll to position [0, 0]
drag, startPoint x: 1051, startPoint y: 420, endPoint x: 867, endPoint y: 182, distance: 301.2
click at [867, 182] on div "Wave RC RC Legacy Date Bid Type Won by Purchased Qty Purchase Price Bid Placed …" at bounding box center [560, 356] width 1096 height 439
click at [867, 182] on div "Wave RC RC Legacy" at bounding box center [560, 169] width 854 height 35
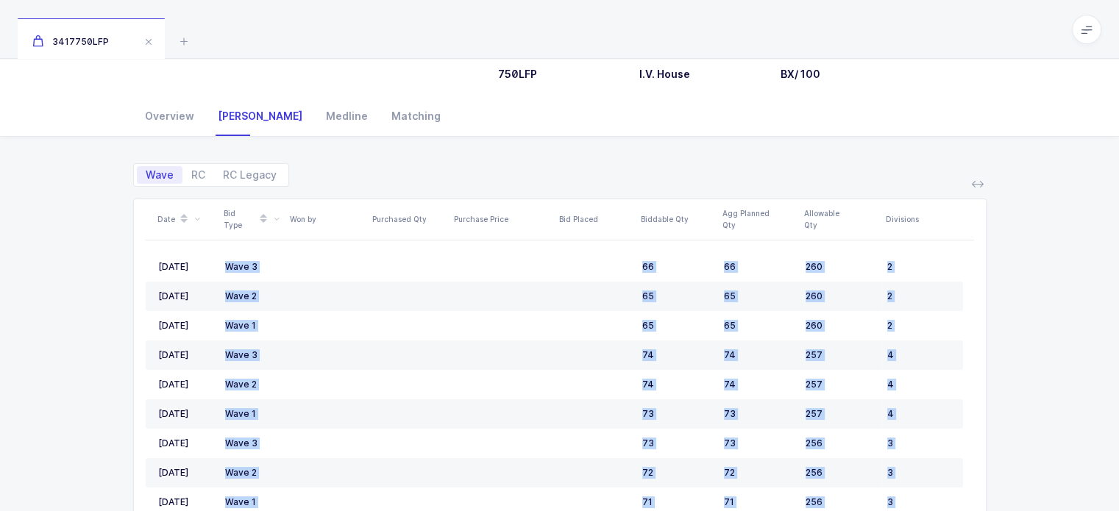
drag, startPoint x: 867, startPoint y: 182, endPoint x: 1030, endPoint y: 441, distance: 306.3
click at [1030, 441] on div "Wave RC RC Legacy Date Bid Type Won by Purchased Qty Purchase Price Bid Placed …" at bounding box center [560, 356] width 1096 height 439
drag, startPoint x: 1030, startPoint y: 441, endPoint x: 915, endPoint y: 160, distance: 303.9
click at [915, 160] on div "Wave RC RC Legacy Date Bid Type Won by Purchased Qty Purchase Price Bid Placed …" at bounding box center [560, 356] width 1096 height 439
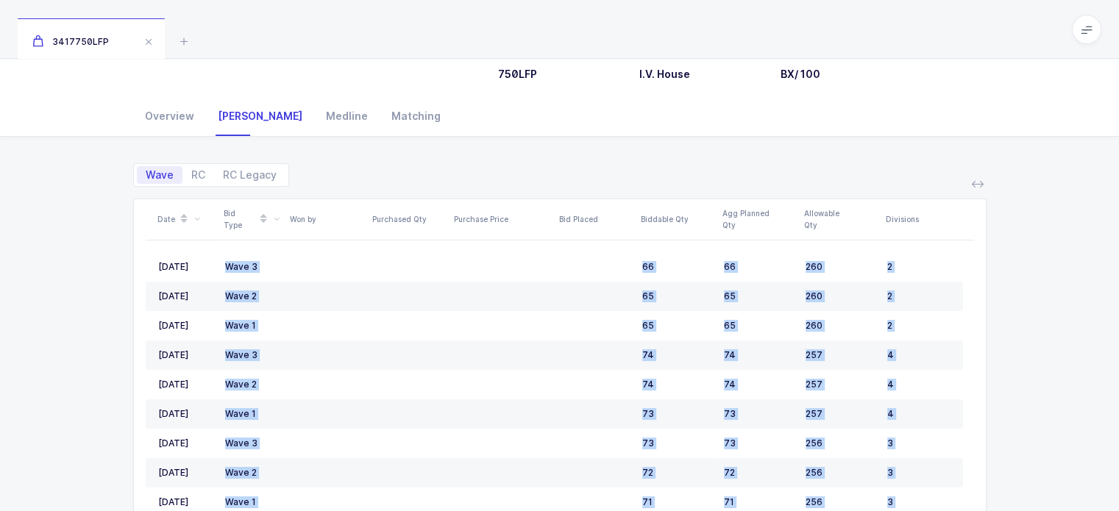
click at [915, 160] on div "Wave RC RC Legacy" at bounding box center [560, 169] width 854 height 35
drag, startPoint x: 915, startPoint y: 160, endPoint x: 1036, endPoint y: 403, distance: 271.5
click at [1036, 403] on div "Wave RC RC Legacy Date Bid Type Won by Purchased Qty Purchase Price Bid Placed …" at bounding box center [560, 356] width 1096 height 439
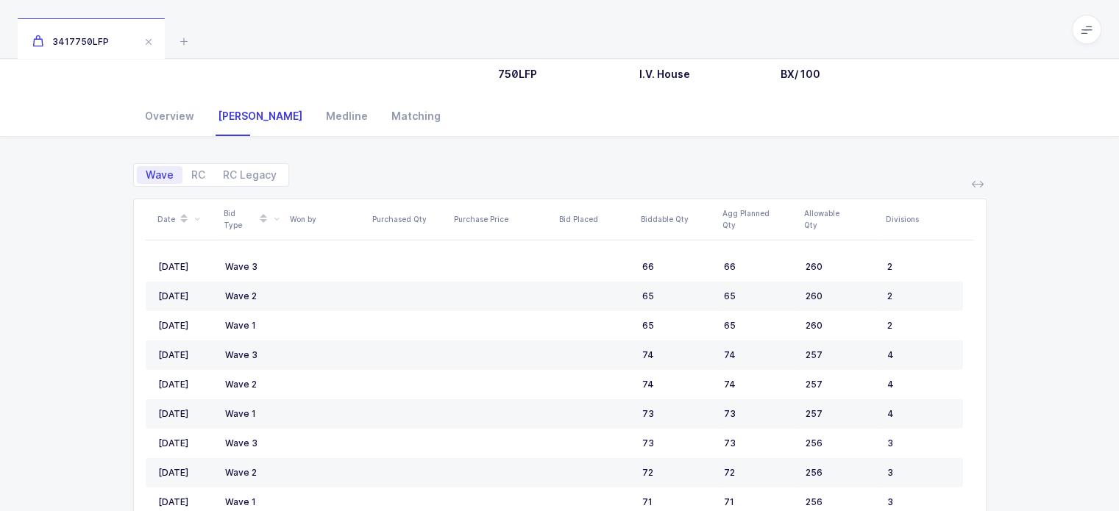
drag, startPoint x: 1036, startPoint y: 403, endPoint x: 879, endPoint y: 67, distance: 370.7
click at [879, 67] on div "Product info 3417750LFP Edit PROTECTOR,DOME,LARGE,FOAM,INDIV WRAPPED Catalog Nu…" at bounding box center [559, 263] width 1119 height 625
drag, startPoint x: 834, startPoint y: 8, endPoint x: 823, endPoint y: 30, distance: 24.7
click at [823, 30] on div "3417750LFP" at bounding box center [559, 29] width 1119 height 59
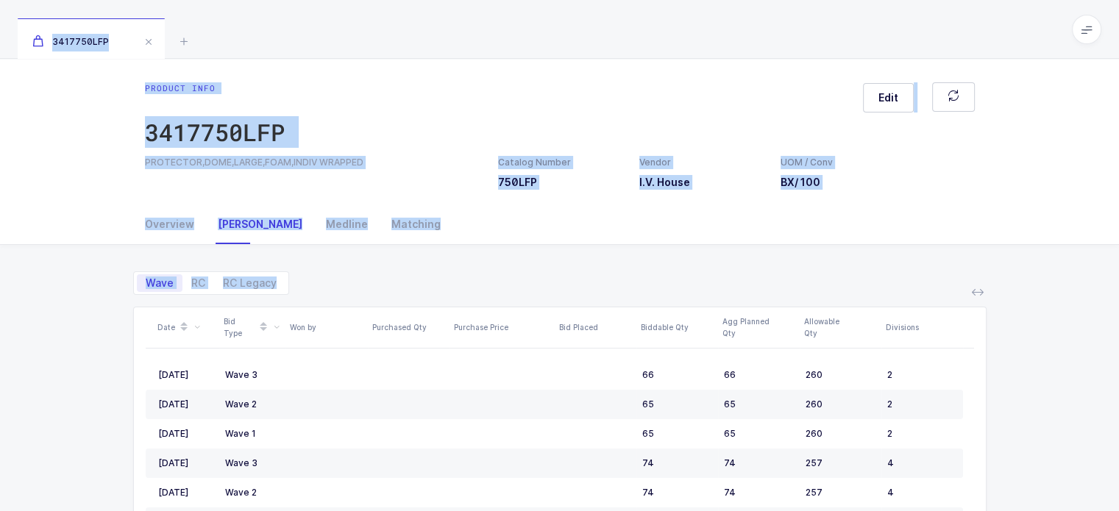
drag, startPoint x: 860, startPoint y: 261, endPoint x: 773, endPoint y: 36, distance: 240.7
click at [773, 36] on div "3417750LFP Product info 3417750LFP Edit PROTECTOR,DOME,LARGE,FOAM,INDIV WRAPPED…" at bounding box center [559, 342] width 1119 height 684
click at [773, 36] on div "3417750LFP" at bounding box center [559, 29] width 1119 height 59
drag, startPoint x: 773, startPoint y: 36, endPoint x: 765, endPoint y: 297, distance: 261.4
click at [765, 297] on div "3417750LFP Product info 3417750LFP Edit PROTECTOR,DOME,LARGE,FOAM,INDIV WRAPPED…" at bounding box center [559, 342] width 1119 height 684
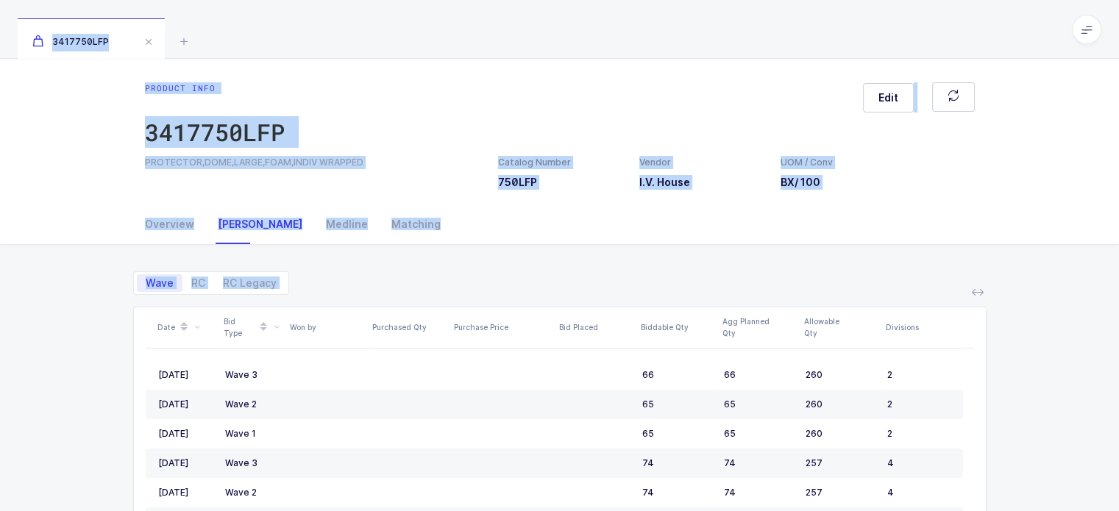
click at [765, 297] on div "Wave RC RC Legacy Date Bid Type Won by Purchased Qty Purchase Price Bid Placed …" at bounding box center [560, 446] width 854 height 403
drag, startPoint x: 771, startPoint y: 291, endPoint x: 718, endPoint y: 19, distance: 276.7
click at [718, 19] on div "3417750LFP Product info 3417750LFP Edit PROTECTOR,DOME,LARGE,FOAM,INDIV WRAPPED…" at bounding box center [559, 342] width 1119 height 684
click at [718, 19] on div "3417750LFP" at bounding box center [559, 29] width 1119 height 59
drag, startPoint x: 718, startPoint y: 19, endPoint x: 719, endPoint y: 297, distance: 277.4
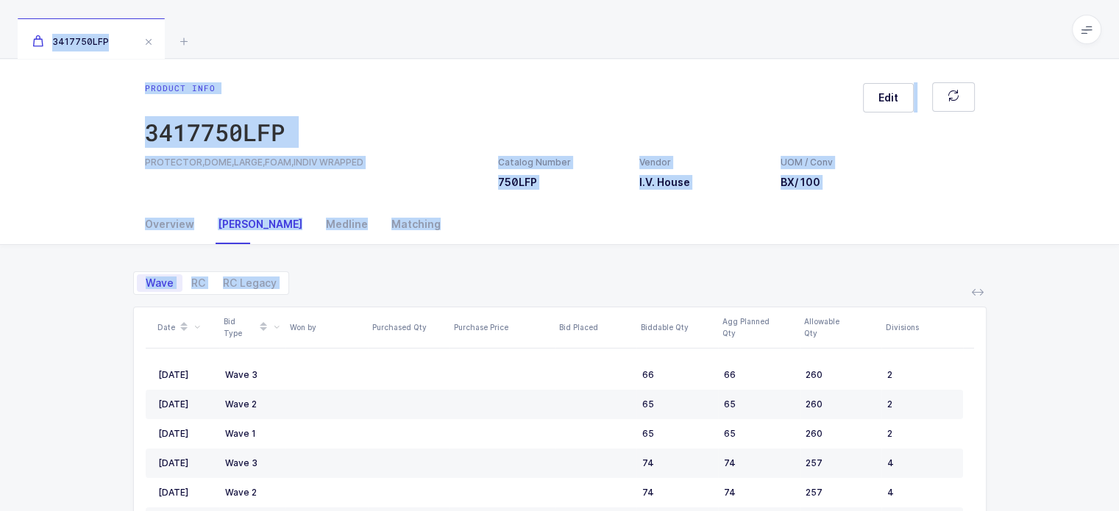
click at [719, 297] on div "3417750LFP Product info 3417750LFP Edit PROTECTOR,DOME,LARGE,FOAM,INDIV WRAPPED…" at bounding box center [559, 342] width 1119 height 684
click at [719, 297] on div "Wave RC RC Legacy Date Bid Type Won by Purchased Qty Purchase Price Bid Placed …" at bounding box center [560, 446] width 854 height 403
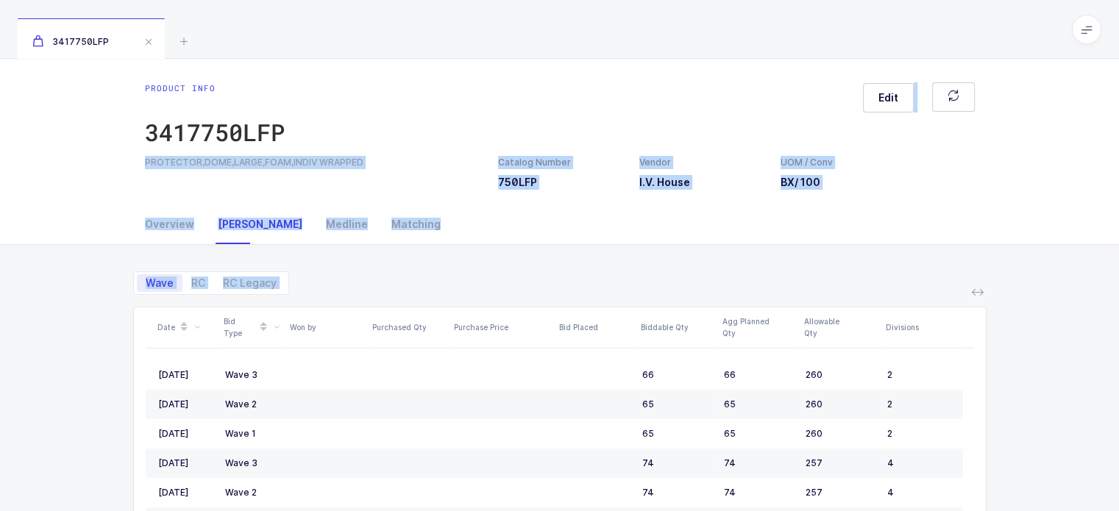
drag, startPoint x: 719, startPoint y: 297, endPoint x: 704, endPoint y: 71, distance: 226.4
click at [704, 71] on div "Product info 3417750LFP Edit PROTECTOR,DOME,LARGE,FOAM,INDIV WRAPPED Catalog Nu…" at bounding box center [559, 371] width 1119 height 625
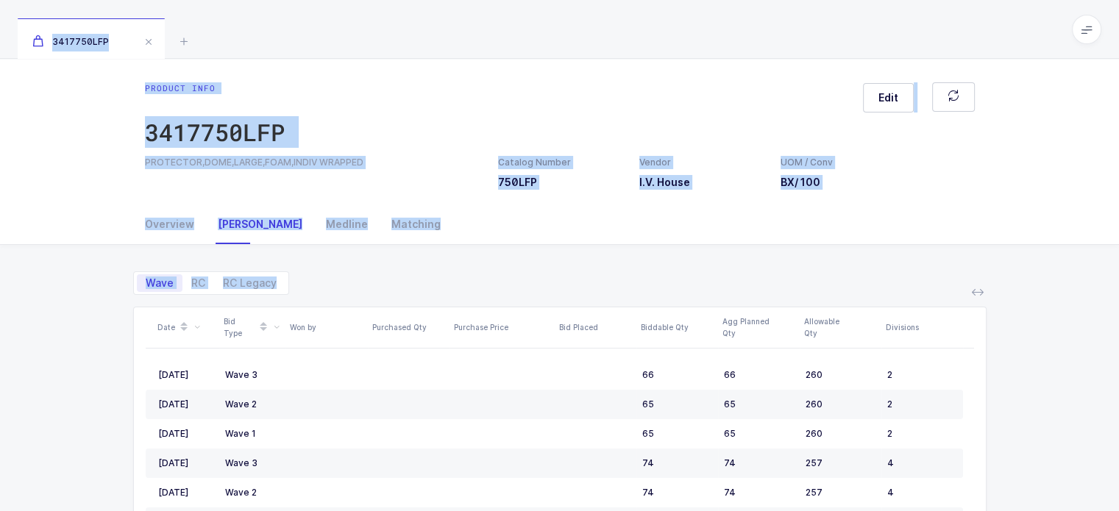
drag, startPoint x: 699, startPoint y: 23, endPoint x: 690, endPoint y: 283, distance: 260.7
click at [690, 283] on div "3417750LFP Product info 3417750LFP Edit PROTECTOR,DOME,LARGE,FOAM,INDIV WRAPPED…" at bounding box center [559, 342] width 1119 height 684
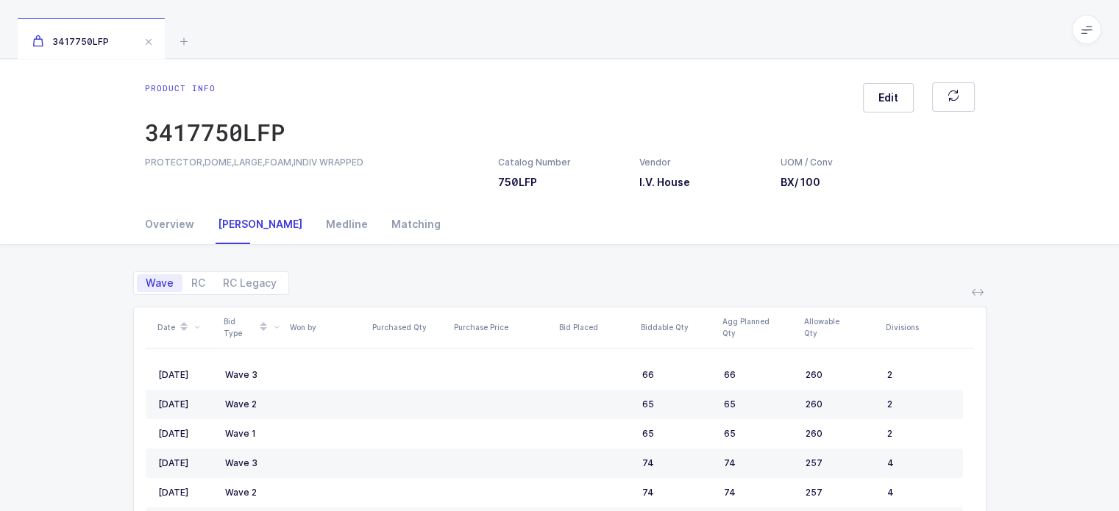
click at [690, 283] on div "Wave RC RC Legacy" at bounding box center [560, 277] width 854 height 35
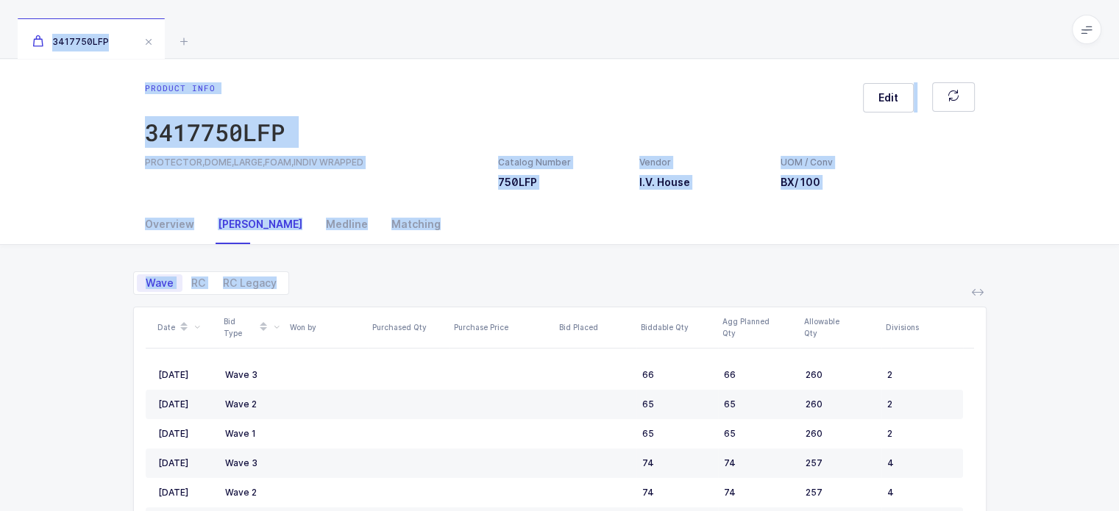
drag, startPoint x: 638, startPoint y: 281, endPoint x: 580, endPoint y: 8, distance: 279.1
click at [580, 8] on div "3417750LFP Product info 3417750LFP Edit PROTECTOR,DOME,LARGE,FOAM,INDIV WRAPPED…" at bounding box center [559, 342] width 1119 height 684
click at [593, 45] on div "3417750LFP" at bounding box center [559, 29] width 1119 height 59
drag, startPoint x: 598, startPoint y: 269, endPoint x: 595, endPoint y: 276, distance: 7.9
click at [595, 276] on div "3417750LFP Product info 3417750LFP Edit PROTECTOR,DOME,LARGE,FOAM,INDIV WRAPPED…" at bounding box center [559, 342] width 1119 height 684
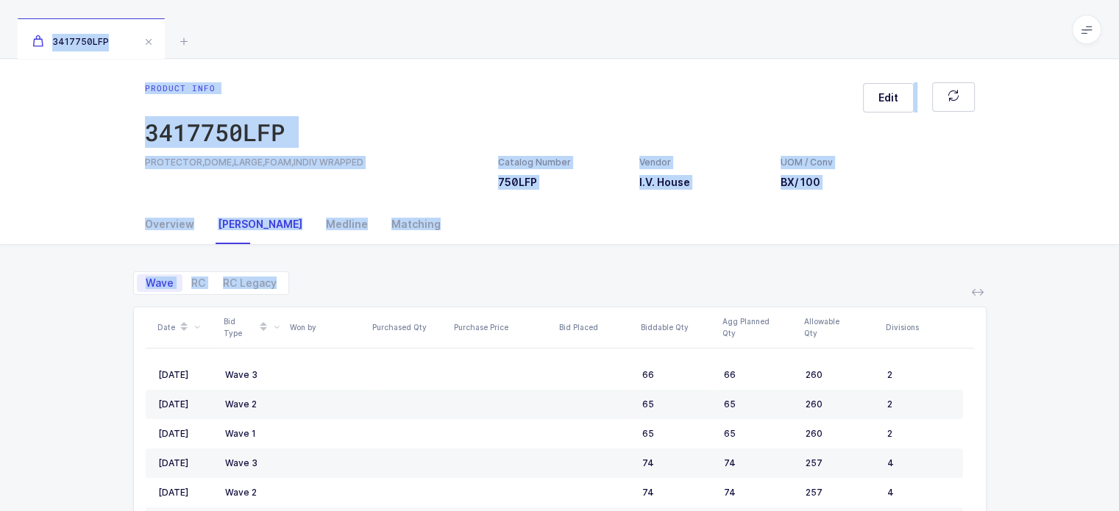
click at [595, 276] on div "Wave RC RC Legacy" at bounding box center [560, 277] width 854 height 35
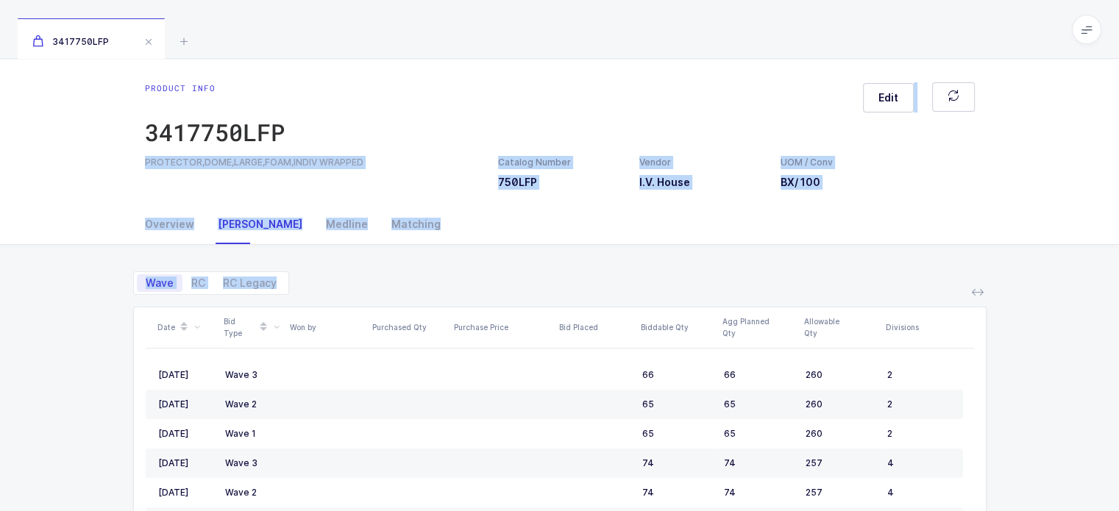
drag, startPoint x: 595, startPoint y: 276, endPoint x: 603, endPoint y: 64, distance: 212.1
click at [603, 64] on div "Product info 3417750LFP Edit PROTECTOR,DOME,LARGE,FOAM,INDIV WRAPPED Catalog Nu…" at bounding box center [559, 371] width 1119 height 625
click at [603, 64] on div "Product info 3417750LFP Edit PROTECTOR,DOME,LARGE,FOAM,INDIV WRAPPED Catalog Nu…" at bounding box center [559, 132] width 1119 height 146
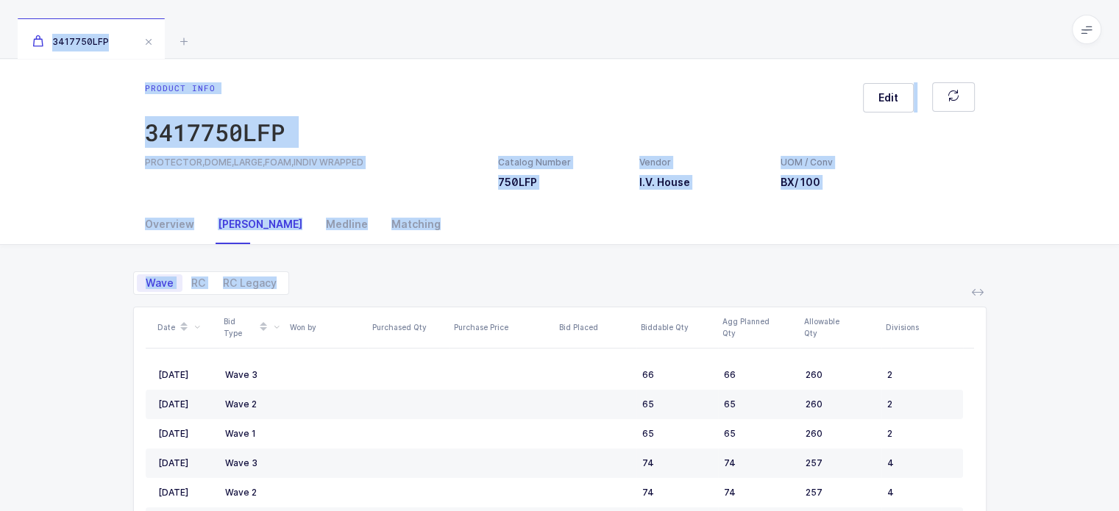
drag, startPoint x: 614, startPoint y: 230, endPoint x: 610, endPoint y: 280, distance: 50.2
click at [610, 280] on div "3417750LFP Product info 3417750LFP Edit PROTECTOR,DOME,LARGE,FOAM,INDIV WRAPPED…" at bounding box center [559, 342] width 1119 height 684
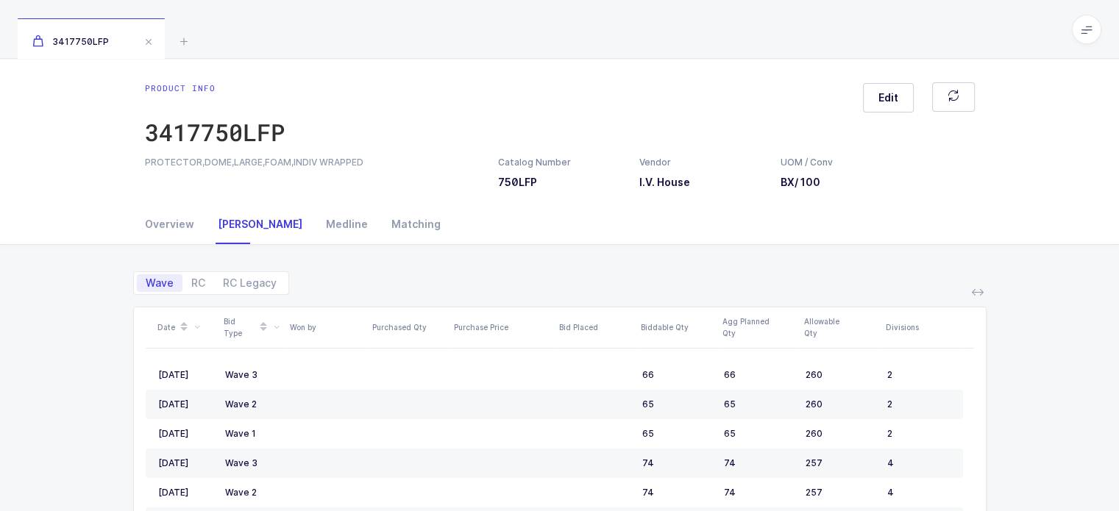
click at [610, 280] on div "Wave RC RC Legacy" at bounding box center [560, 277] width 854 height 35
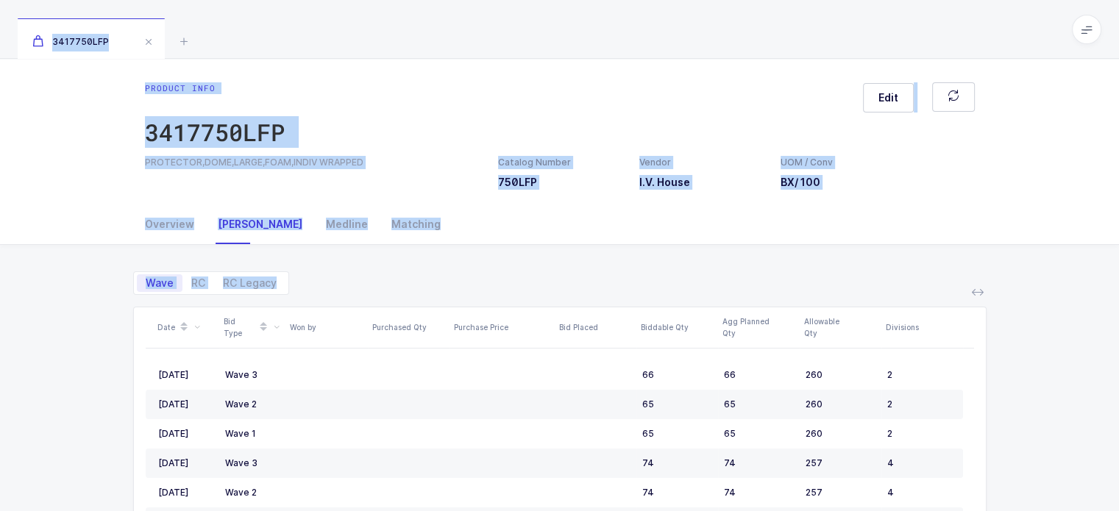
drag, startPoint x: 610, startPoint y: 280, endPoint x: 601, endPoint y: 37, distance: 243.0
click at [601, 37] on div "3417750LFP Product info 3417750LFP Edit PROTECTOR,DOME,LARGE,FOAM,INDIV WRAPPED…" at bounding box center [559, 342] width 1119 height 684
click at [601, 37] on div "3417750LFP" at bounding box center [559, 29] width 1119 height 59
drag, startPoint x: 608, startPoint y: 14, endPoint x: 571, endPoint y: 277, distance: 265.3
click at [571, 277] on div "3417750LFP Product info 3417750LFP Edit PROTECTOR,DOME,LARGE,FOAM,INDIV WRAPPED…" at bounding box center [559, 342] width 1119 height 684
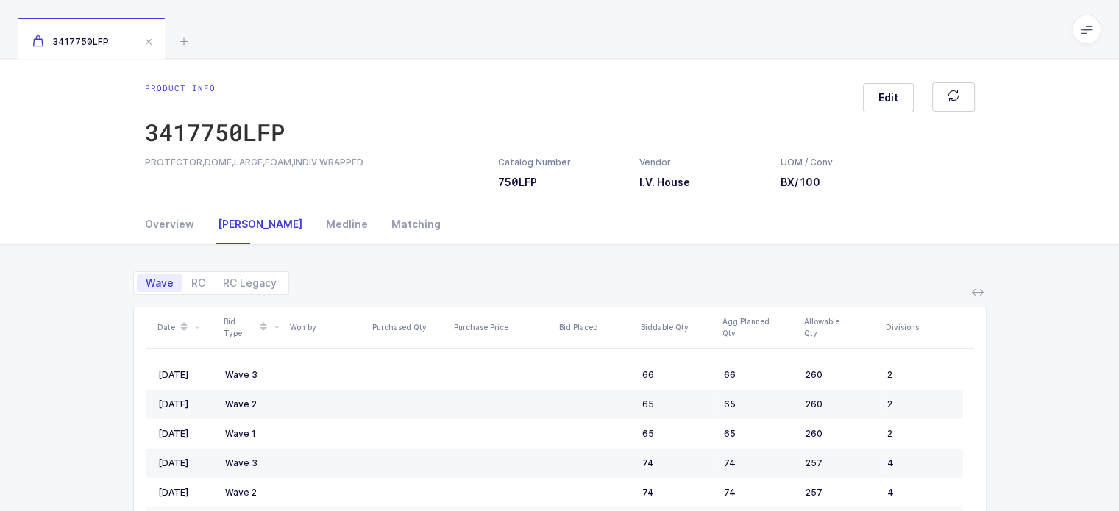
click at [571, 277] on div "Wave RC RC Legacy" at bounding box center [560, 277] width 854 height 35
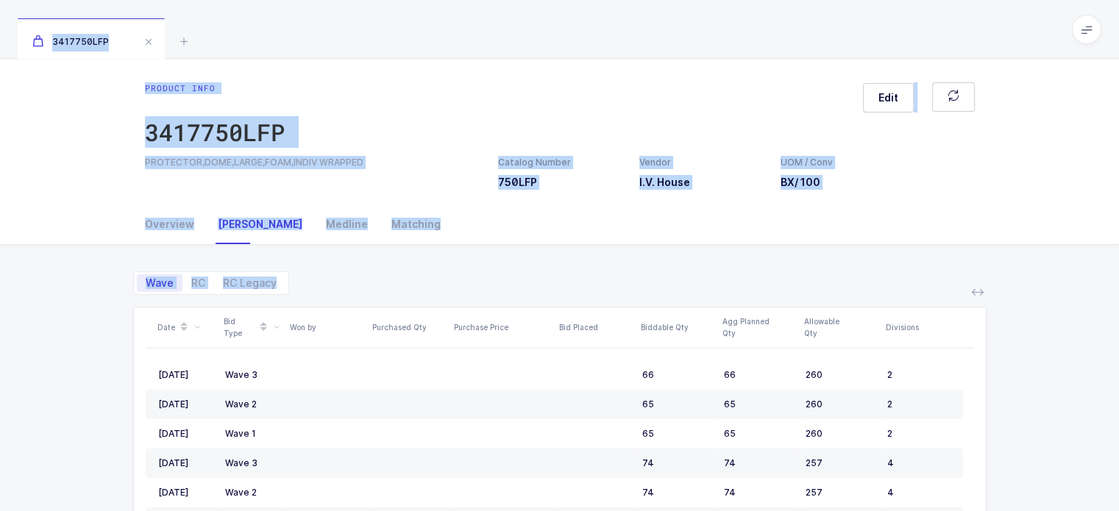
drag, startPoint x: 571, startPoint y: 277, endPoint x: 566, endPoint y: 29, distance: 248.1
click at [566, 29] on div "3417750LFP Product info 3417750LFP Edit PROTECTOR,DOME,LARGE,FOAM,INDIV WRAPPED…" at bounding box center [559, 342] width 1119 height 684
click at [566, 29] on div "3417750LFP" at bounding box center [559, 29] width 1119 height 59
drag, startPoint x: 577, startPoint y: 11, endPoint x: 510, endPoint y: 283, distance: 279.7
click at [510, 283] on div "3417750LFP Product info 3417750LFP Edit PROTECTOR,DOME,LARGE,FOAM,INDIV WRAPPED…" at bounding box center [559, 342] width 1119 height 684
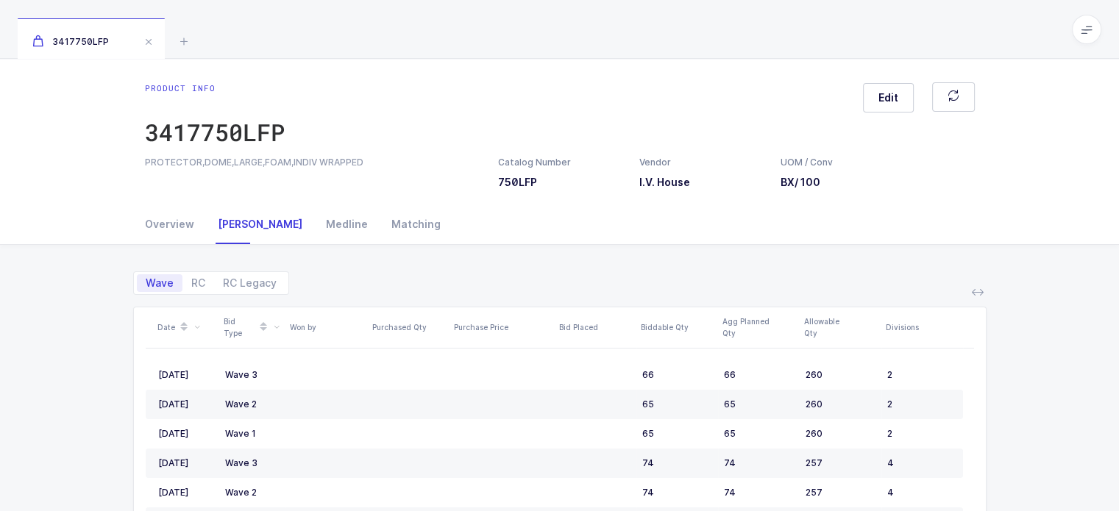
click at [510, 283] on div "Wave RC RC Legacy" at bounding box center [560, 277] width 854 height 35
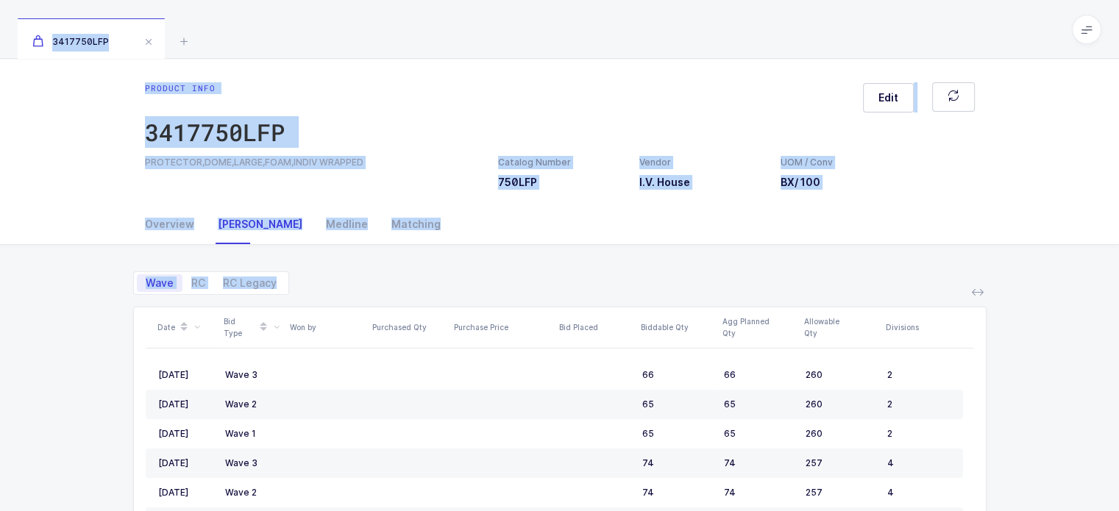
drag, startPoint x: 510, startPoint y: 283, endPoint x: 526, endPoint y: 23, distance: 260.3
click at [526, 23] on div "3417750LFP Product info 3417750LFP Edit PROTECTOR,DOME,LARGE,FOAM,INDIV WRAPPED…" at bounding box center [559, 342] width 1119 height 684
click at [526, 23] on div "3417750LFP" at bounding box center [559, 29] width 1119 height 59
drag, startPoint x: 526, startPoint y: 23, endPoint x: 501, endPoint y: 281, distance: 259.5
click at [501, 281] on div "3417750LFP Product info 3417750LFP Edit PROTECTOR,DOME,LARGE,FOAM,INDIV WRAPPED…" at bounding box center [559, 342] width 1119 height 684
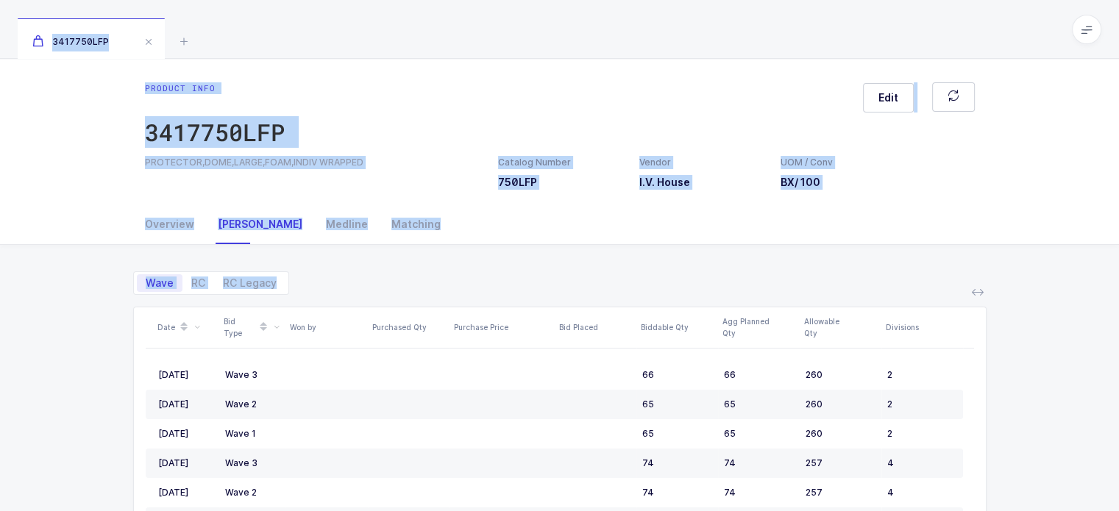
click at [501, 281] on div "Wave RC RC Legacy" at bounding box center [560, 277] width 854 height 35
drag, startPoint x: 501, startPoint y: 281, endPoint x: 502, endPoint y: 43, distance: 238.4
click at [502, 43] on div "3417750LFP Product info 3417750LFP Edit PROTECTOR,DOME,LARGE,FOAM,INDIV WRAPPED…" at bounding box center [559, 342] width 1119 height 684
click at [502, 43] on div "3417750LFP" at bounding box center [559, 29] width 1119 height 59
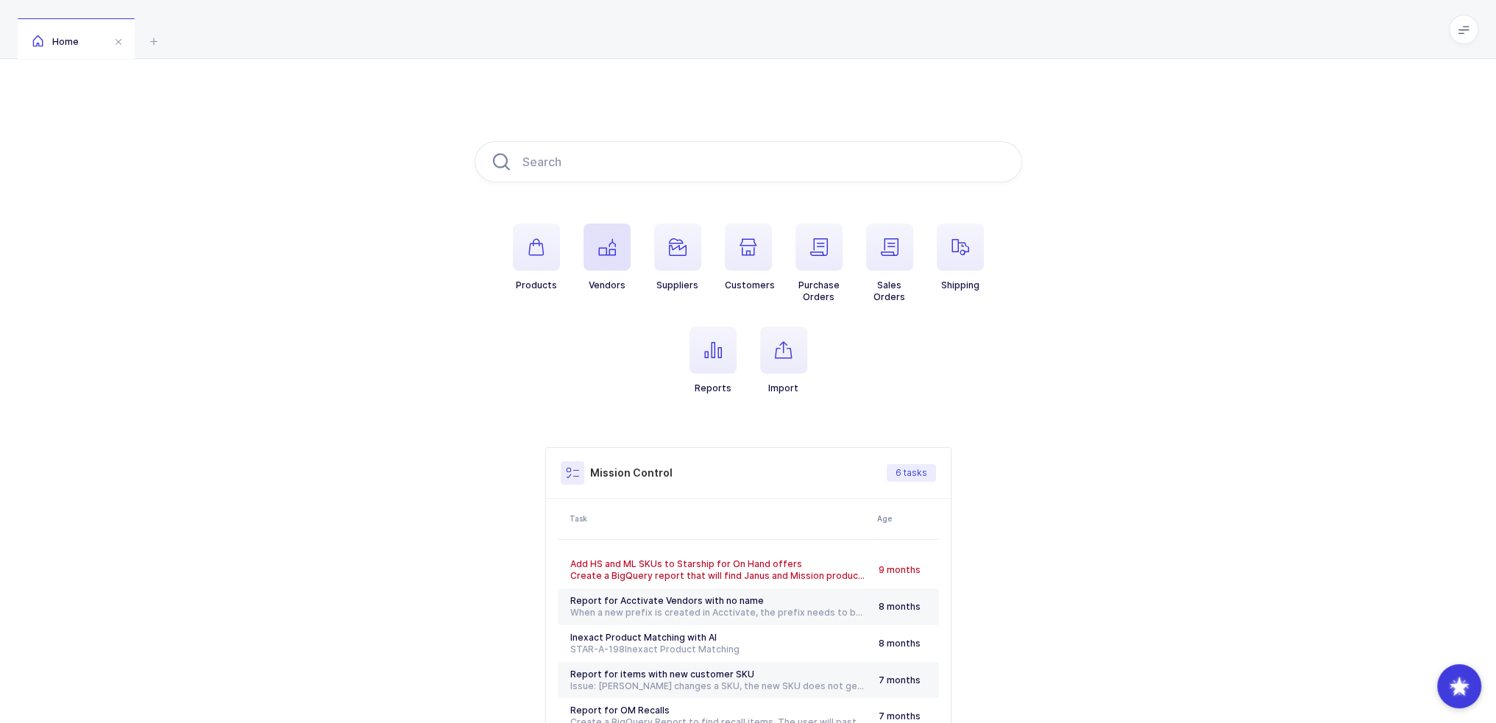
click at [612, 255] on icon "button" at bounding box center [607, 247] width 18 height 18
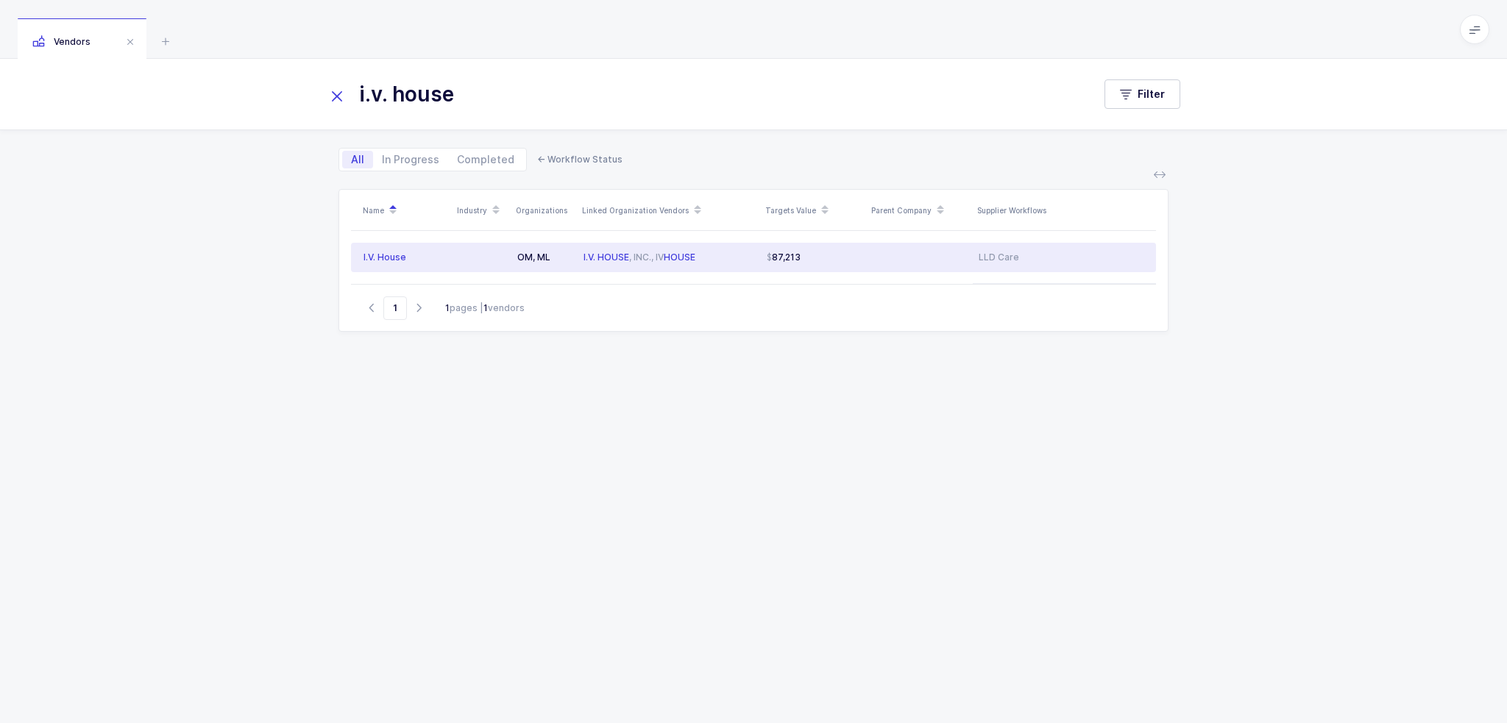
type input "i.v. house"
click at [737, 263] on td "I.V. HOUSE , INC., [GEOGRAPHIC_DATA]" at bounding box center [669, 257] width 183 height 29
click at [1342, 70] on div "Workflows" at bounding box center [1345, 79] width 68 height 40
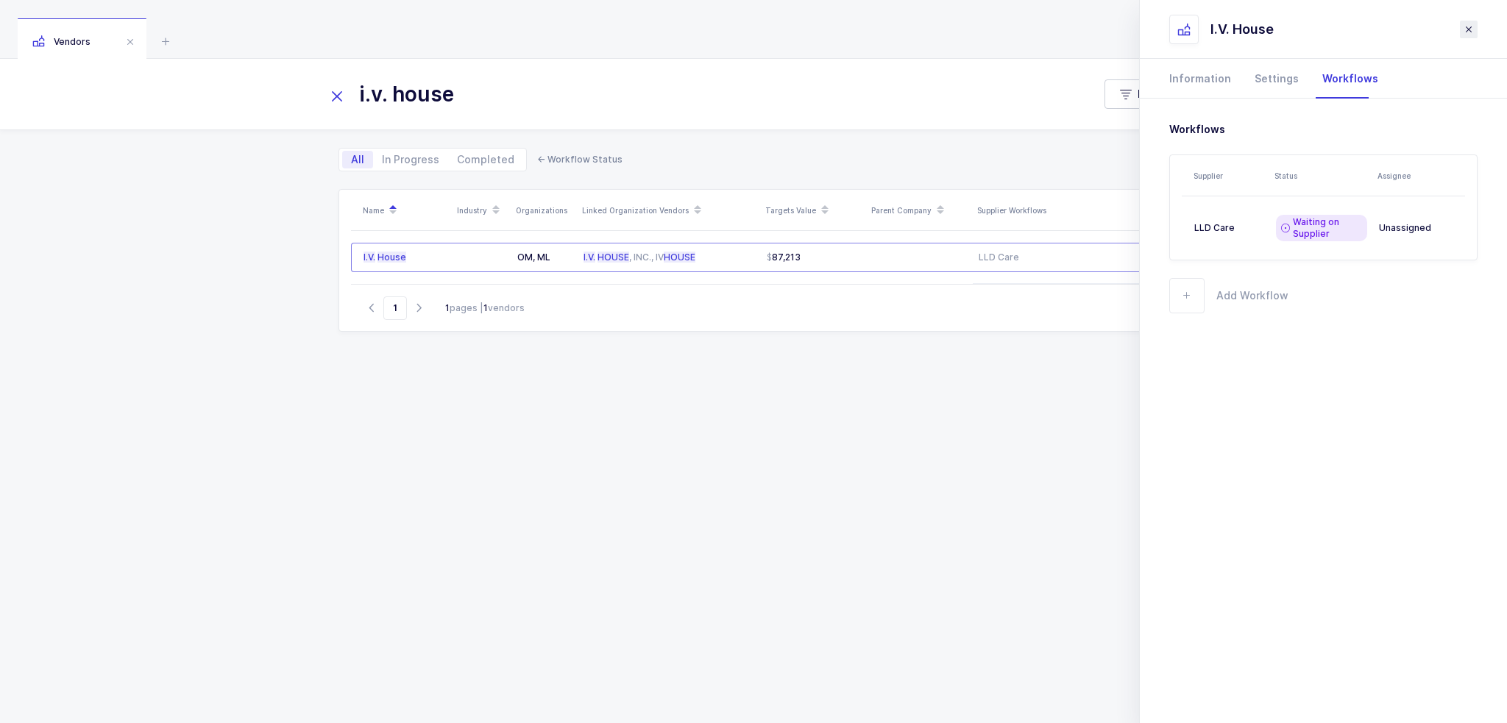
click at [1462, 29] on button "close drawer" at bounding box center [1469, 30] width 18 height 18
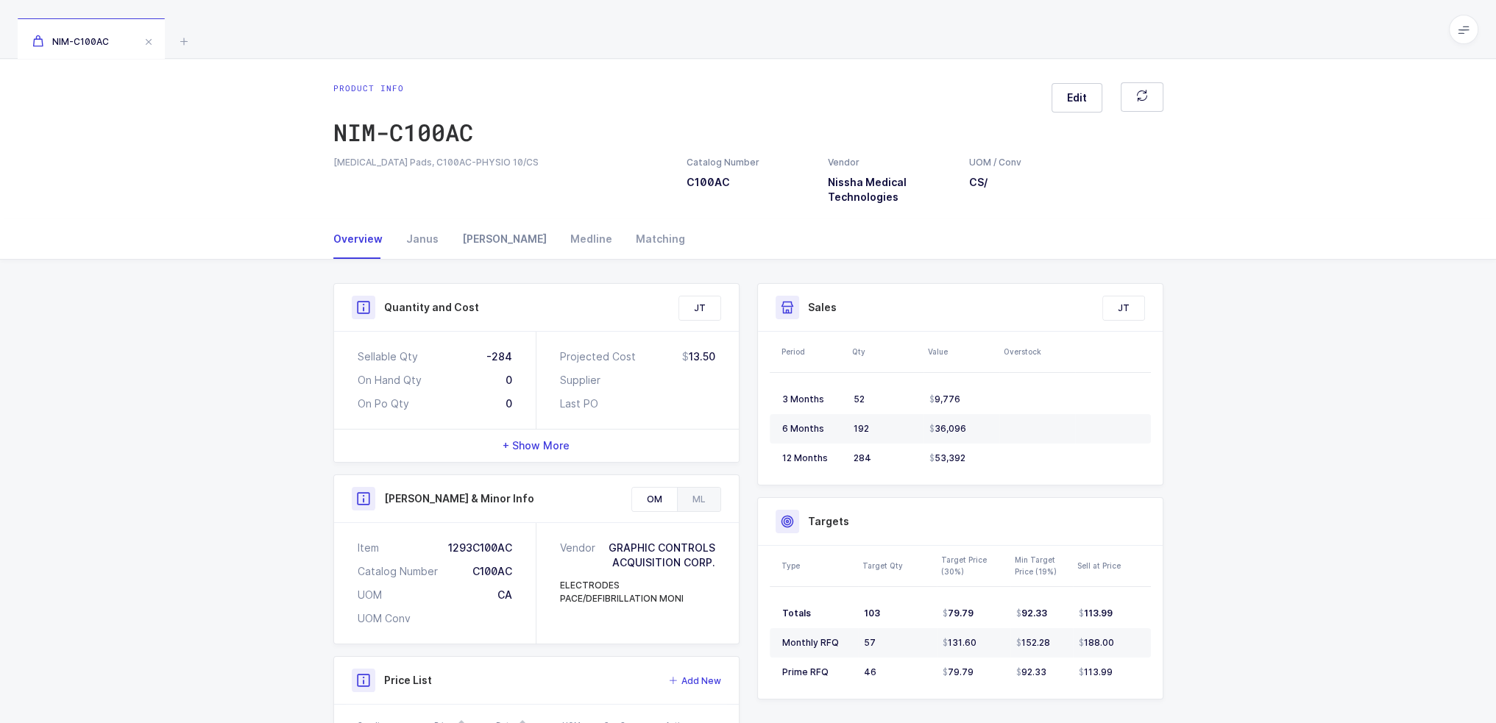
click at [491, 244] on div "[PERSON_NAME]" at bounding box center [504, 239] width 108 height 40
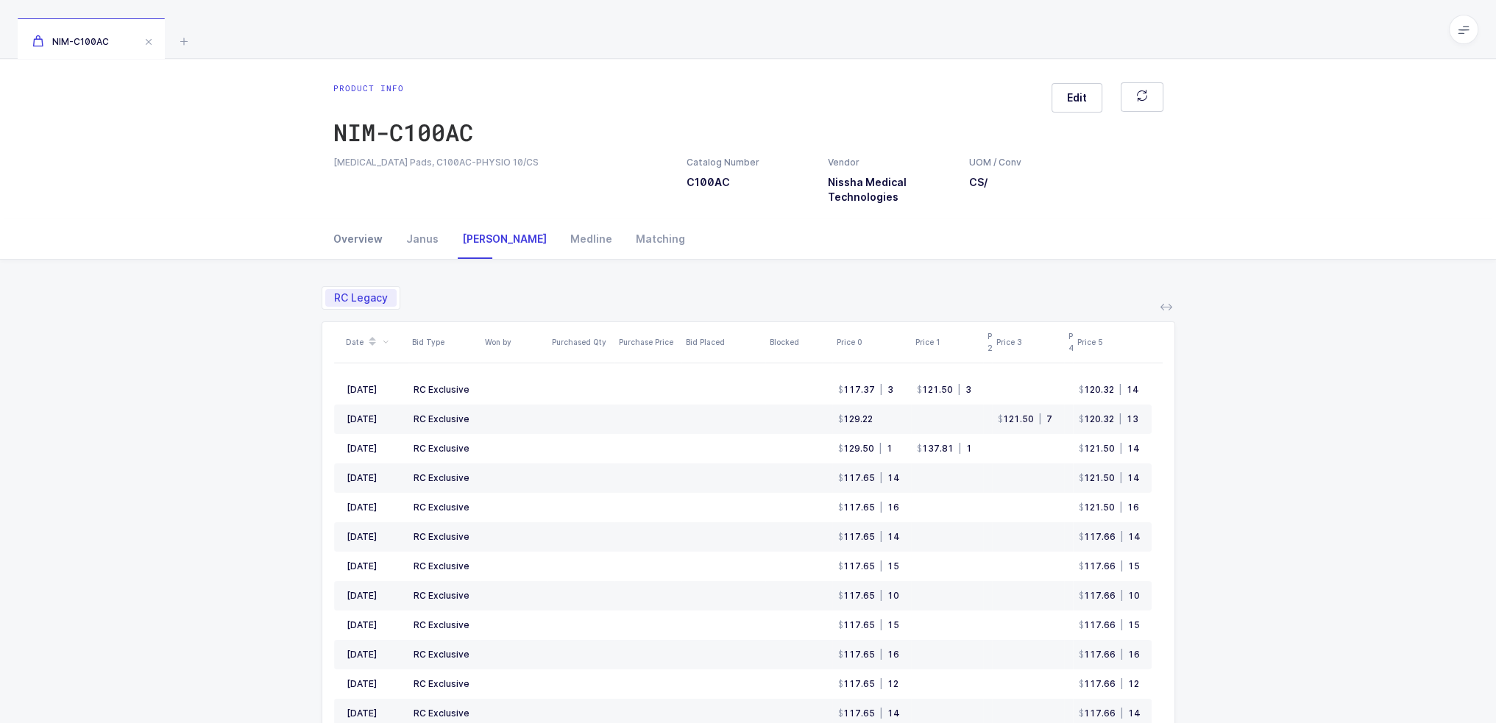
click at [364, 235] on div "Overview" at bounding box center [363, 239] width 61 height 40
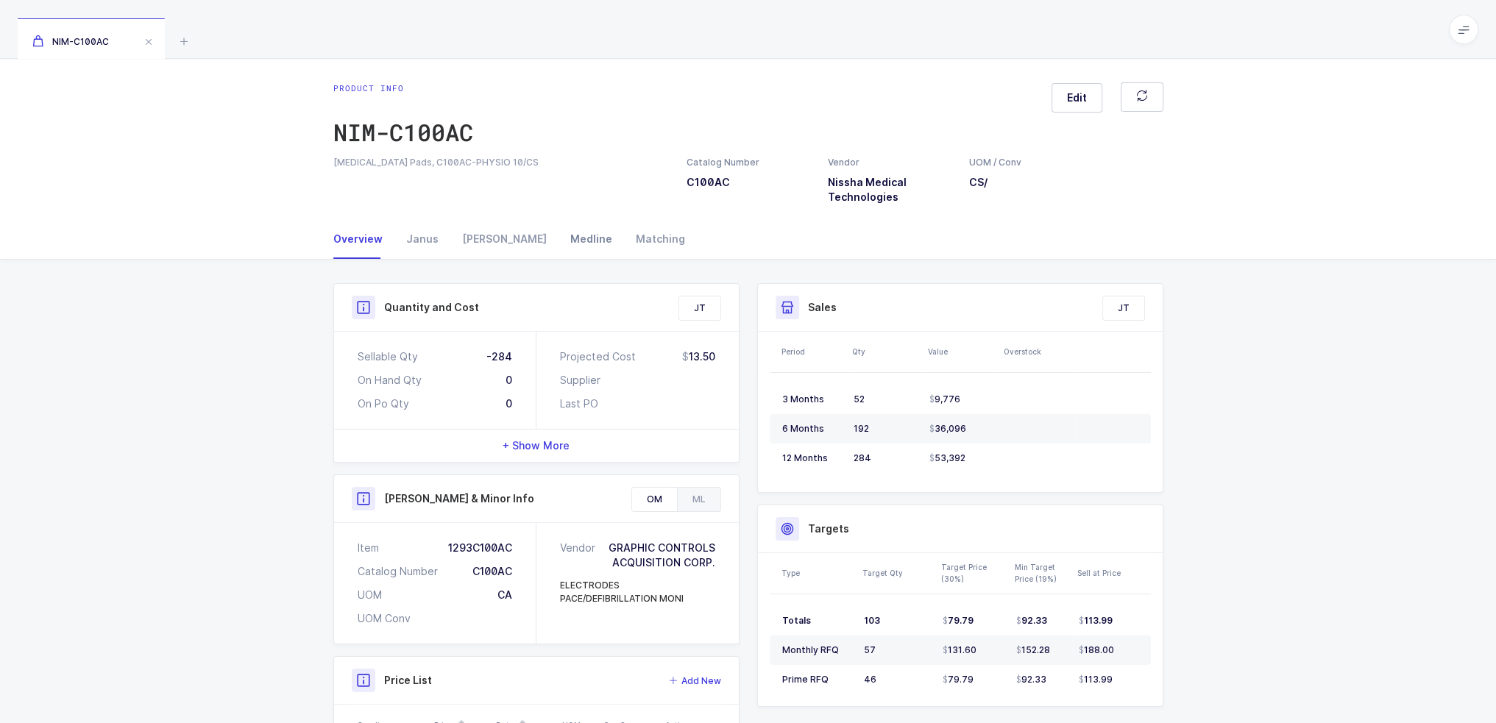
click at [559, 244] on div "Medline" at bounding box center [591, 239] width 65 height 40
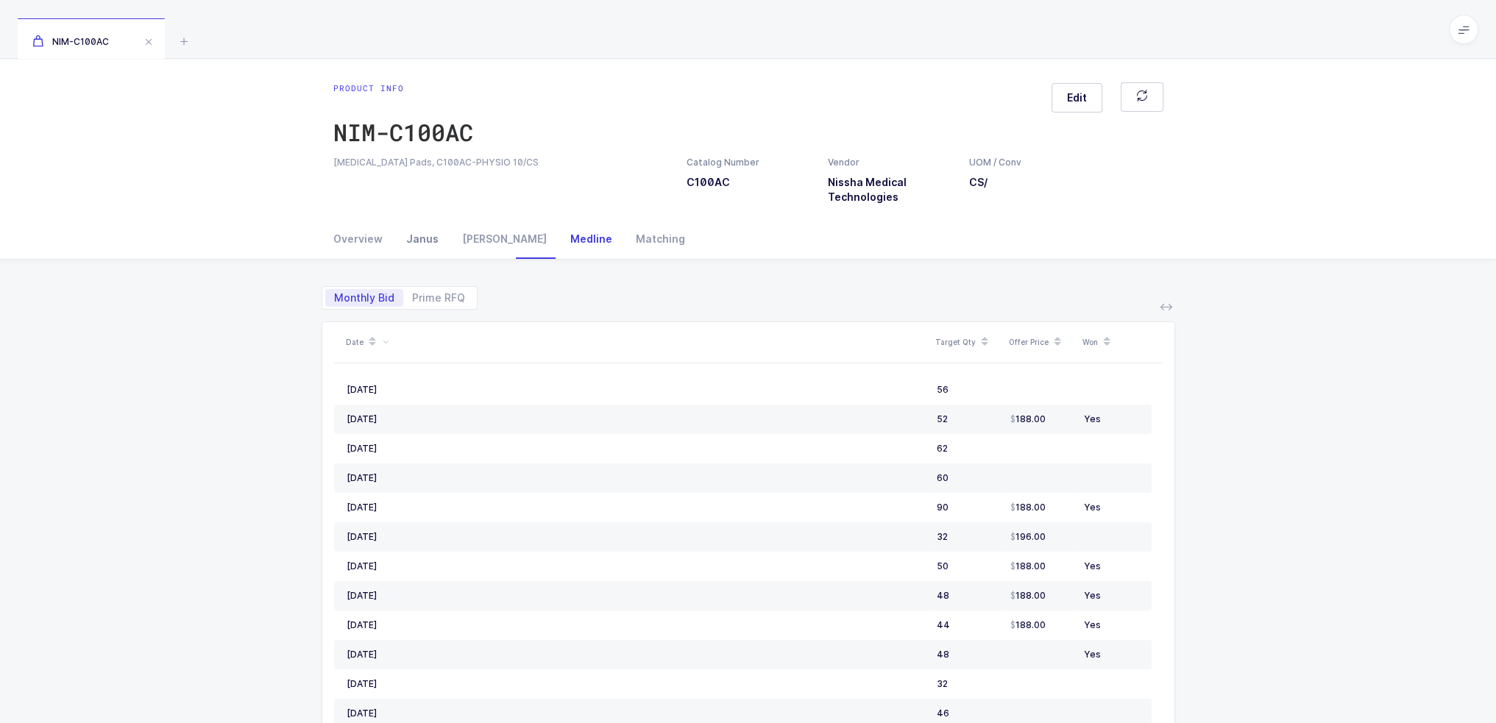
click at [420, 240] on div "Janus" at bounding box center [422, 239] width 56 height 40
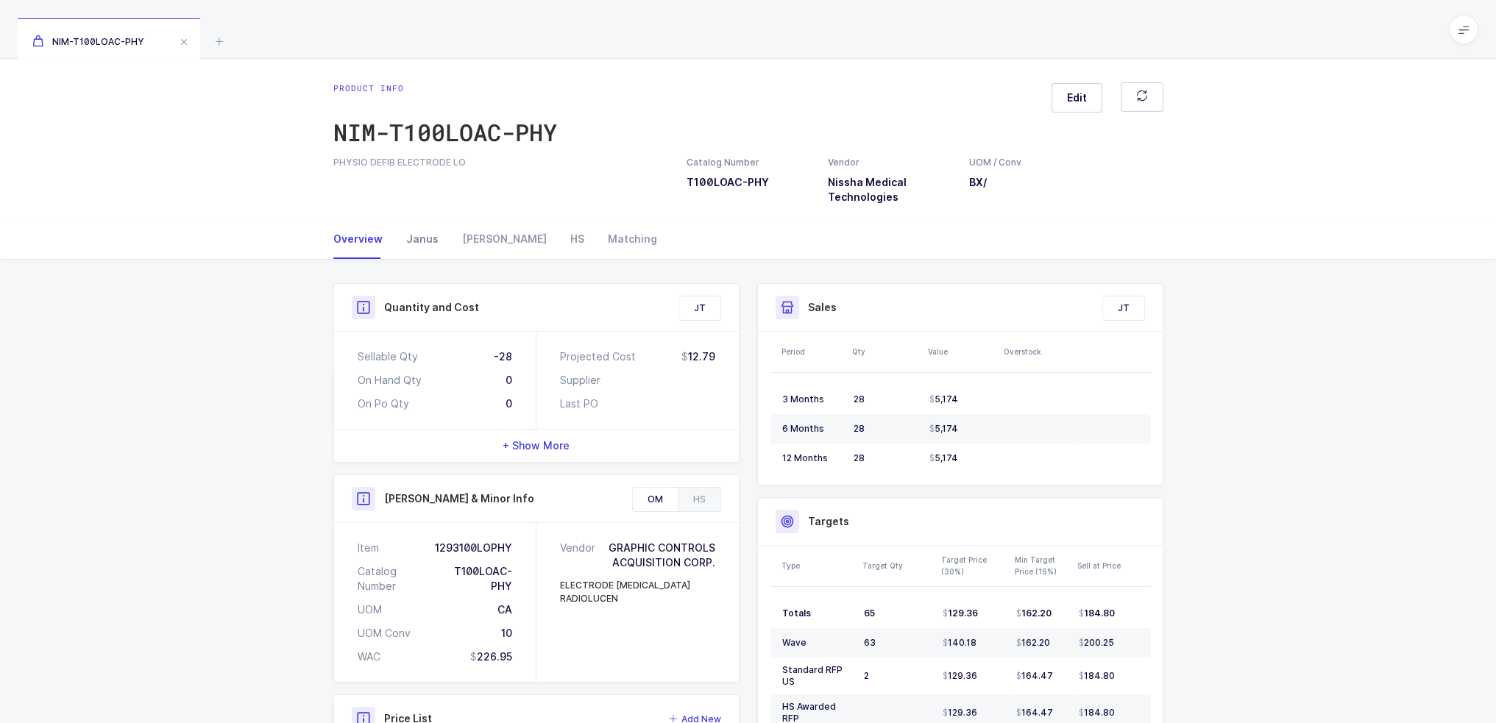
click at [421, 238] on div "Janus" at bounding box center [422, 239] width 56 height 40
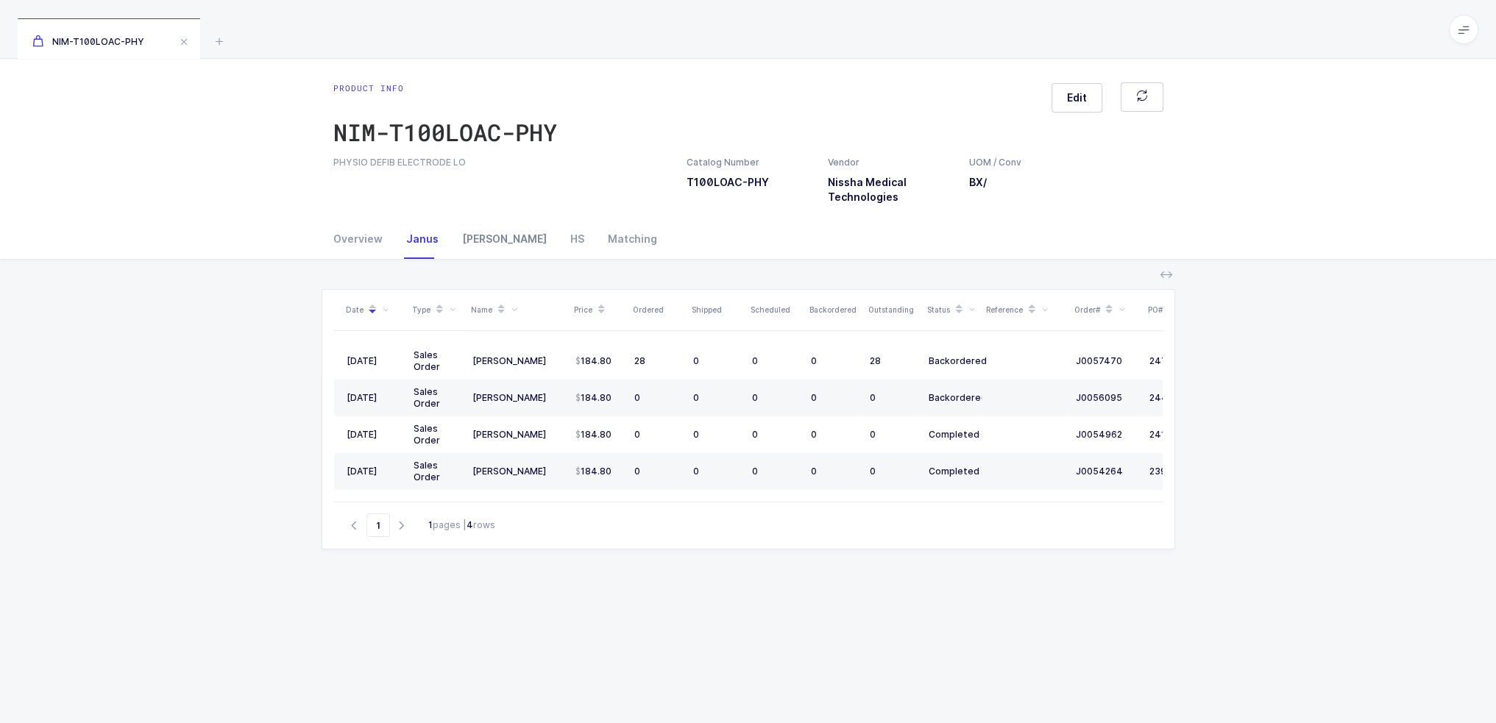
click at [481, 238] on div "[PERSON_NAME]" at bounding box center [504, 239] width 108 height 40
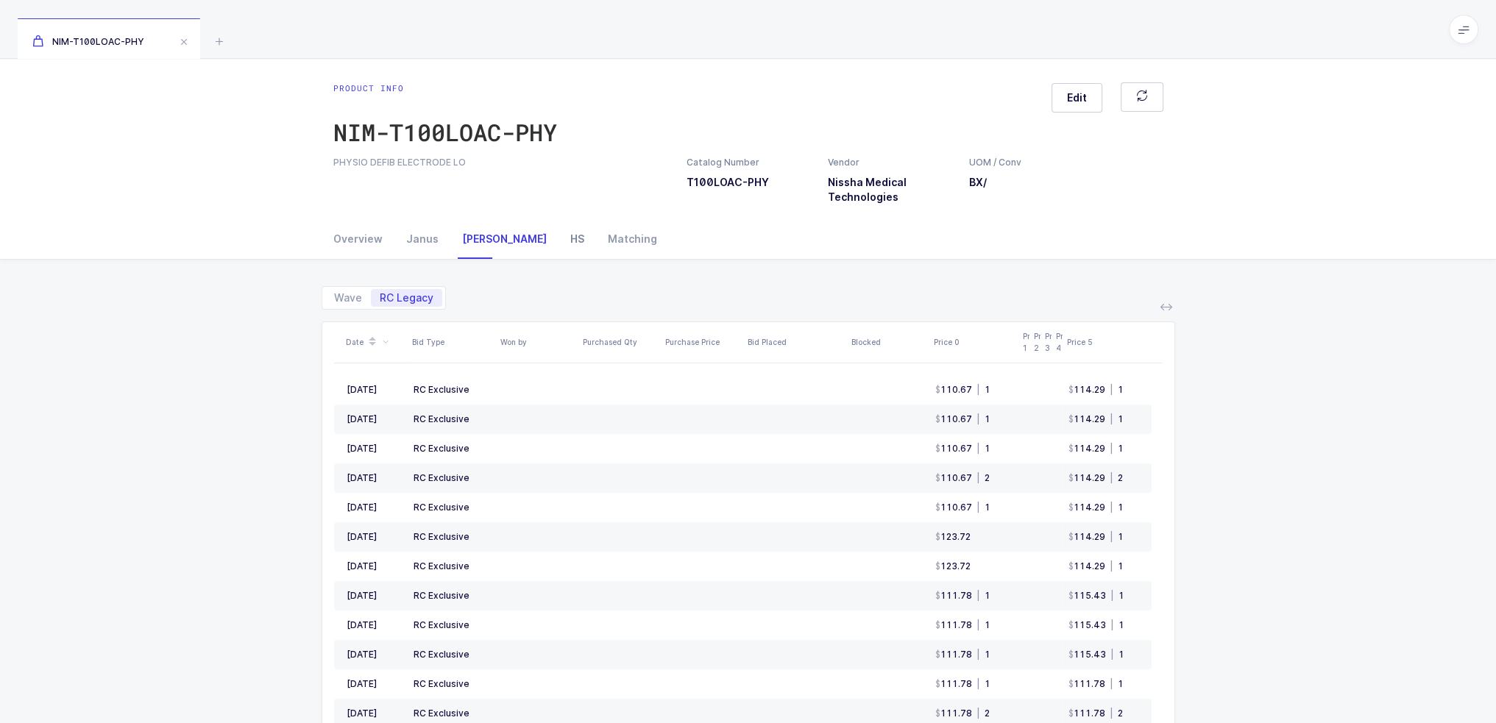
click at [559, 241] on div "HS" at bounding box center [578, 239] width 38 height 40
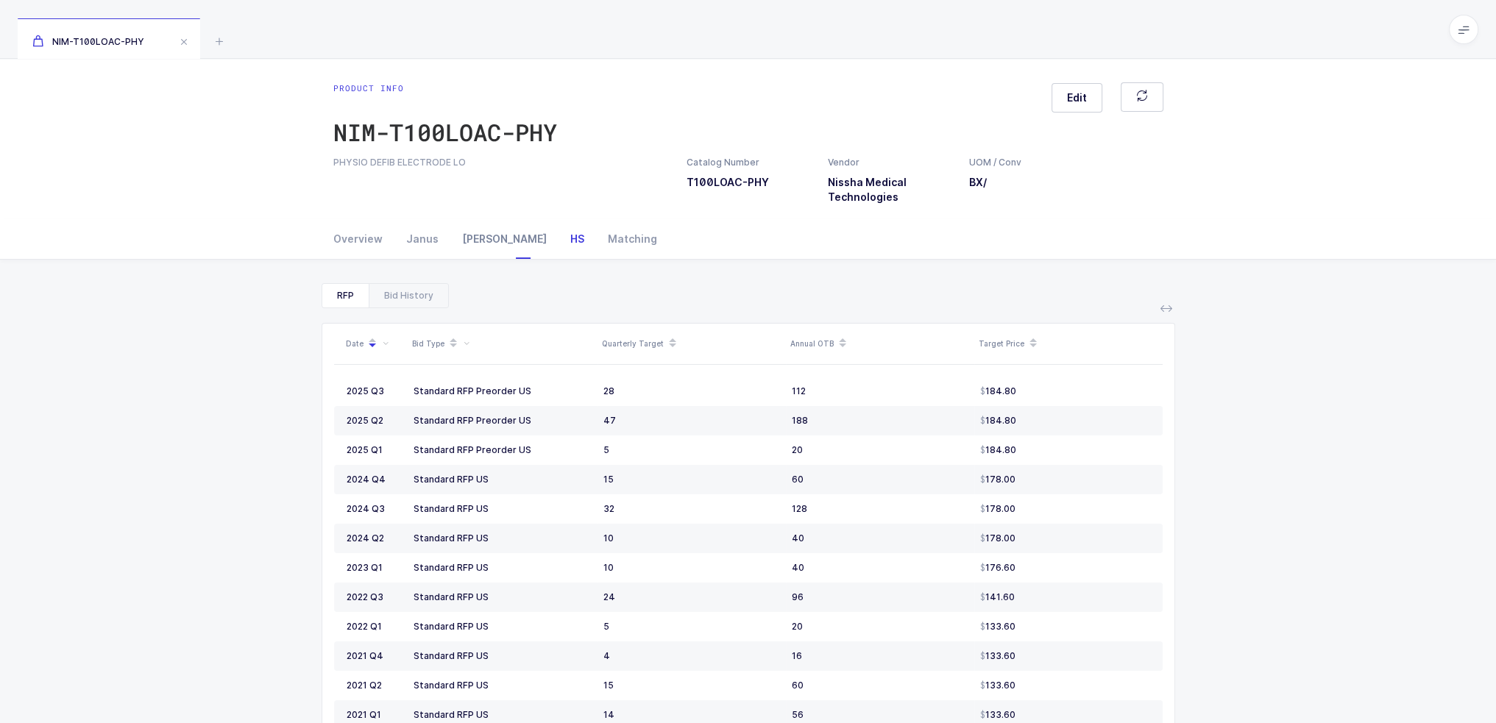
click at [486, 241] on div "[PERSON_NAME]" at bounding box center [504, 239] width 108 height 40
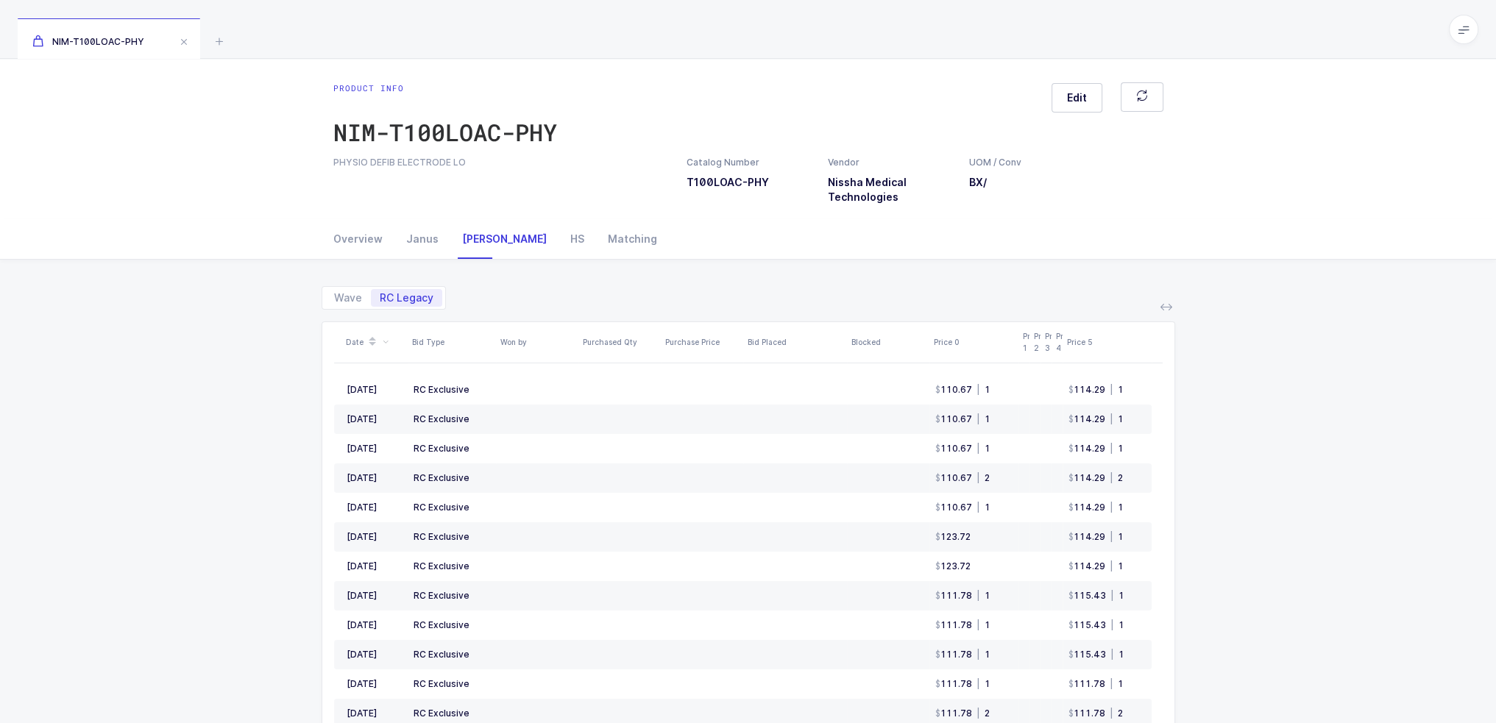
click at [348, 311] on div "Wave RC Legacy Date Bid Type Won by Purchased Qty Purchase Price Bid Placed Blo…" at bounding box center [749, 567] width 854 height 615
click at [350, 300] on span "Wave" at bounding box center [348, 298] width 28 height 10
click at [335, 299] on input "Wave" at bounding box center [330, 294] width 10 height 10
radio input "true"
radio input "false"
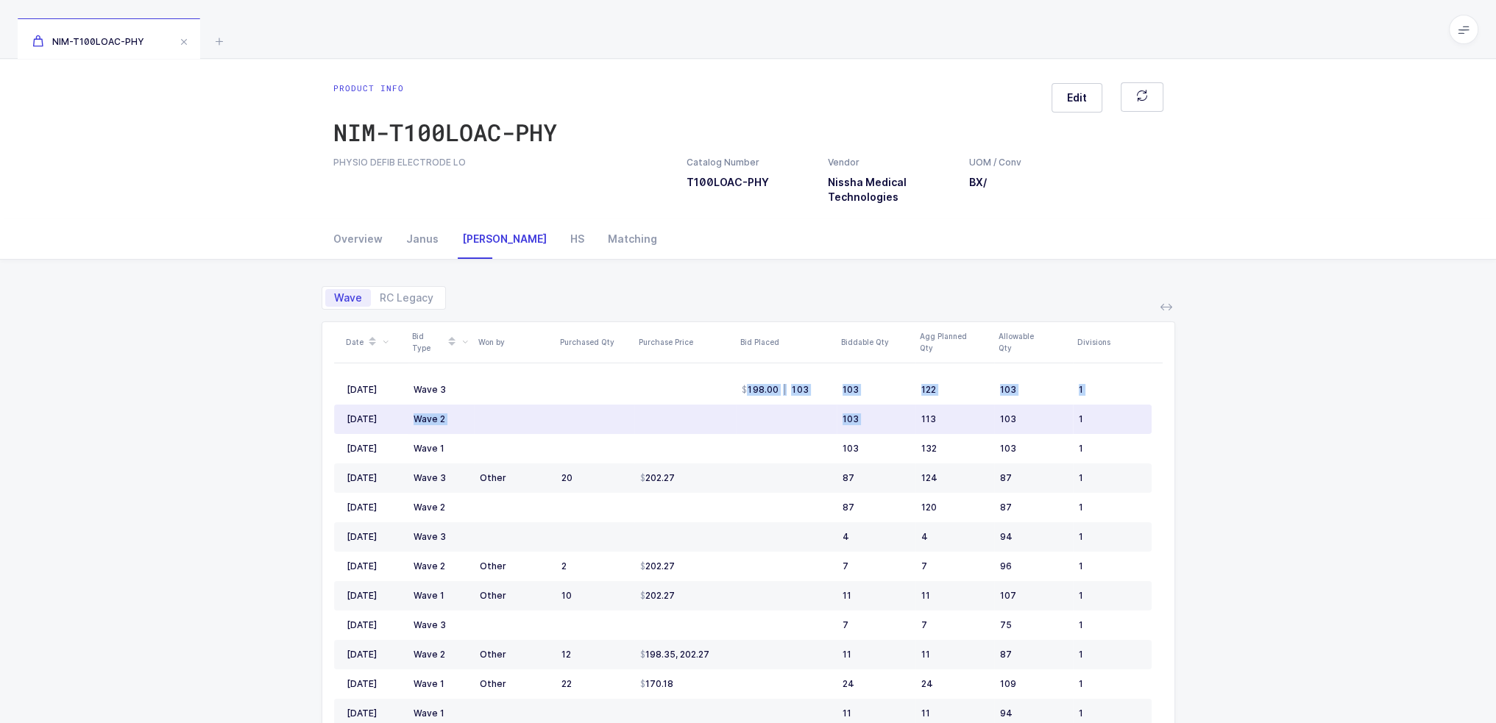
drag, startPoint x: 722, startPoint y: 386, endPoint x: 917, endPoint y: 426, distance: 199.0
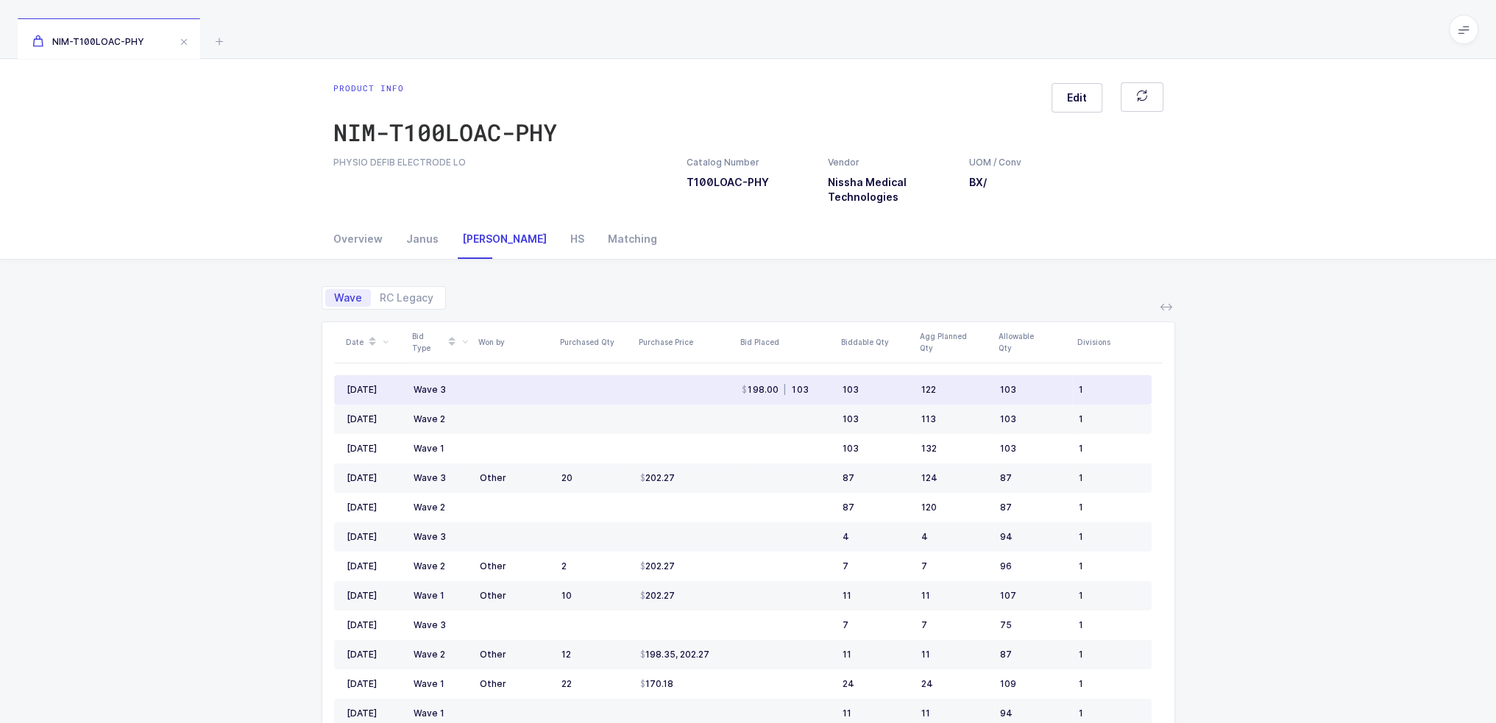
click at [698, 389] on td at bounding box center [685, 389] width 102 height 29
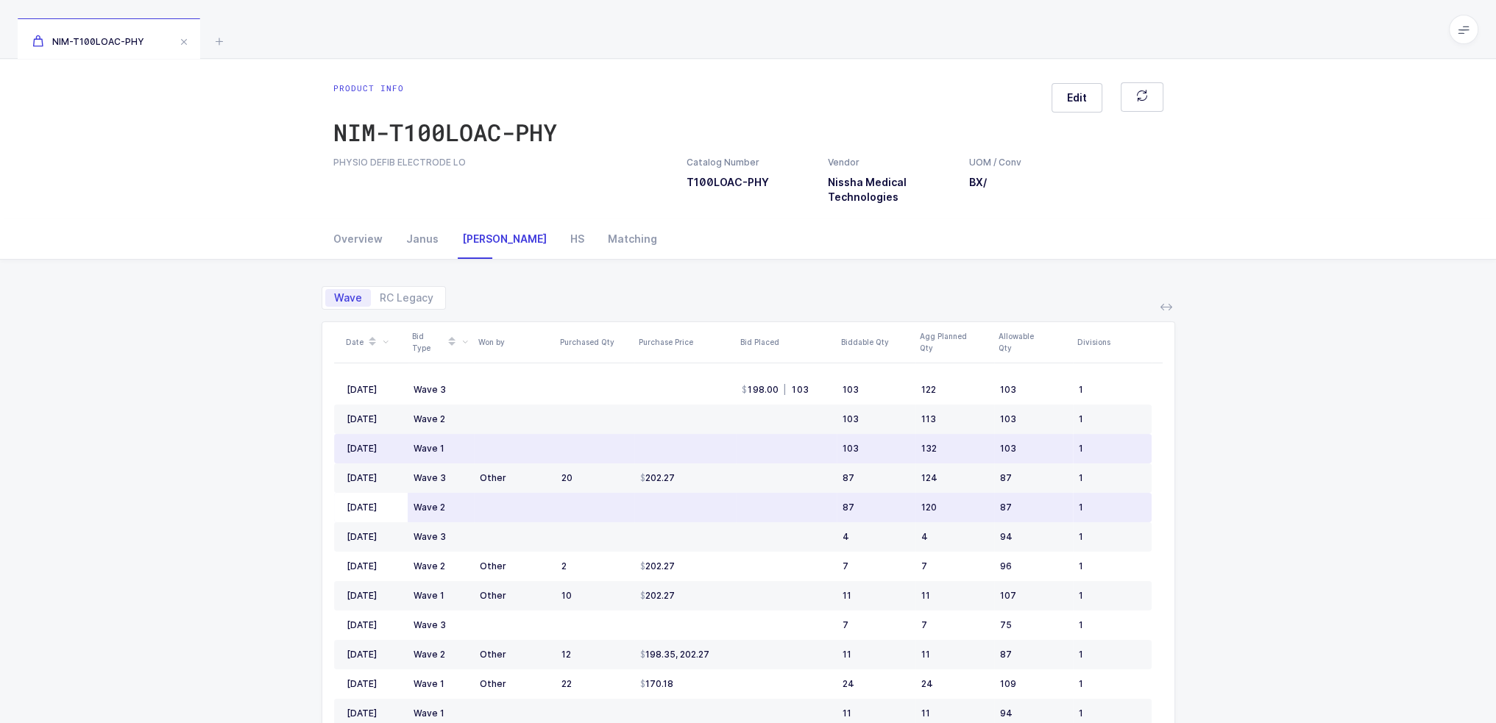
drag, startPoint x: 601, startPoint y: 389, endPoint x: 847, endPoint y: 495, distance: 268.3
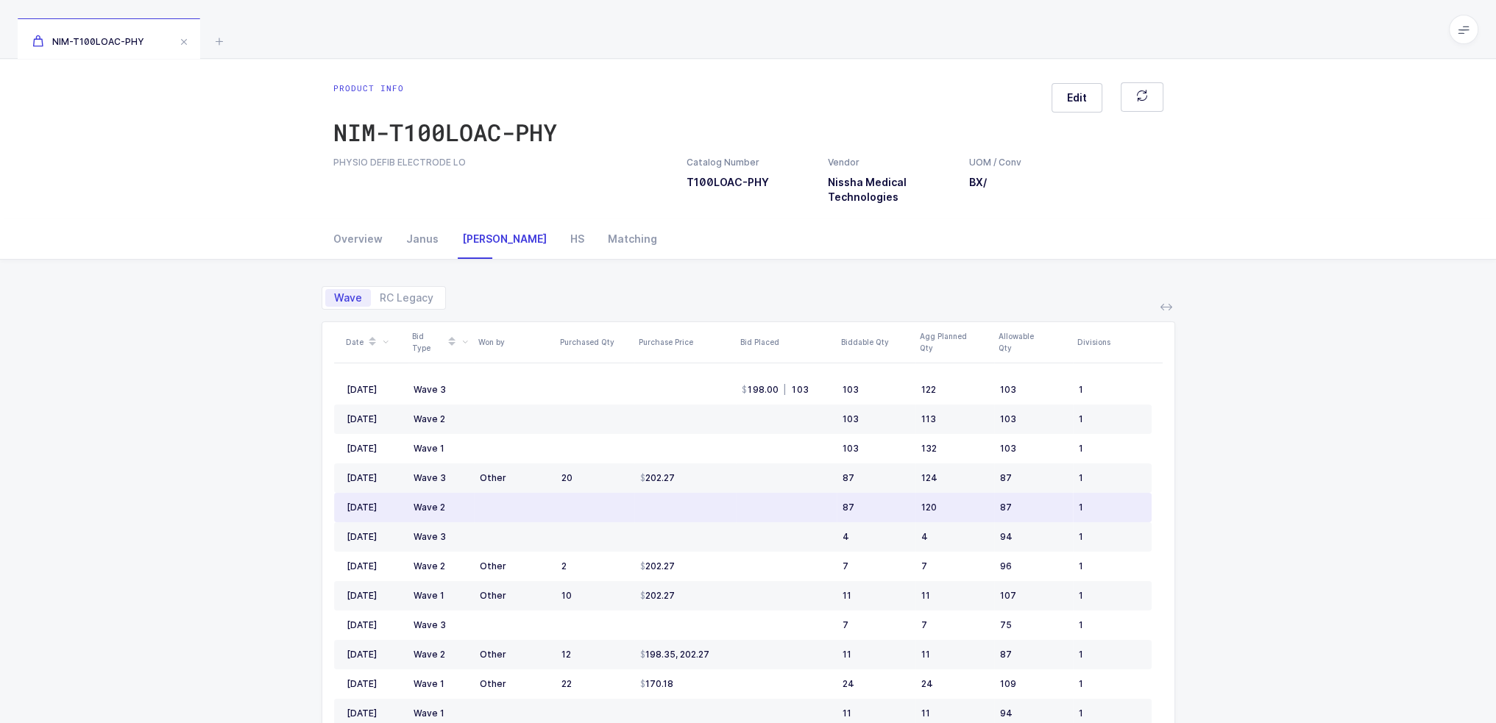
click at [847, 495] on td "87" at bounding box center [876, 507] width 79 height 29
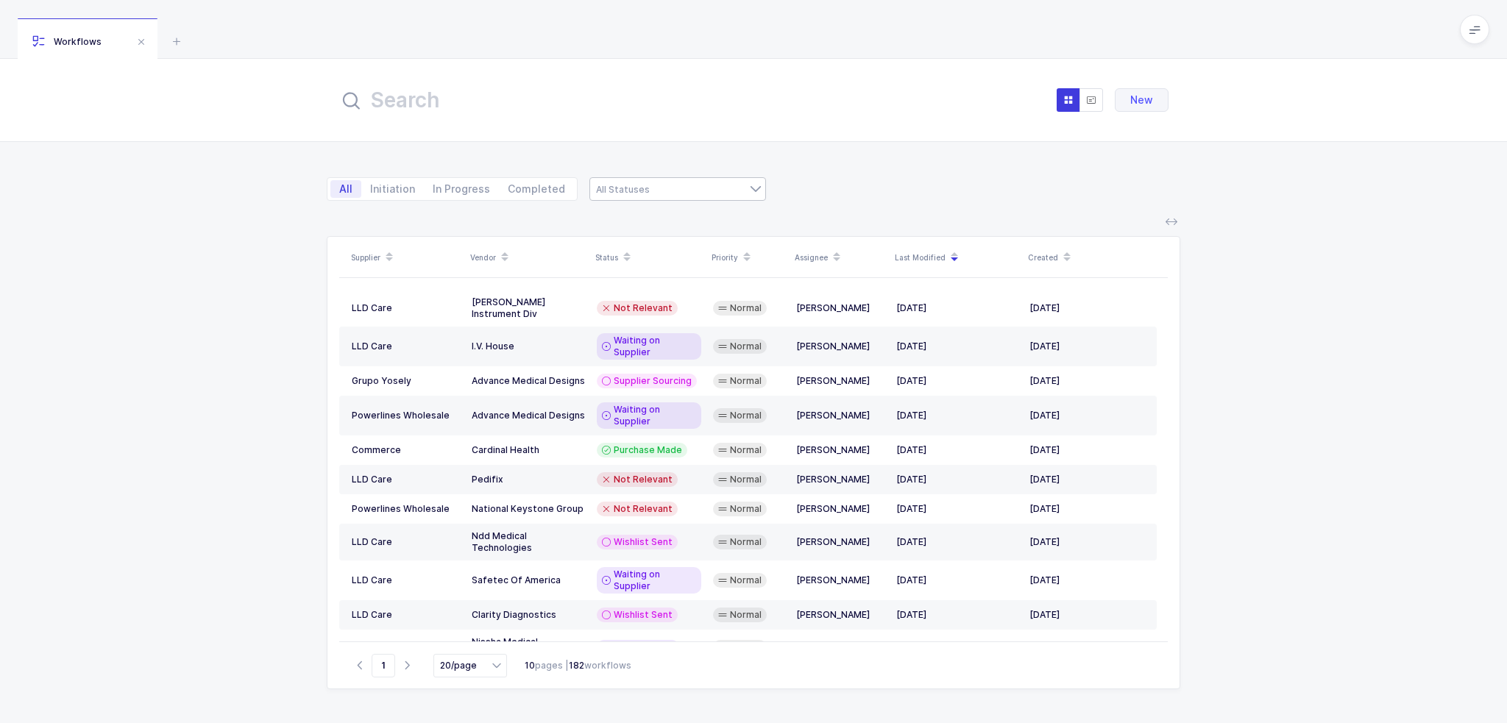
click at [697, 196] on div at bounding box center [677, 189] width 177 height 24
click at [653, 315] on span "Waiting on Us" at bounding box center [640, 316] width 70 height 13
type input "Waiting on Us"
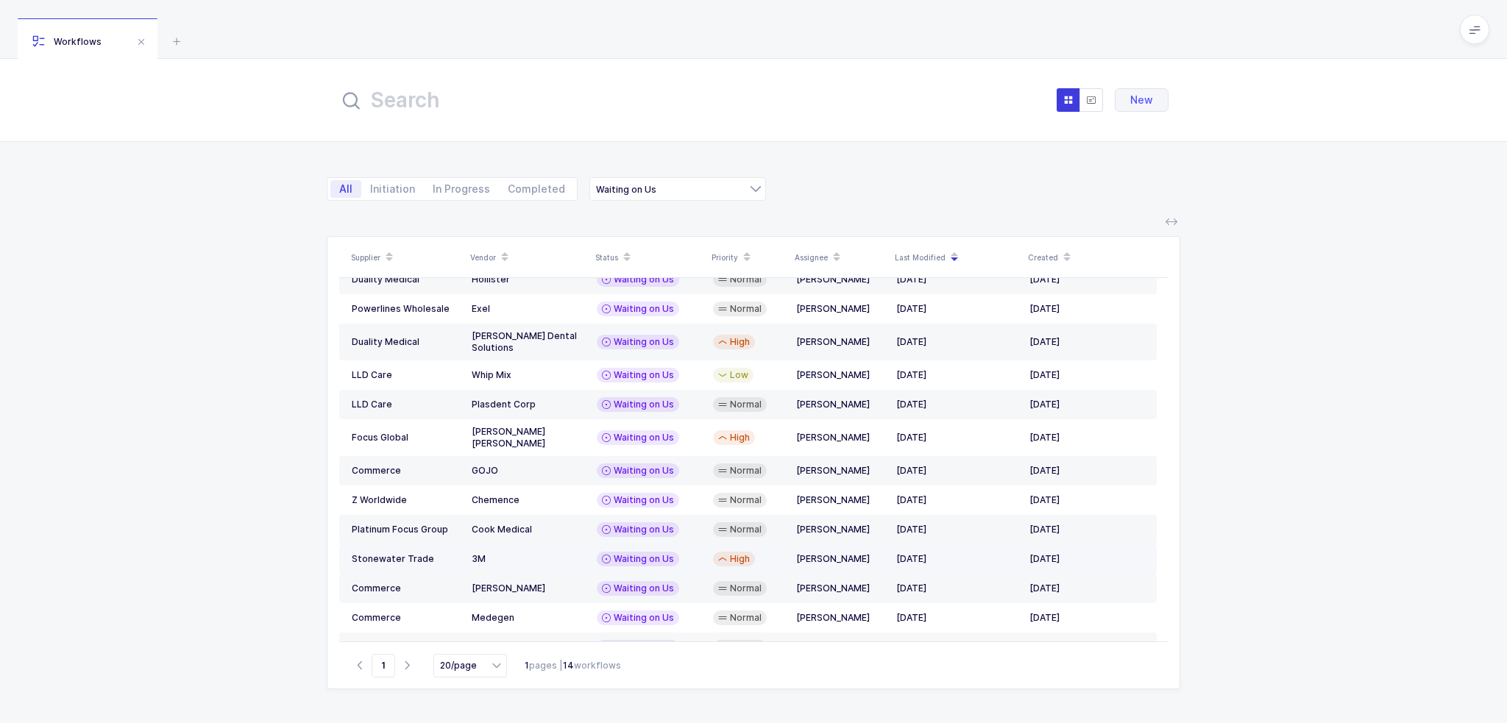
scroll to position [79, 0]
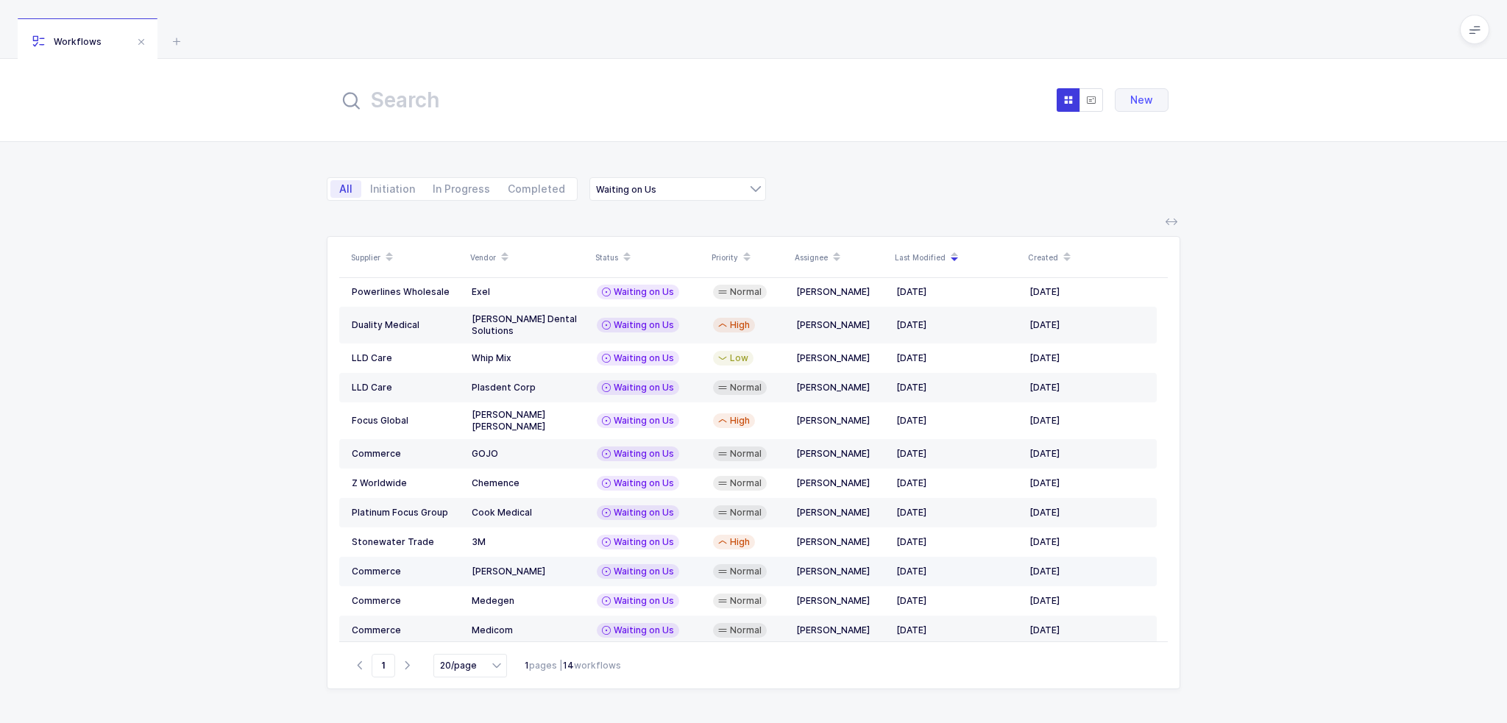
click at [550, 563] on td "[PERSON_NAME]" at bounding box center [528, 571] width 125 height 29
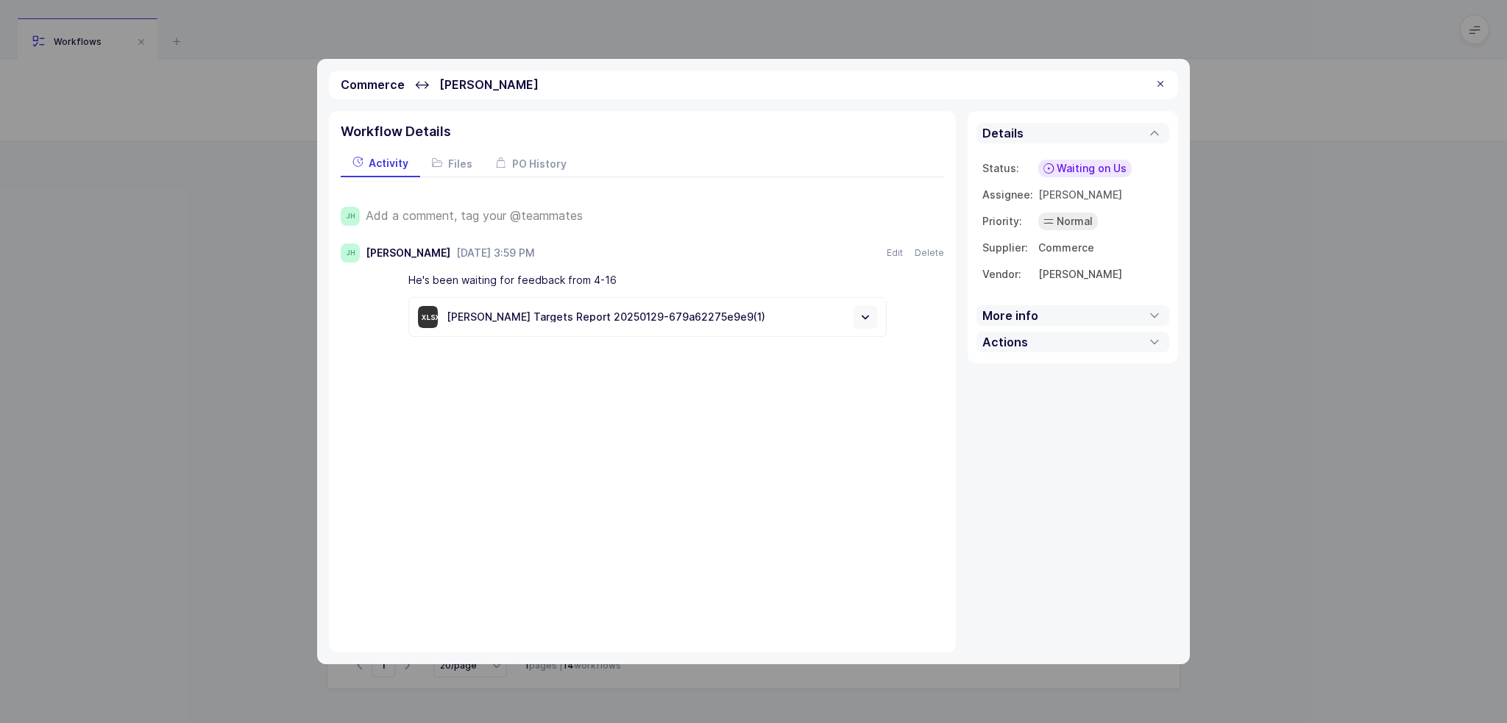
drag, startPoint x: 745, startPoint y: 318, endPoint x: 726, endPoint y: 340, distance: 28.7
click at [726, 340] on div "JH Add a comment, tag your @teammates JH Joey Husney June 26, 2025 at 3:59 PM J…" at bounding box center [642, 265] width 603 height 176
click at [871, 321] on icon at bounding box center [865, 317] width 15 height 15
click at [1161, 82] on div at bounding box center [1161, 84] width 12 height 13
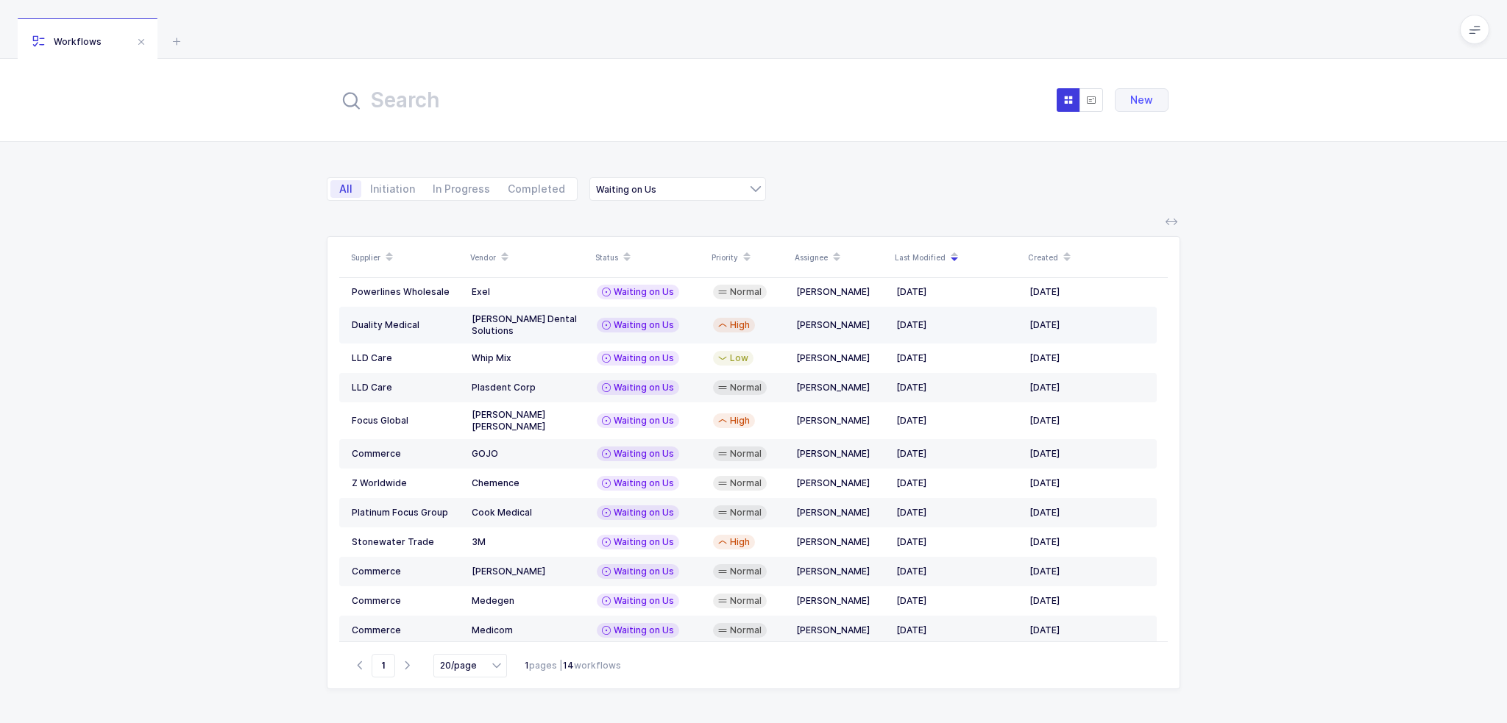
click at [534, 320] on div "Garrison Dental Solutions" at bounding box center [528, 325] width 113 height 24
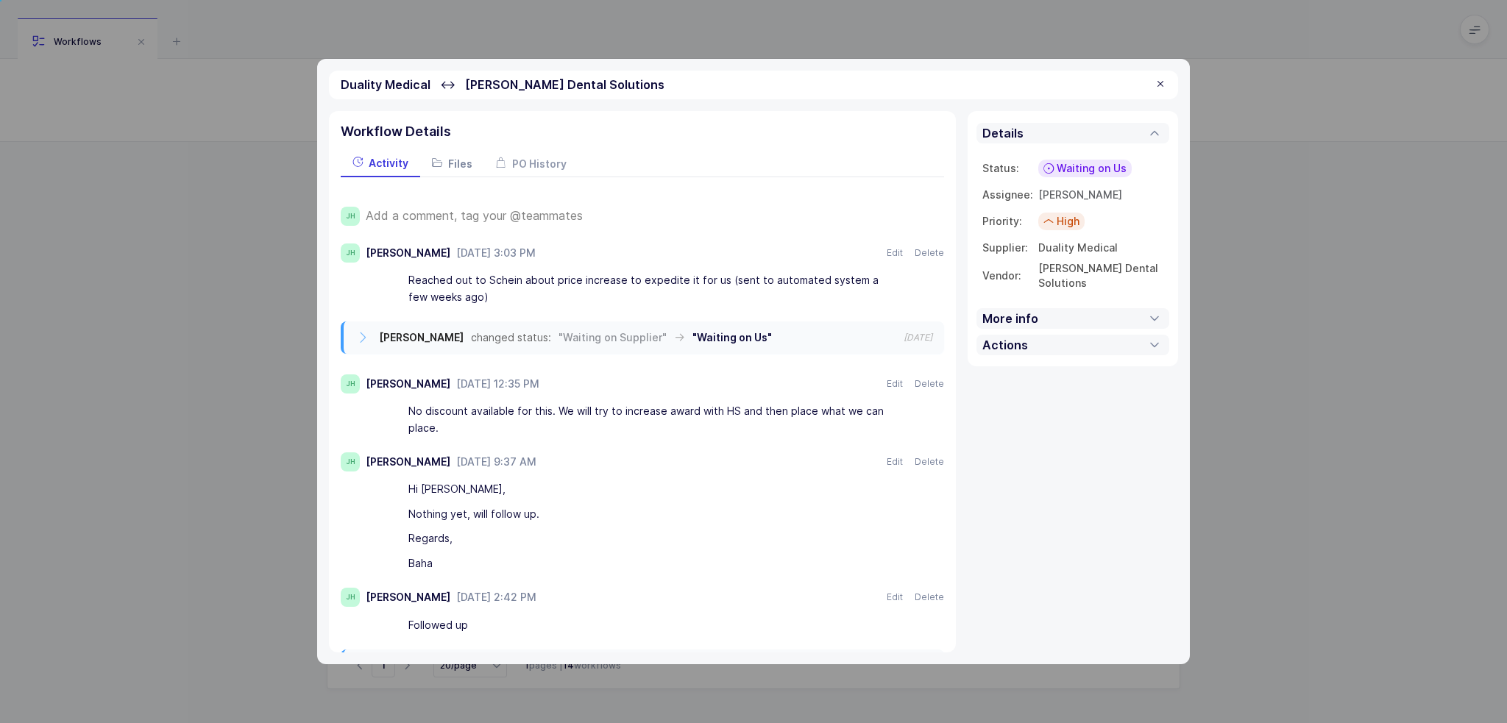
click at [450, 164] on span "Files" at bounding box center [460, 163] width 24 height 13
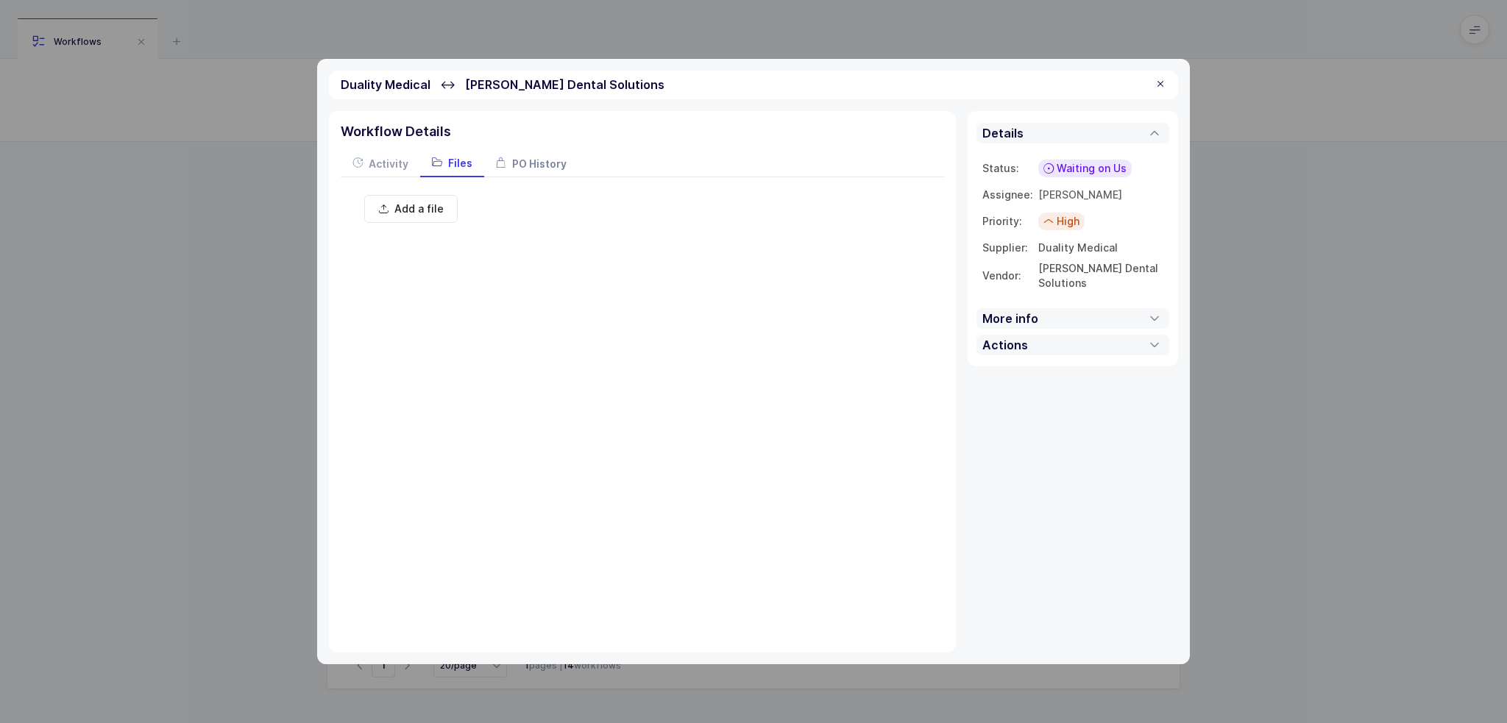
click at [519, 162] on span "PO History" at bounding box center [539, 163] width 54 height 13
click at [392, 153] on div "Activity" at bounding box center [380, 163] width 79 height 26
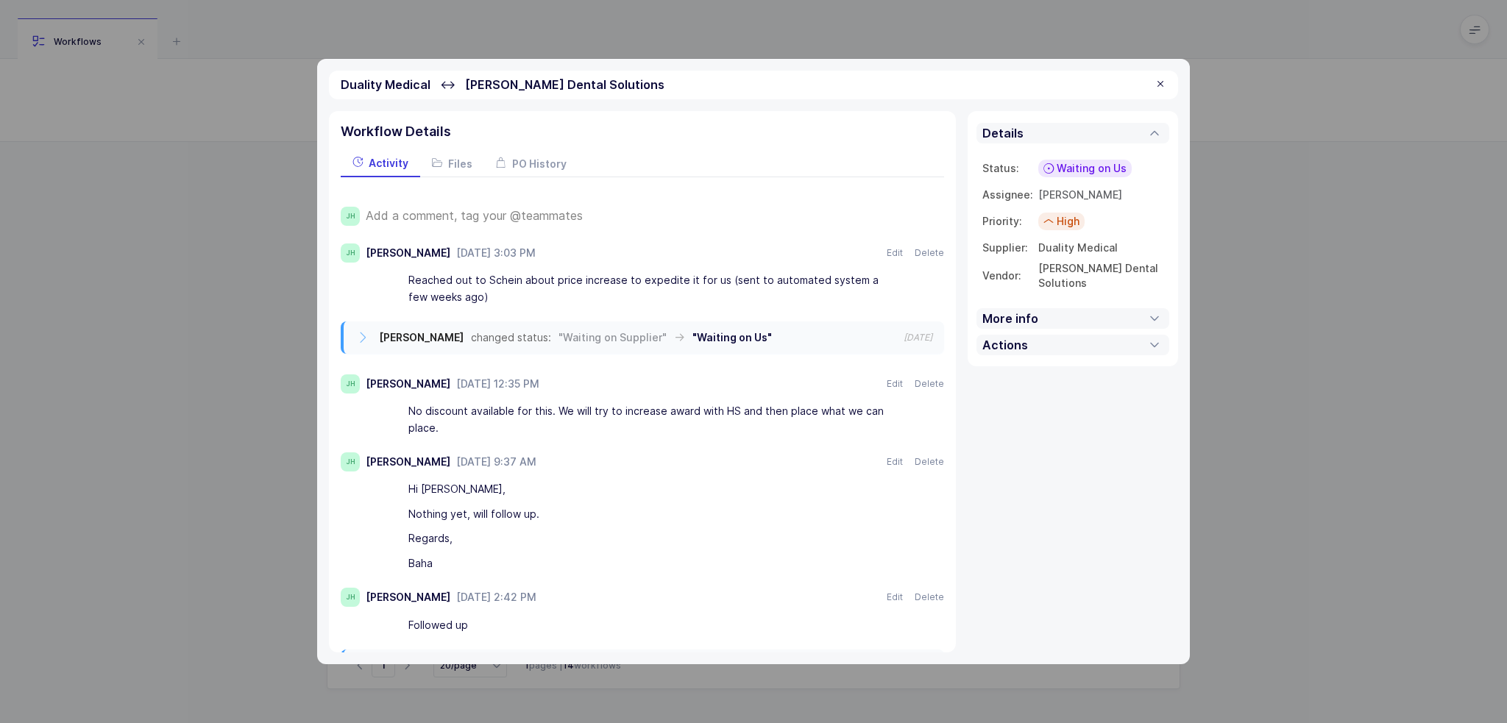
click at [1155, 88] on div at bounding box center [1161, 84] width 12 height 13
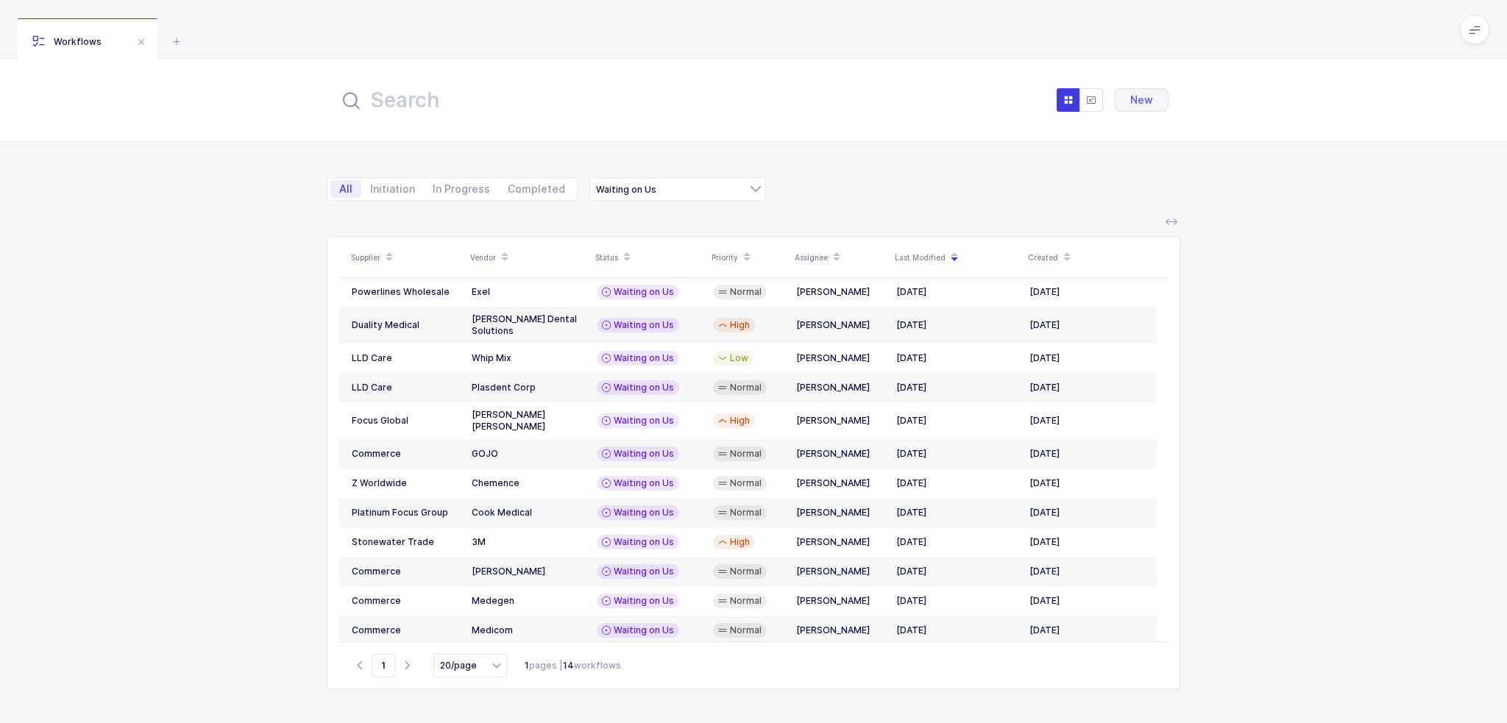
click at [526, 99] on input "text" at bounding box center [501, 99] width 324 height 35
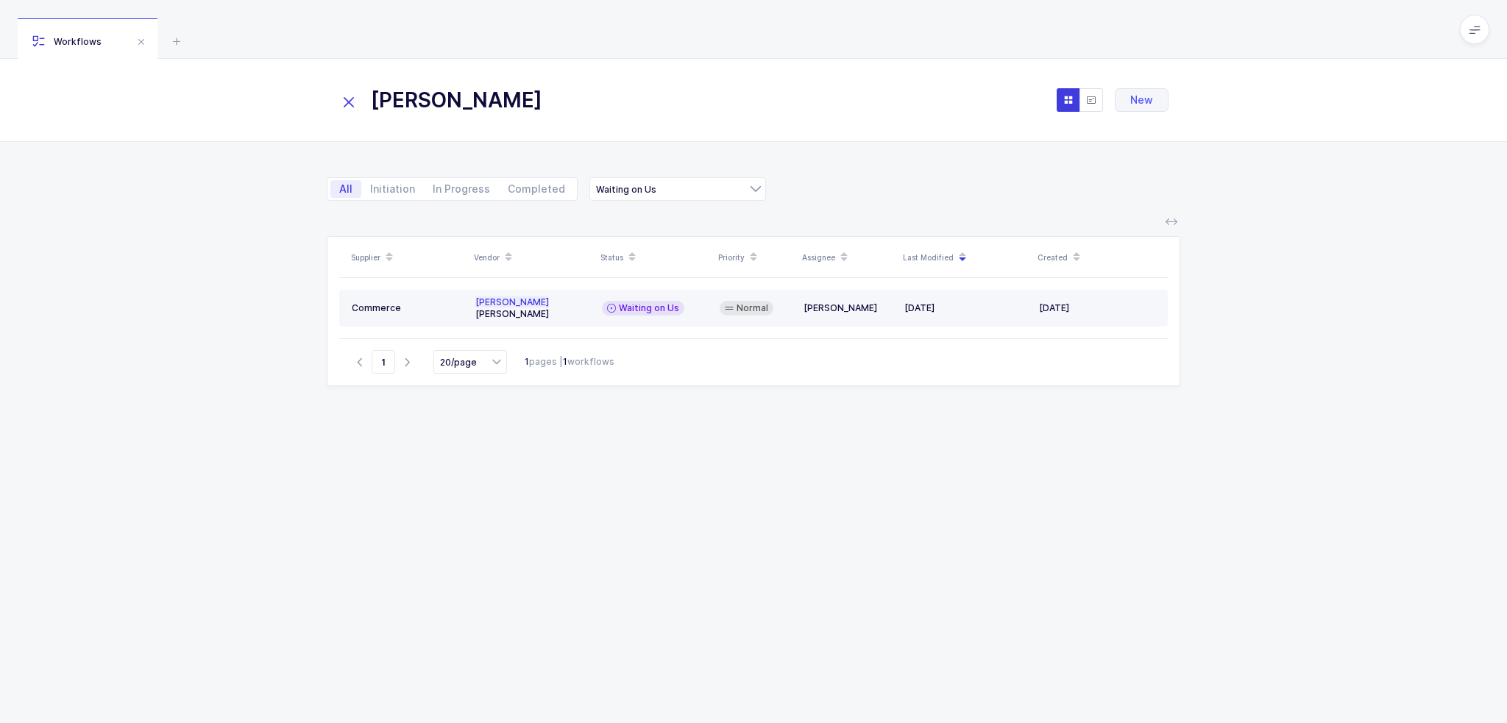
type input "hart"
click at [553, 302] on div "Hart mann" at bounding box center [532, 309] width 115 height 24
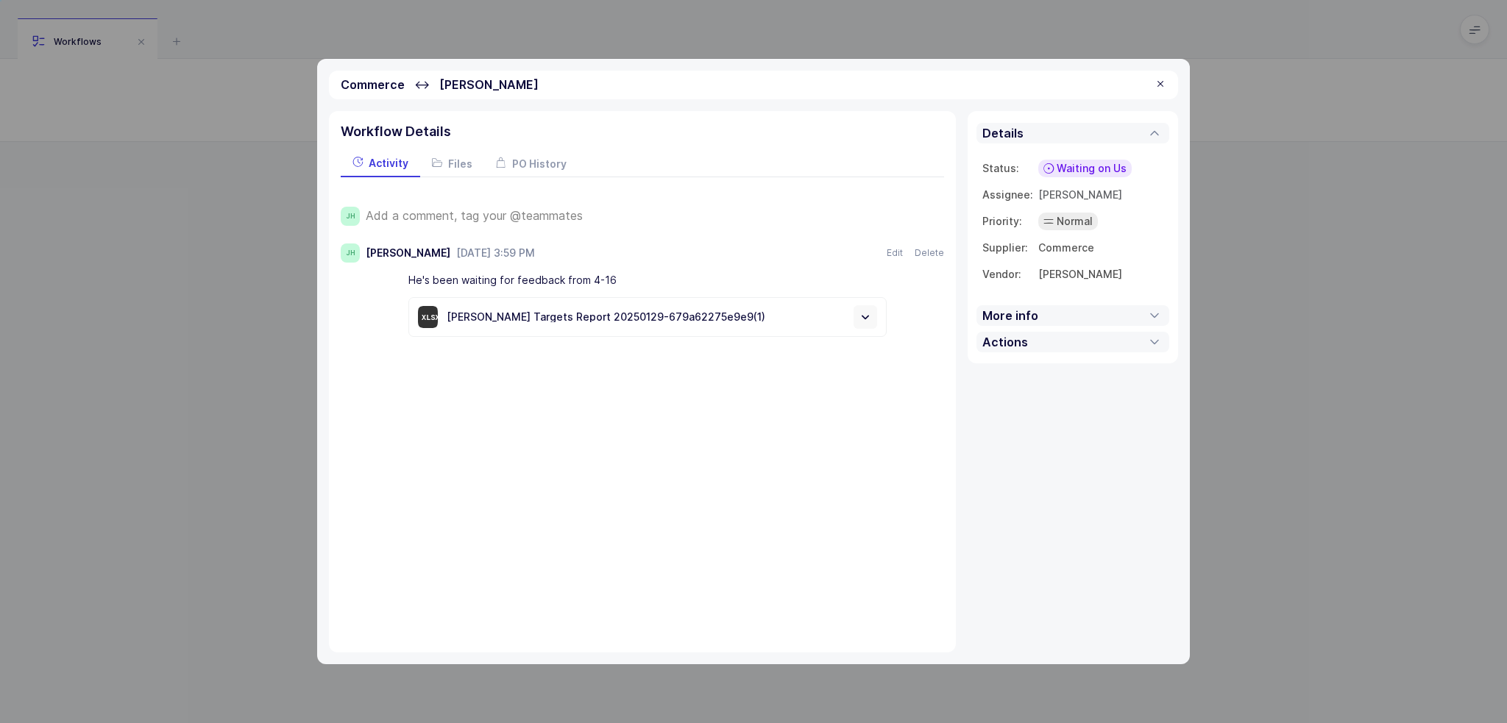
click at [454, 82] on span "Hartmann" at bounding box center [488, 84] width 99 height 15
click at [454, 81] on span "Hartmann" at bounding box center [488, 84] width 99 height 15
copy span "Hartmann"
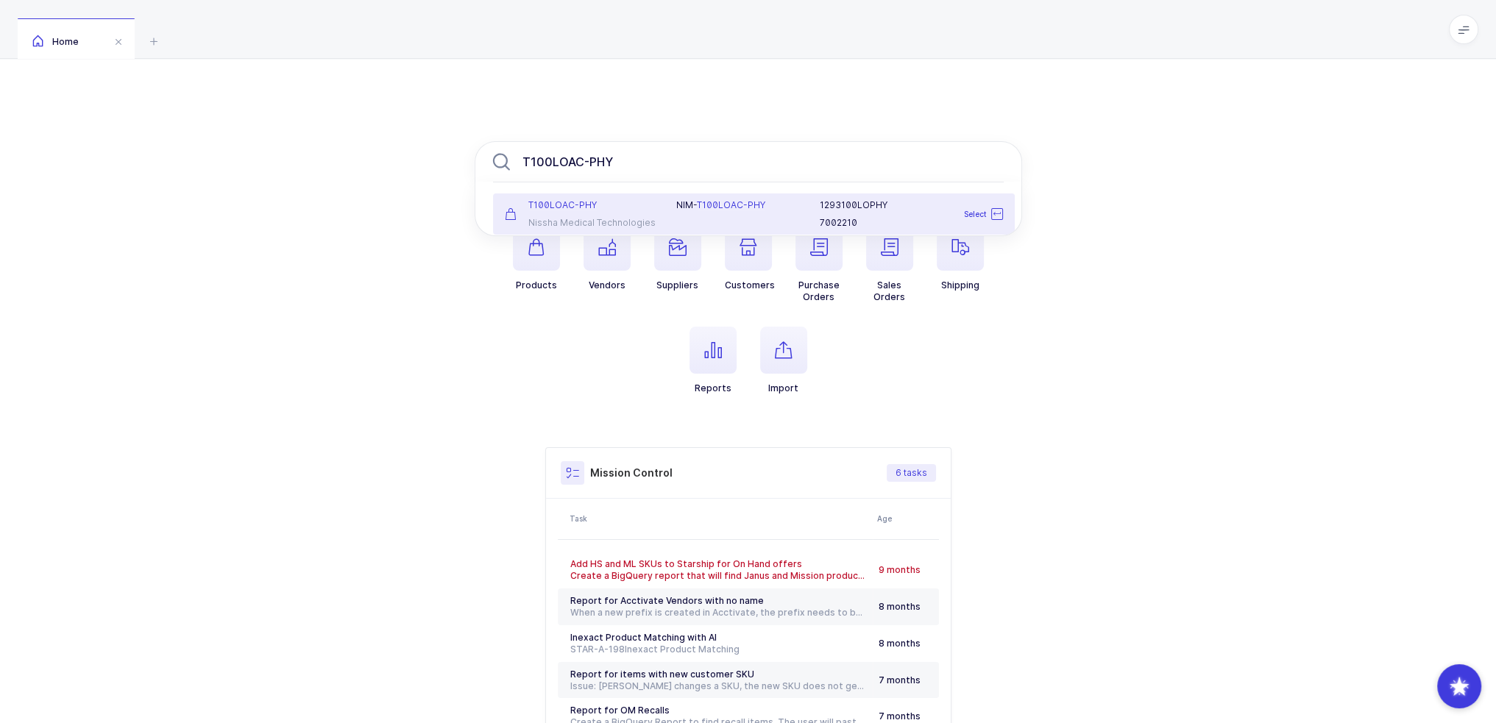
type input "T100LOAC-PHY"
click at [682, 202] on div "NIM- T100LOAC-PHY" at bounding box center [739, 205] width 126 height 12
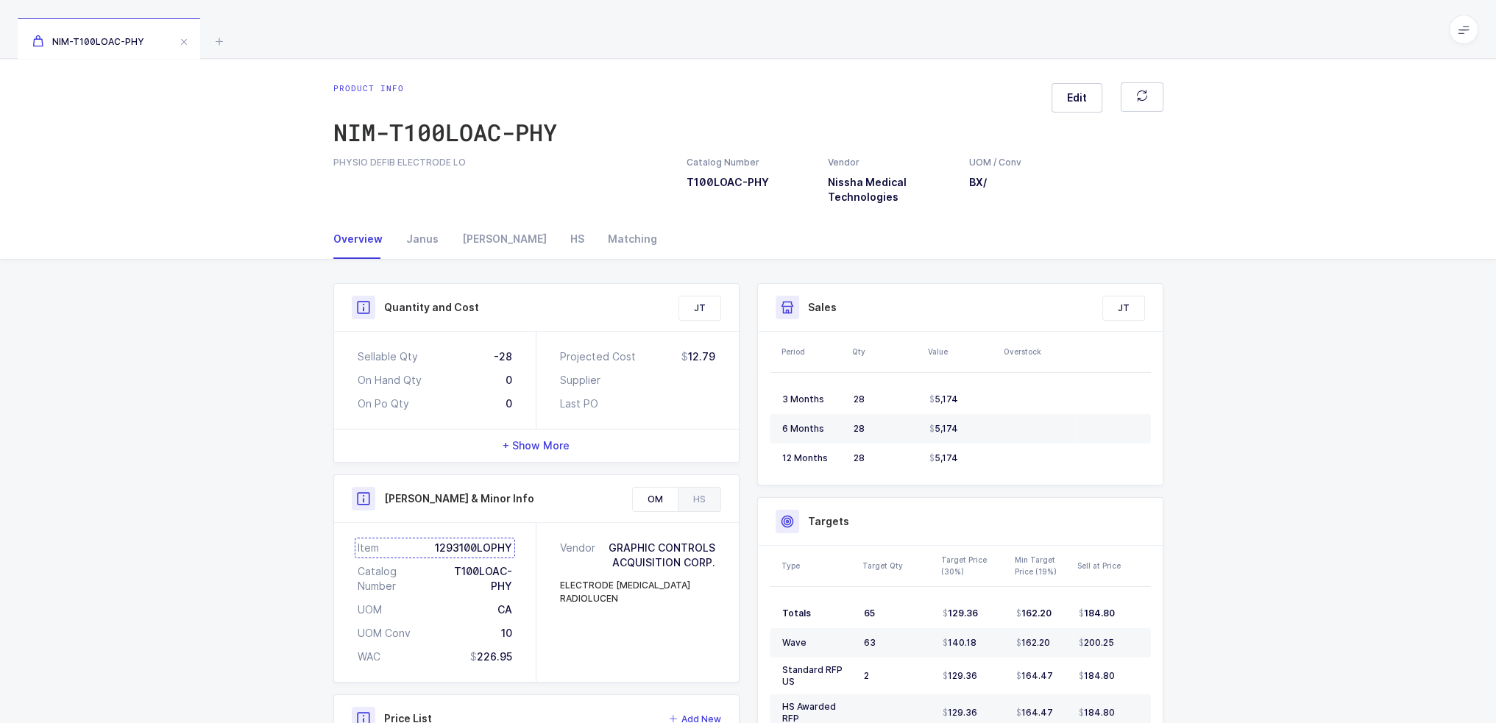
click at [470, 547] on div "Item 1293100LOPHY" at bounding box center [435, 548] width 155 height 15
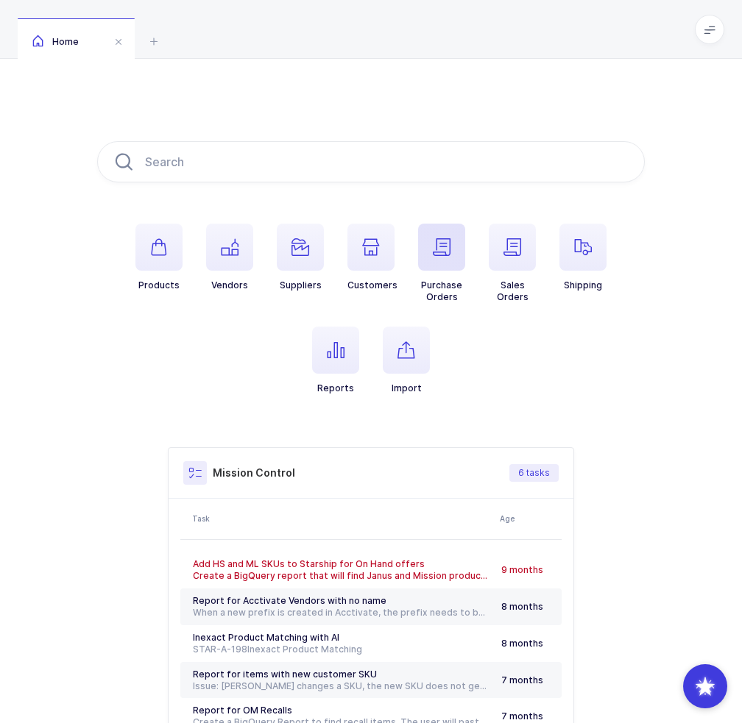
click at [448, 255] on icon "button" at bounding box center [442, 247] width 18 height 18
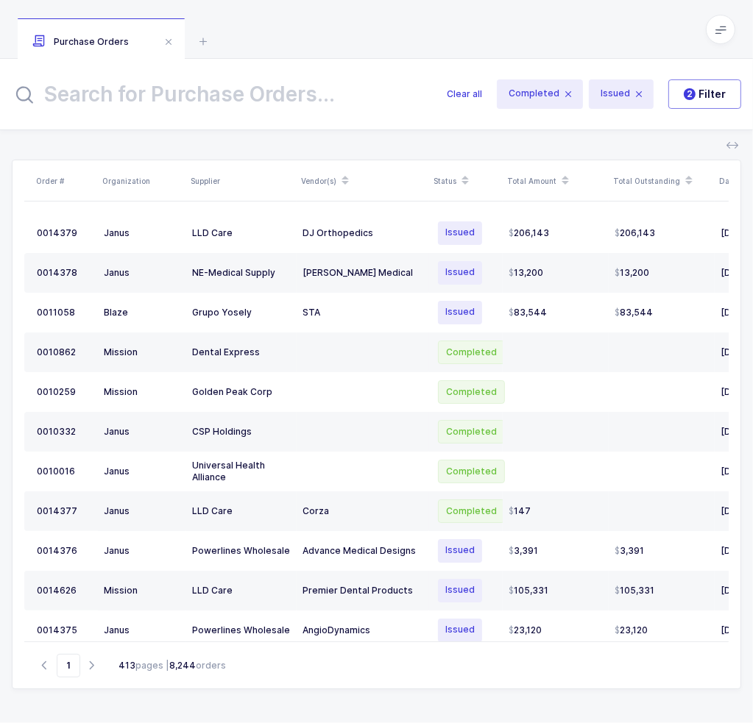
click at [281, 110] on div "Clear all Completed Issued 2 Filter" at bounding box center [376, 94] width 753 height 71
click at [283, 103] on input "text" at bounding box center [220, 94] width 417 height 35
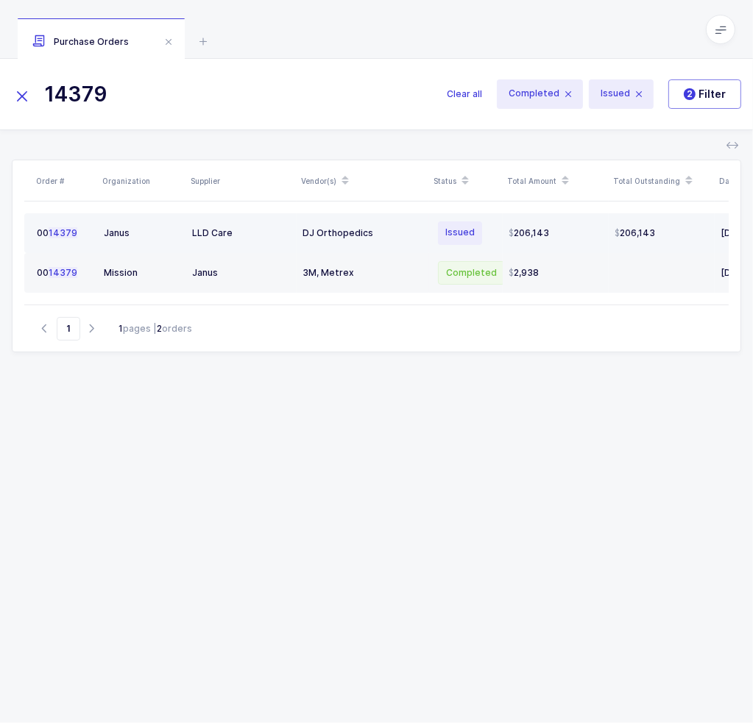
type input "14379"
click at [425, 231] on td "DJ Orthopedics" at bounding box center [363, 233] width 132 height 40
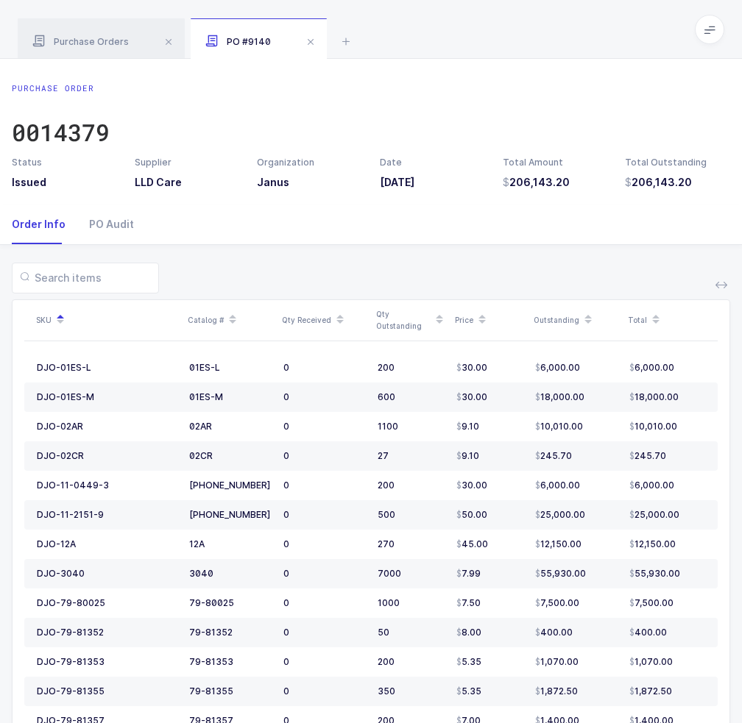
drag, startPoint x: 400, startPoint y: 268, endPoint x: 373, endPoint y: 259, distance: 27.9
click at [373, 259] on div "SKU Catalog # Qty Received Qty Outstanding Price Outstanding Total DJO-01ES-L 0…" at bounding box center [371, 617] width 718 height 745
drag, startPoint x: 359, startPoint y: 291, endPoint x: 339, endPoint y: 263, distance: 34.1
click at [339, 263] on div at bounding box center [371, 278] width 718 height 31
